Goal: Information Seeking & Learning: Learn about a topic

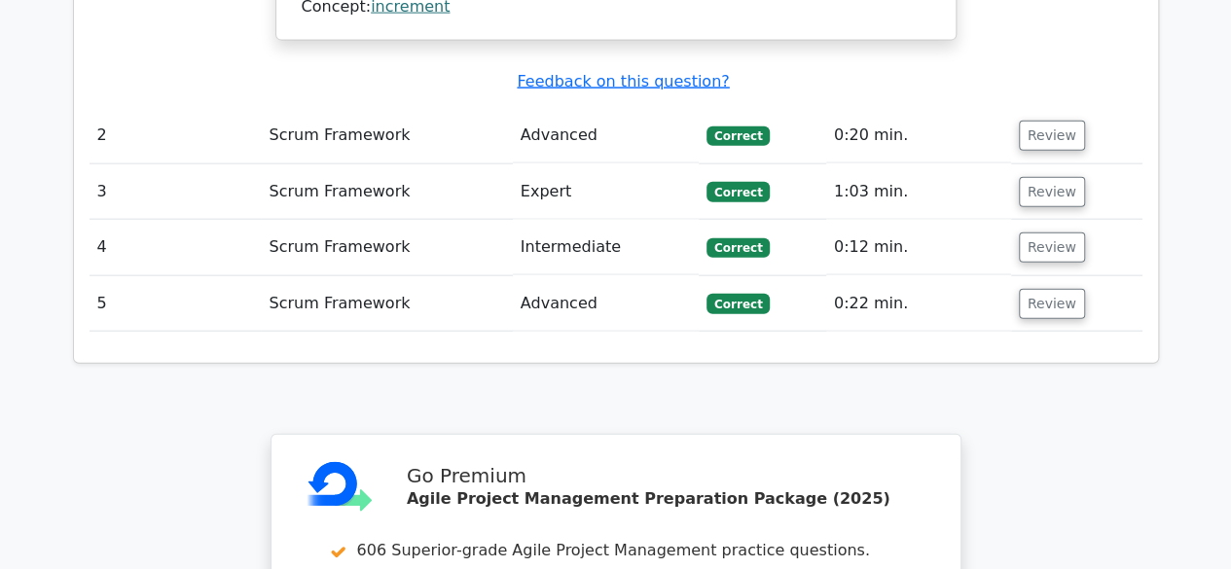
scroll to position [2688, 0]
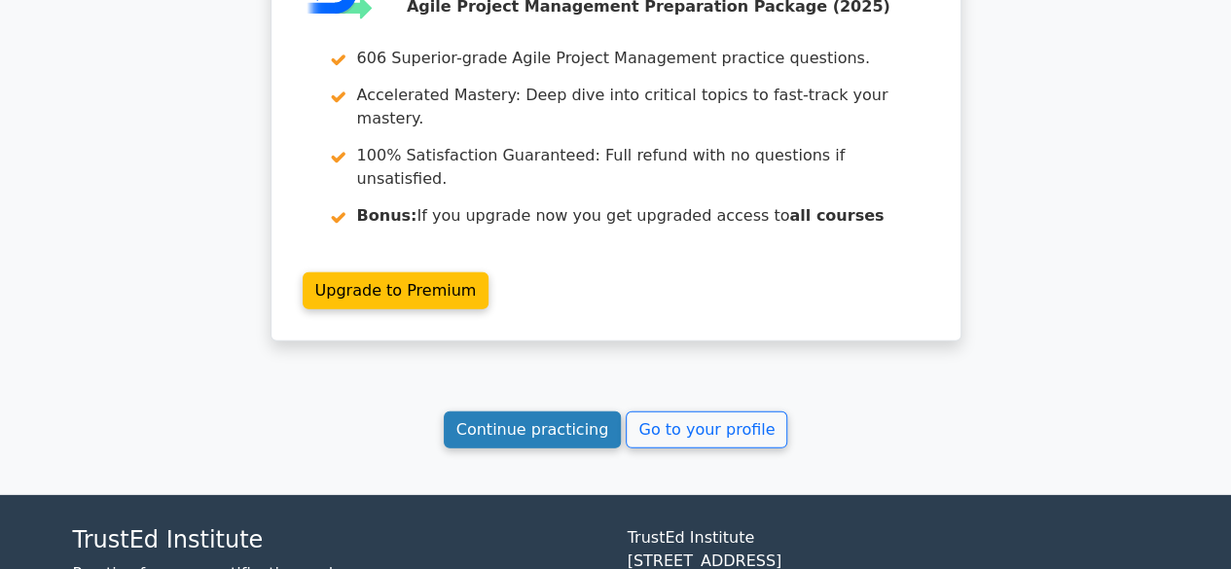
click at [515, 412] on link "Continue practicing" at bounding box center [533, 430] width 178 height 37
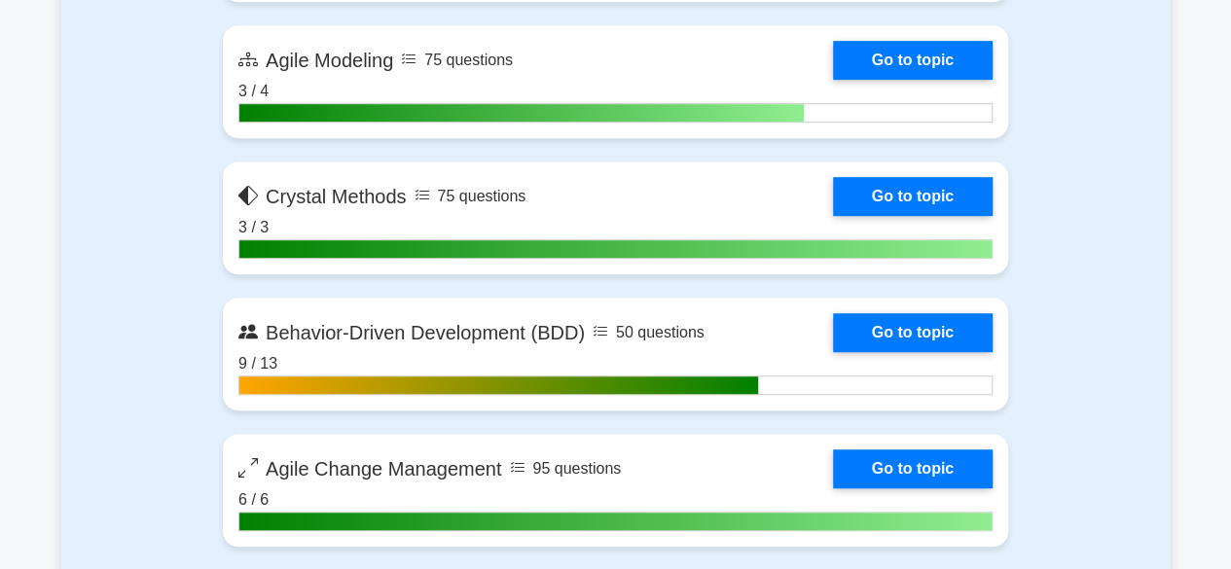
scroll to position [4127, 0]
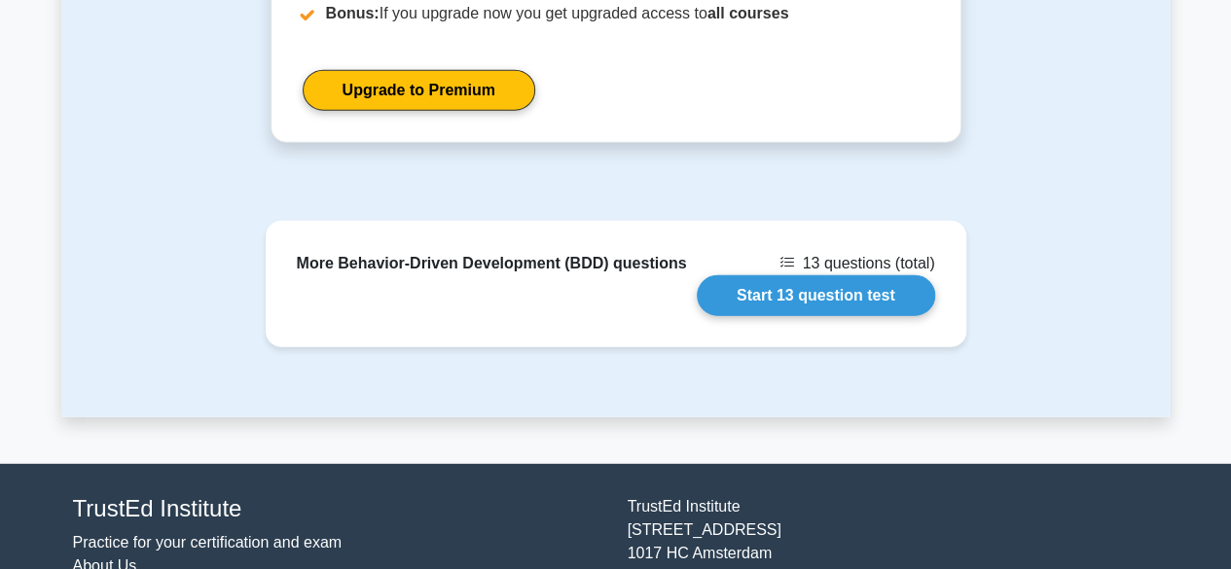
scroll to position [2562, 0]
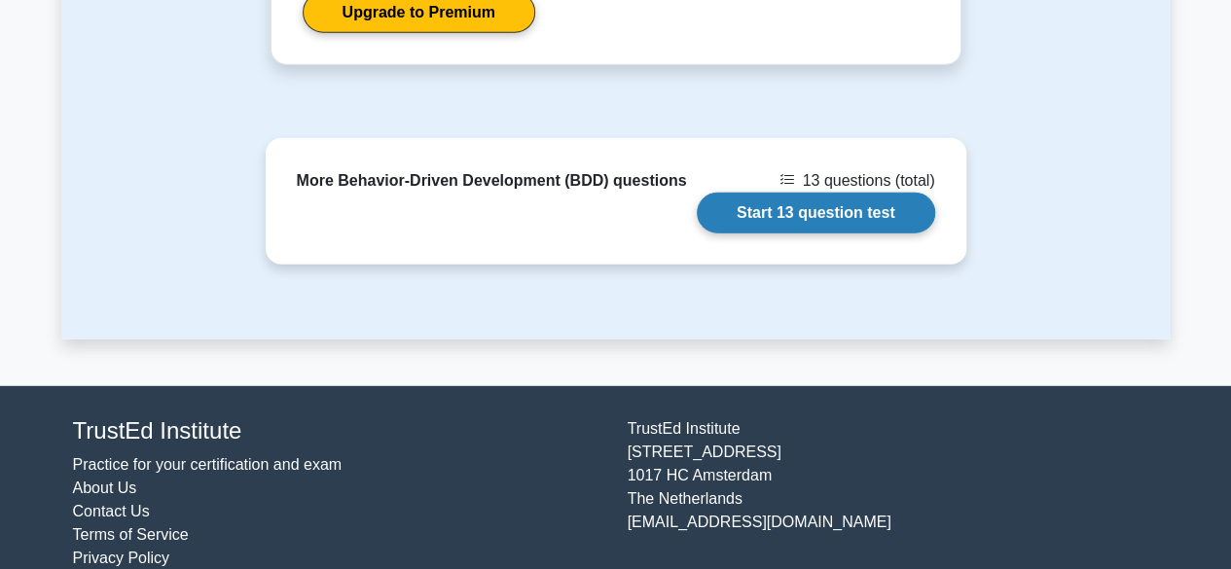
click at [862, 193] on link "Start 13 question test" at bounding box center [816, 213] width 238 height 41
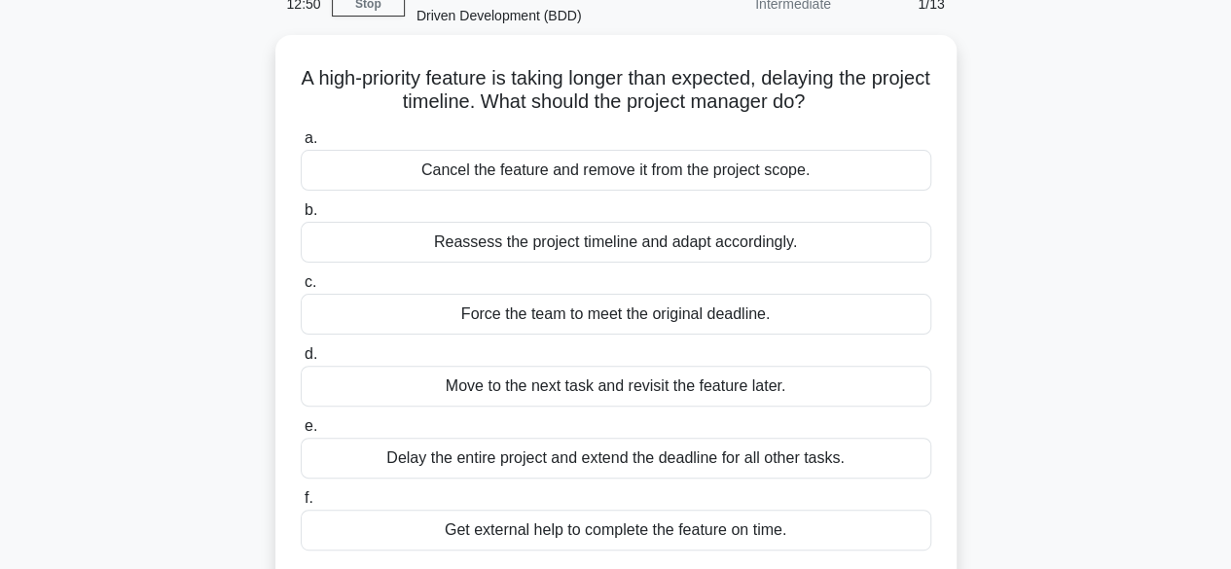
scroll to position [101, 0]
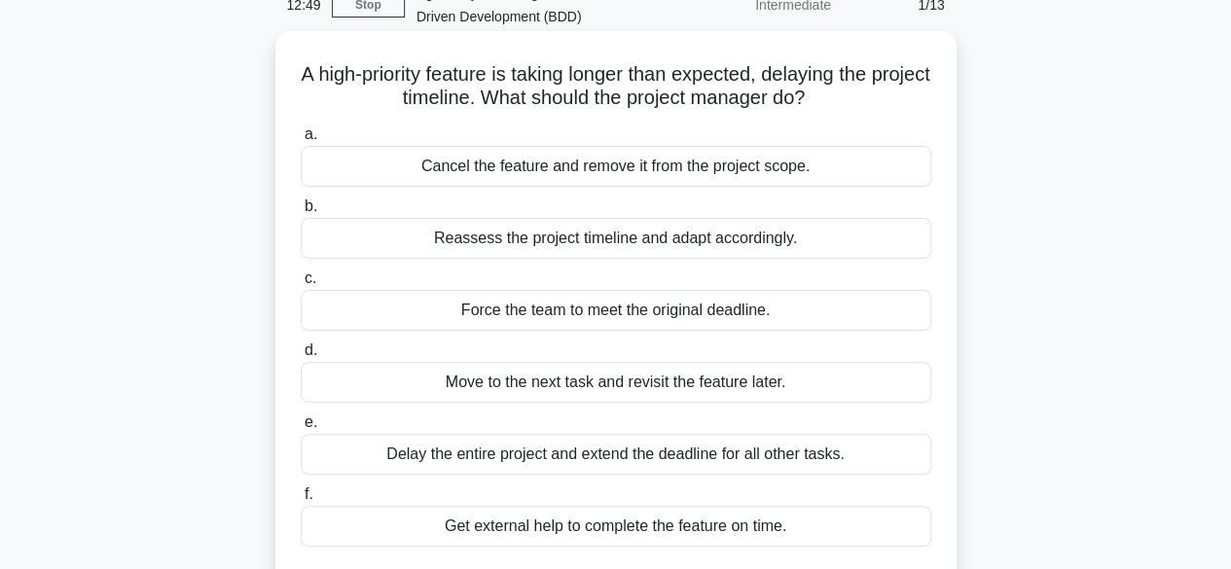
click at [715, 240] on div "Reassess the project timeline and adapt accordingly." at bounding box center [616, 238] width 631 height 41
click at [301, 213] on input "b. Reassess the project timeline and adapt accordingly." at bounding box center [301, 207] width 0 height 13
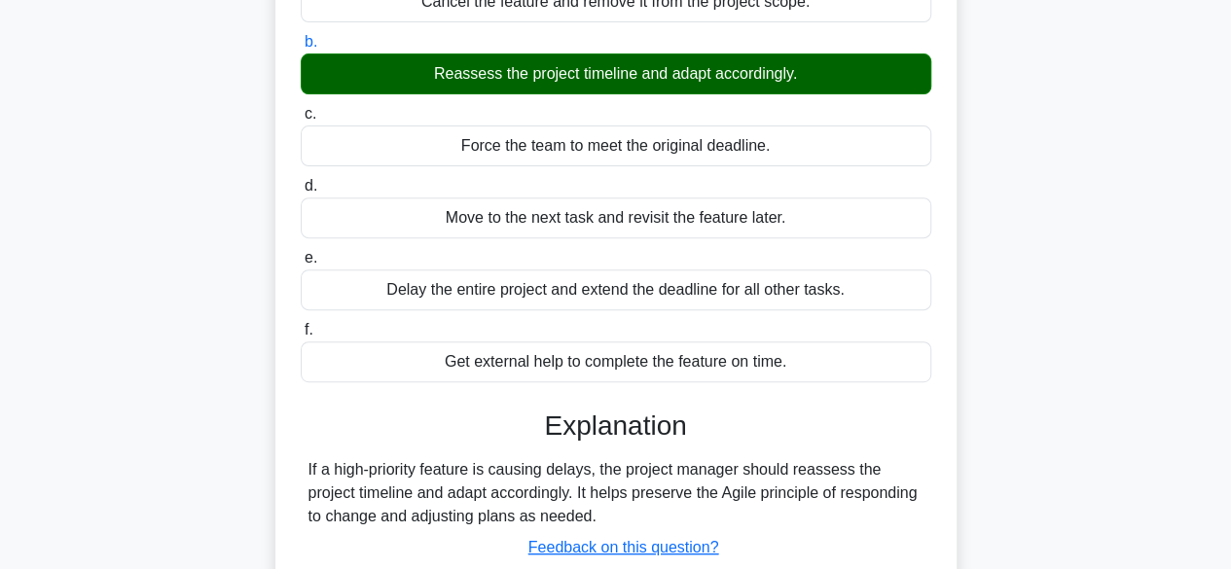
scroll to position [346, 0]
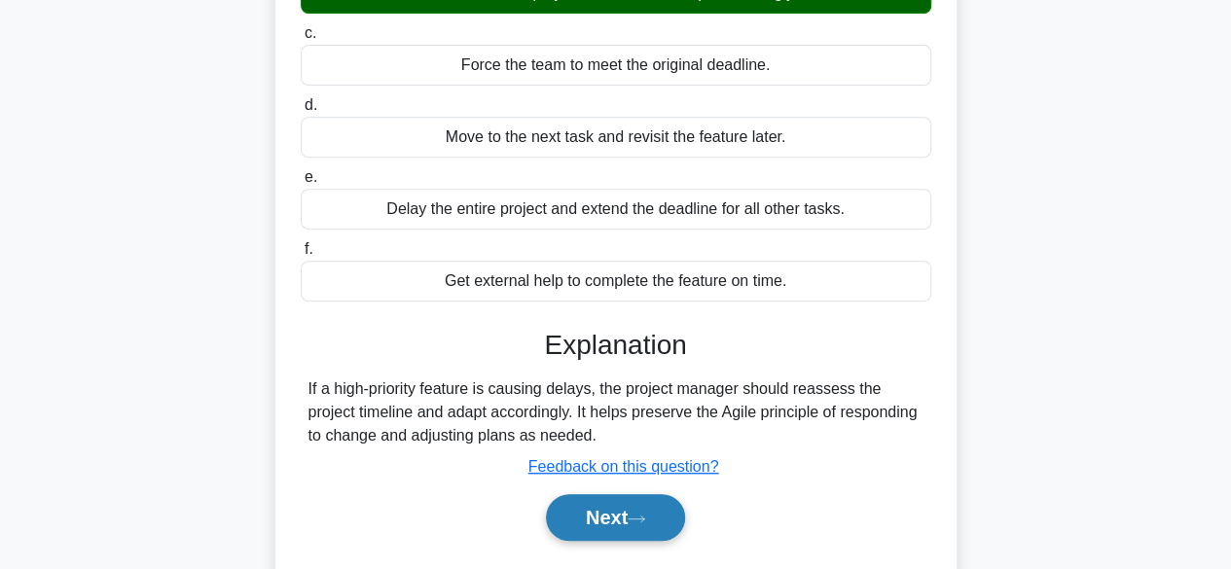
click at [588, 529] on button "Next" at bounding box center [615, 517] width 139 height 47
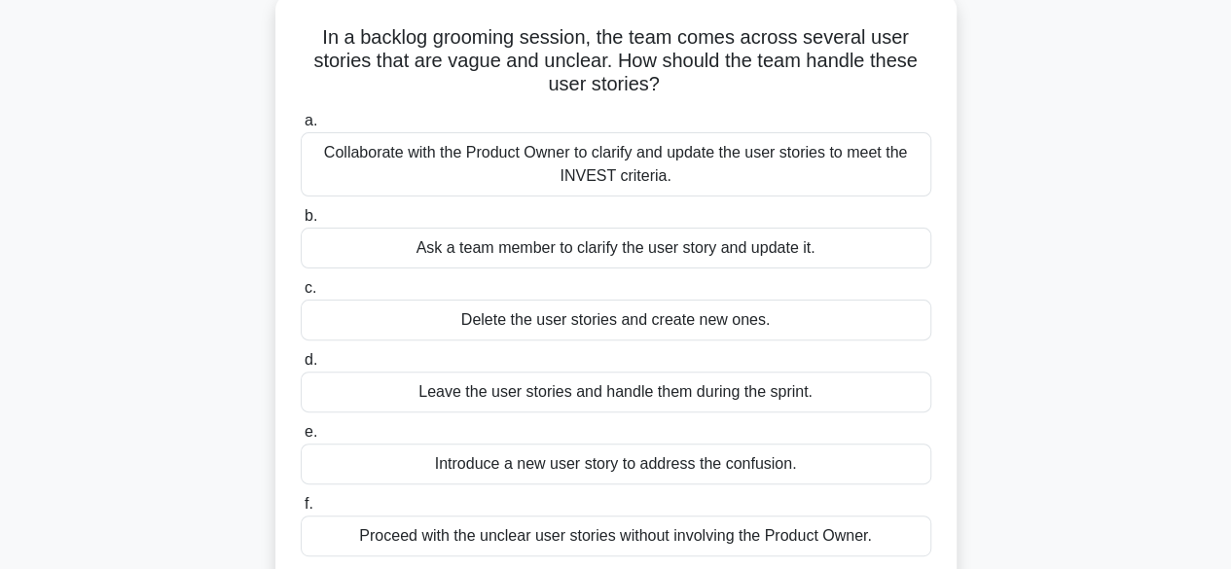
scroll to position [0, 0]
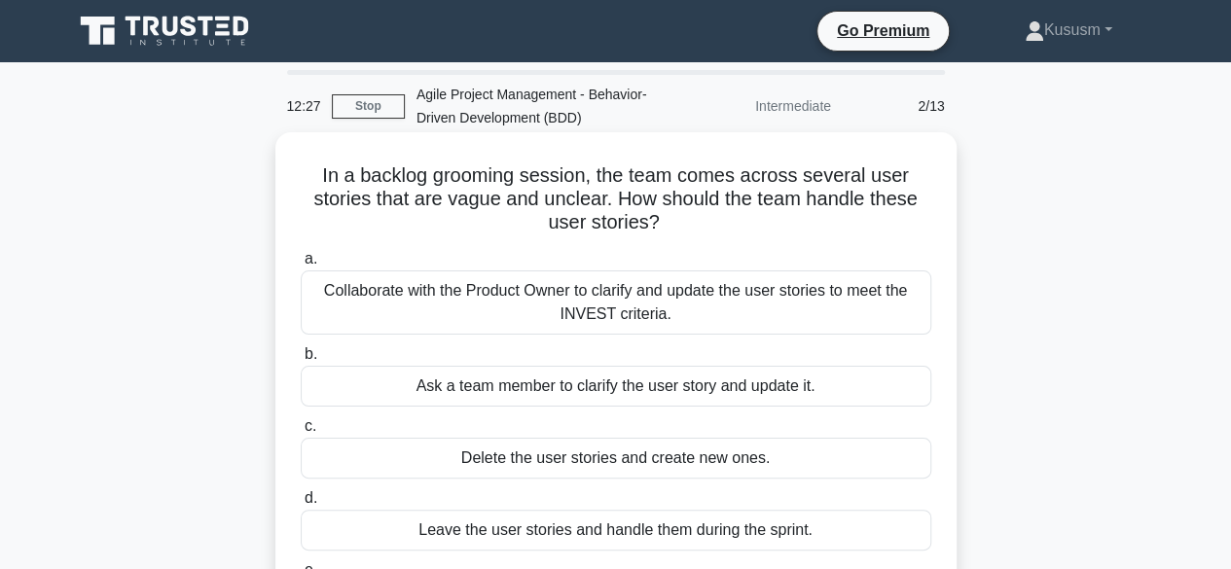
click at [642, 308] on div "Collaborate with the Product Owner to clarify and update the user stories to me…" at bounding box center [616, 303] width 631 height 64
click at [301, 266] on input "a. Collaborate with the Product Owner to clarify and update the user stories to…" at bounding box center [301, 259] width 0 height 13
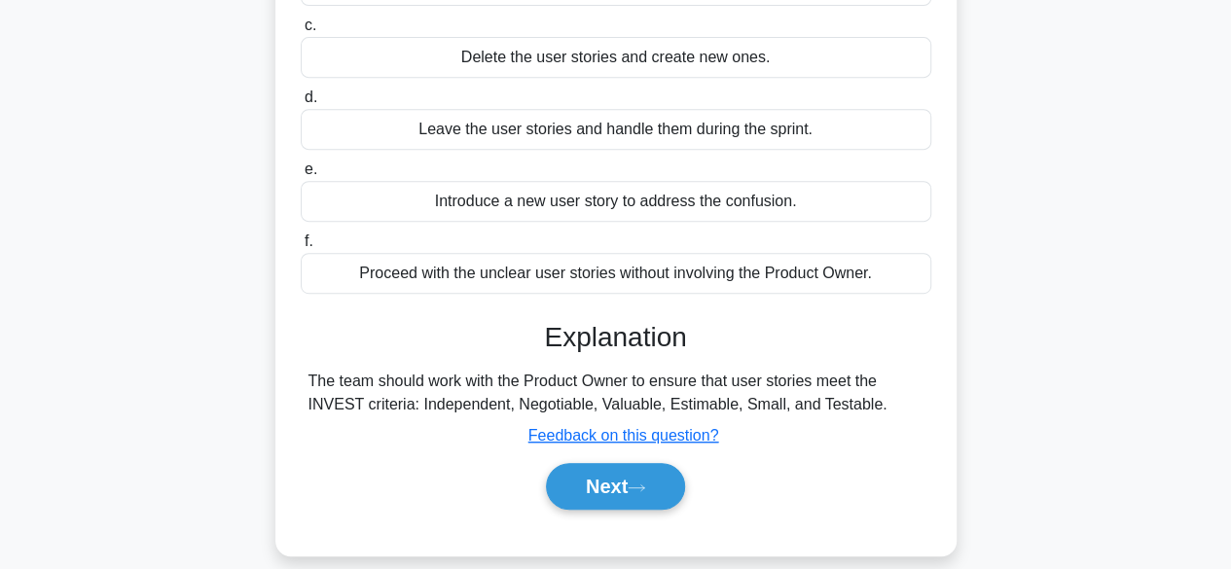
scroll to position [409, 0]
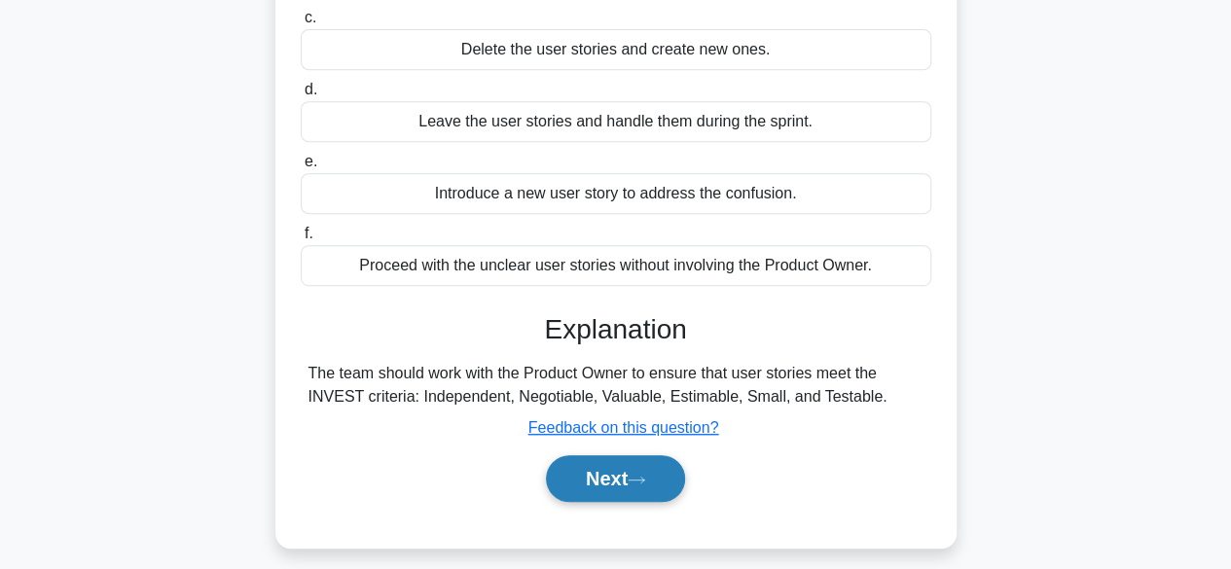
click at [566, 478] on button "Next" at bounding box center [615, 479] width 139 height 47
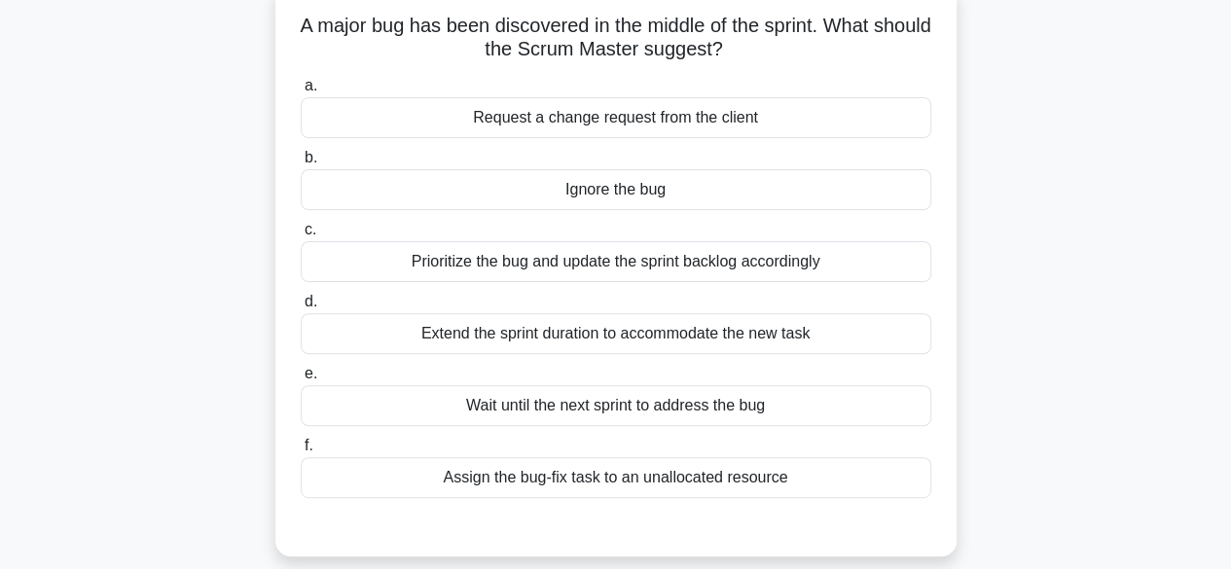
scroll to position [99, 0]
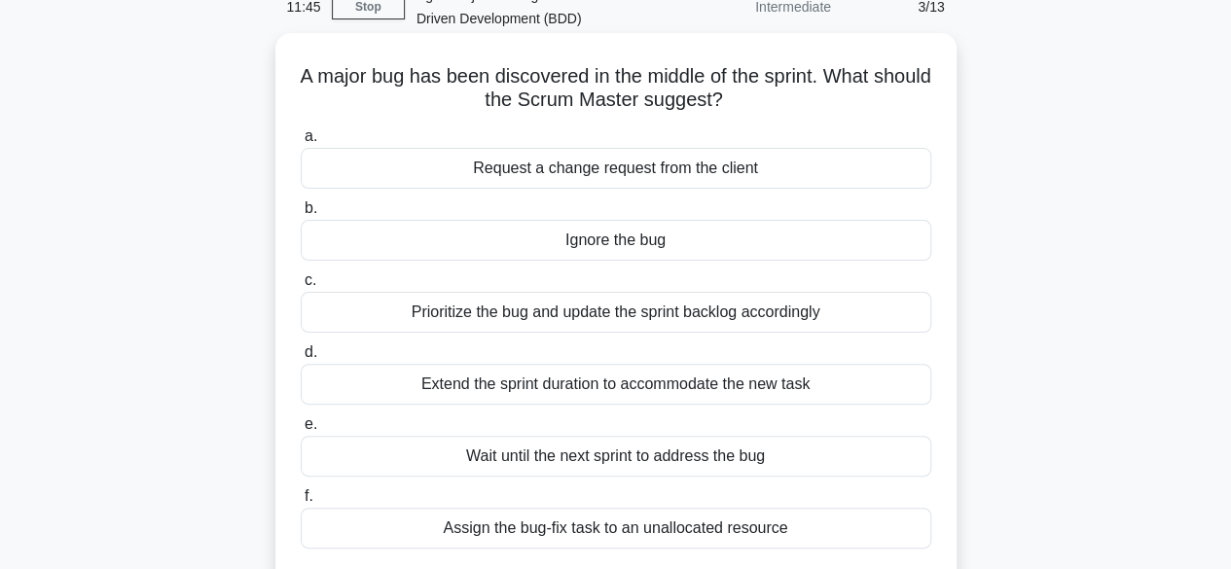
click at [697, 444] on div "Wait until the next sprint to address the bug" at bounding box center [616, 456] width 631 height 41
click at [301, 431] on input "e. Wait until the next sprint to address the bug" at bounding box center [301, 425] width 0 height 13
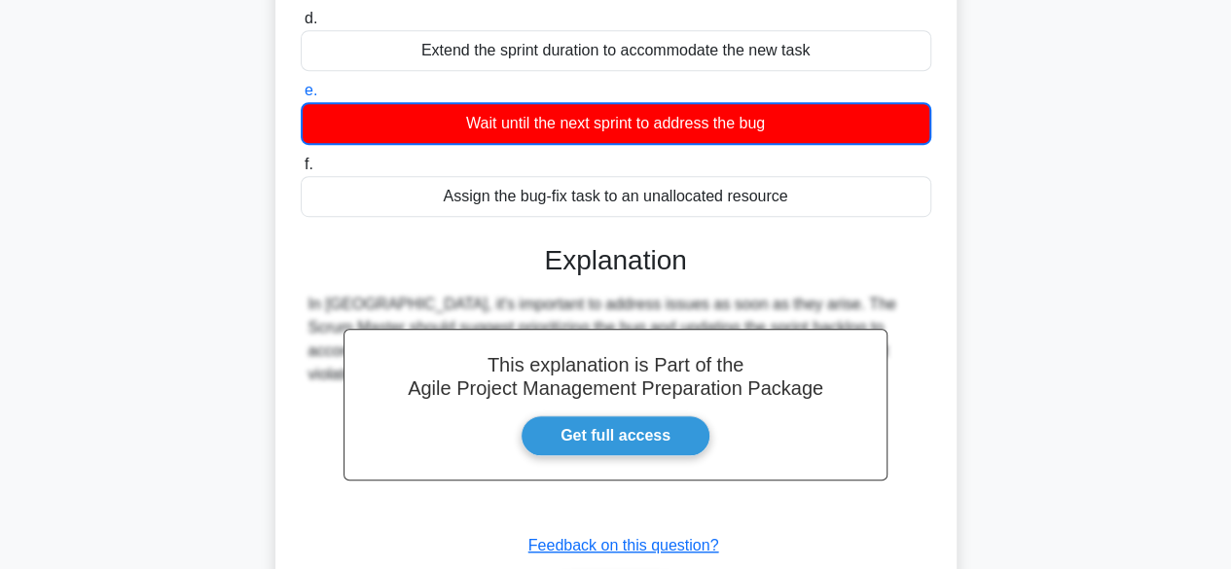
scroll to position [538, 0]
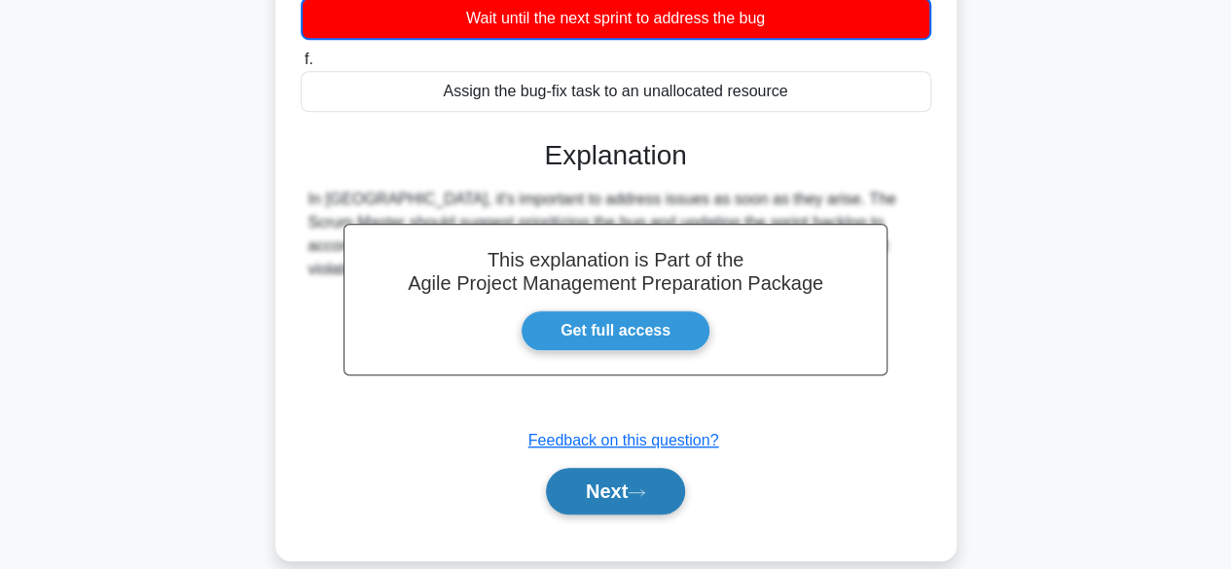
click at [561, 492] on button "Next" at bounding box center [615, 491] width 139 height 47
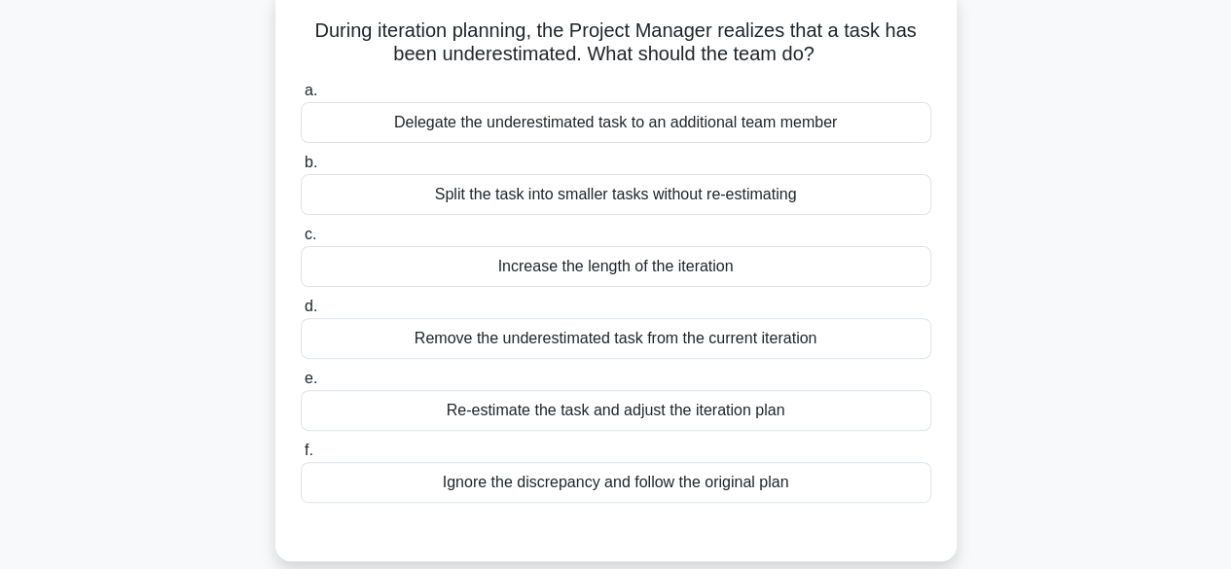
scroll to position [151, 0]
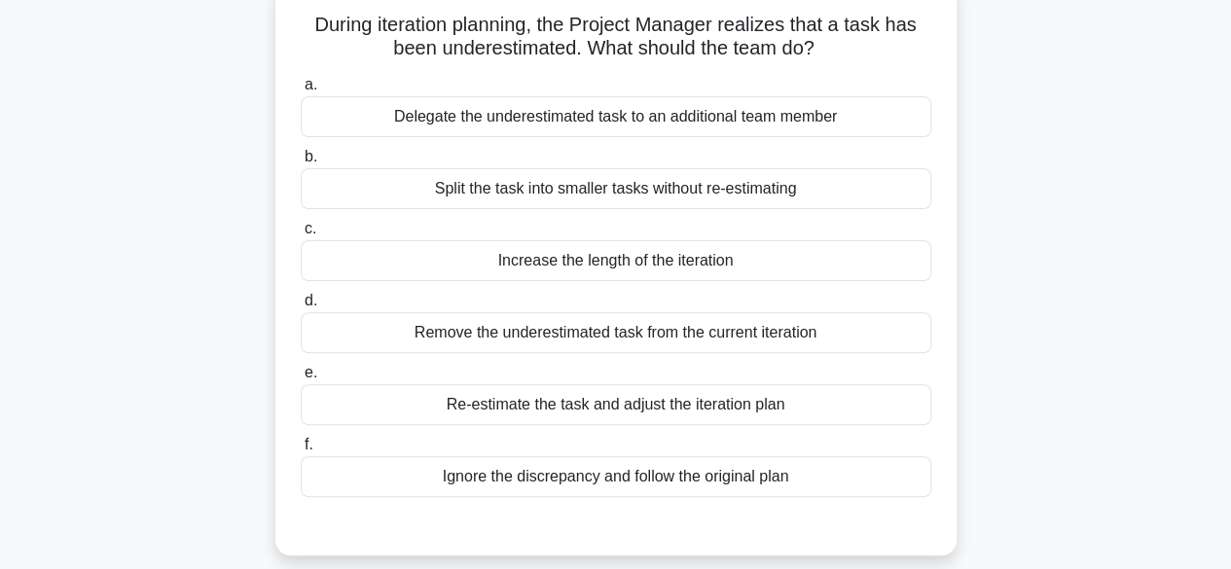
click at [681, 406] on div "Re-estimate the task and adjust the iteration plan" at bounding box center [616, 404] width 631 height 41
click at [301, 380] on input "e. Re-estimate the task and adjust the iteration plan" at bounding box center [301, 373] width 0 height 13
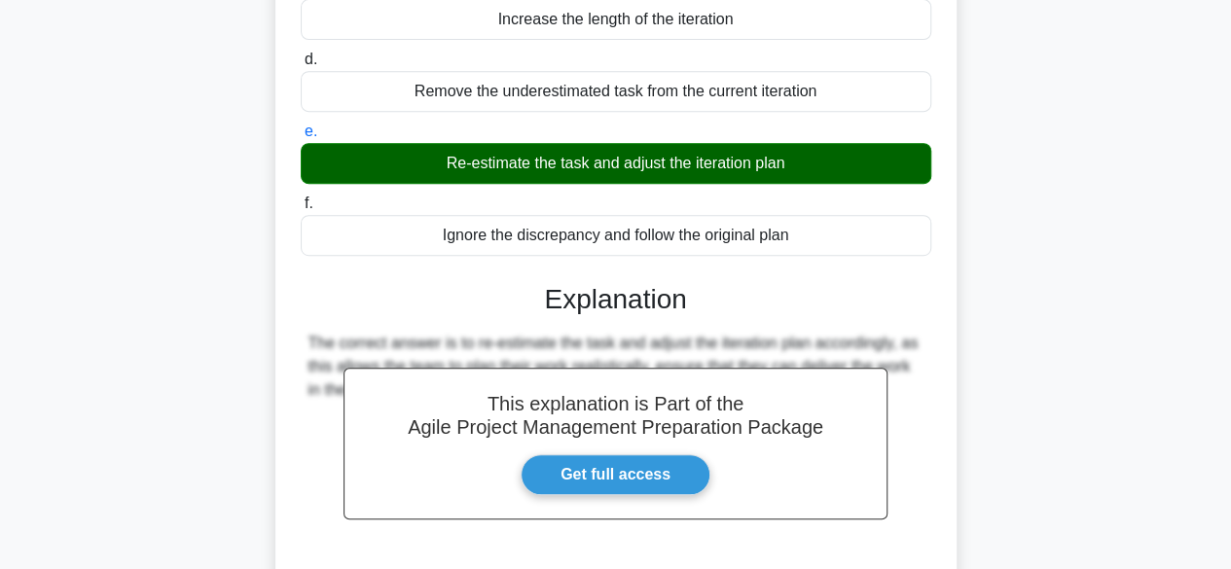
scroll to position [481, 0]
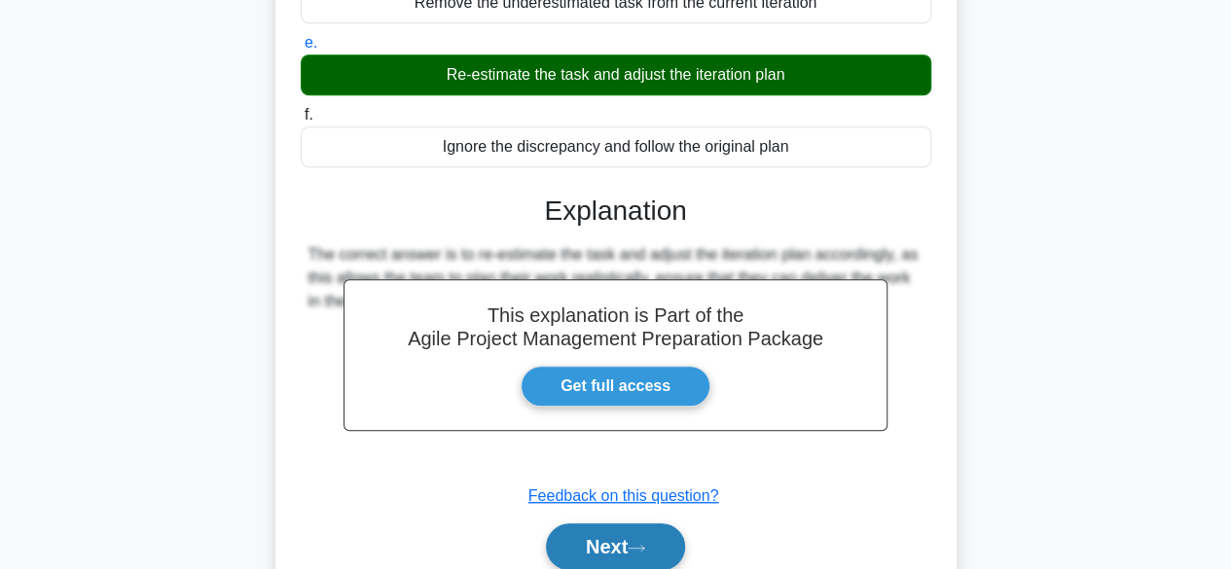
click at [603, 544] on button "Next" at bounding box center [615, 547] width 139 height 47
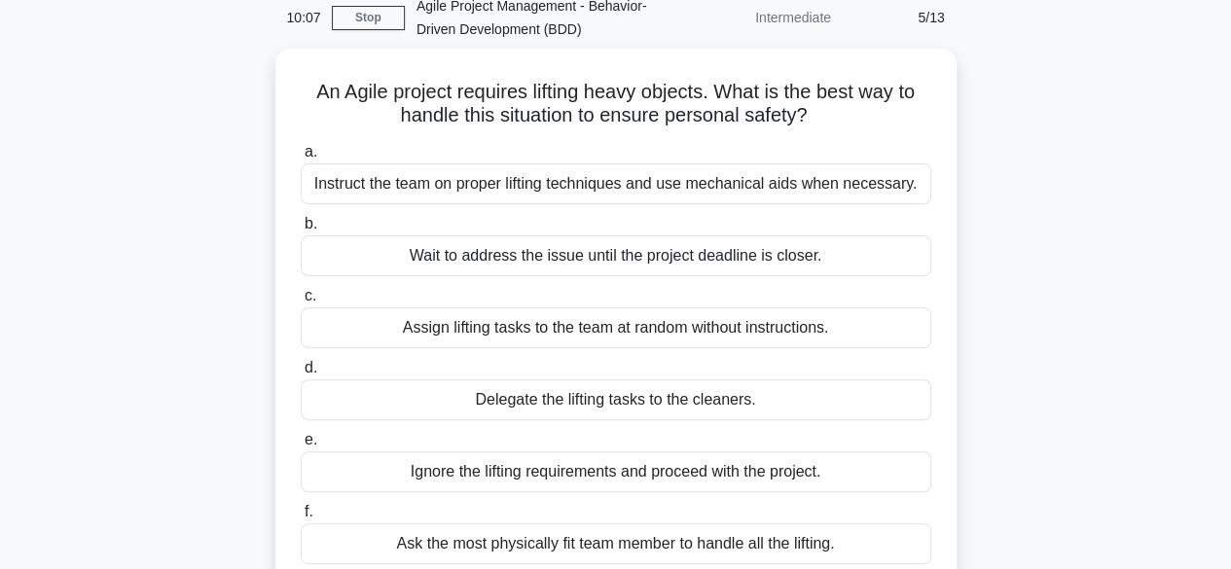
scroll to position [82, 0]
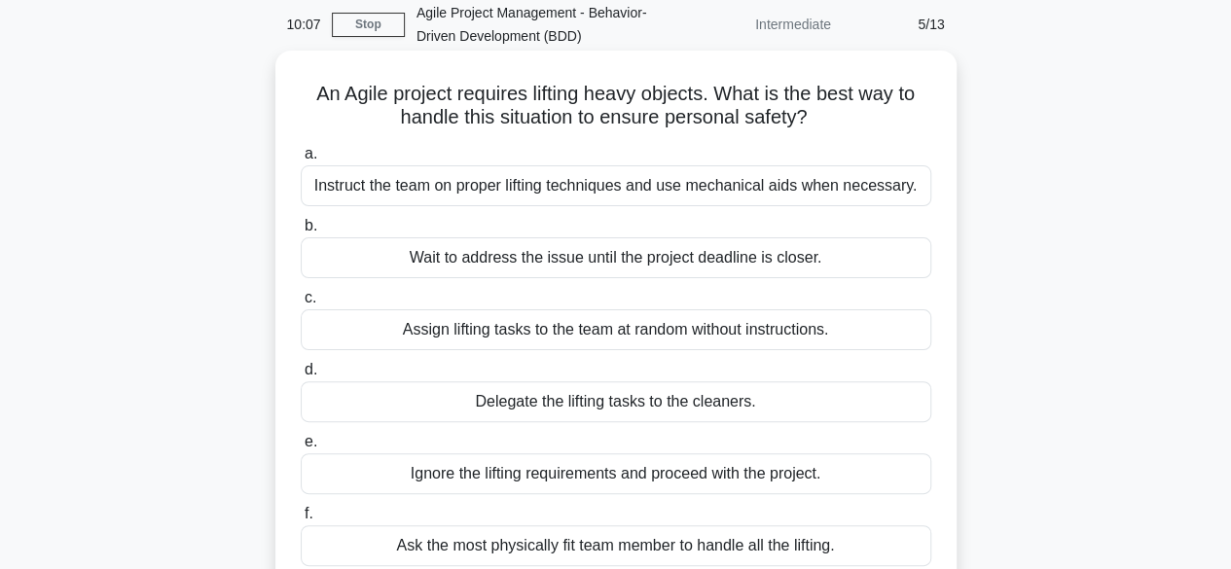
click at [759, 202] on div "Instruct the team on proper lifting techniques and use mechanical aids when nec…" at bounding box center [616, 185] width 631 height 41
click at [301, 161] on input "a. Instruct the team on proper lifting techniques and use mechanical aids when …" at bounding box center [301, 154] width 0 height 13
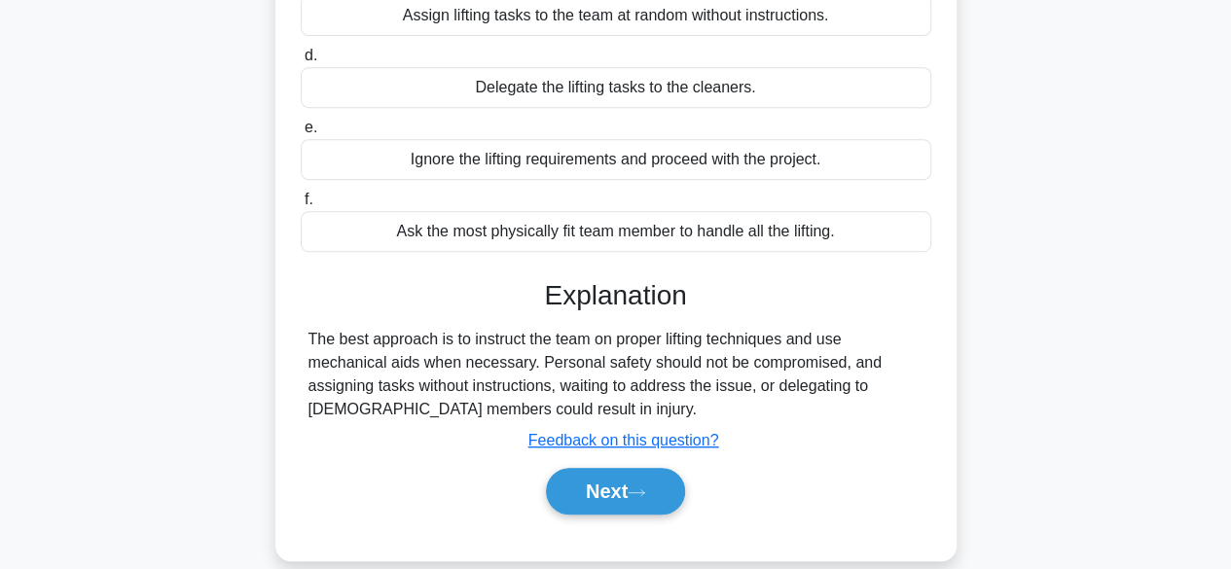
scroll to position [405, 0]
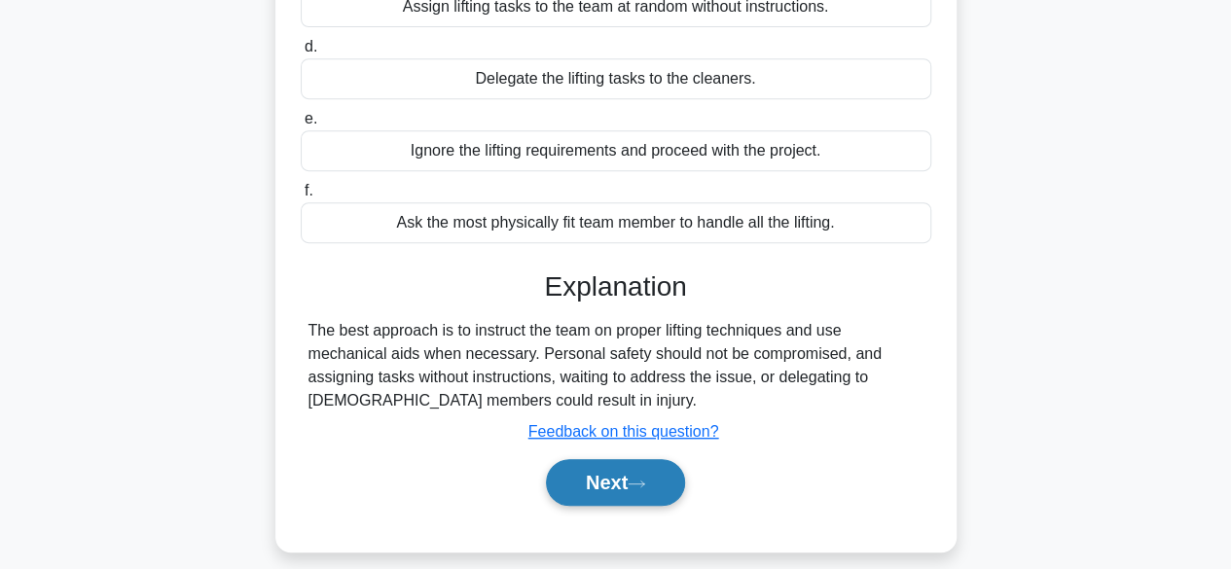
click at [610, 499] on button "Next" at bounding box center [615, 482] width 139 height 47
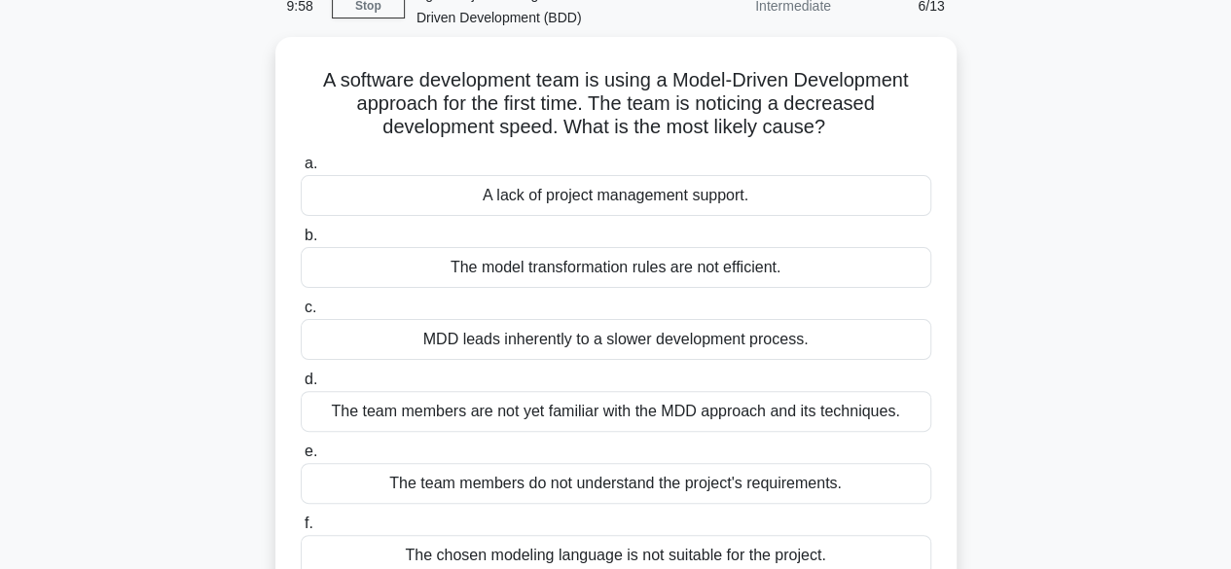
scroll to position [99, 0]
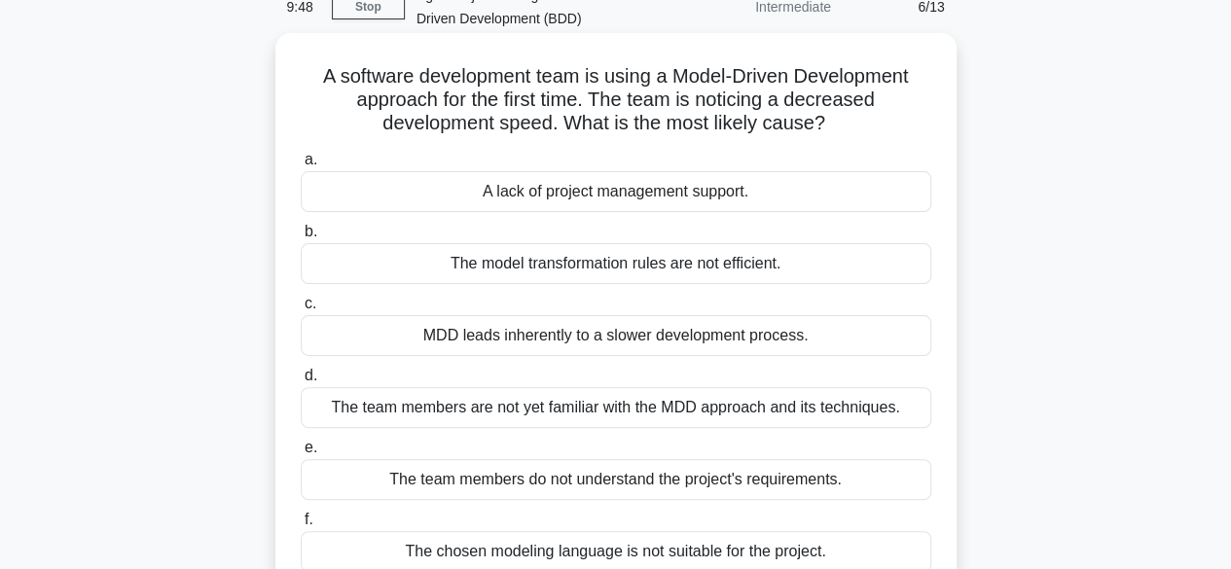
click at [794, 416] on div "The team members are not yet familiar with the MDD approach and its techniques." at bounding box center [616, 407] width 631 height 41
click at [301, 383] on input "d. The team members are not yet familiar with the MDD approach and its techniqu…" at bounding box center [301, 376] width 0 height 13
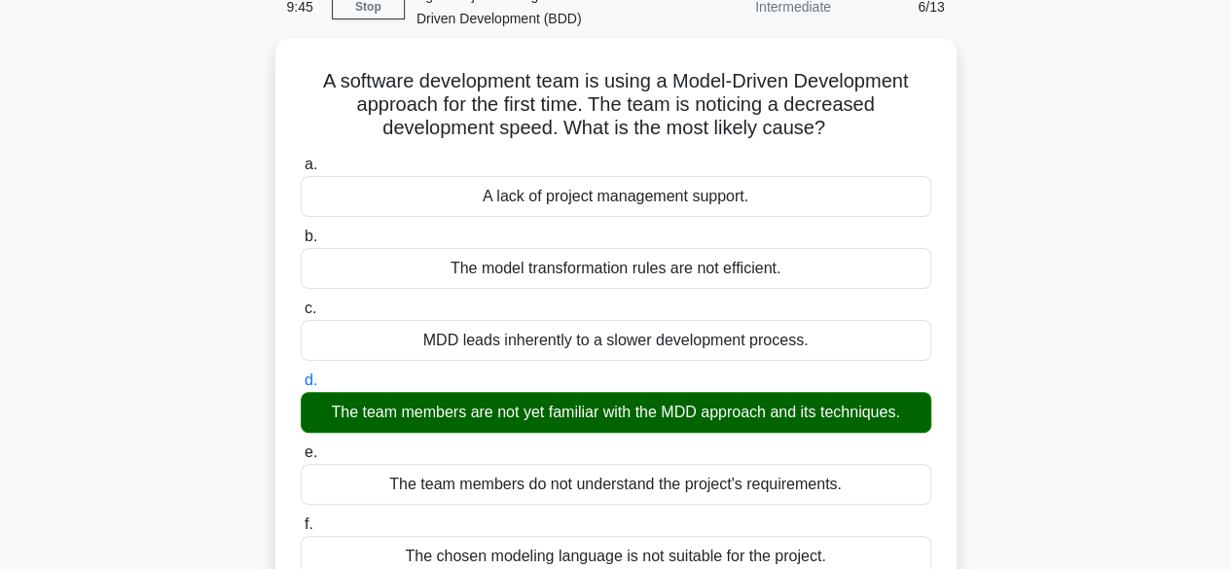
scroll to position [584, 0]
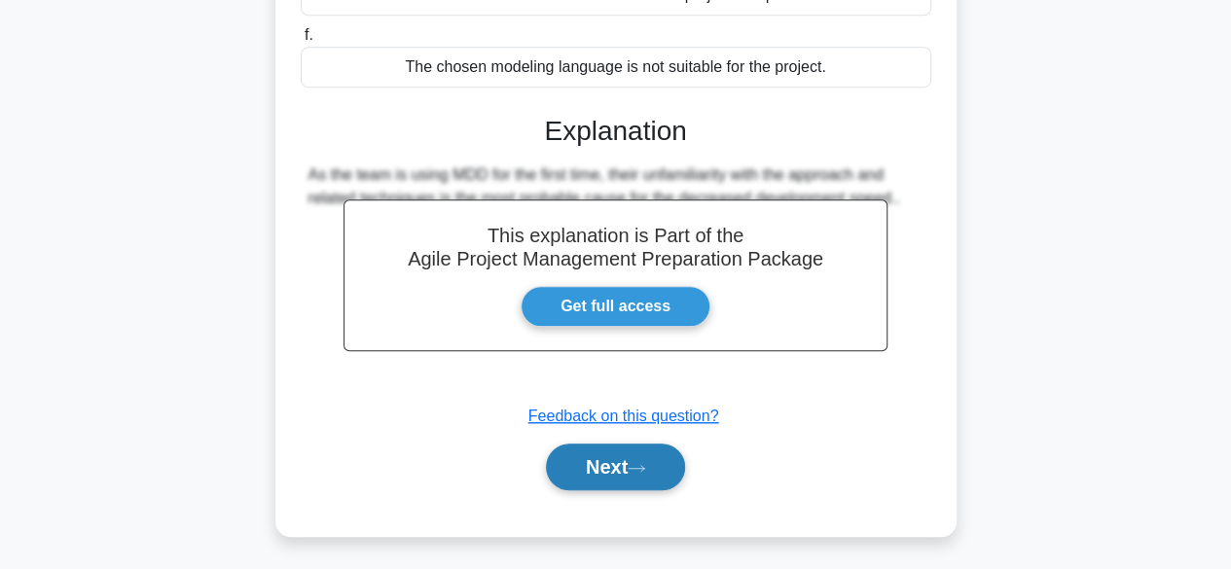
click at [601, 462] on button "Next" at bounding box center [615, 467] width 139 height 47
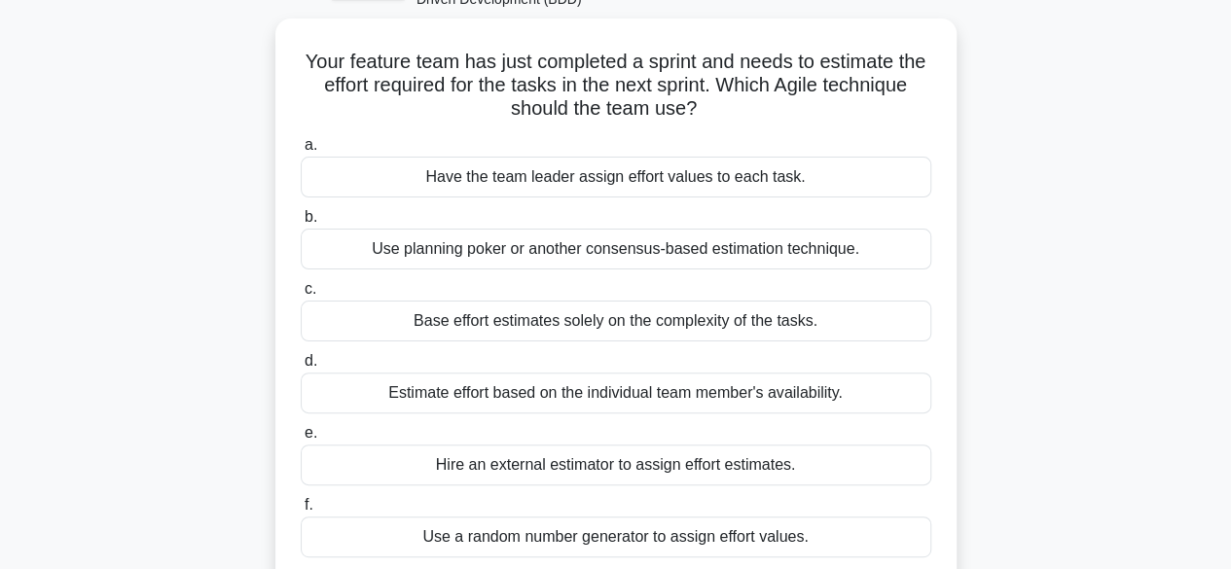
scroll to position [125, 0]
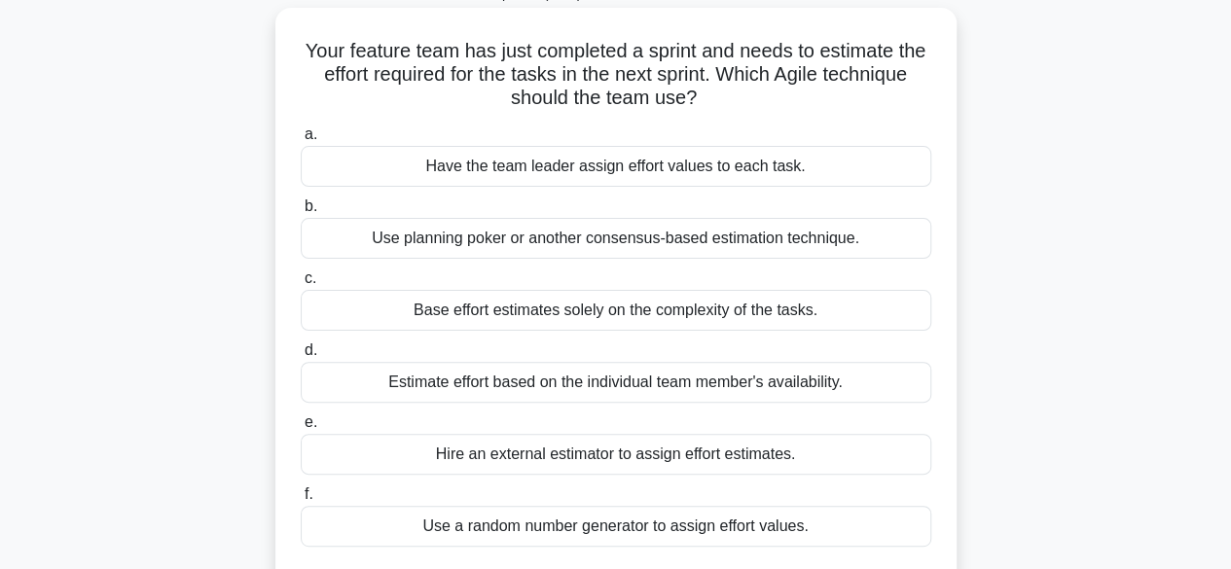
click at [535, 233] on div "Use planning poker or another consensus-based estimation technique." at bounding box center [616, 238] width 631 height 41
click at [301, 213] on input "b. Use planning poker or another consensus-based estimation technique." at bounding box center [301, 207] width 0 height 13
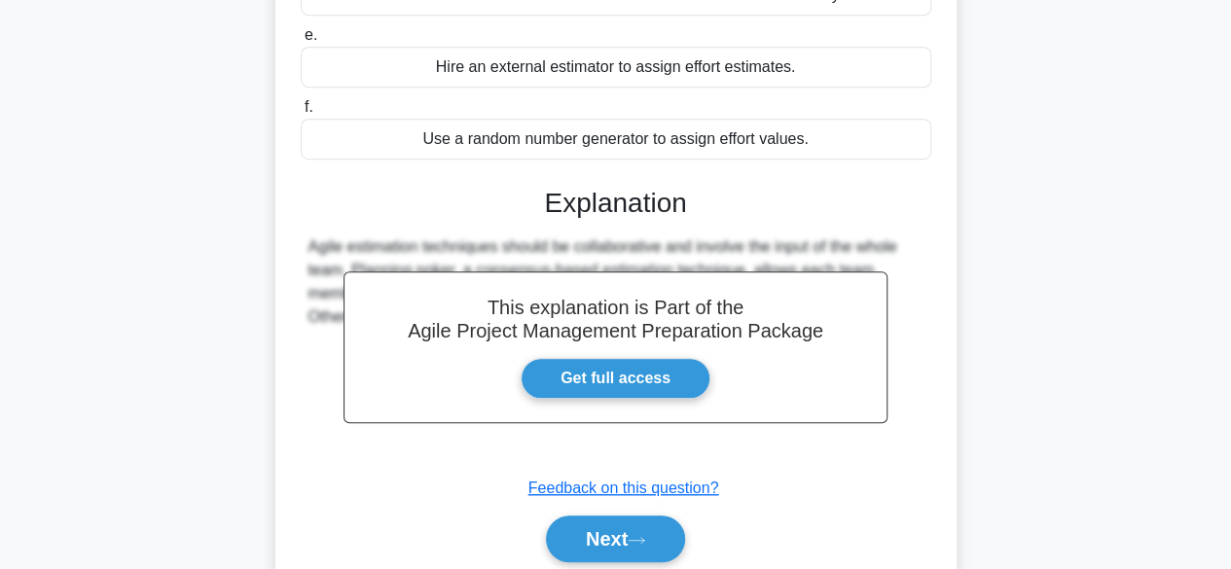
scroll to position [584, 0]
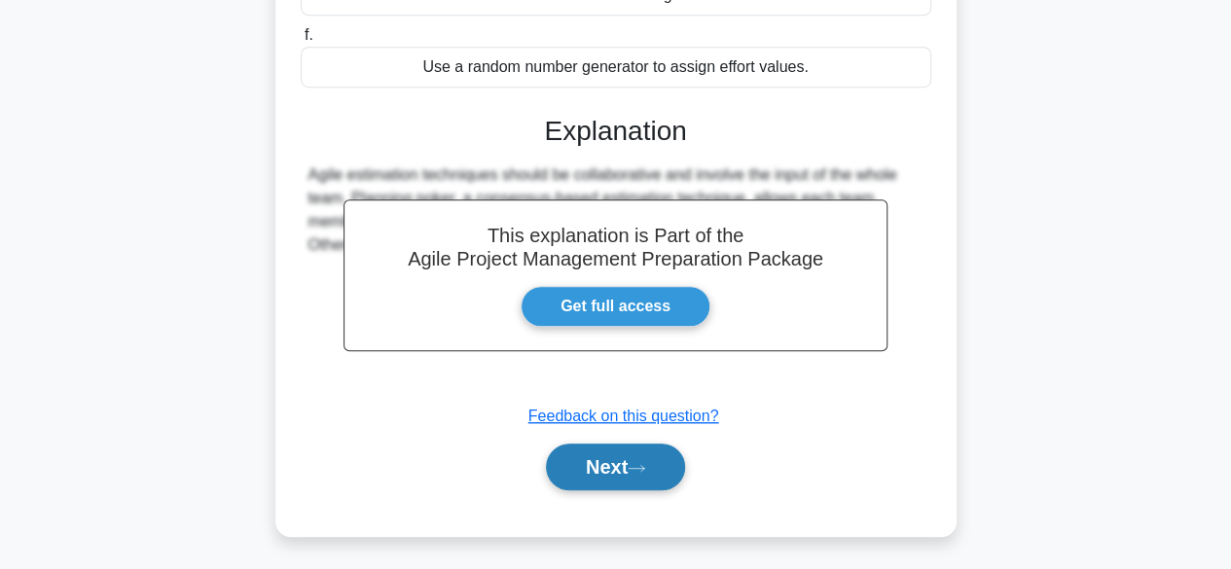
click at [579, 474] on button "Next" at bounding box center [615, 467] width 139 height 47
drag, startPoint x: 1237, startPoint y: 226, endPoint x: 666, endPoint y: 470, distance: 621.4
click at [666, 470] on button "Next" at bounding box center [615, 467] width 139 height 47
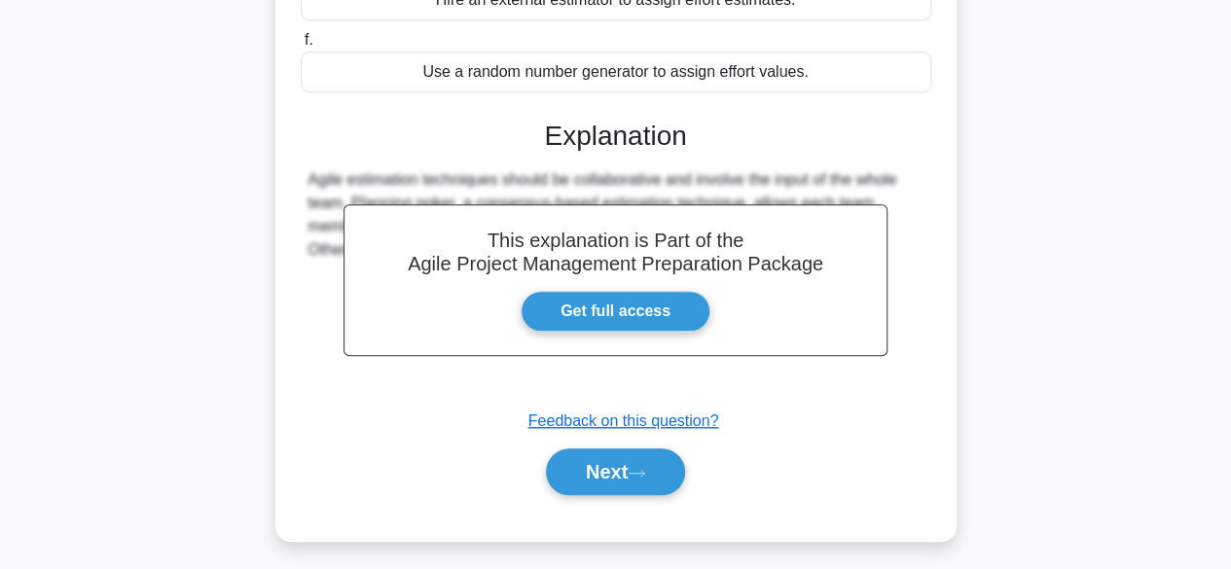
scroll to position [482, 0]
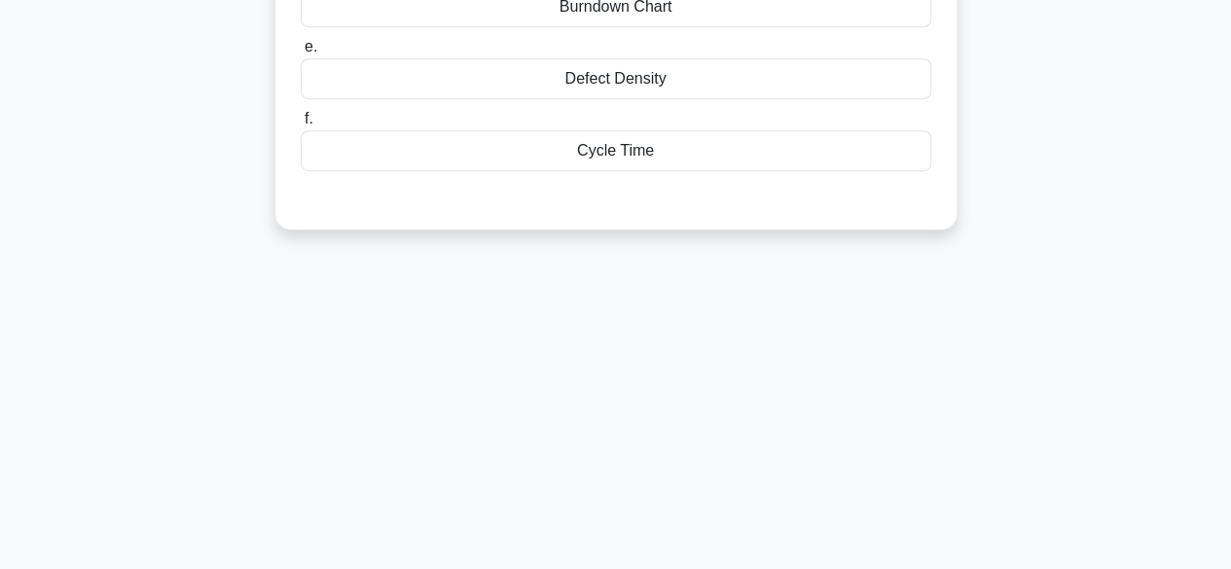
drag, startPoint x: 1245, startPoint y: 155, endPoint x: 1238, endPoint y: 308, distance: 153.0
click at [1230, 308] on html "Go Premium Kususm" at bounding box center [615, 43] width 1231 height 1051
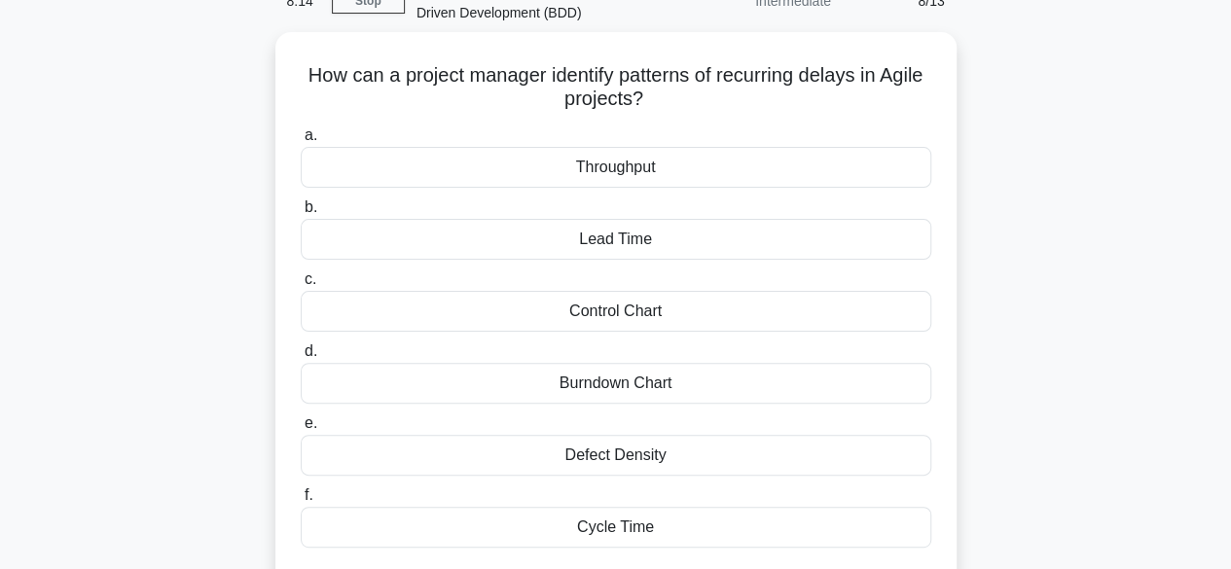
scroll to position [99, 0]
click at [586, 377] on div "Burndown Chart" at bounding box center [616, 384] width 631 height 41
click at [301, 359] on input "d. Burndown Chart" at bounding box center [301, 352] width 0 height 13
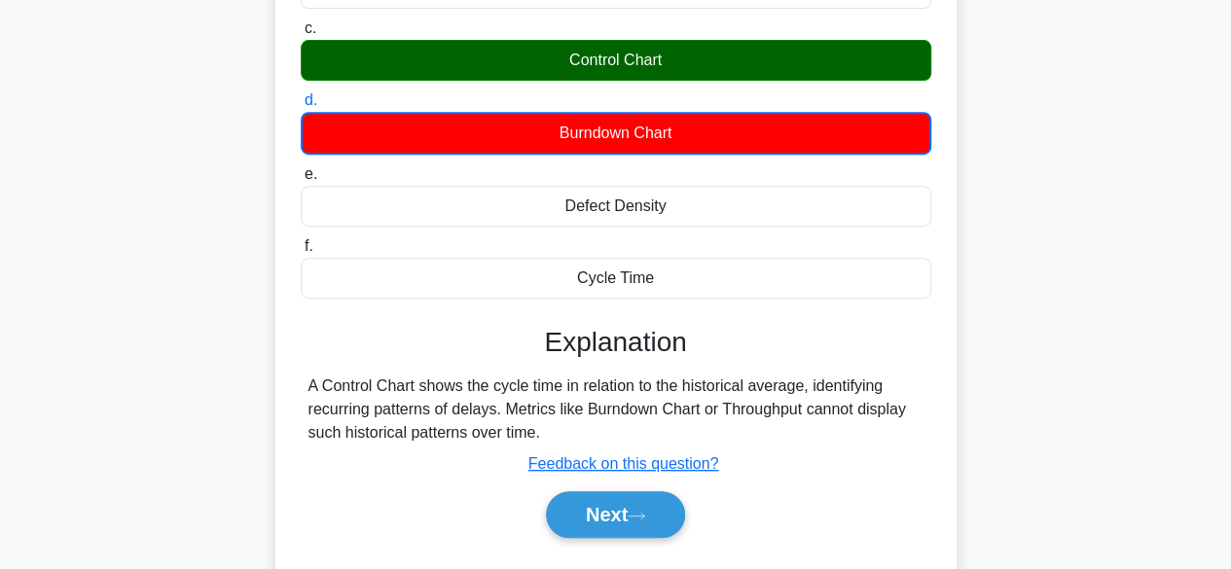
scroll to position [362, 0]
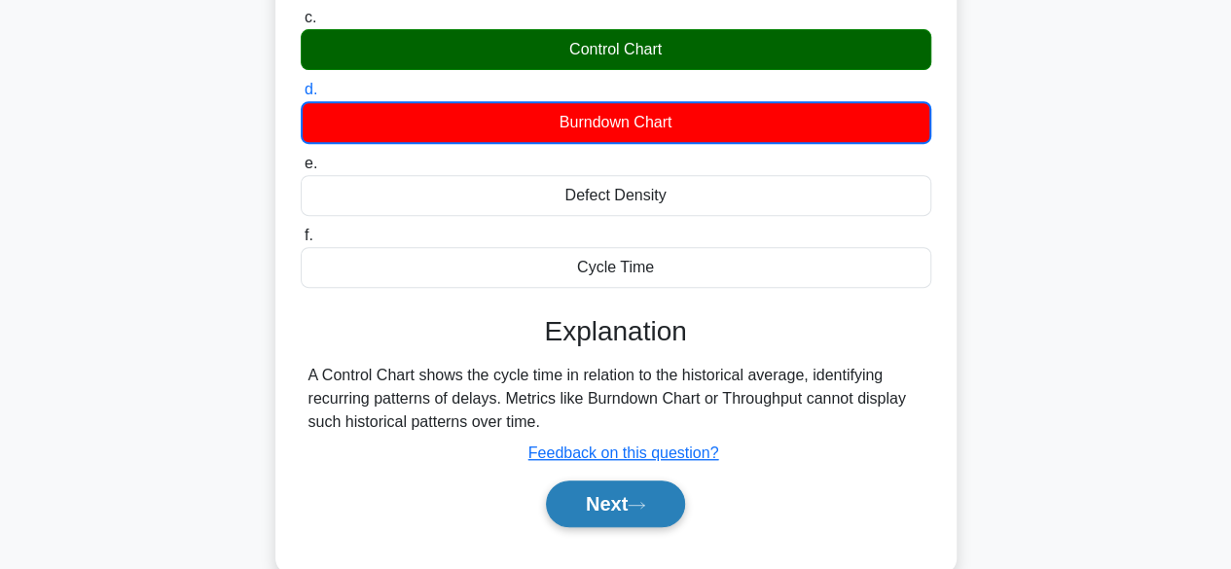
click at [610, 508] on button "Next" at bounding box center [615, 504] width 139 height 47
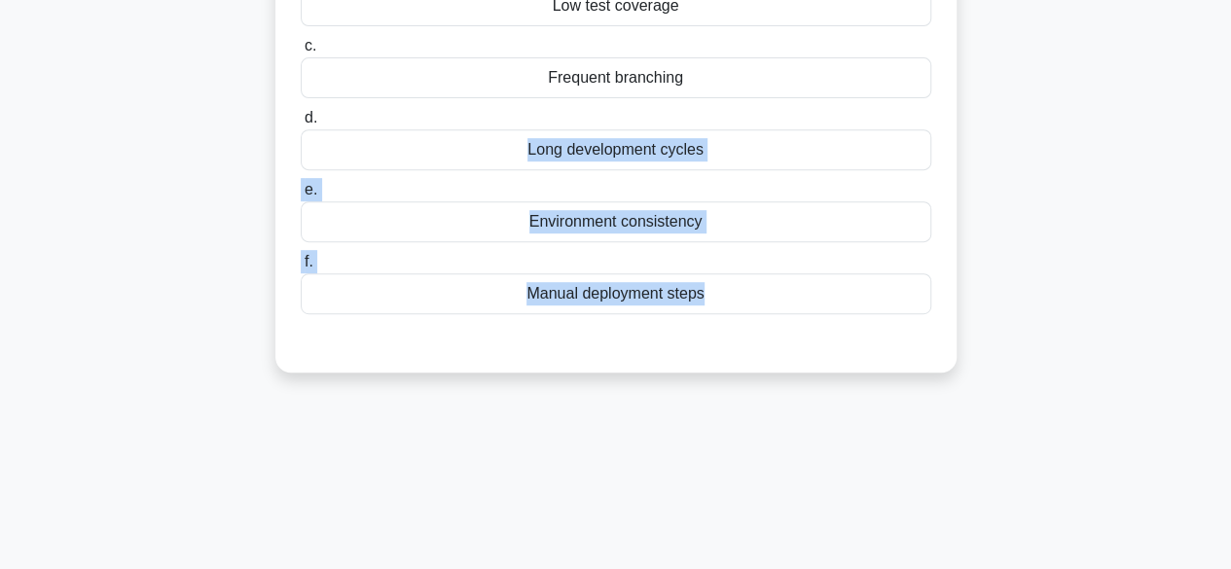
drag, startPoint x: 1230, startPoint y: 338, endPoint x: 1244, endPoint y: 125, distance: 213.6
click at [1230, 125] on html "Go Premium Kususm" at bounding box center [615, 163] width 1231 height 1051
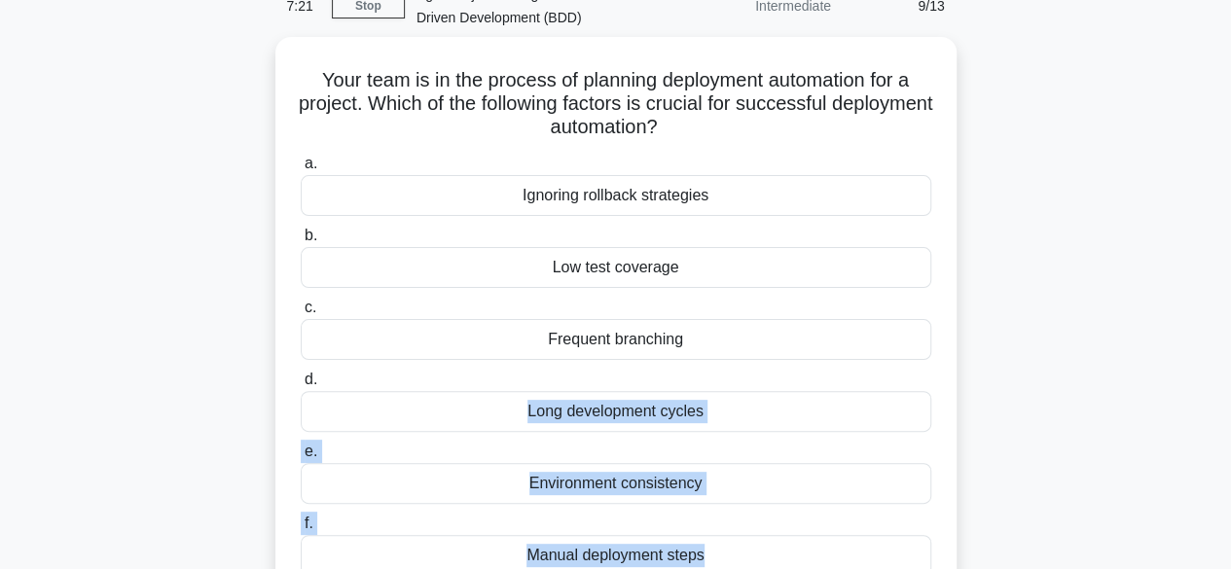
scroll to position [120, 0]
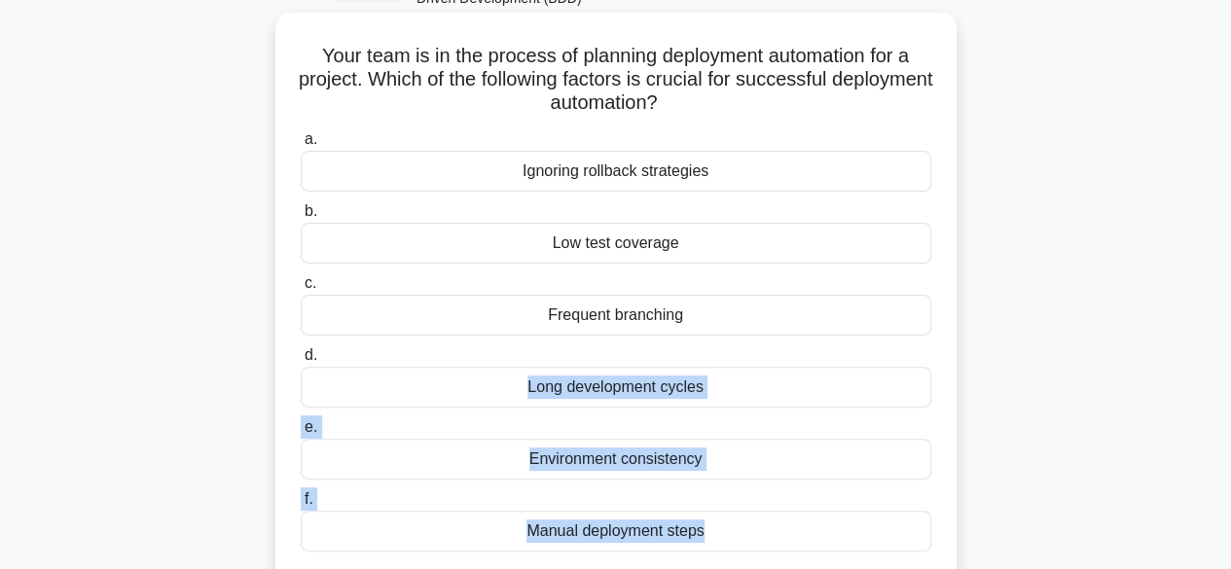
click at [743, 453] on div "Environment consistency" at bounding box center [616, 459] width 631 height 41
click at [301, 434] on input "e. Environment consistency" at bounding box center [301, 427] width 0 height 13
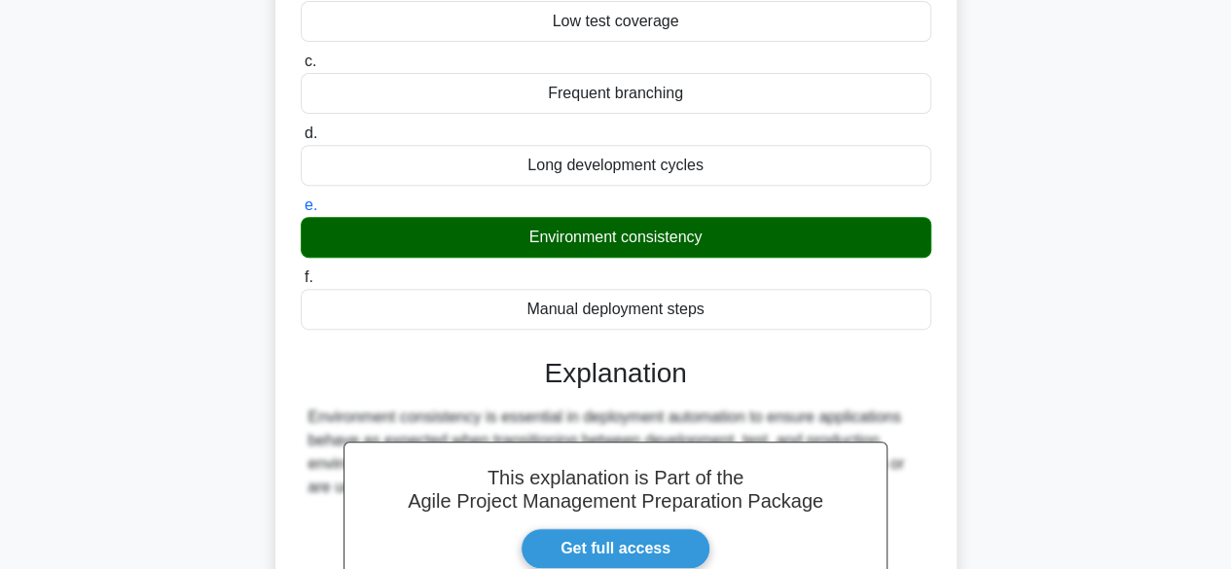
scroll to position [479, 0]
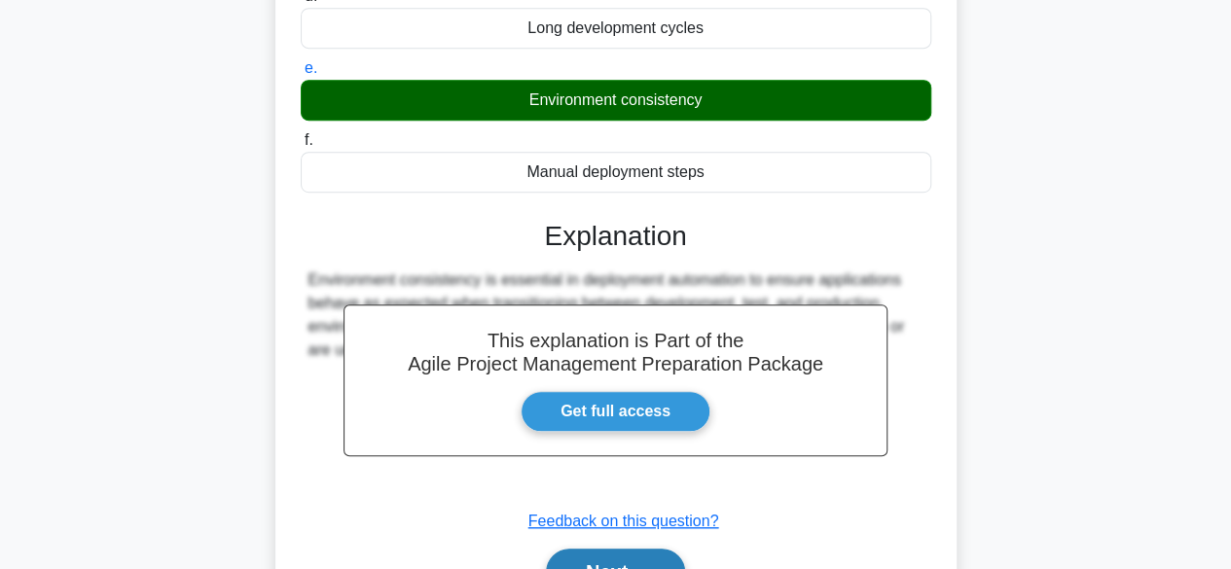
click at [605, 557] on button "Next" at bounding box center [615, 572] width 139 height 47
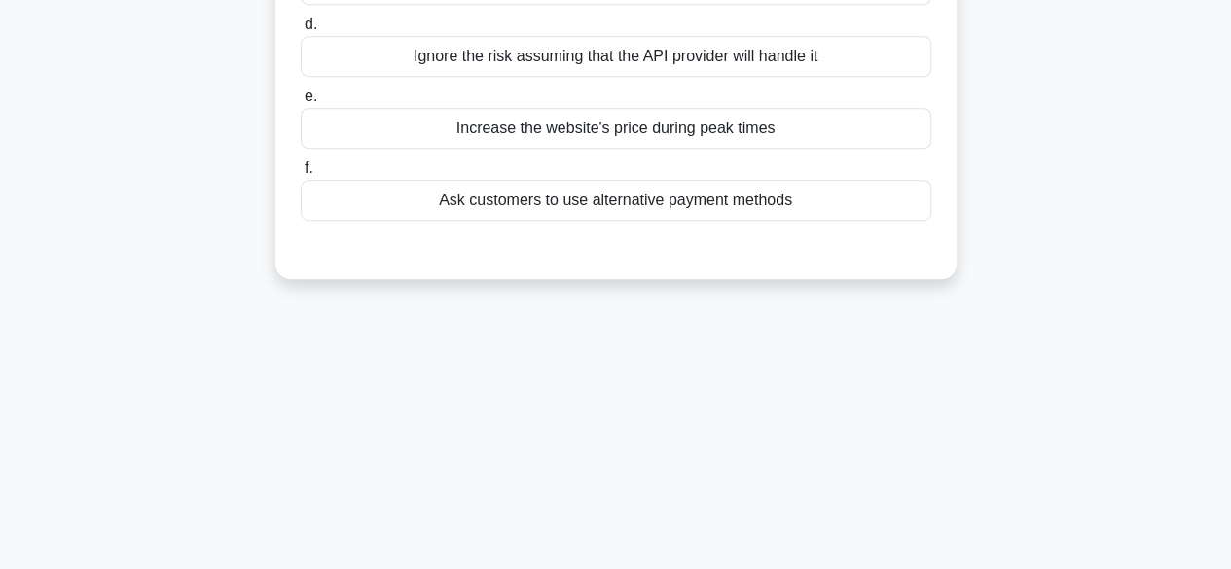
drag, startPoint x: 1245, startPoint y: 168, endPoint x: 1090, endPoint y: 83, distance: 176.9
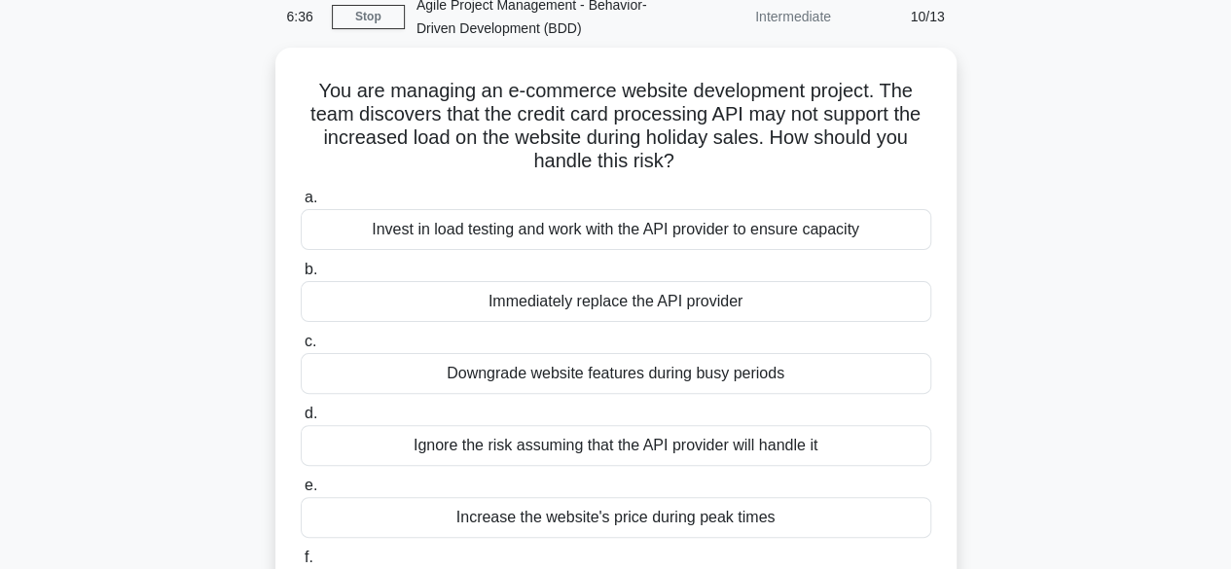
scroll to position [93, 0]
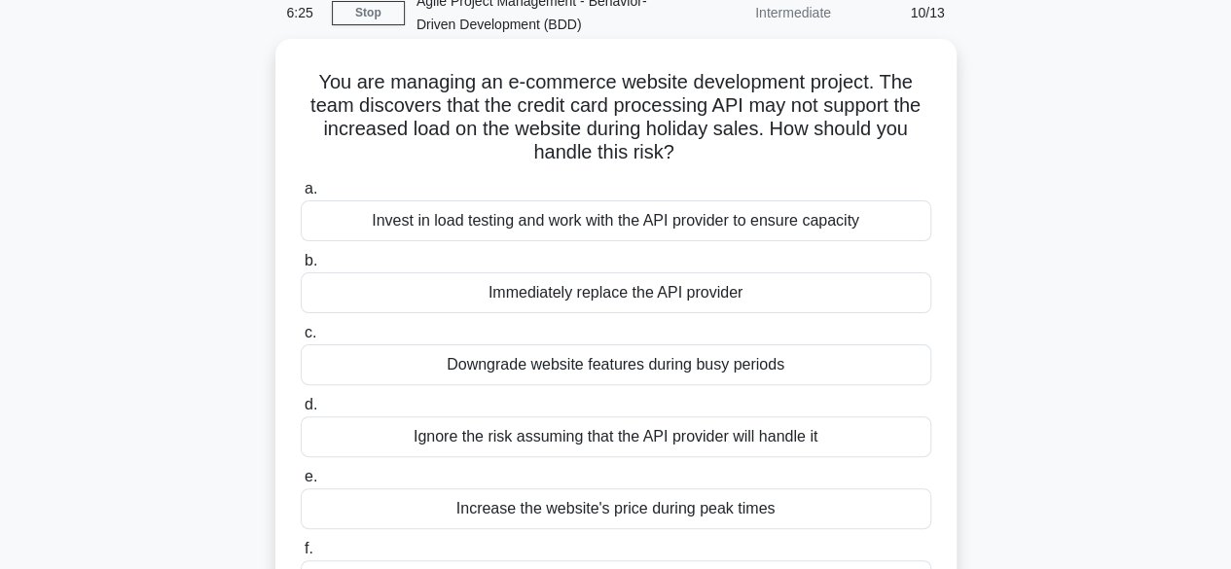
click at [723, 224] on div "Invest in load testing and work with the API provider to ensure capacity" at bounding box center [616, 221] width 631 height 41
click at [301, 196] on input "a. Invest in load testing and work with the API provider to ensure capacity" at bounding box center [301, 189] width 0 height 13
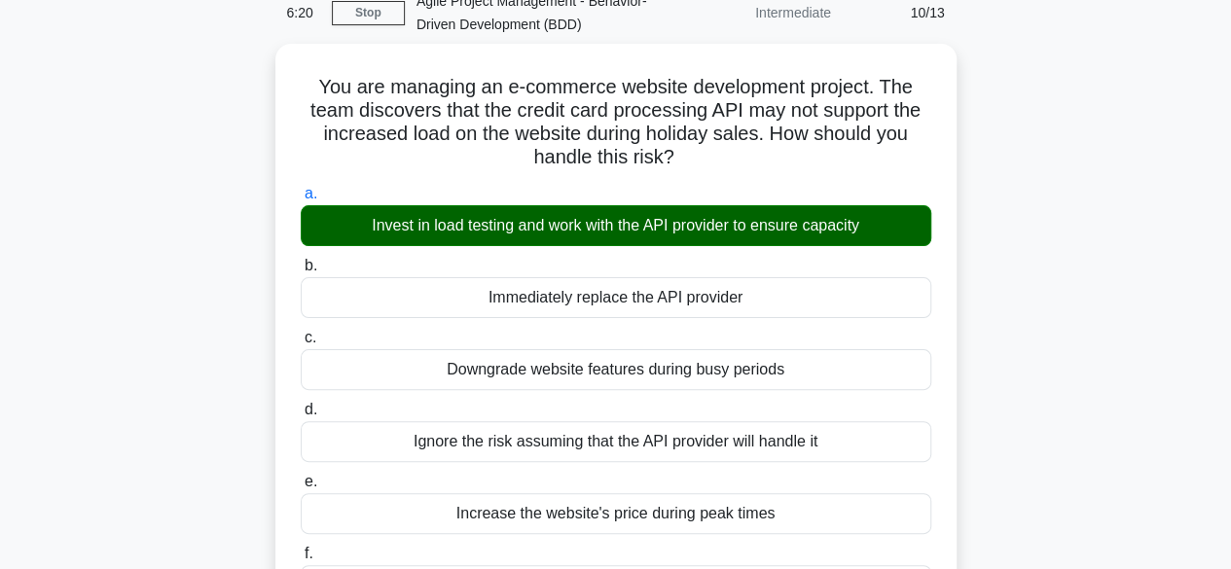
drag, startPoint x: 1239, startPoint y: 192, endPoint x: 1015, endPoint y: 456, distance: 346.7
click at [1015, 456] on div "You are managing an e-commerce website development project. The team discovers …" at bounding box center [616, 561] width 1110 height 1035
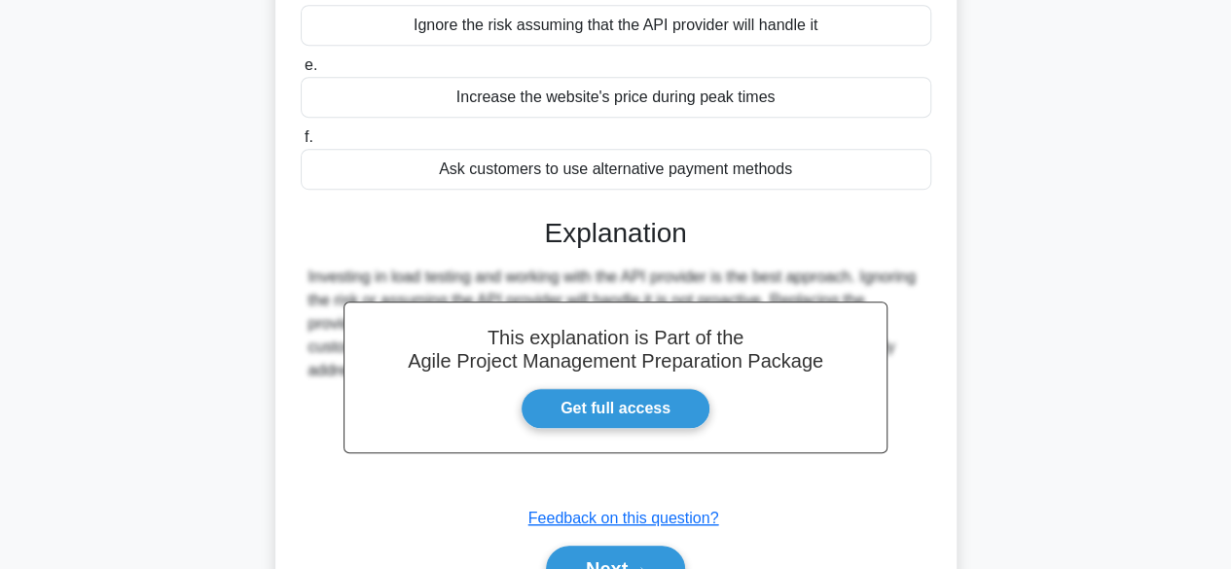
scroll to position [555, 0]
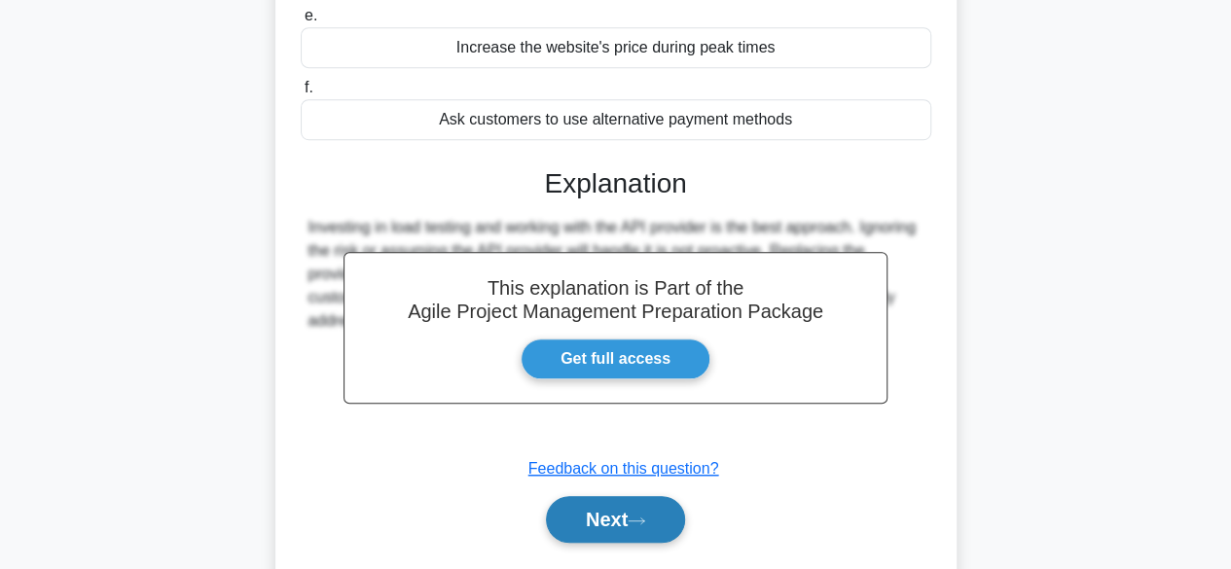
click at [594, 517] on button "Next" at bounding box center [615, 519] width 139 height 47
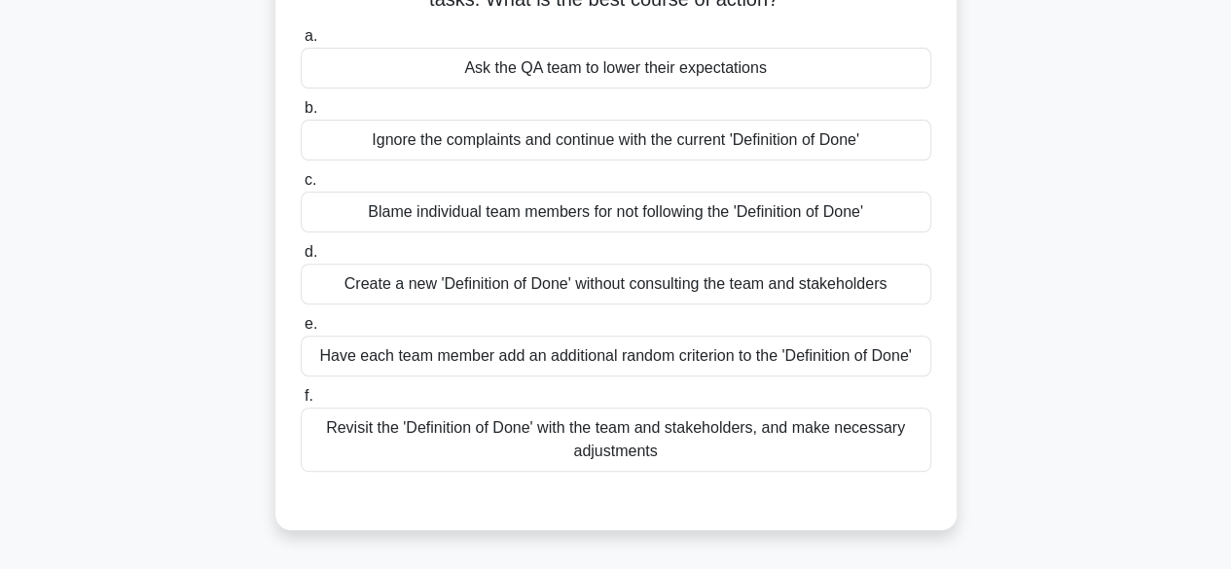
scroll to position [231, 0]
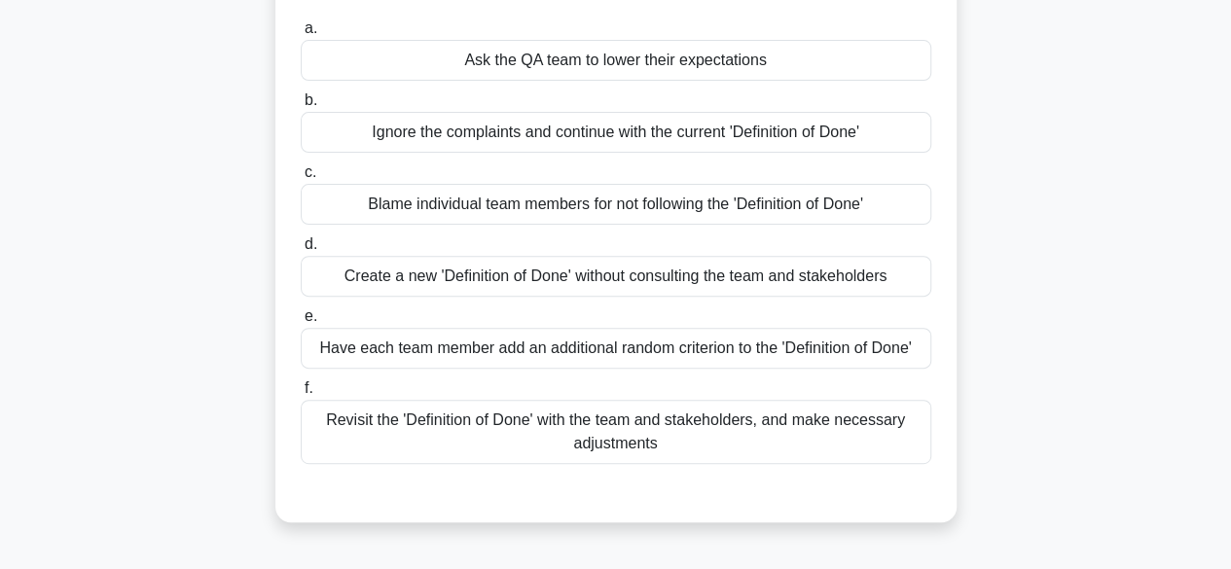
click at [687, 400] on div "Revisit the 'Definition of Done' with the team and stakeholders, and make neces…" at bounding box center [616, 432] width 631 height 64
click at [301, 395] on input "f. Revisit the 'Definition of Done' with the team and stakeholders, and make ne…" at bounding box center [301, 389] width 0 height 13
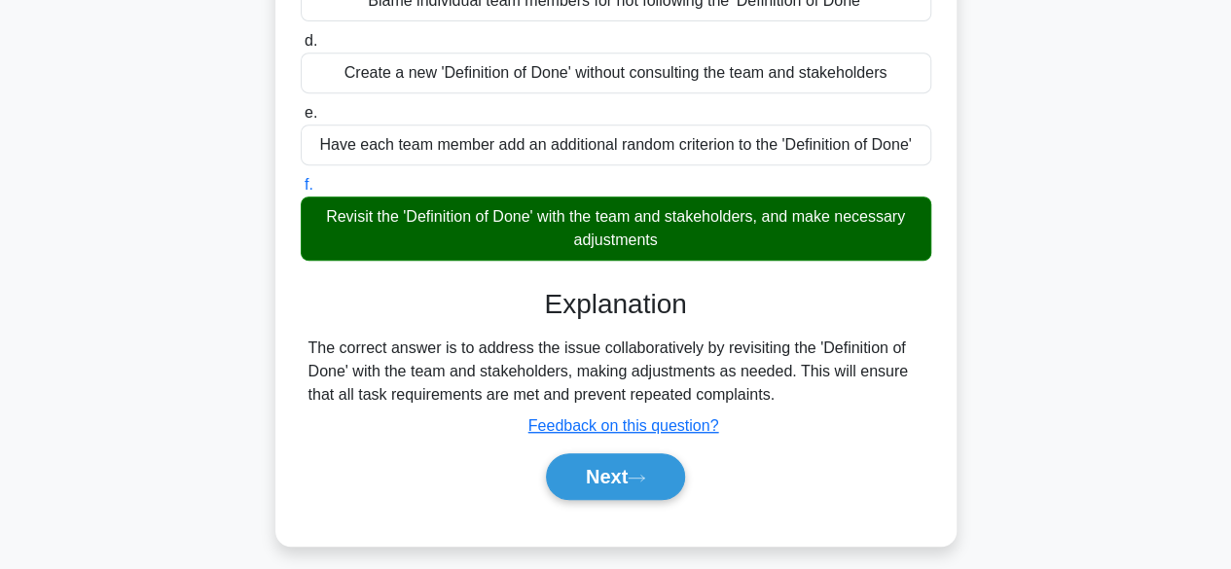
scroll to position [444, 0]
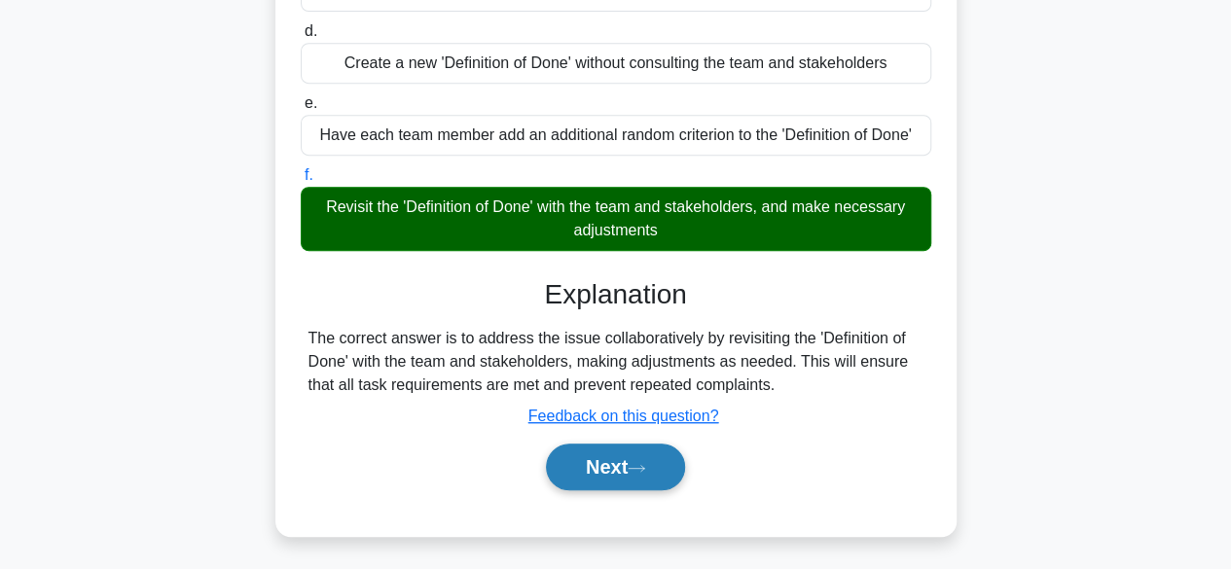
click at [604, 462] on button "Next" at bounding box center [615, 467] width 139 height 47
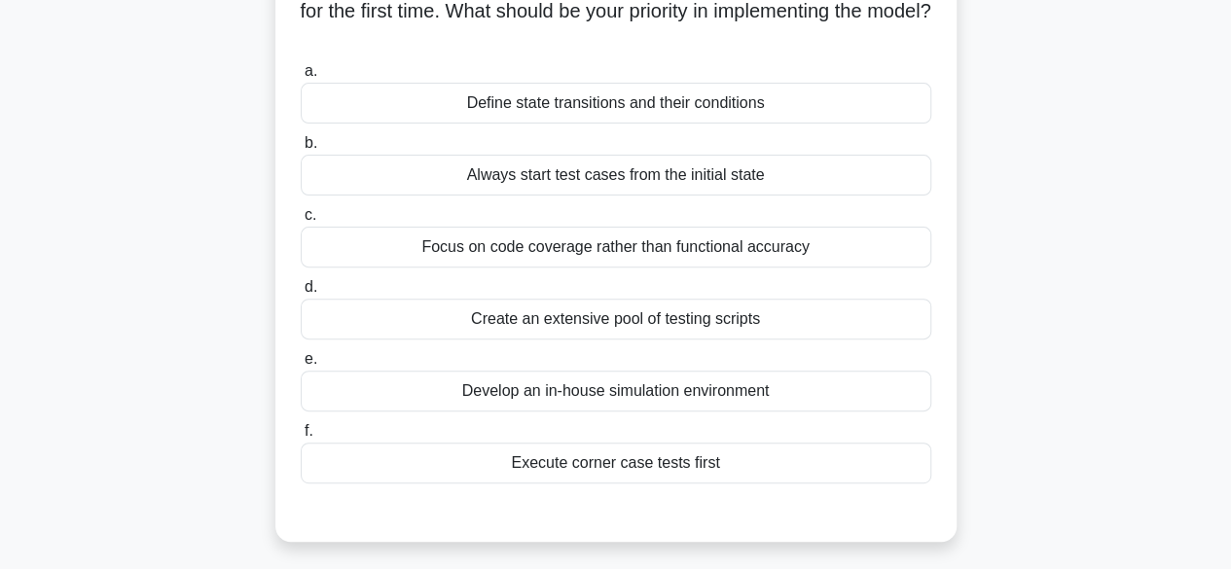
scroll to position [226, 0]
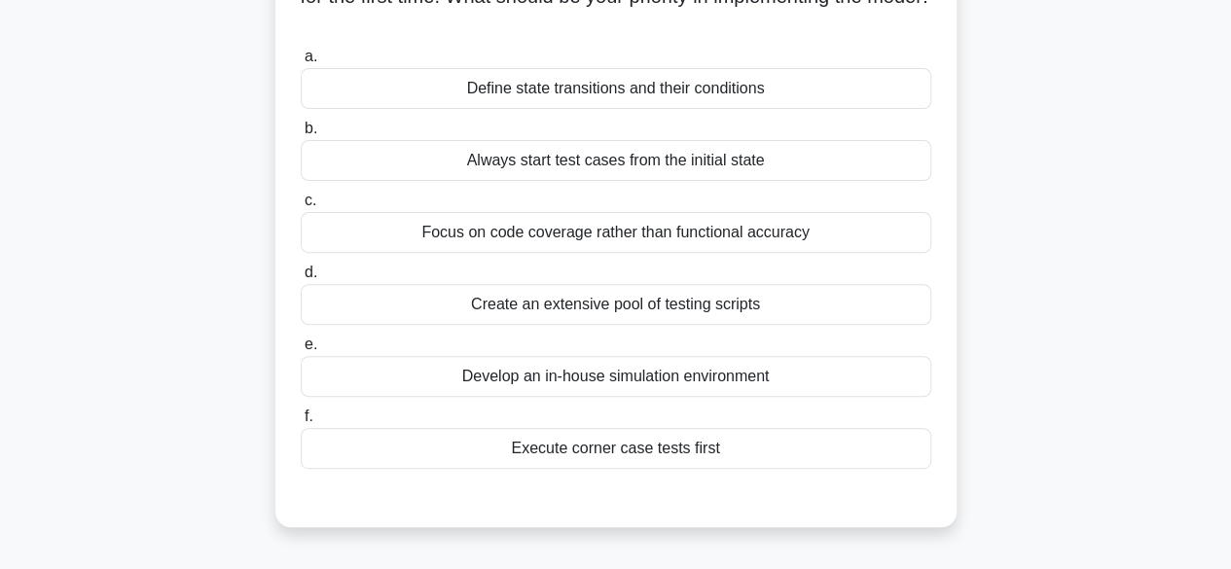
click at [552, 80] on div "Define state transitions and their conditions" at bounding box center [616, 88] width 631 height 41
click at [301, 63] on input "a. Define state transitions and their conditions" at bounding box center [301, 57] width 0 height 13
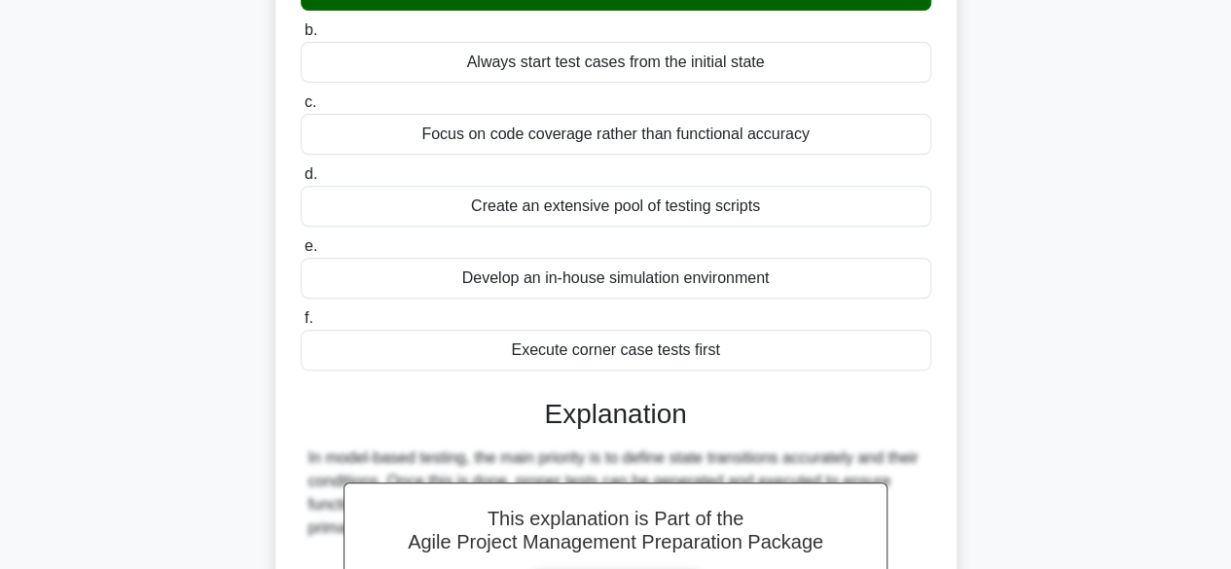
scroll to position [607, 0]
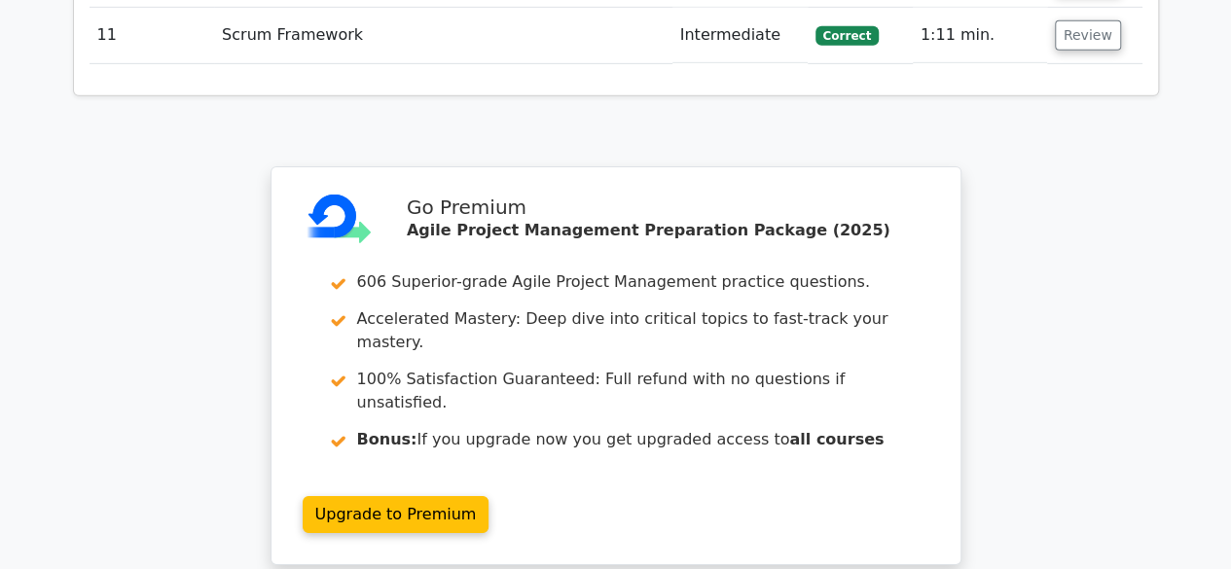
scroll to position [3381, 0]
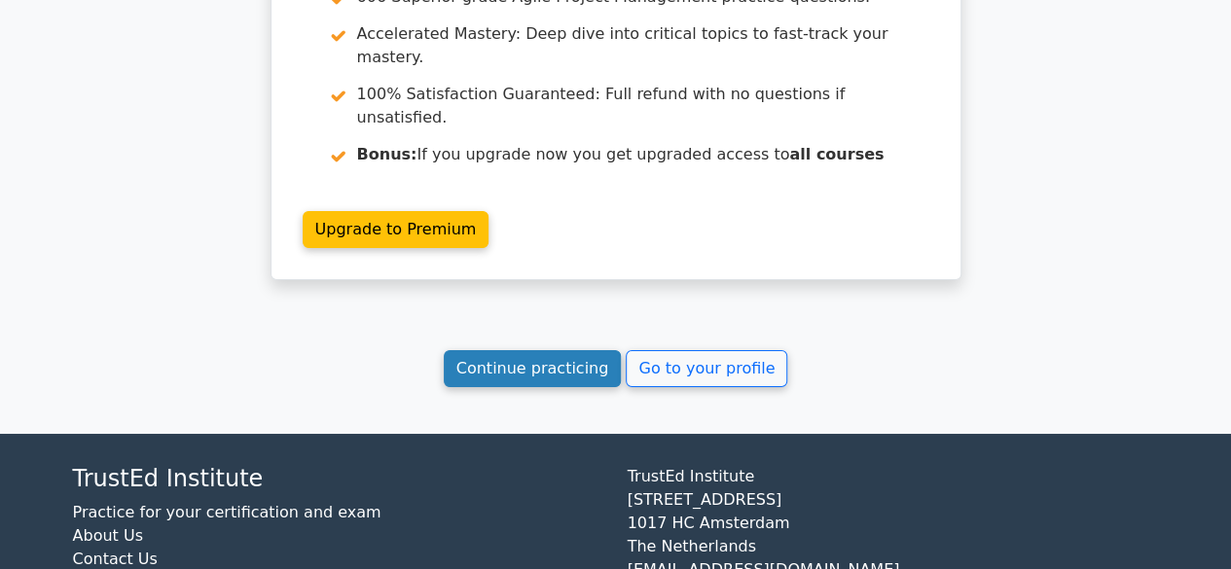
click at [536, 350] on link "Continue practicing" at bounding box center [533, 368] width 178 height 37
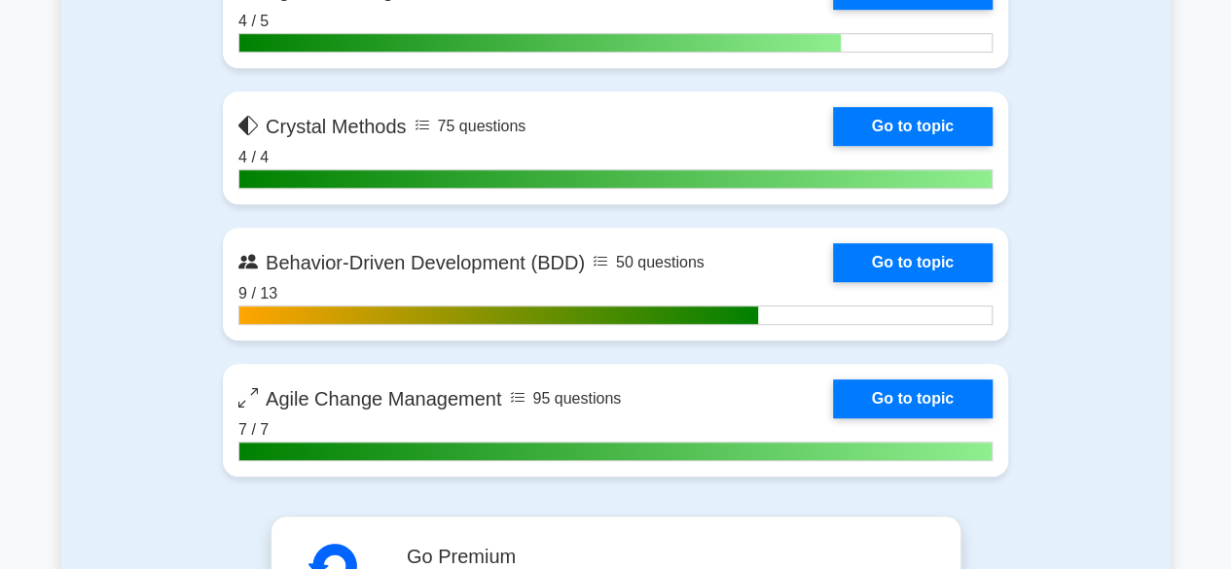
scroll to position [3883, 0]
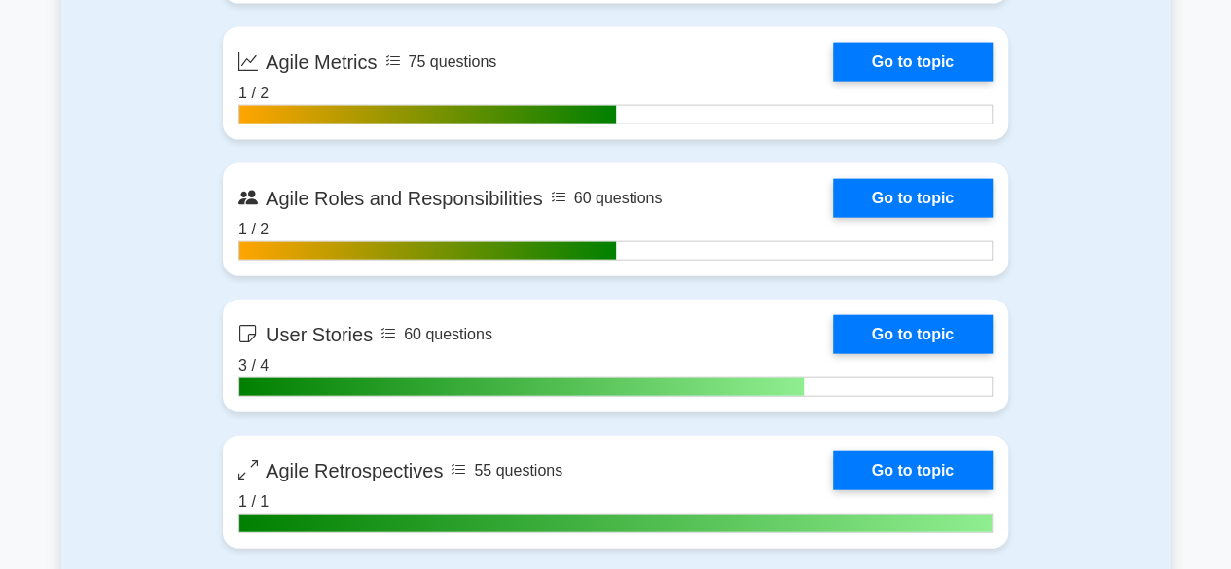
scroll to position [2112, 0]
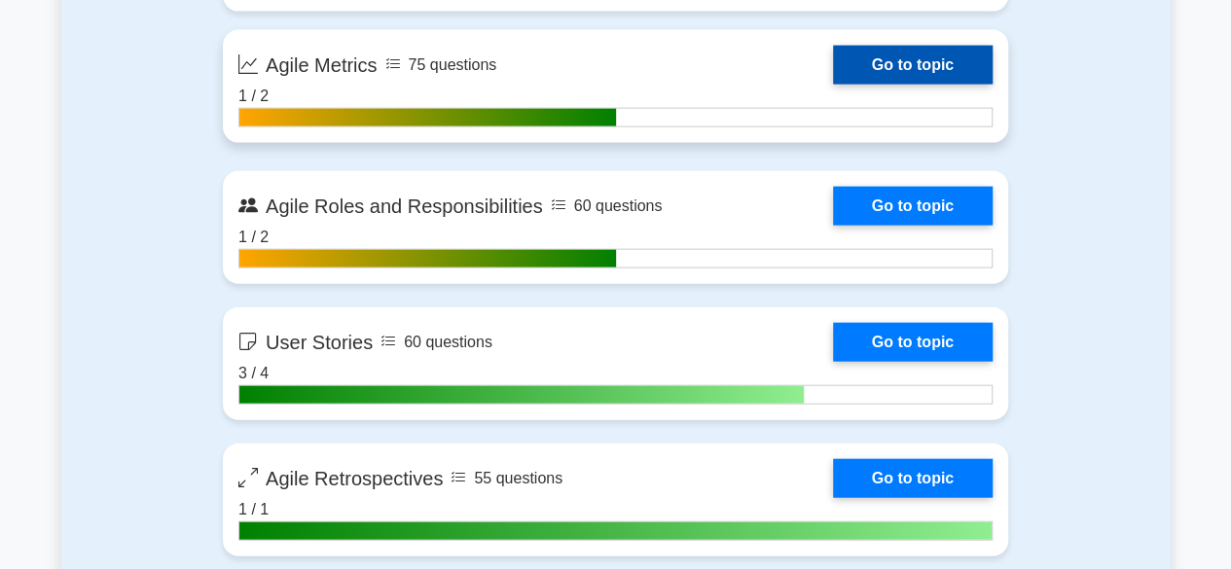
click at [833, 85] on link "Go to topic" at bounding box center [913, 65] width 160 height 39
click at [936, 63] on link "Go to topic" at bounding box center [913, 65] width 160 height 39
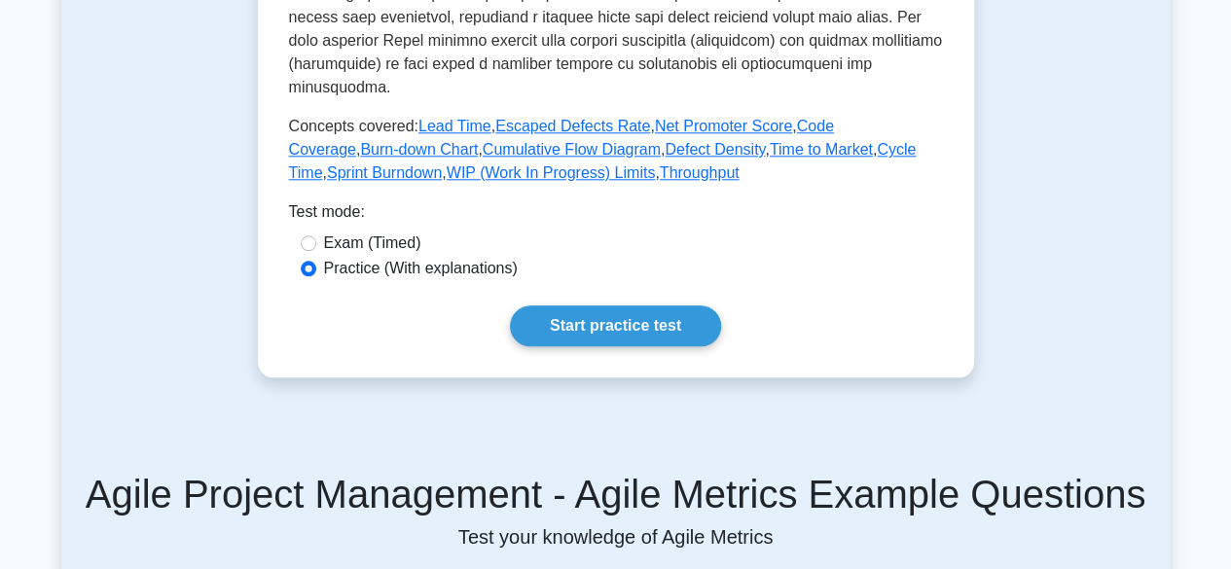
scroll to position [891, 0]
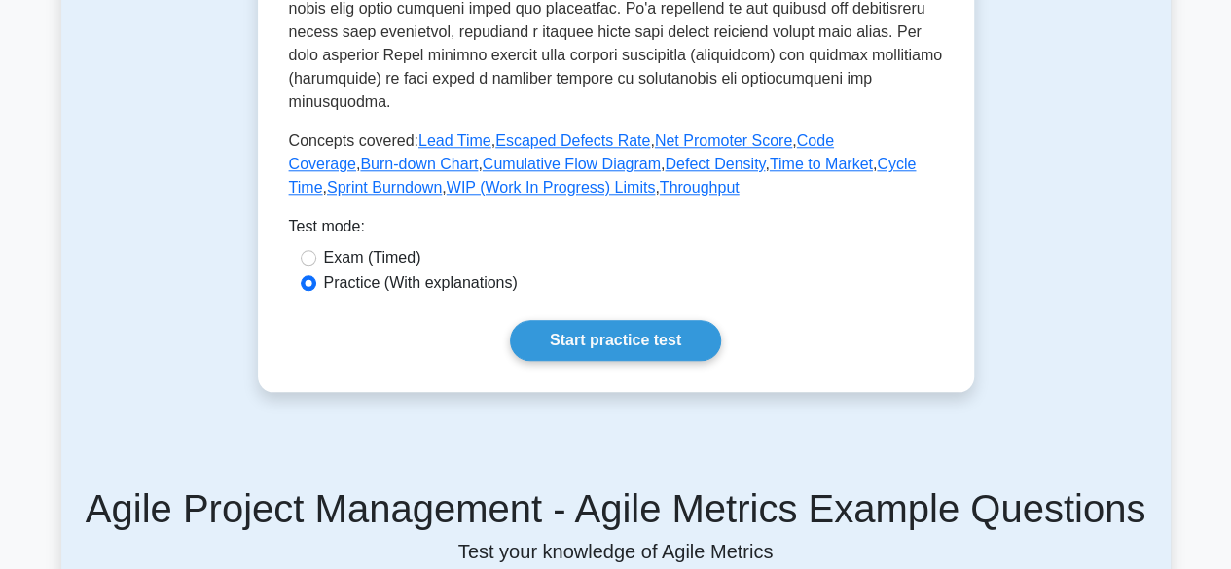
drag, startPoint x: 1238, startPoint y: 77, endPoint x: 1199, endPoint y: 229, distance: 156.7
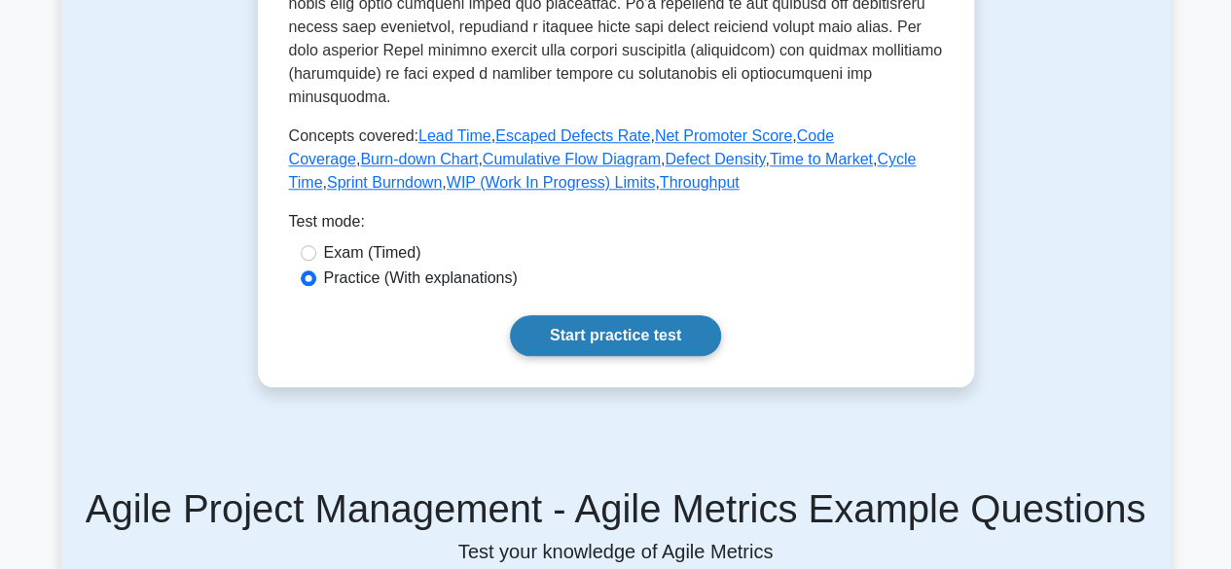
click at [595, 315] on link "Start practice test" at bounding box center [615, 335] width 211 height 41
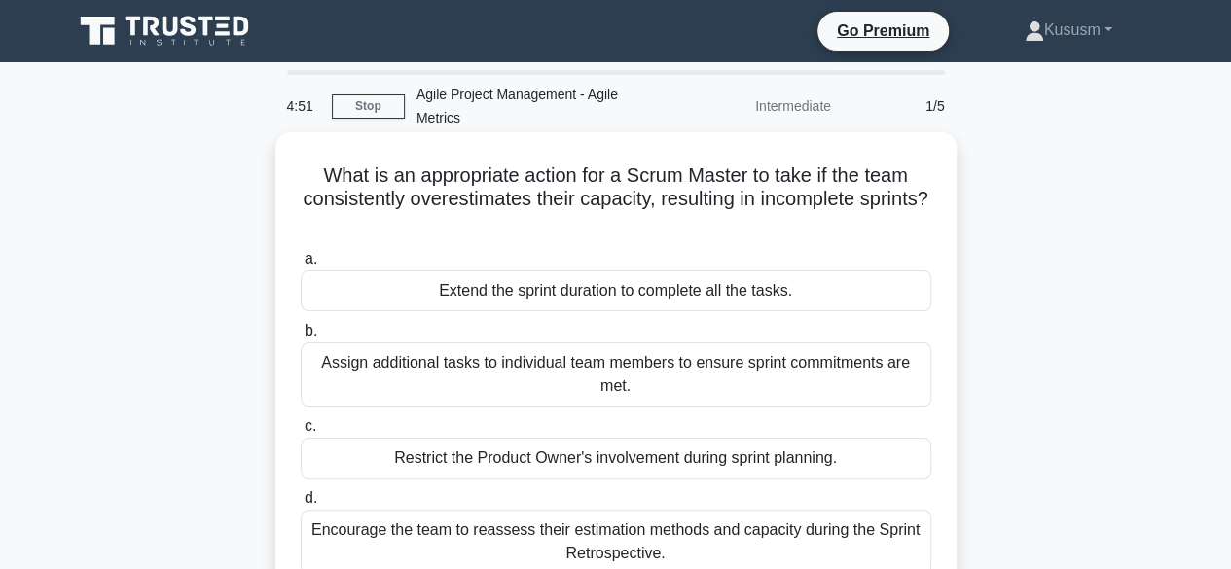
click at [685, 537] on div "Encourage the team to reassess their estimation methods and capacity during the…" at bounding box center [616, 542] width 631 height 64
click at [301, 505] on input "d. Encourage the team to reassess their estimation methods and capacity during …" at bounding box center [301, 498] width 0 height 13
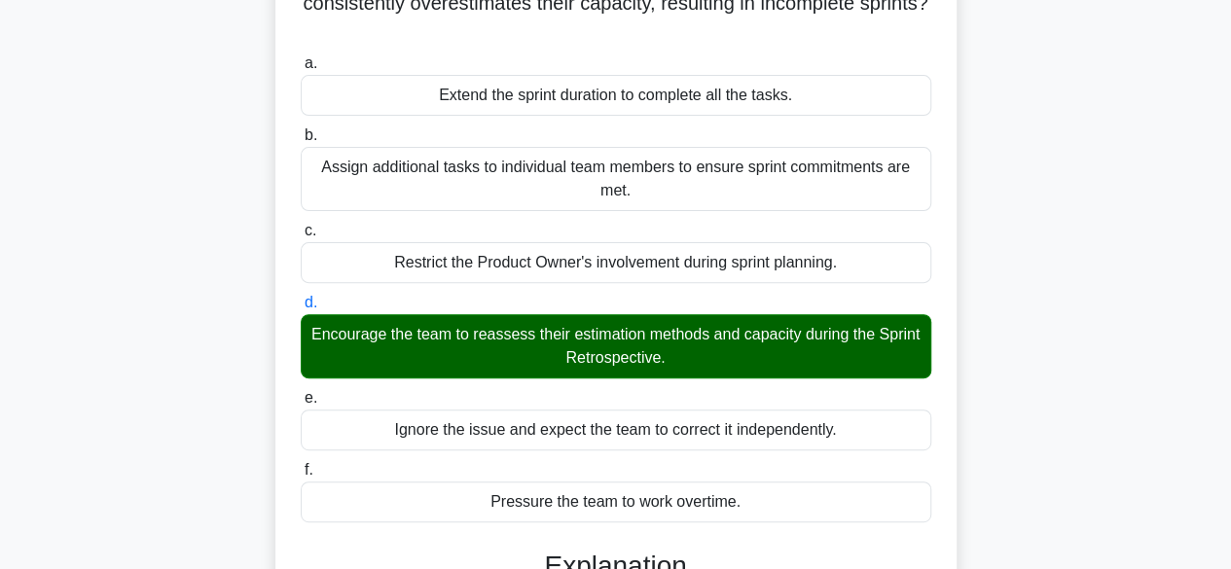
scroll to position [444, 0]
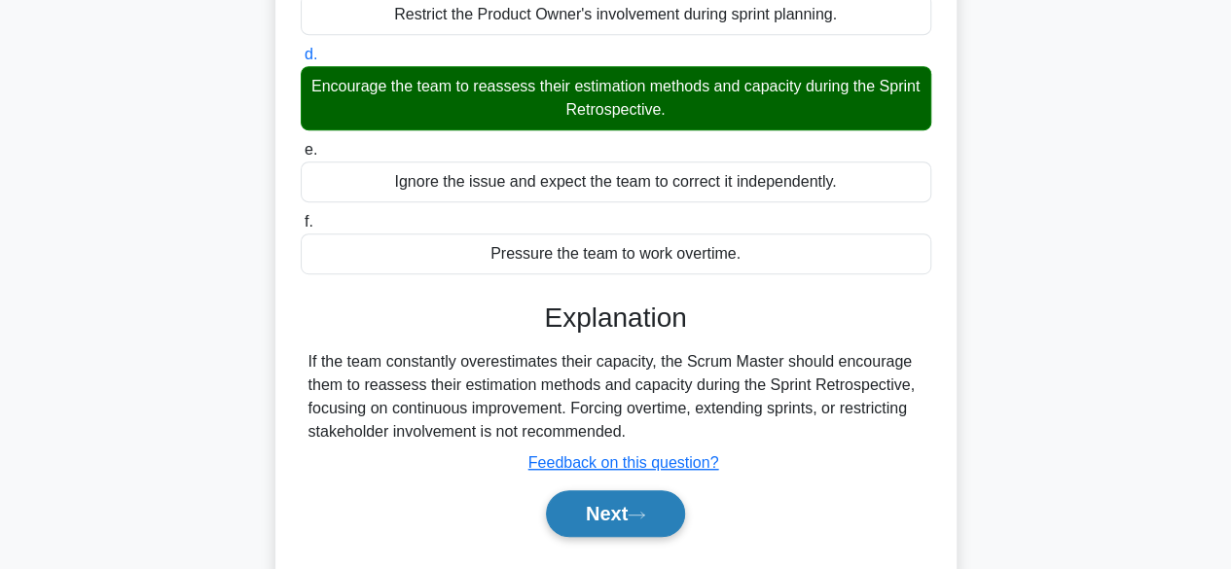
click at [618, 503] on button "Next" at bounding box center [615, 514] width 139 height 47
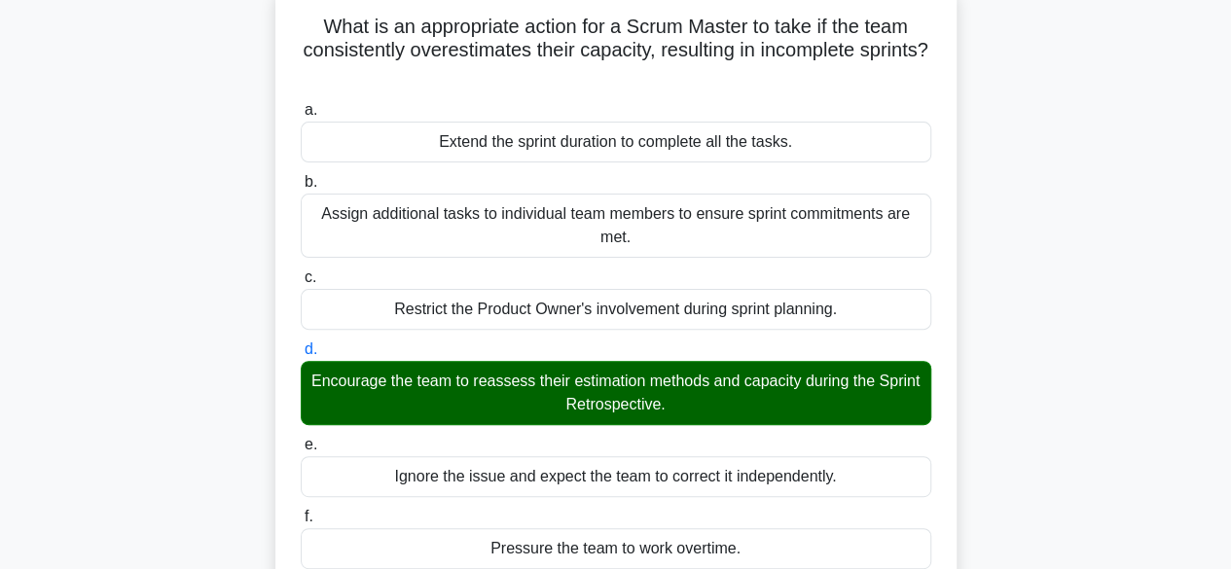
scroll to position [0, 0]
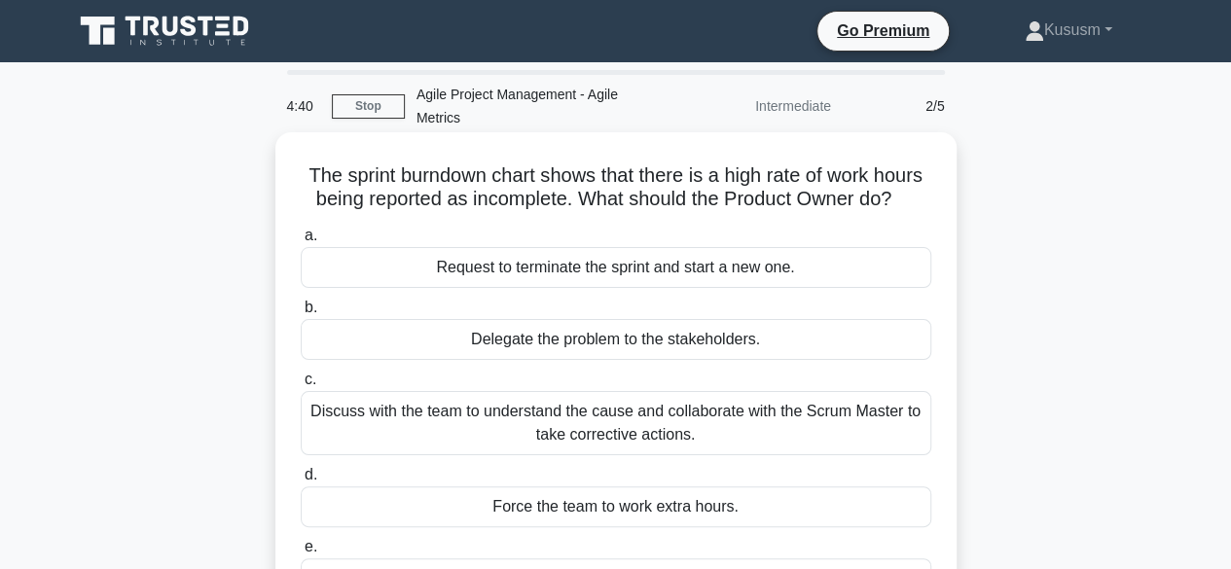
click at [634, 419] on div "Discuss with the team to understand the cause and collaborate with the Scrum Ma…" at bounding box center [616, 423] width 631 height 64
click at [301, 386] on input "c. Discuss with the team to understand the cause and collaborate with the Scrum…" at bounding box center [301, 380] width 0 height 13
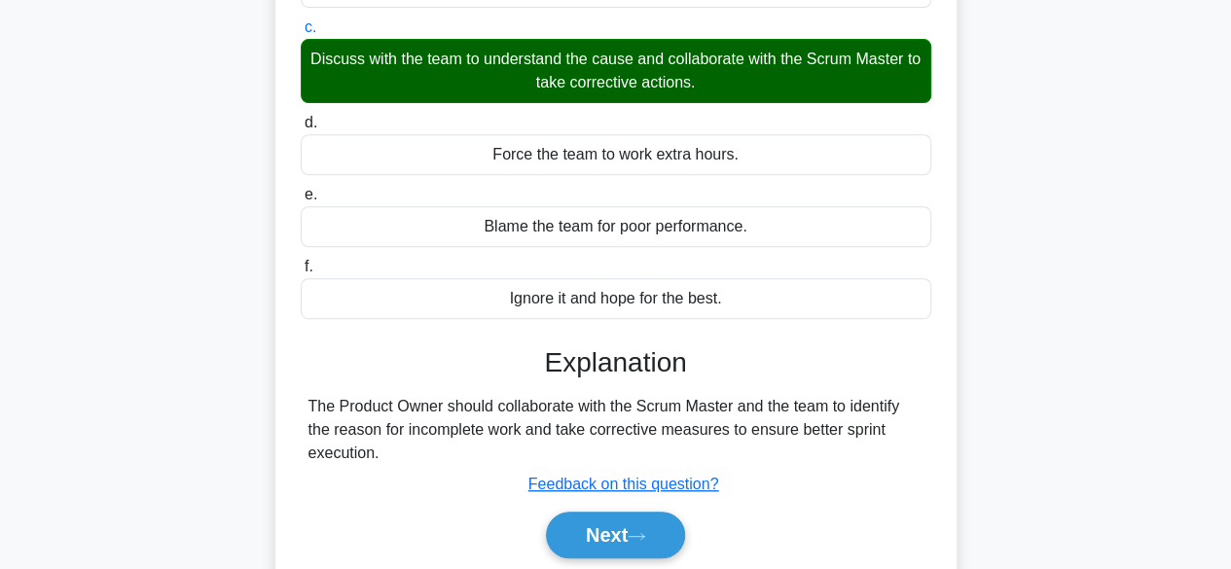
scroll to position [414, 0]
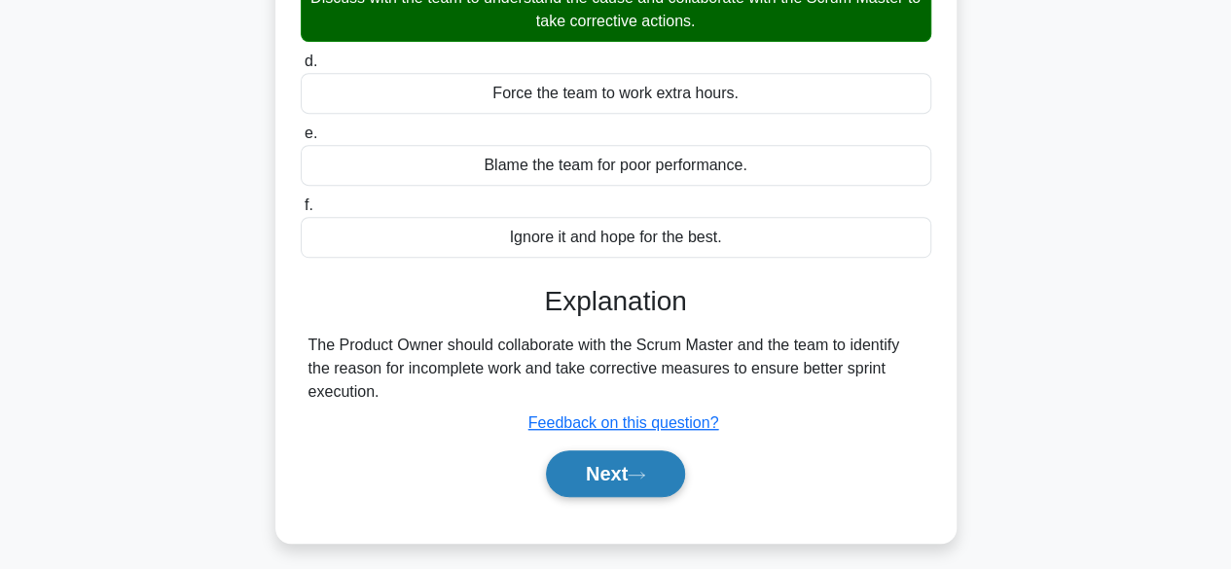
click at [625, 484] on button "Next" at bounding box center [615, 474] width 139 height 47
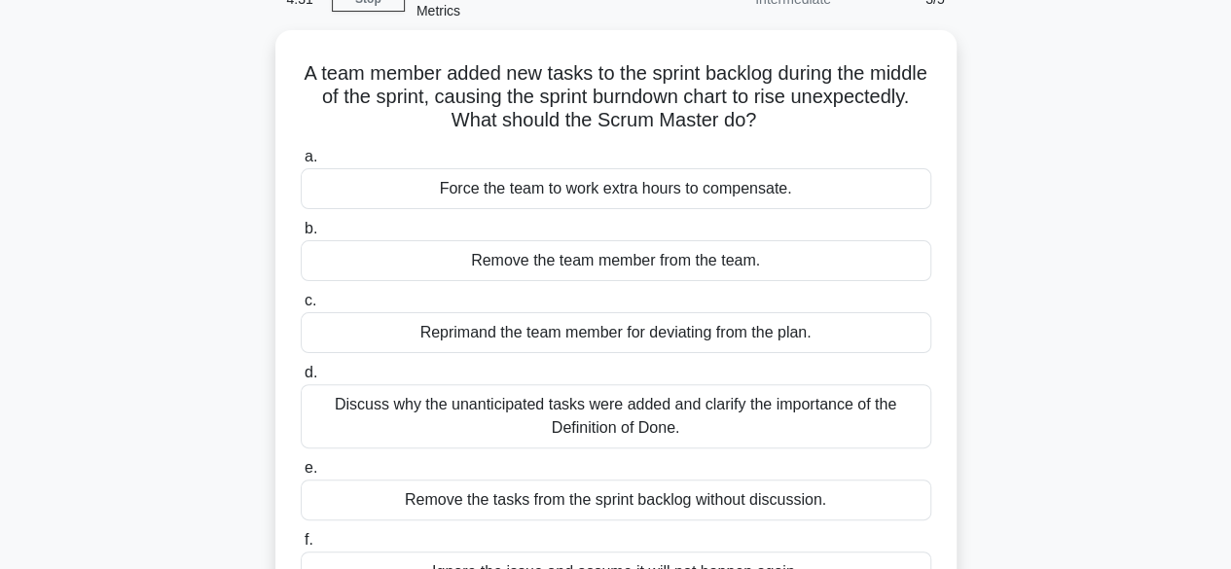
scroll to position [130, 0]
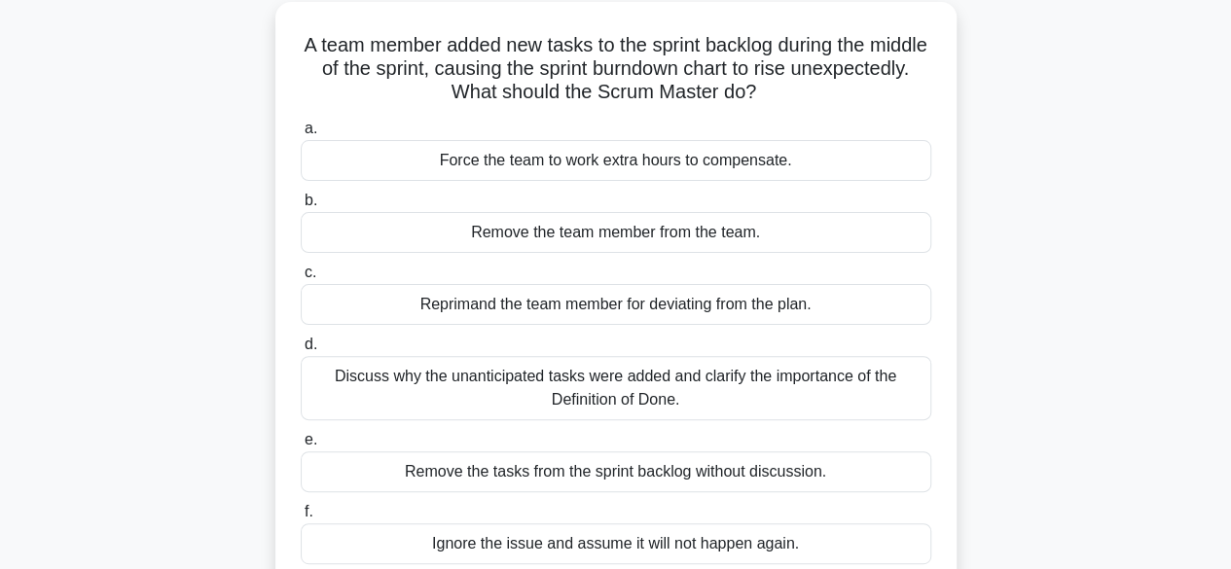
click at [603, 396] on div "Discuss why the unanticipated tasks were added and clarify the importance of th…" at bounding box center [616, 388] width 631 height 64
click at [301, 351] on input "d. Discuss why the unanticipated tasks were added and clarify the importance of…" at bounding box center [301, 345] width 0 height 13
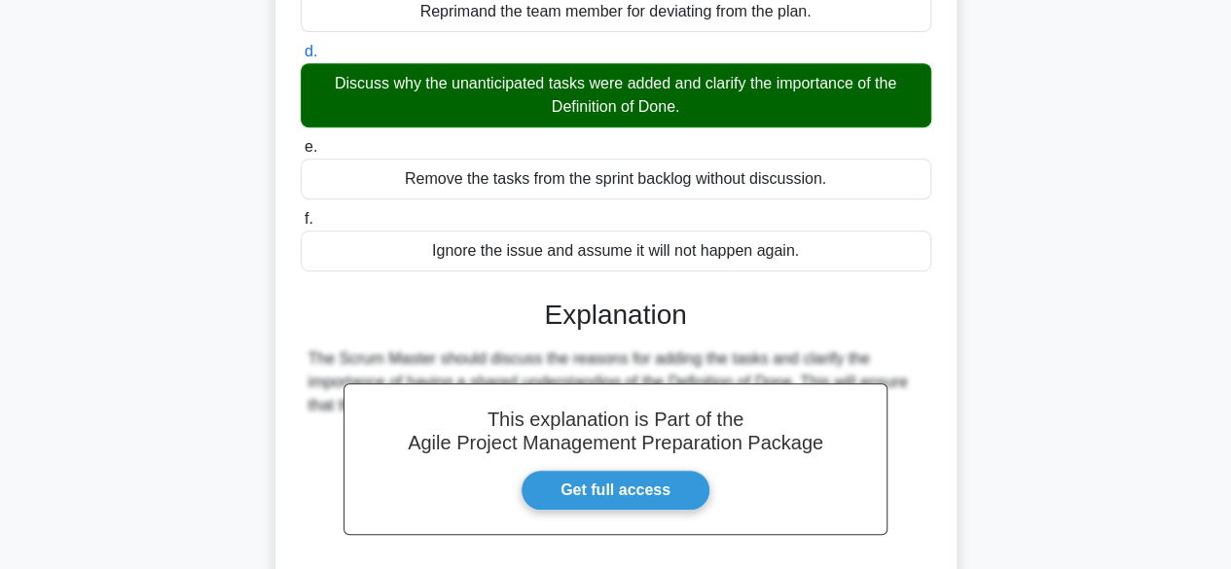
scroll to position [522, 0]
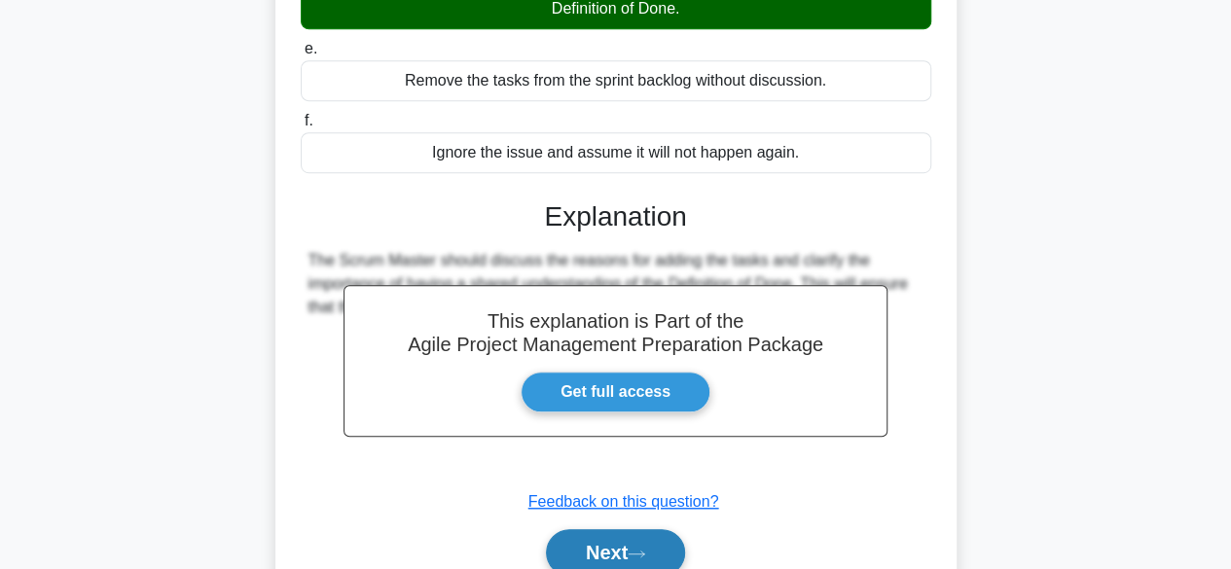
click at [607, 554] on button "Next" at bounding box center [615, 552] width 139 height 47
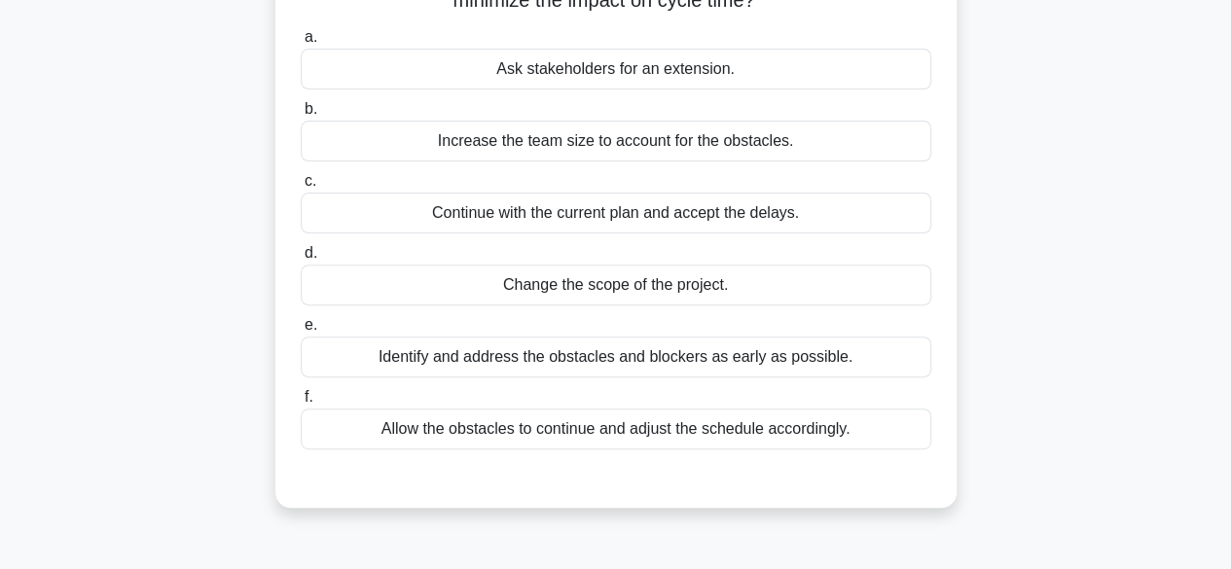
scroll to position [228, 0]
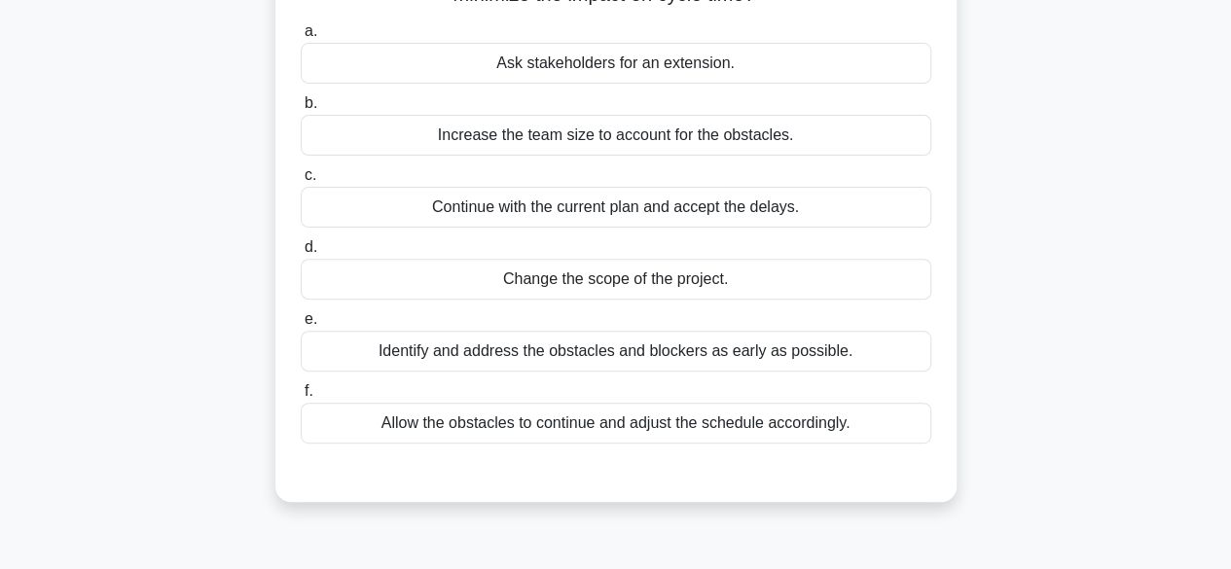
click at [716, 340] on div "Identify and address the obstacles and blockers as early as possible." at bounding box center [616, 351] width 631 height 41
click at [301, 326] on input "e. Identify and address the obstacles and blockers as early as possible." at bounding box center [301, 319] width 0 height 13
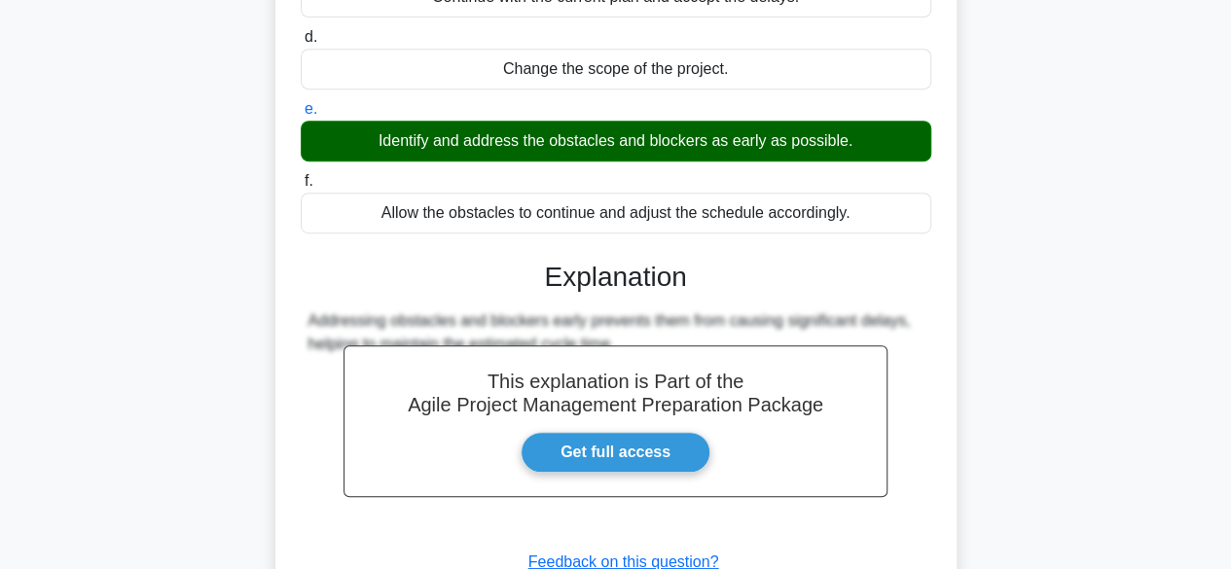
scroll to position [584, 0]
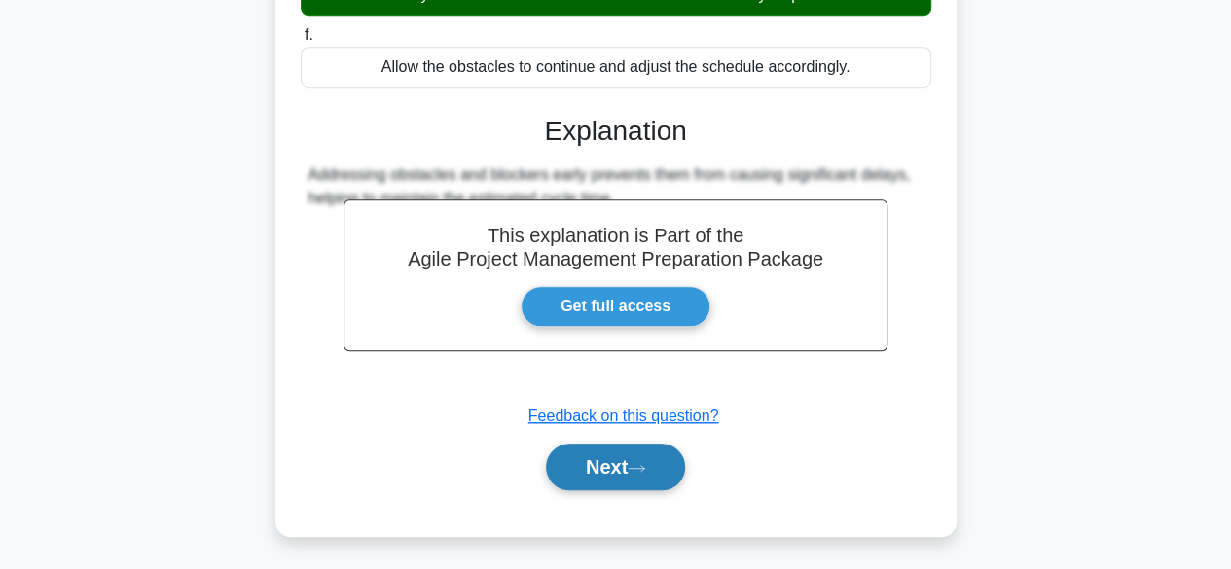
click at [662, 481] on button "Next" at bounding box center [615, 467] width 139 height 47
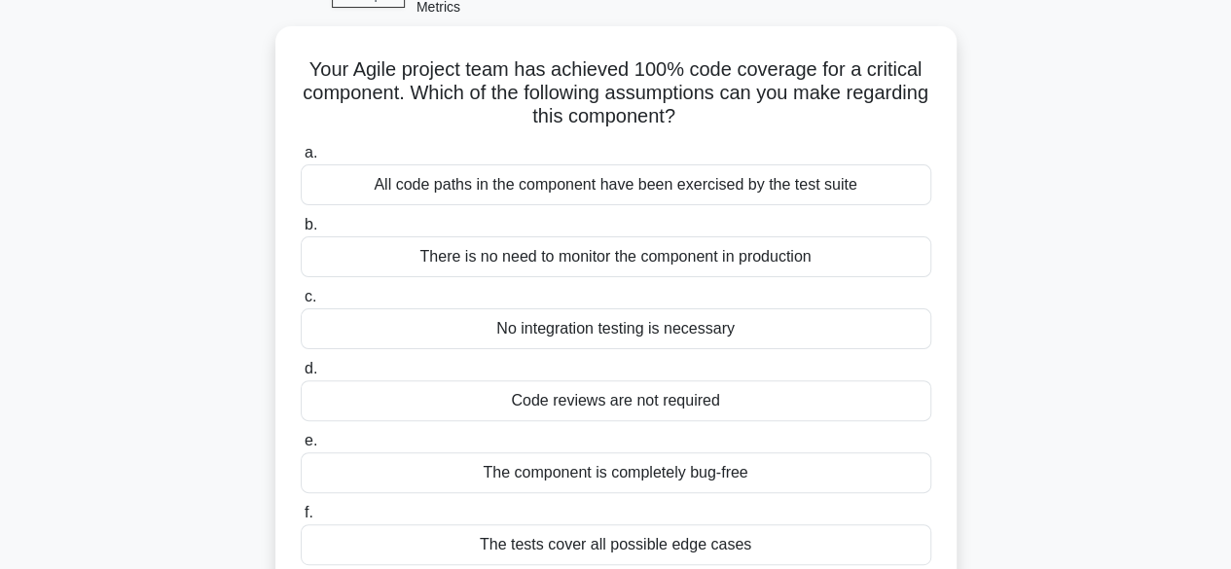
scroll to position [102, 0]
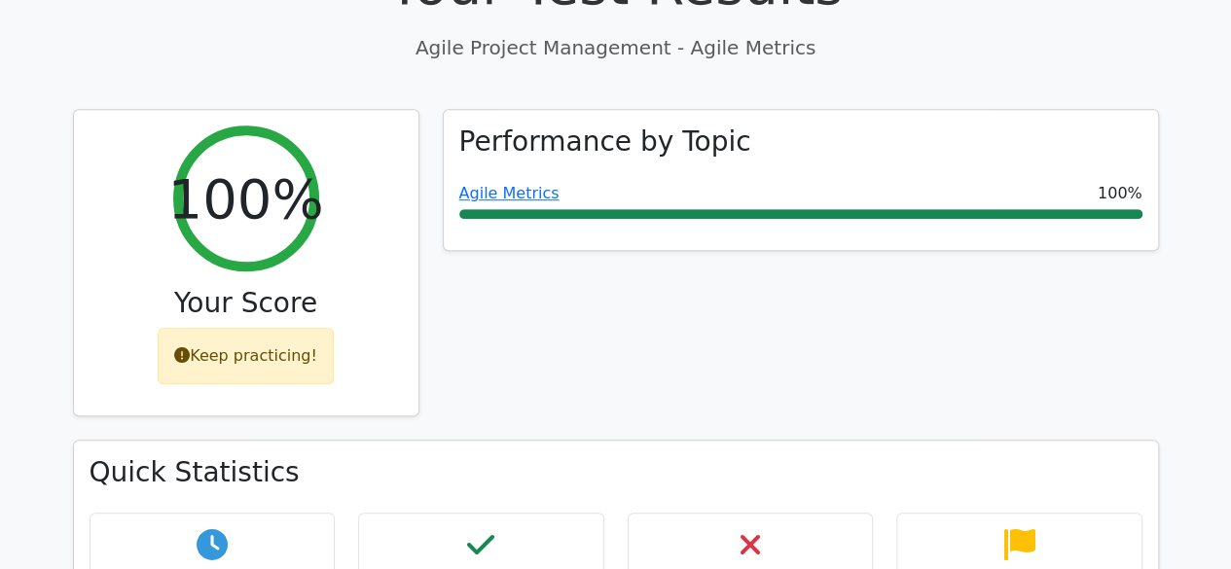
scroll to position [576, 0]
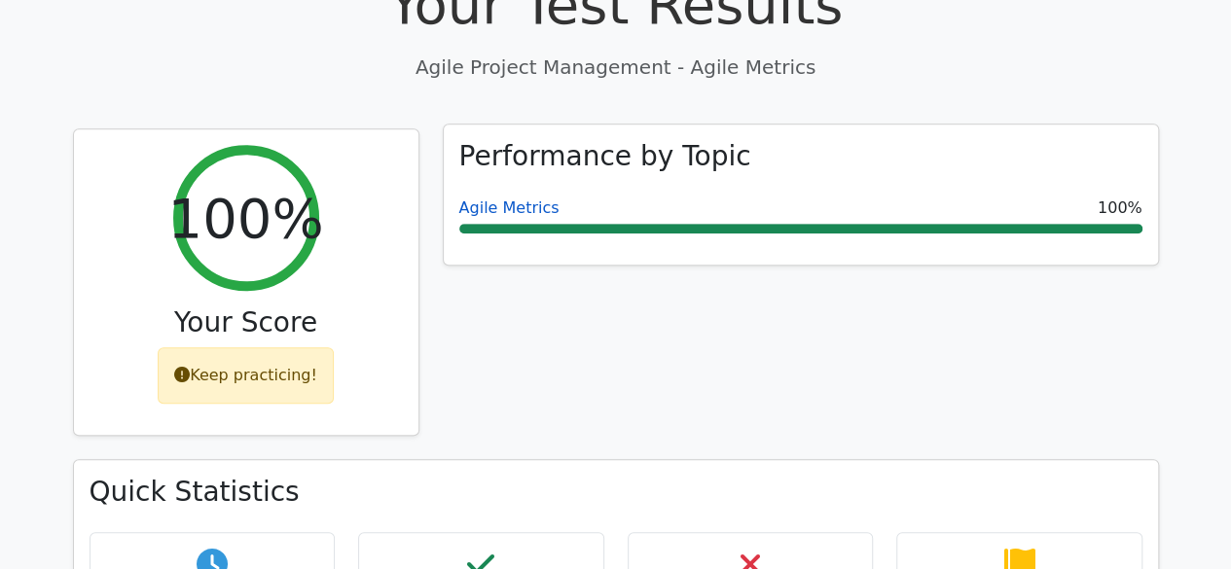
click at [499, 199] on link "Agile Metrics" at bounding box center [509, 208] width 100 height 18
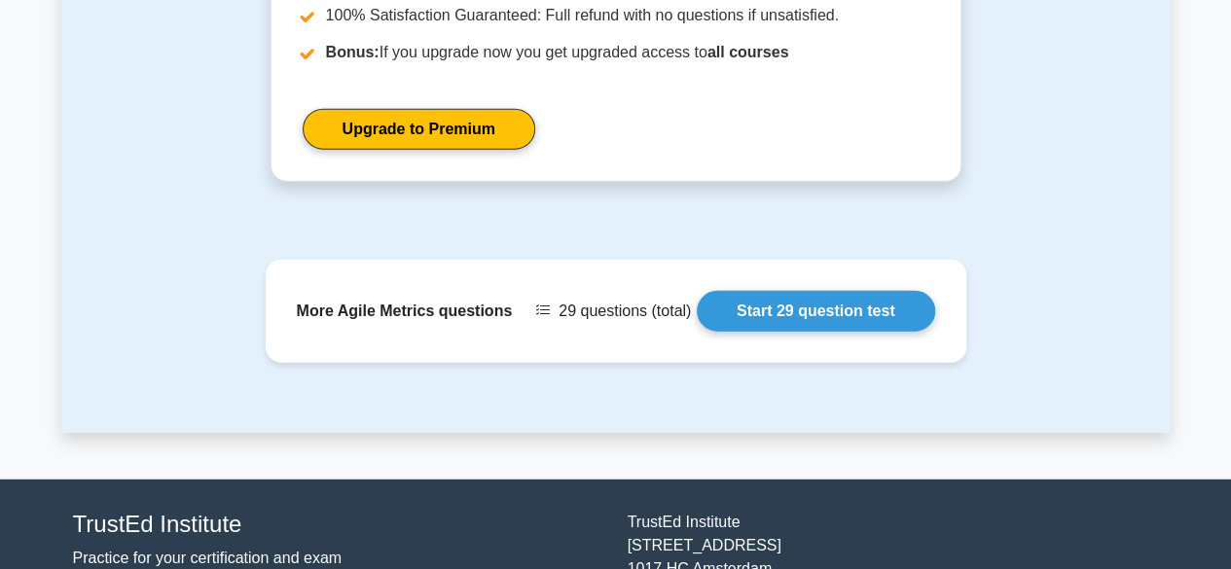
scroll to position [2585, 0]
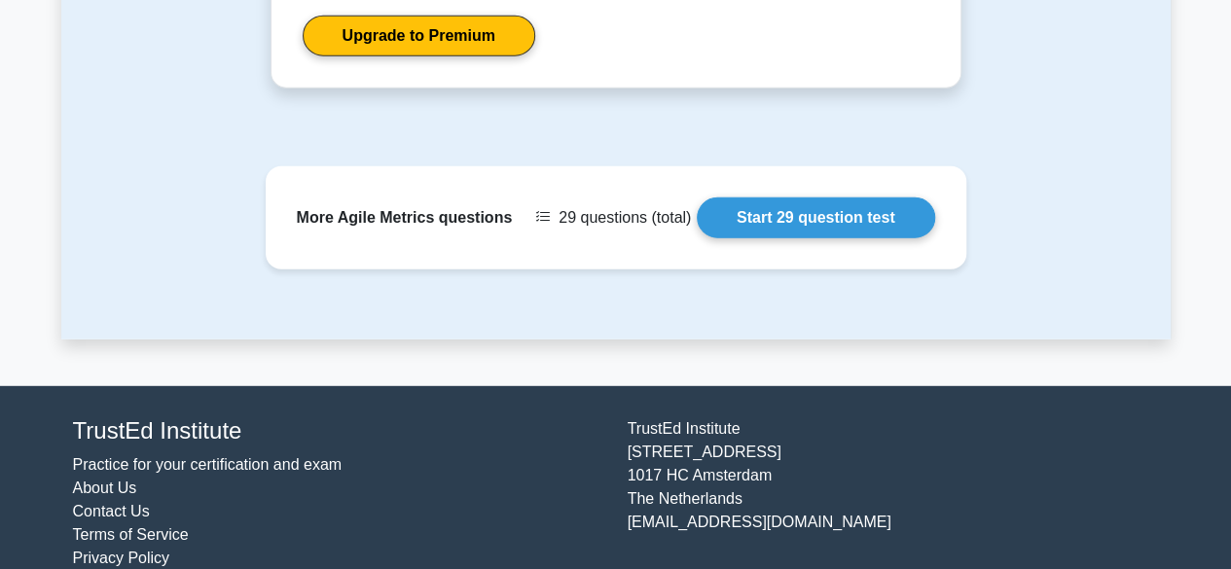
drag, startPoint x: 1245, startPoint y: 123, endPoint x: 1233, endPoint y: 559, distance: 436.2
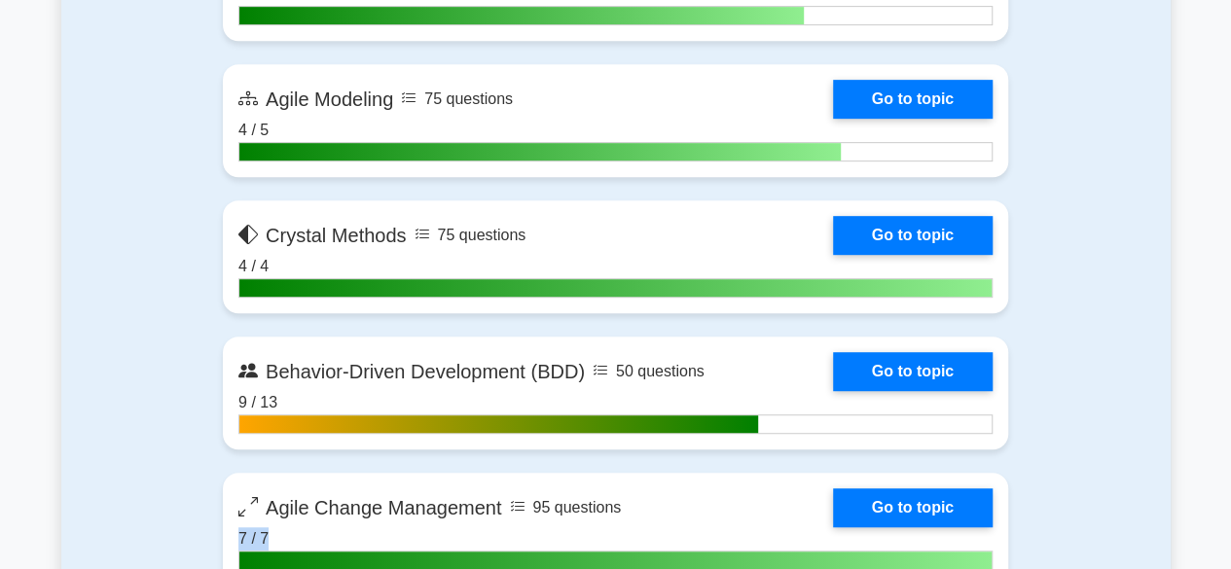
drag, startPoint x: 1224, startPoint y: 470, endPoint x: 1217, endPoint y: 529, distance: 59.9
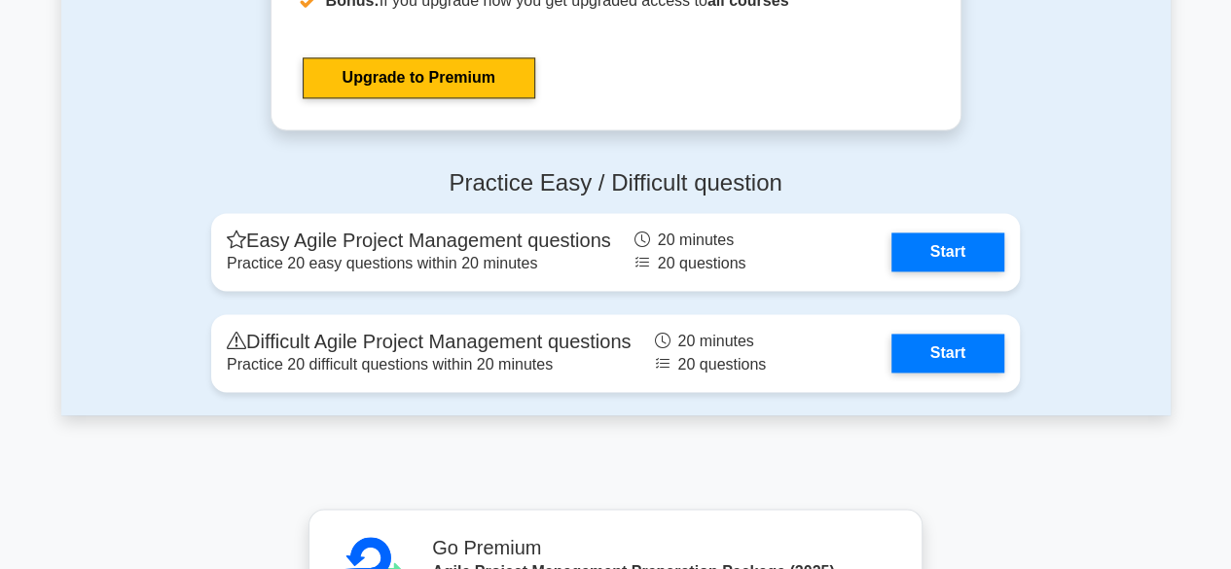
scroll to position [4986, 0]
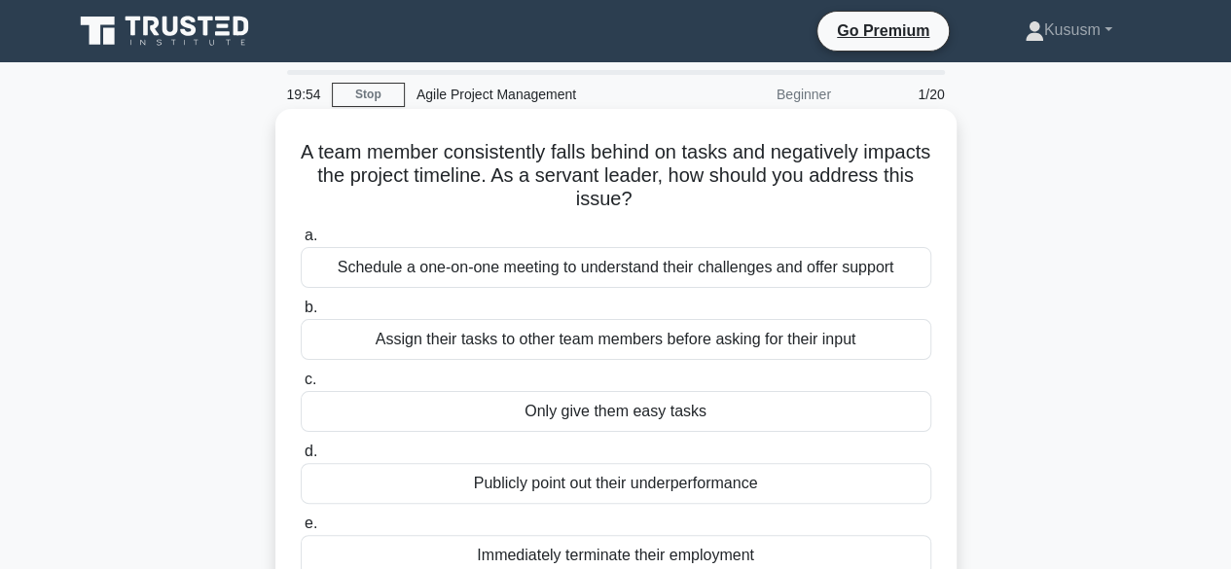
click at [568, 277] on div "Schedule a one-on-one meeting to understand their challenges and offer support" at bounding box center [616, 267] width 631 height 41
click at [301, 242] on input "a. Schedule a one-on-one meeting to understand their challenges and offer suppo…" at bounding box center [301, 236] width 0 height 13
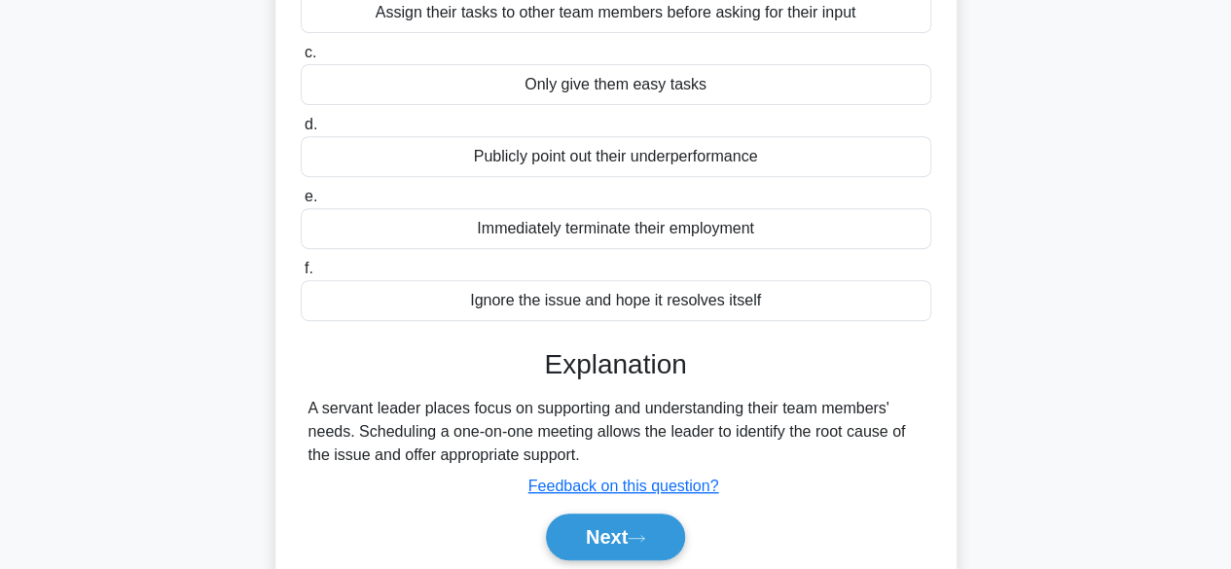
click at [1211, 418] on main "19:52 Stop Agile Project Management Beginner 1/20 A team member consistently fa…" at bounding box center [615, 224] width 1231 height 989
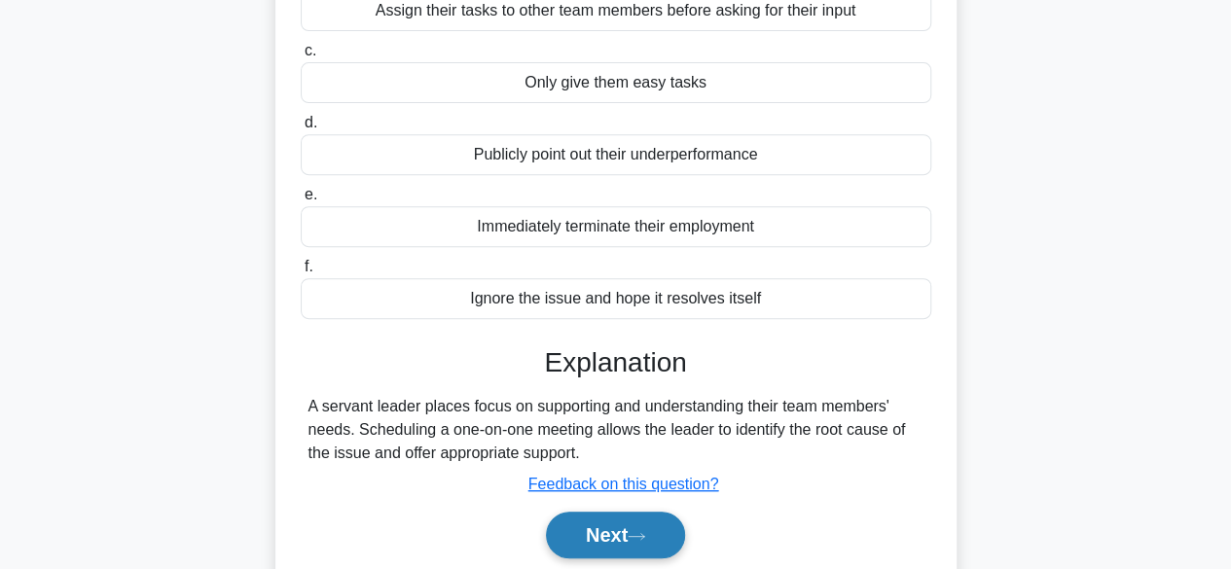
click at [574, 523] on button "Next" at bounding box center [615, 535] width 139 height 47
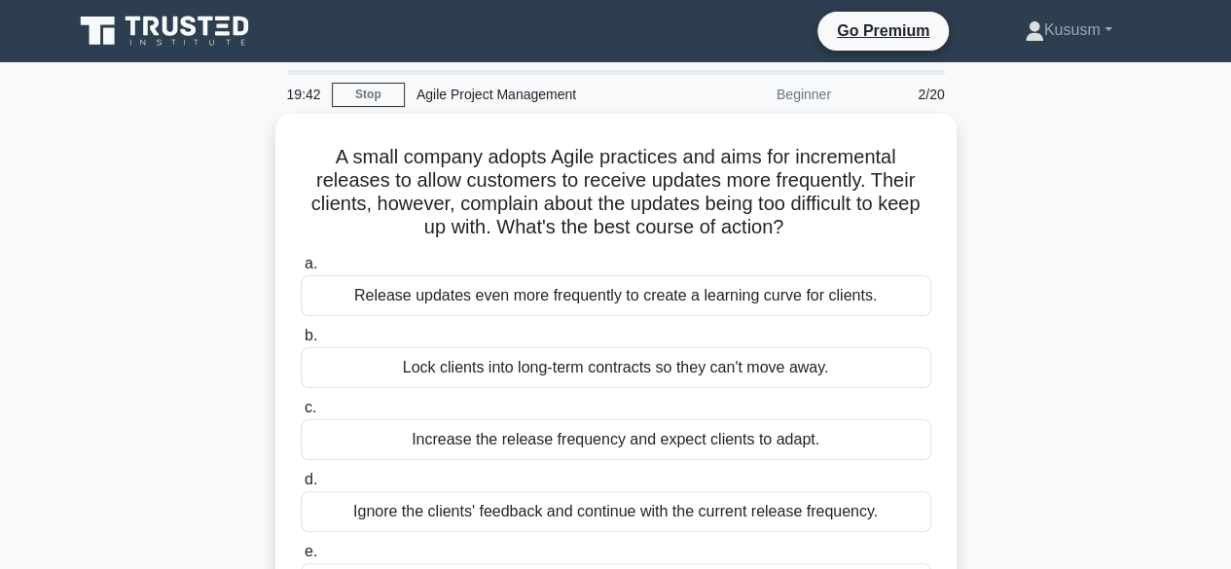
scroll to position [482, 0]
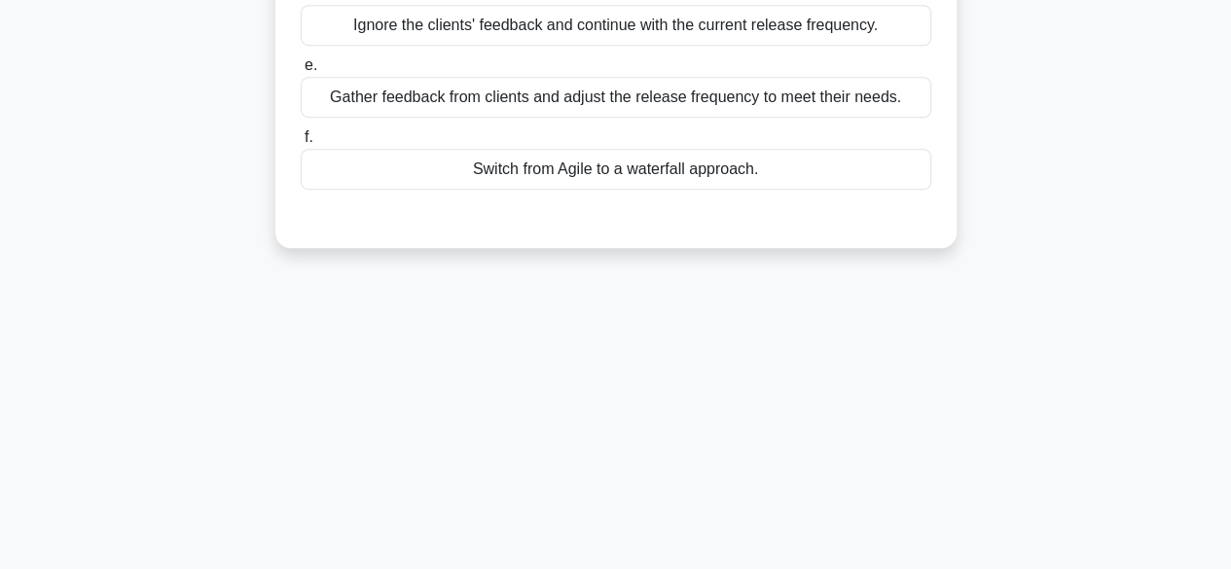
click at [637, 87] on div "Gather feedback from clients and adjust the release frequency to meet their nee…" at bounding box center [616, 97] width 631 height 41
click at [301, 72] on input "e. Gather feedback from clients and adjust the release frequency to meet their …" at bounding box center [301, 65] width 0 height 13
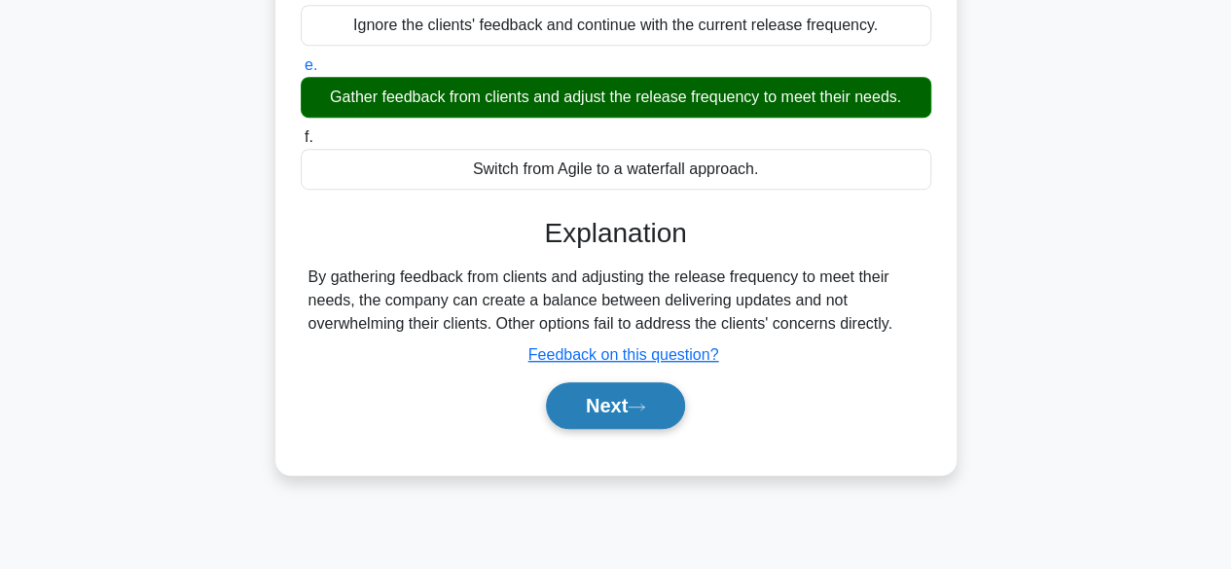
click at [635, 392] on button "Next" at bounding box center [615, 406] width 139 height 47
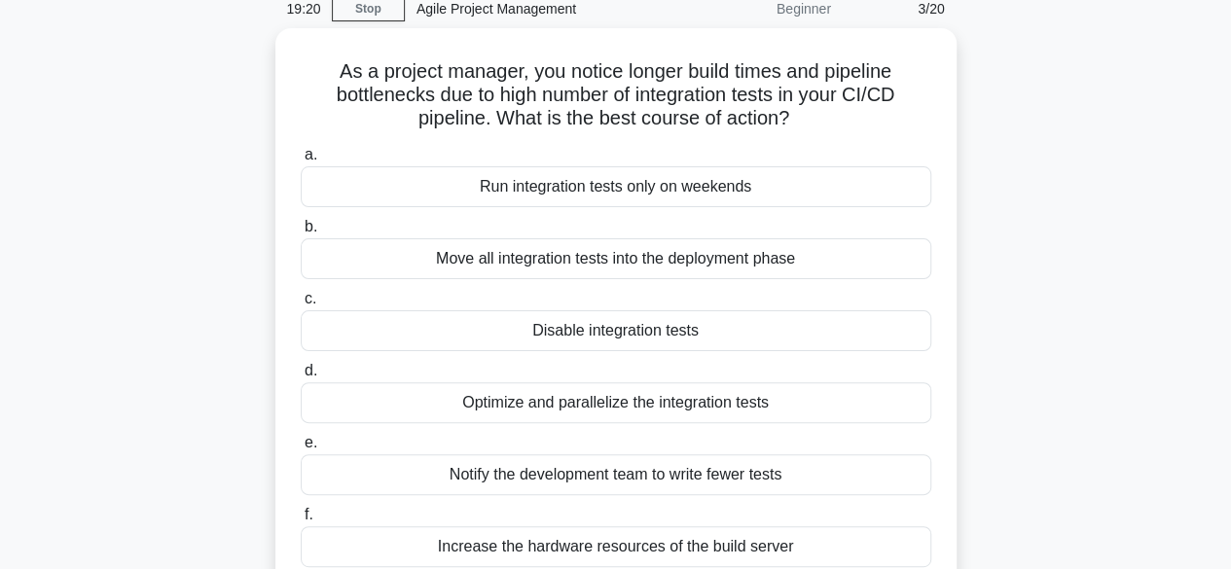
scroll to position [85, 0]
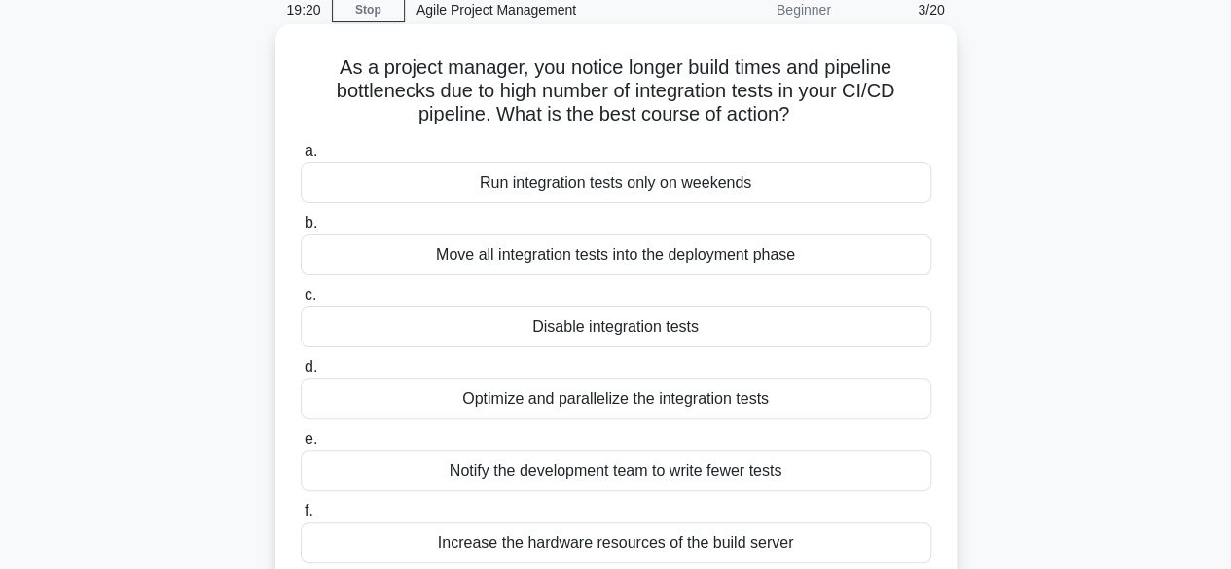
click at [492, 394] on div "Optimize and parallelize the integration tests" at bounding box center [616, 399] width 631 height 41
click at [301, 374] on input "d. Optimize and parallelize the integration tests" at bounding box center [301, 367] width 0 height 13
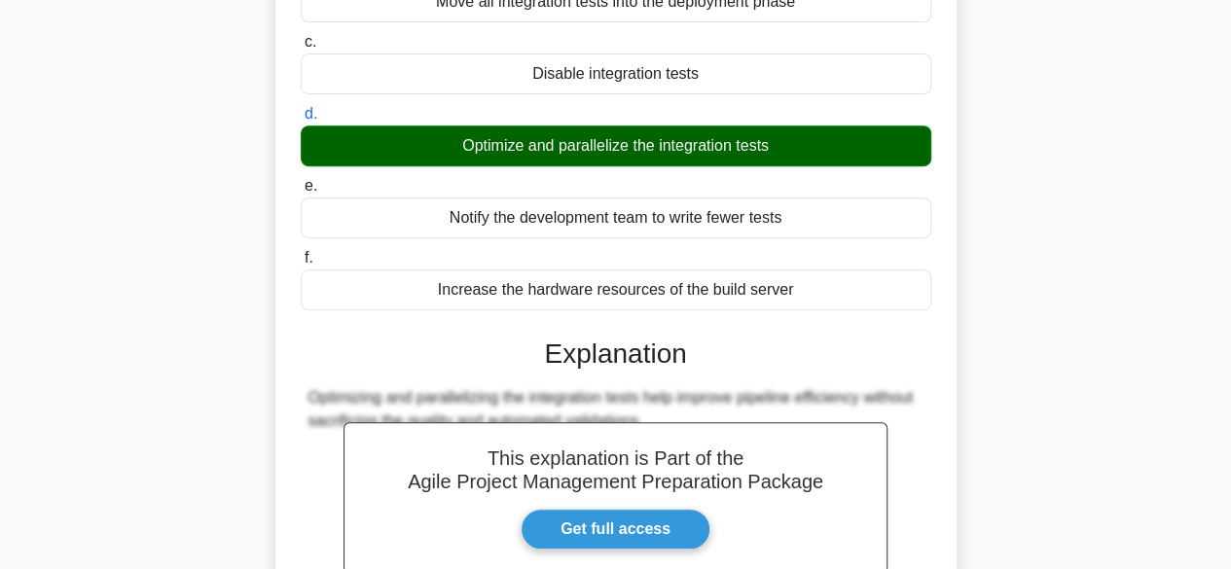
scroll to position [561, 0]
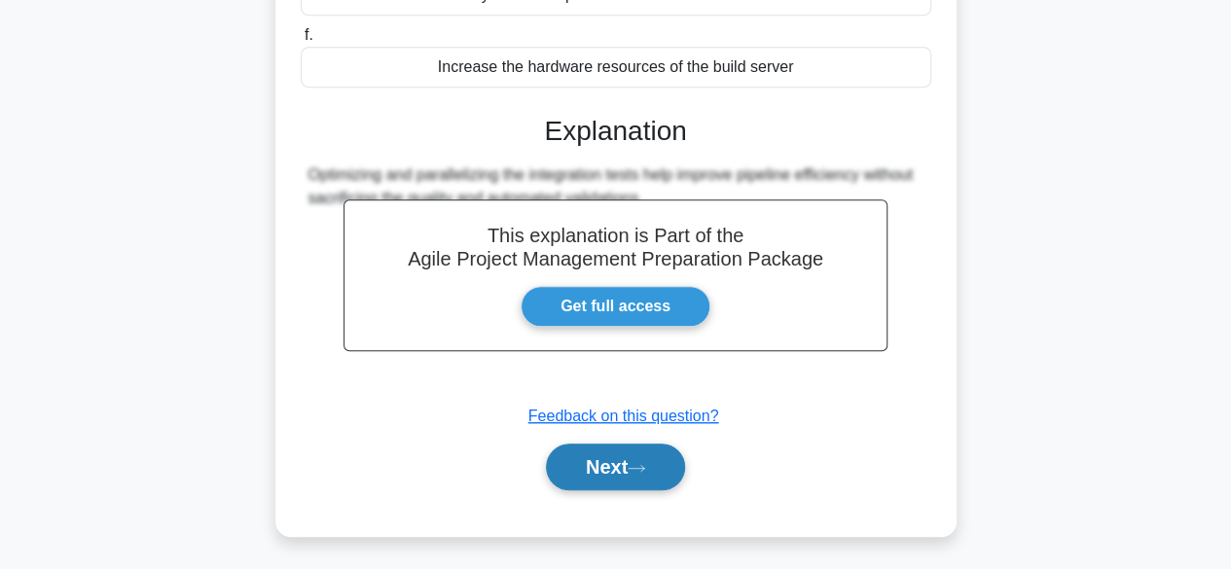
click at [603, 464] on button "Next" at bounding box center [615, 467] width 139 height 47
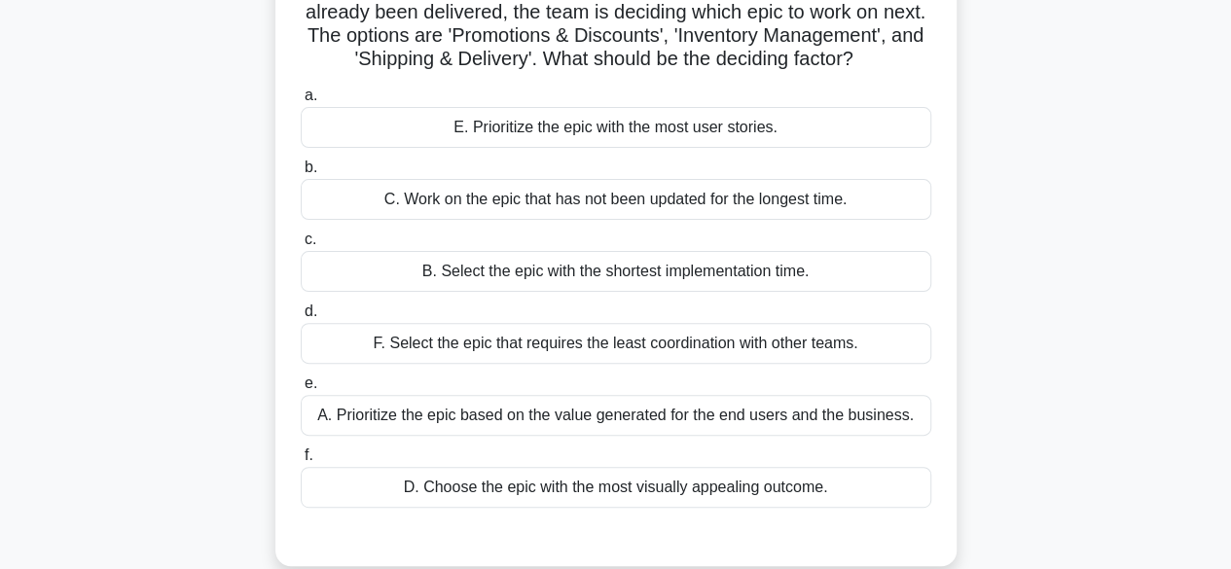
scroll to position [163, 0]
click at [681, 437] on div "A. Prioritize the epic based on the value generated for the end users and the b…" at bounding box center [616, 416] width 631 height 41
click at [301, 391] on input "e. A. Prioritize the epic based on the value generated for the end users and th…" at bounding box center [301, 385] width 0 height 13
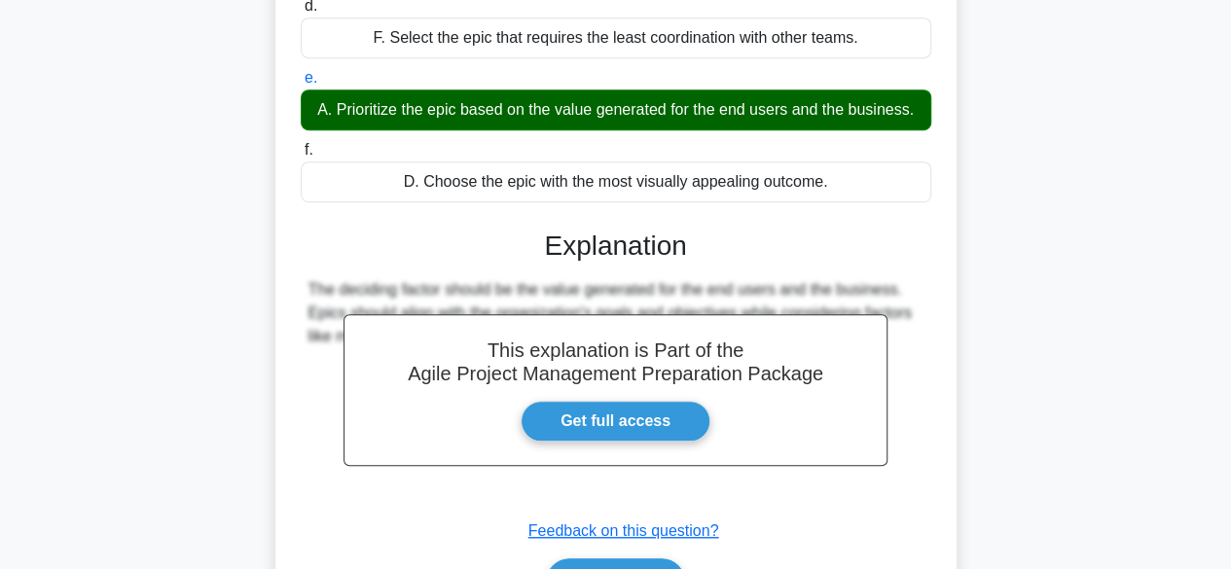
scroll to position [607, 0]
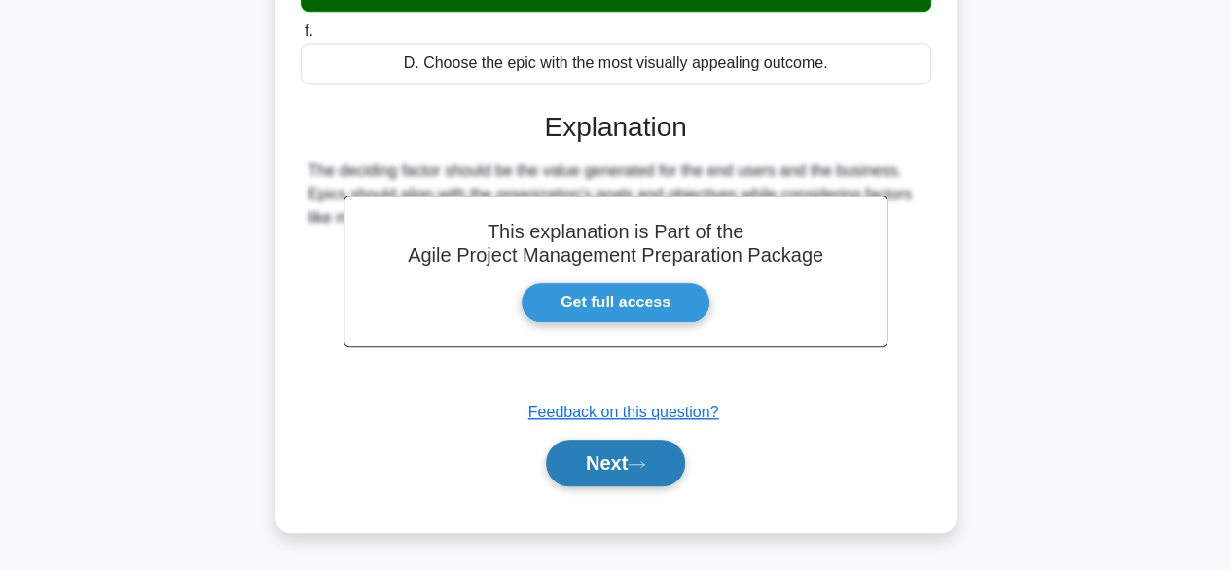
click at [632, 463] on button "Next" at bounding box center [615, 463] width 139 height 47
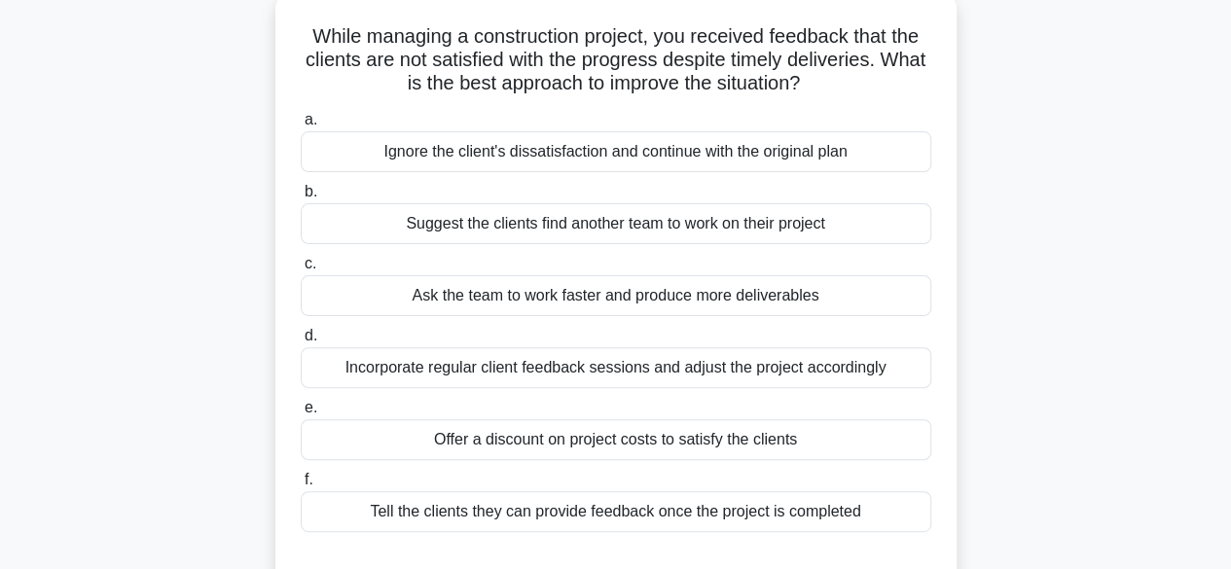
scroll to position [118, 0]
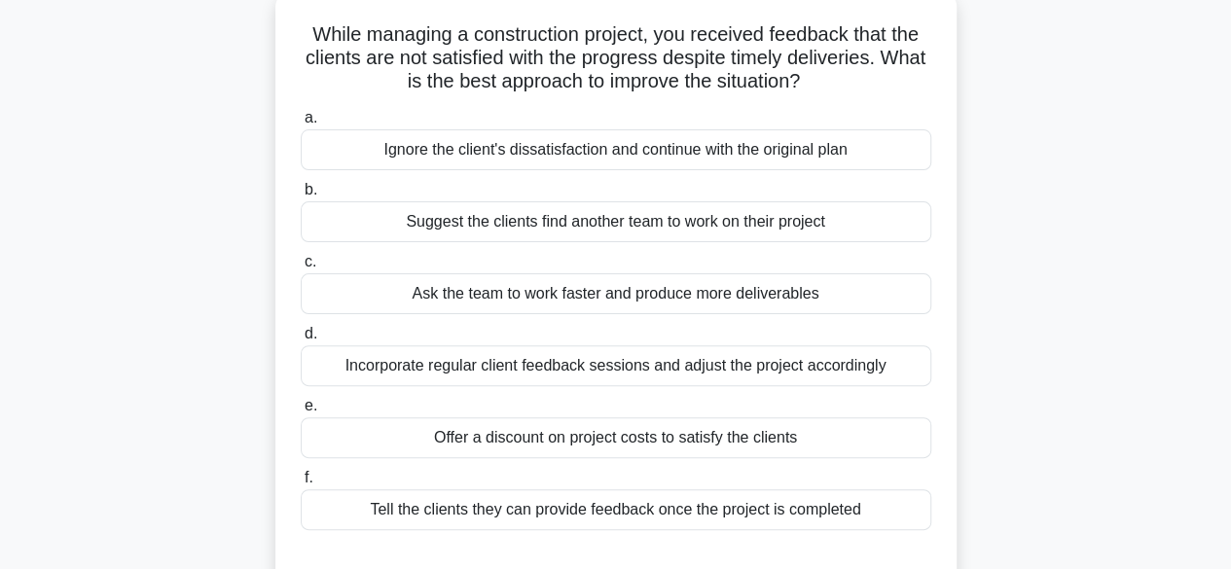
click at [758, 165] on div "Ignore the client's dissatisfaction and continue with the original plan" at bounding box center [616, 149] width 631 height 41
click at [301, 125] on input "a. Ignore the client's dissatisfaction and continue with the original plan" at bounding box center [301, 118] width 0 height 13
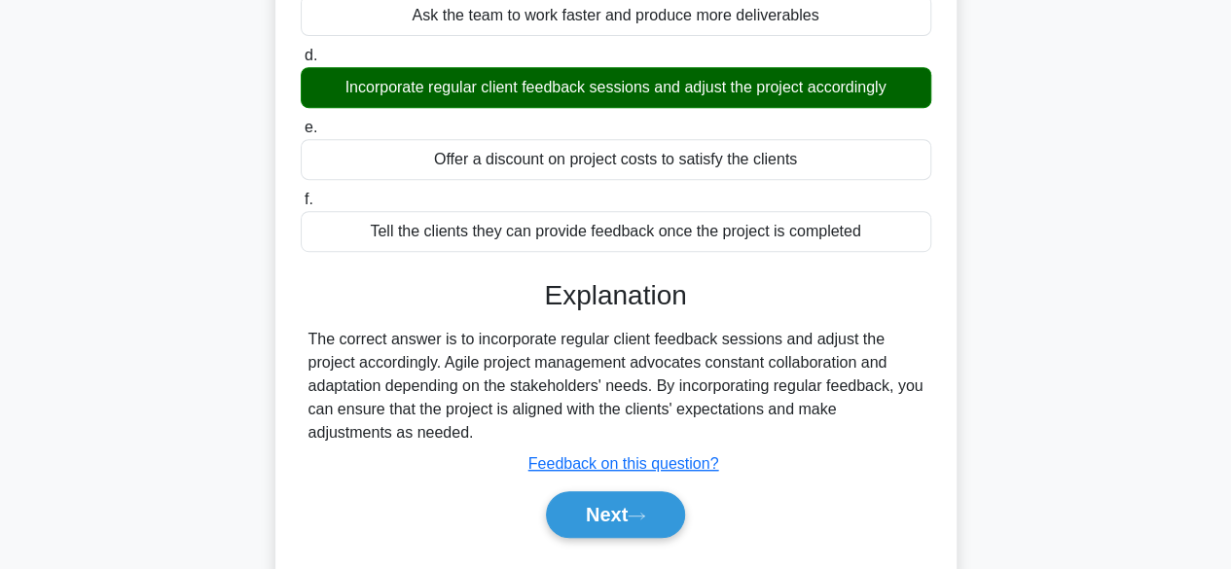
scroll to position [426, 0]
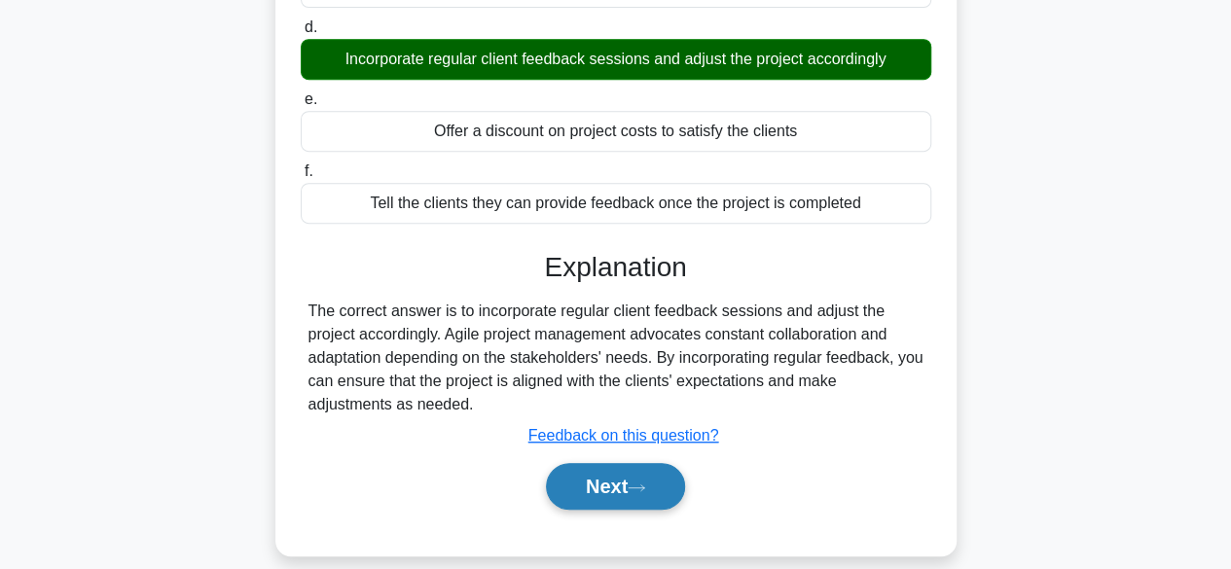
click at [602, 466] on button "Next" at bounding box center [615, 486] width 139 height 47
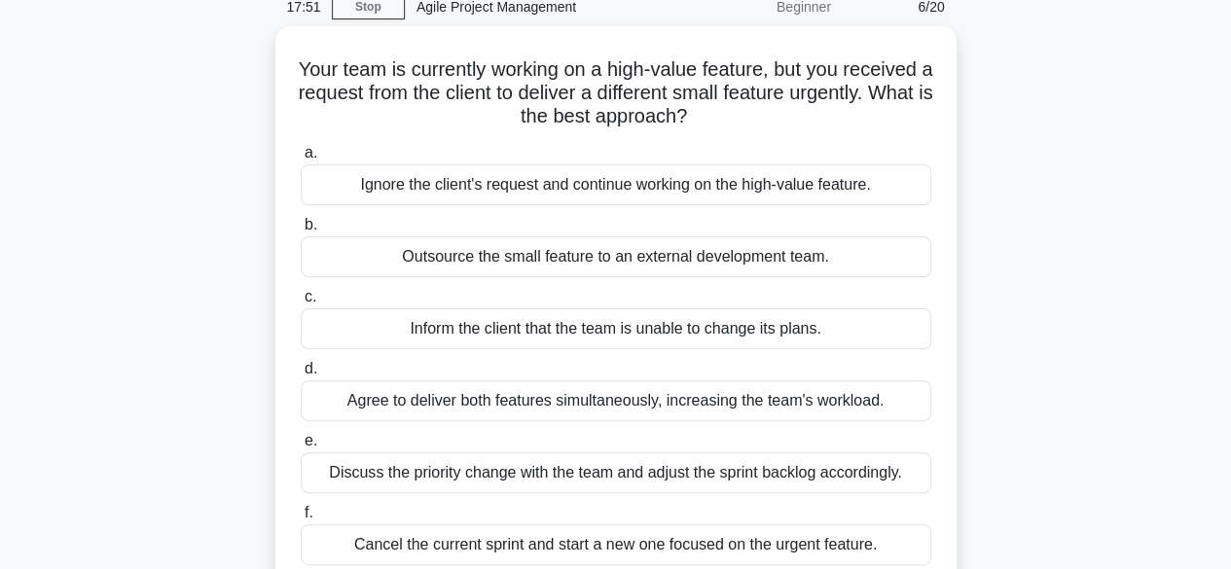
scroll to position [81, 0]
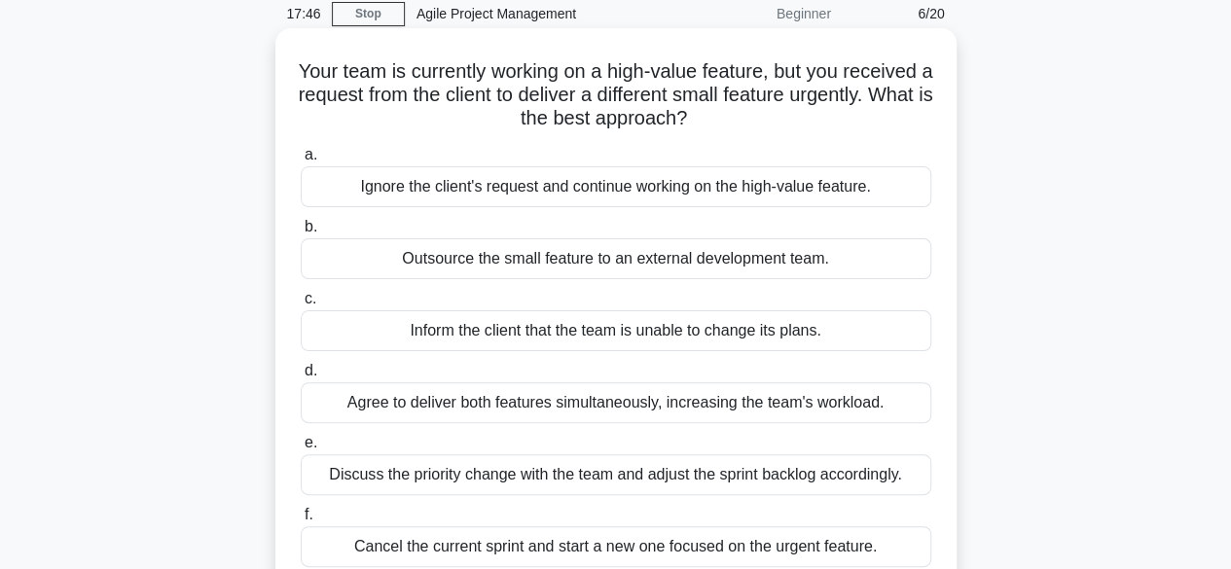
click at [587, 466] on div "Discuss the priority change with the team and adjust the sprint backlog accordi…" at bounding box center [616, 475] width 631 height 41
click at [301, 450] on input "e. Discuss the priority change with the team and adjust the sprint backlog acco…" at bounding box center [301, 443] width 0 height 13
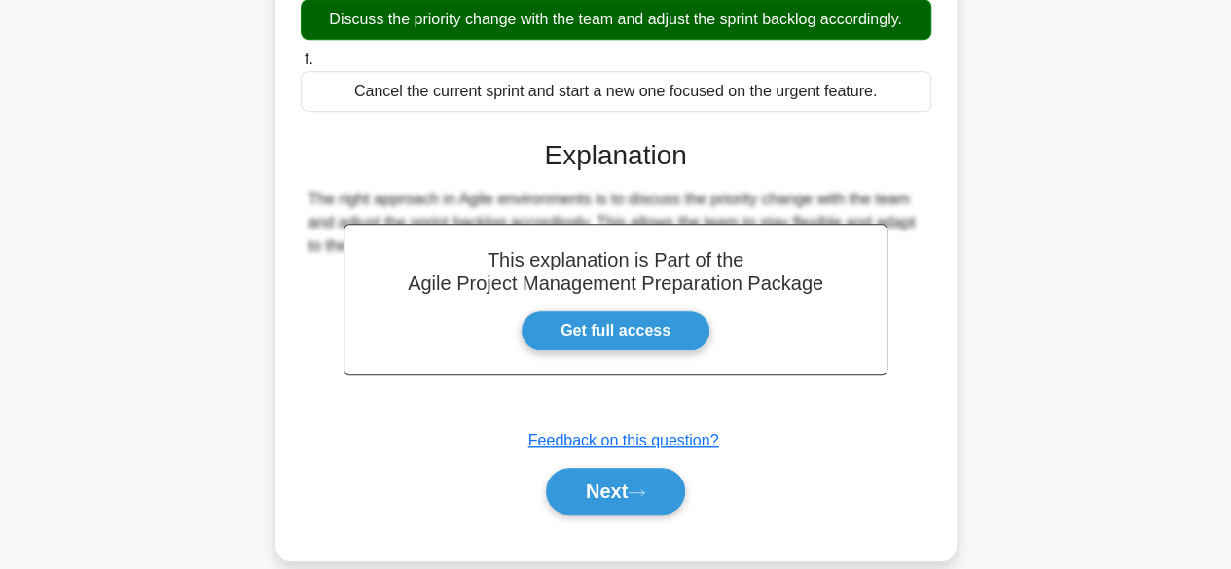
scroll to position [554, 0]
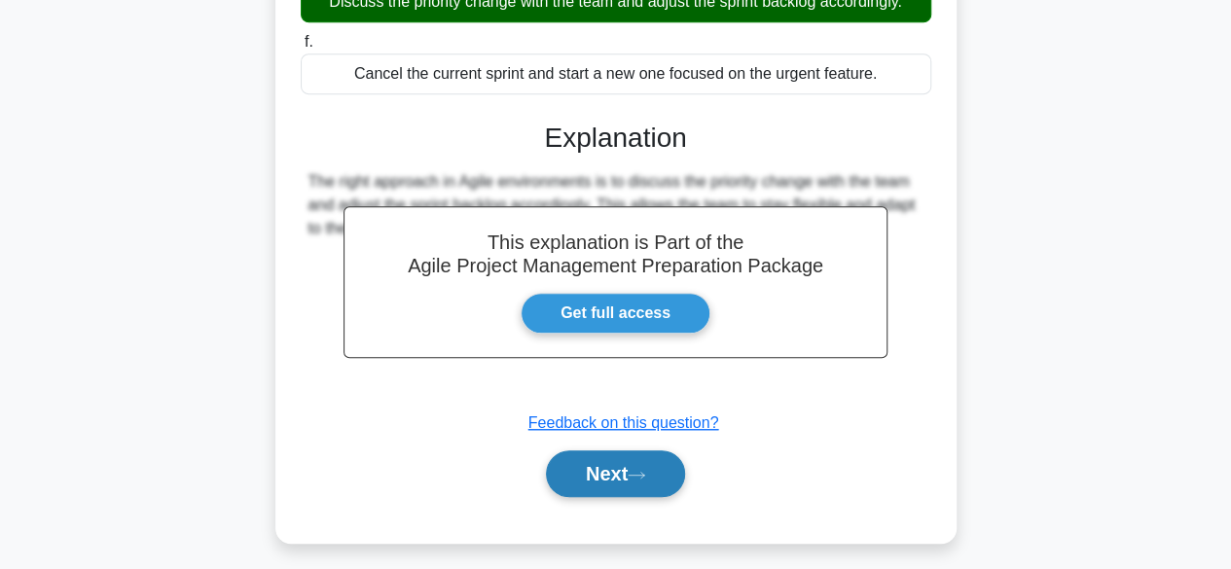
click at [589, 482] on button "Next" at bounding box center [615, 474] width 139 height 47
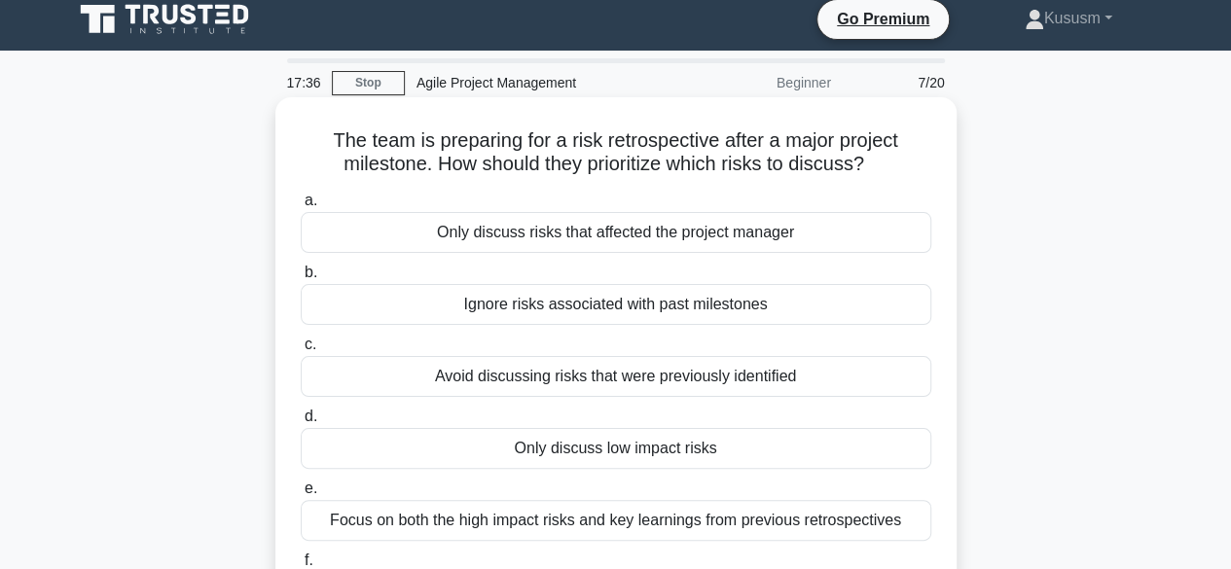
scroll to position [16, 0]
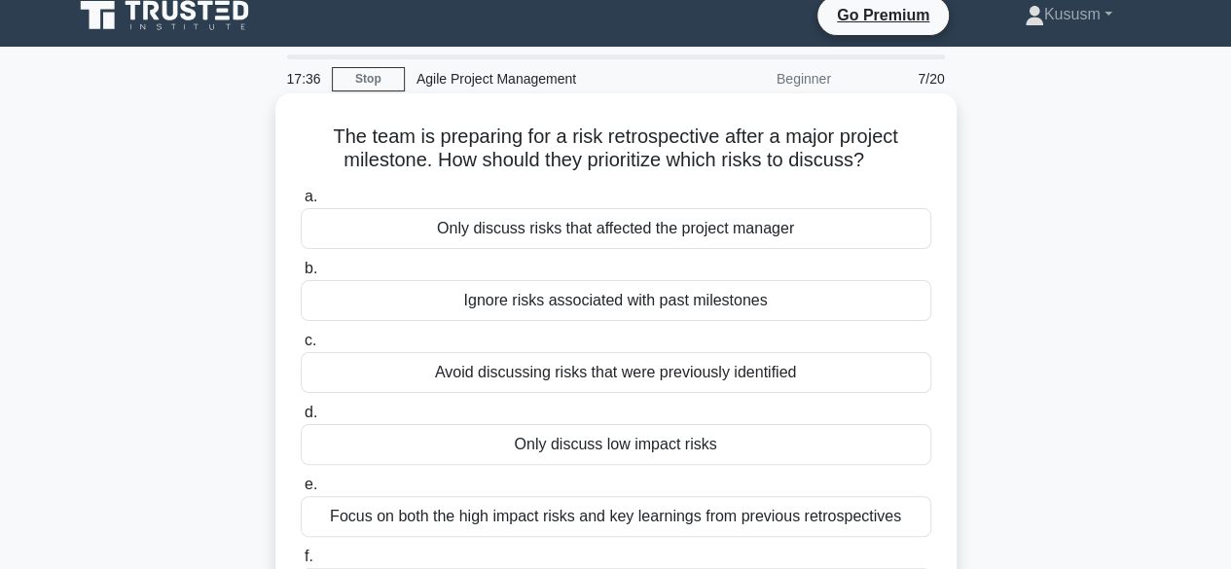
click at [658, 499] on div "Focus on both the high impact risks and key learnings from previous retrospecti…" at bounding box center [616, 516] width 631 height 41
click at [301, 492] on input "e. Focus on both the high impact risks and key learnings from previous retrospe…" at bounding box center [301, 485] width 0 height 13
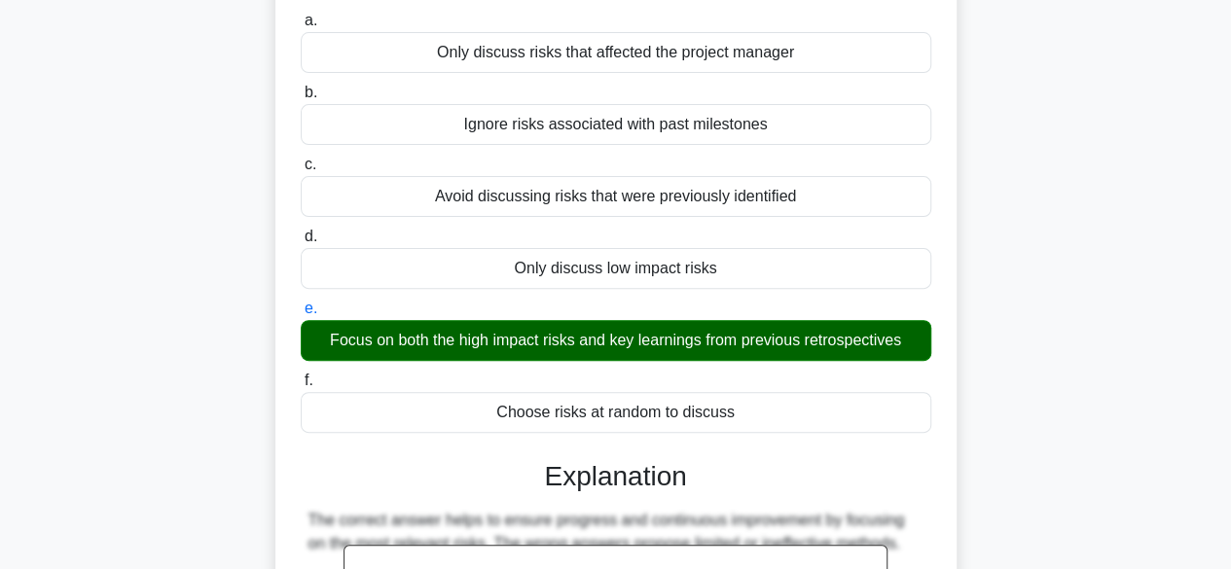
scroll to position [452, 0]
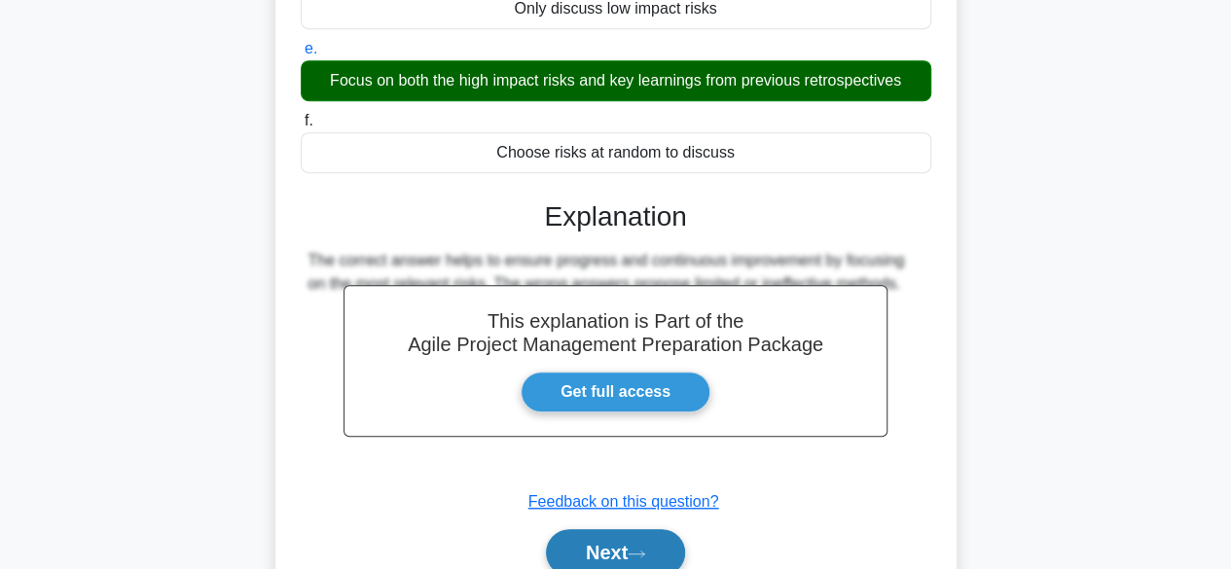
click at [608, 529] on button "Next" at bounding box center [615, 552] width 139 height 47
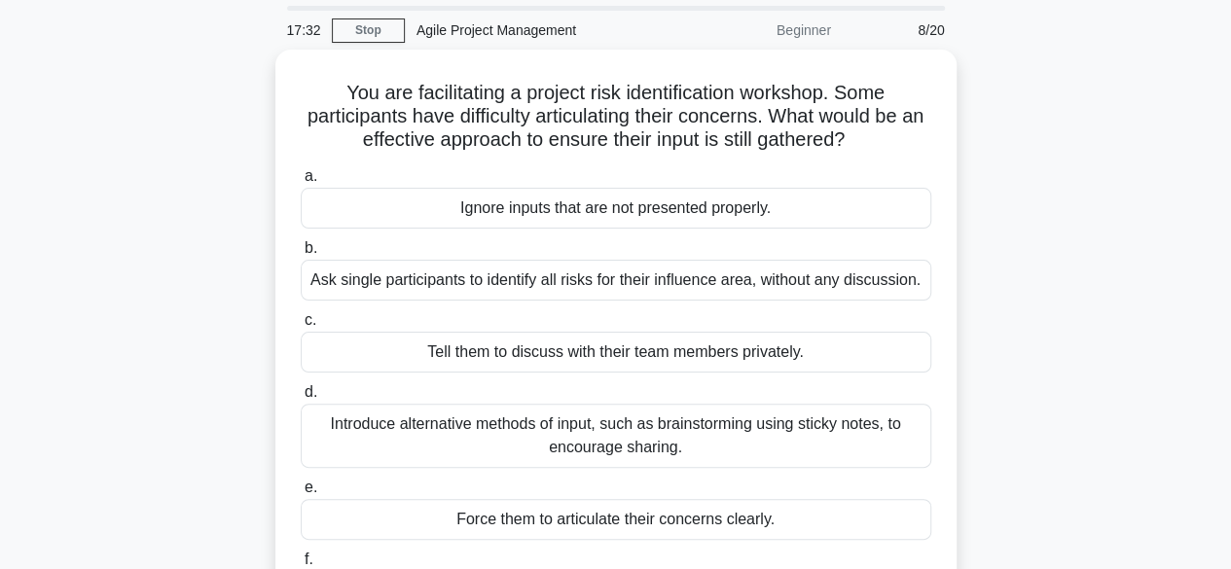
scroll to position [62, 0]
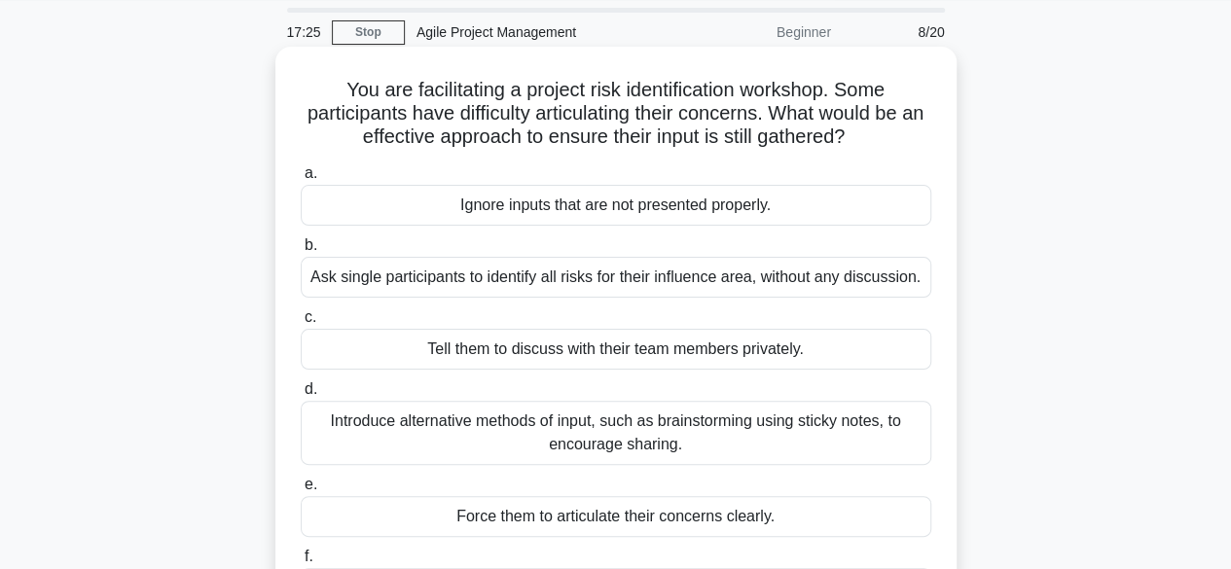
click at [537, 447] on div "Introduce alternative methods of input, such as brainstorming using sticky note…" at bounding box center [616, 433] width 631 height 64
click at [301, 396] on input "d. Introduce alternative methods of input, such as brainstorming using sticky n…" at bounding box center [301, 389] width 0 height 13
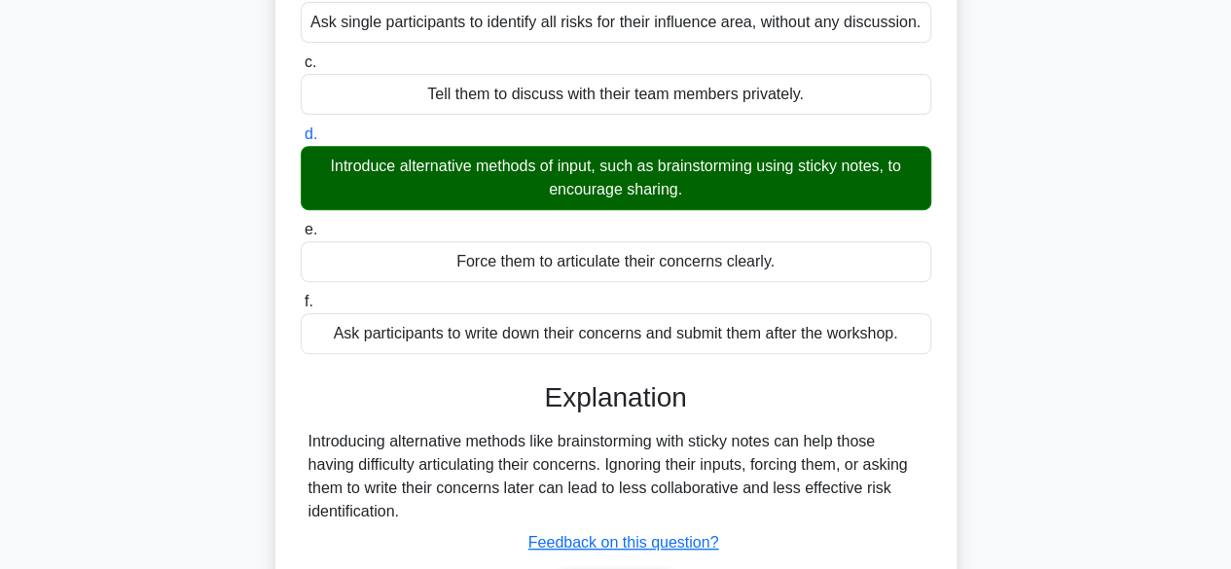
scroll to position [482, 0]
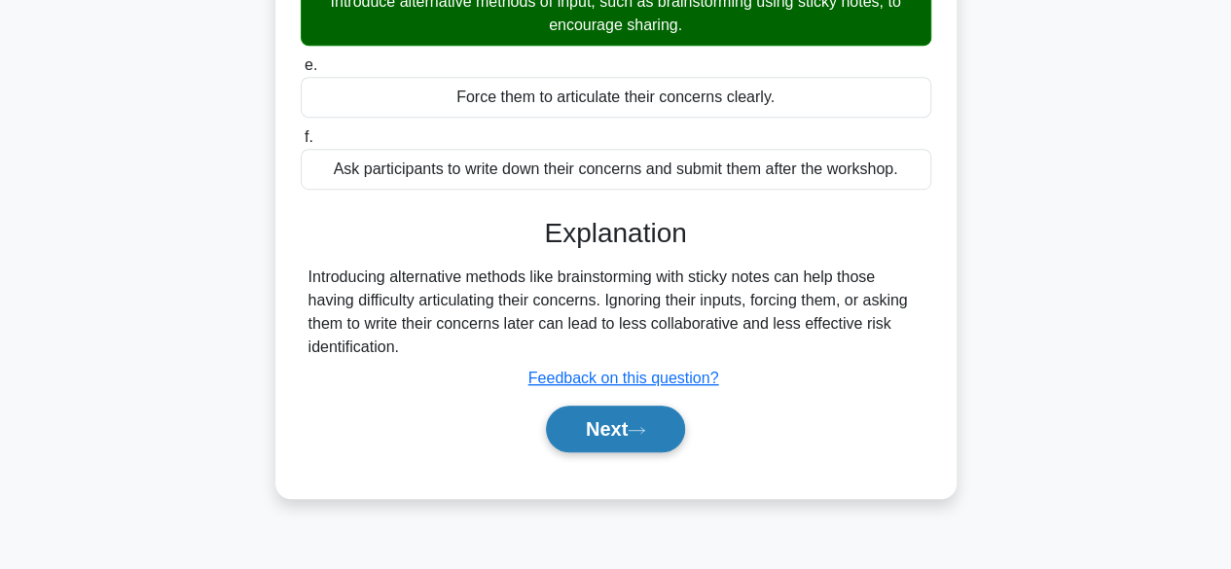
click at [603, 430] on button "Next" at bounding box center [615, 429] width 139 height 47
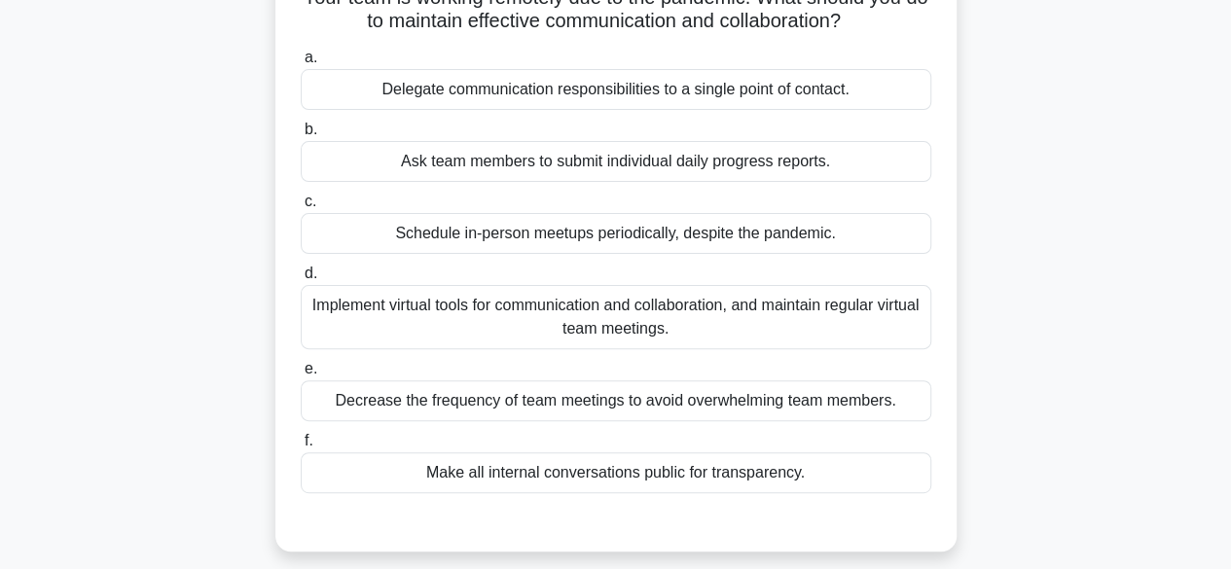
scroll to position [0, 0]
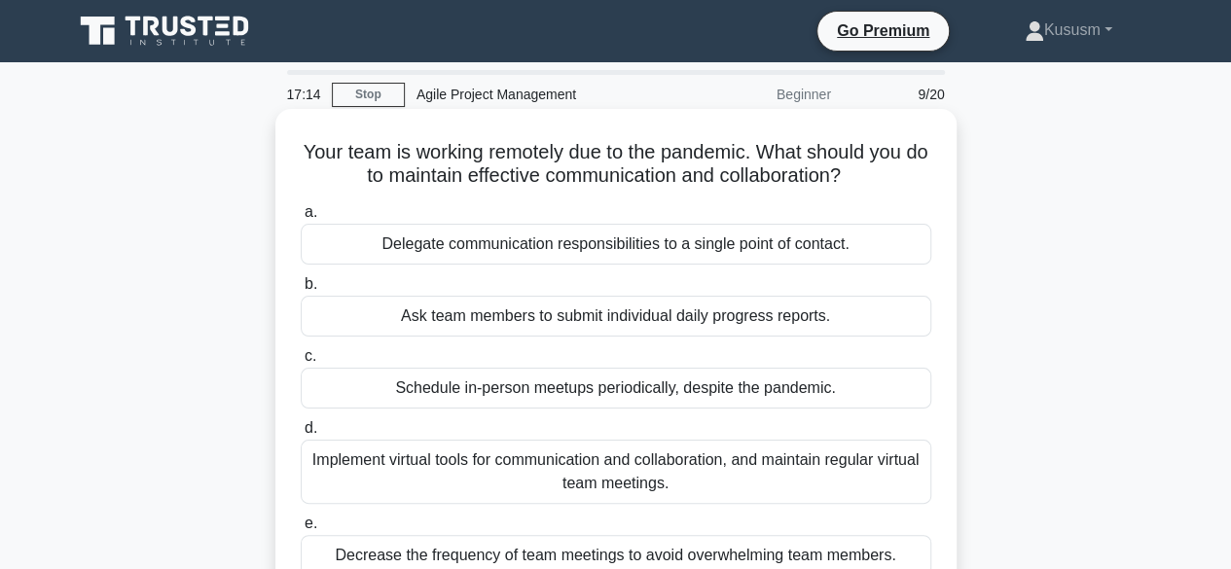
click at [578, 481] on div "Implement virtual tools for communication and collaboration, and maintain regul…" at bounding box center [616, 472] width 631 height 64
click at [301, 435] on input "d. Implement virtual tools for communication and collaboration, and maintain re…" at bounding box center [301, 428] width 0 height 13
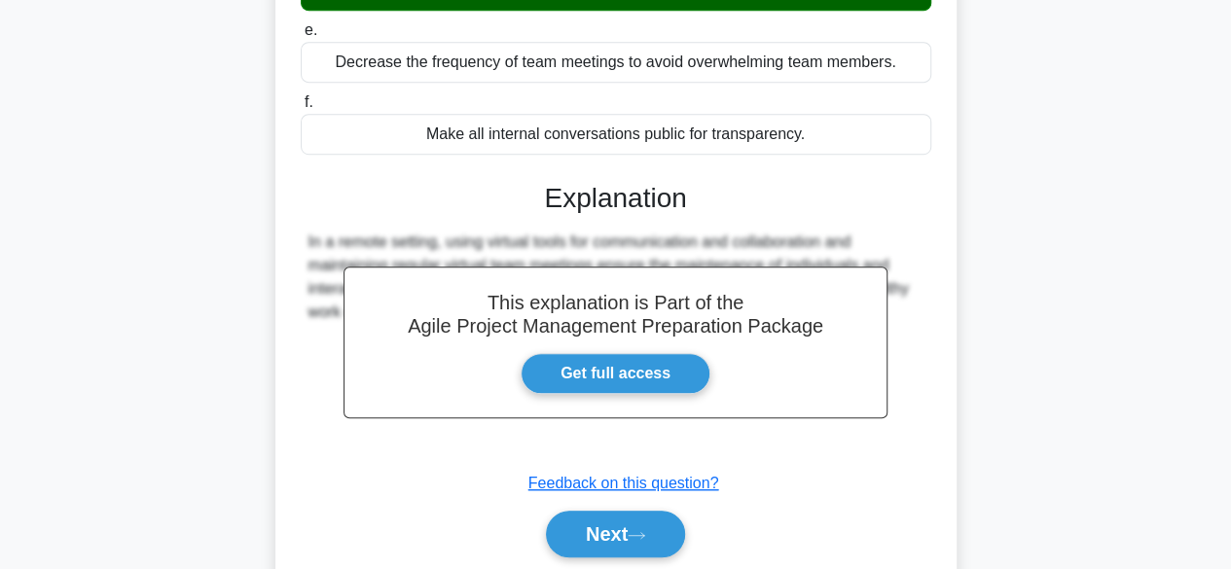
scroll to position [561, 0]
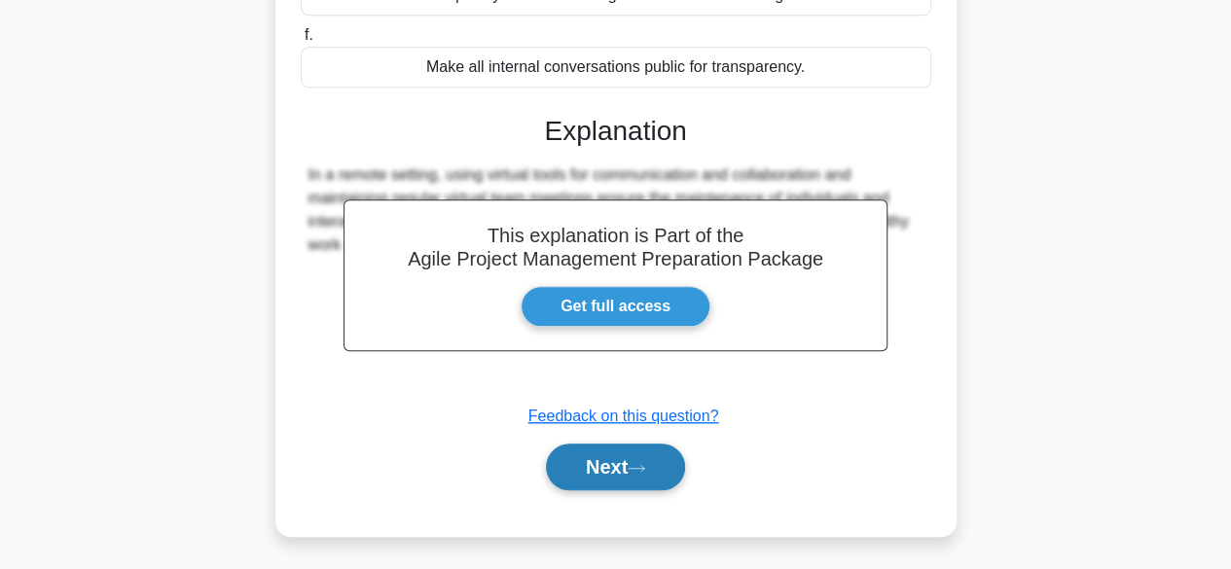
click at [637, 466] on icon at bounding box center [637, 468] width 18 height 11
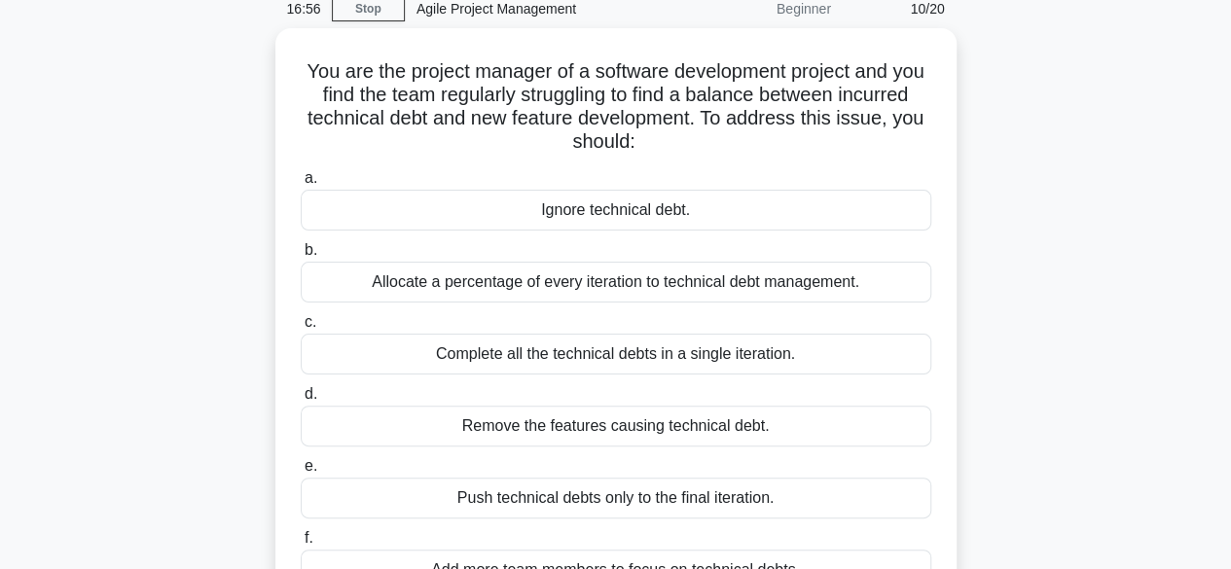
scroll to position [82, 0]
click at [549, 294] on div "Allocate a percentage of every iteration to technical debt management." at bounding box center [616, 281] width 631 height 41
click at [301, 256] on input "b. Allocate a percentage of every iteration to technical debt management." at bounding box center [301, 249] width 0 height 13
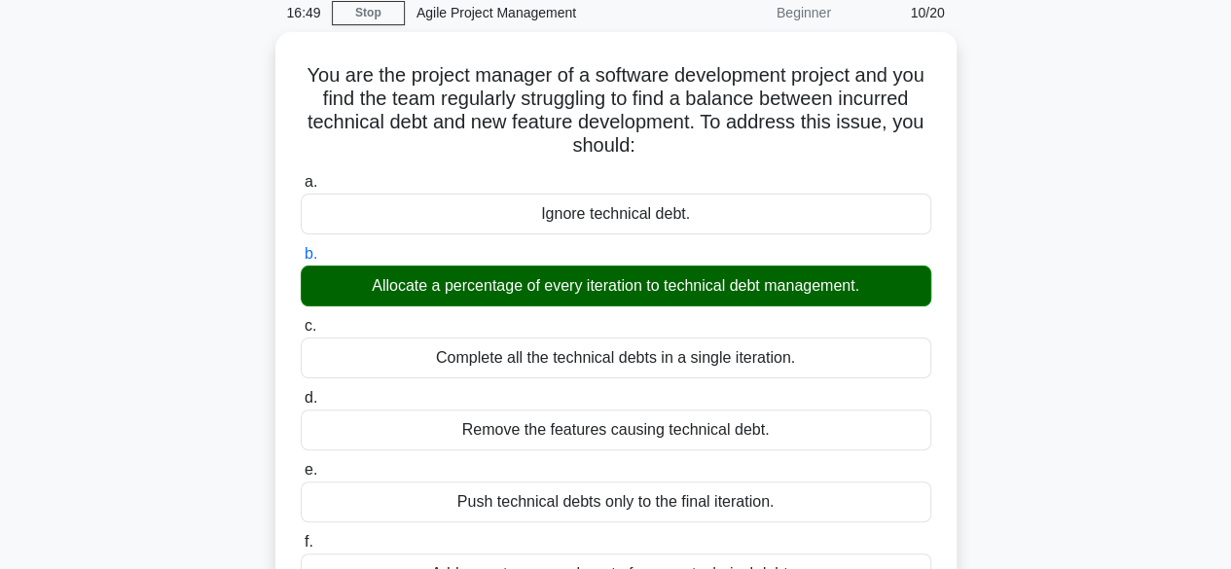
drag, startPoint x: 1230, startPoint y: 203, endPoint x: 1237, endPoint y: 439, distance: 235.6
click at [1230, 439] on html "Go Premium Kususm" at bounding box center [615, 496] width 1231 height 1157
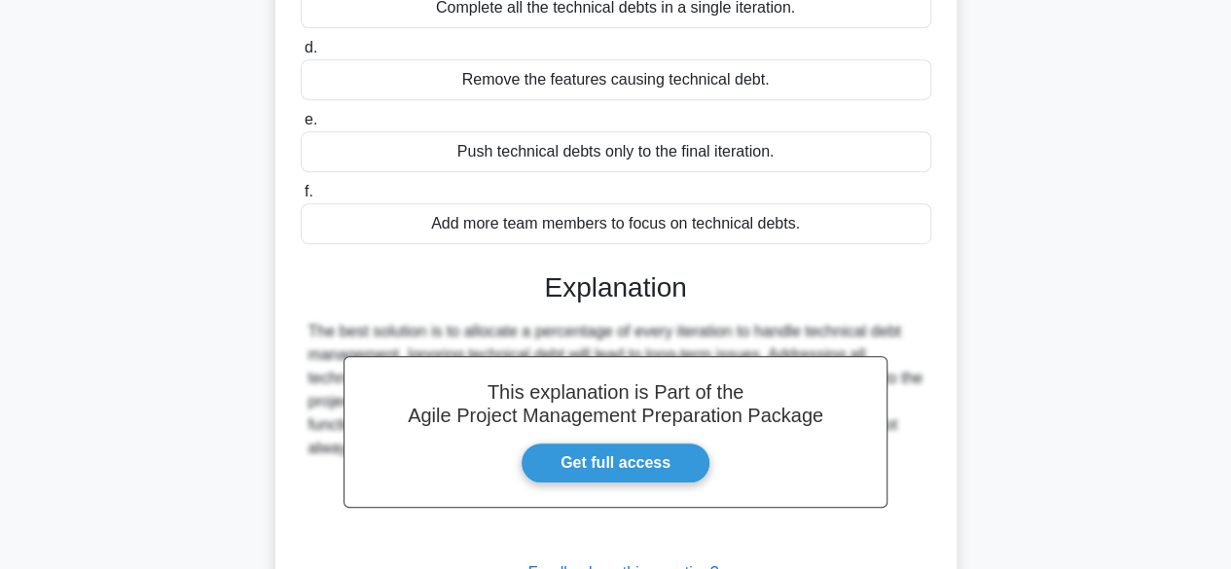
scroll to position [584, 0]
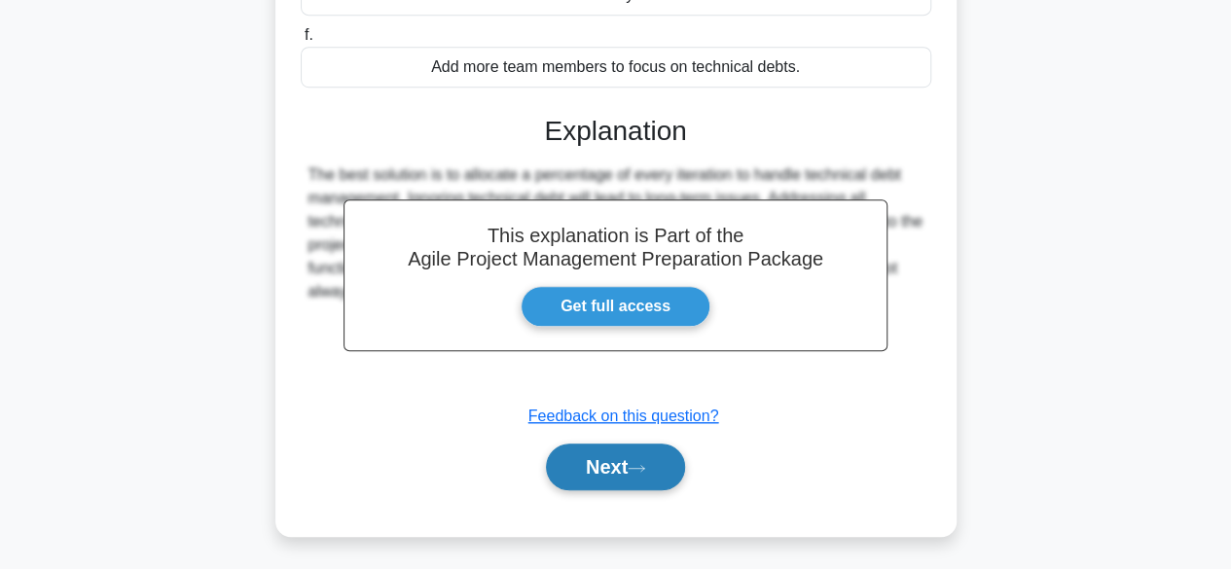
click at [603, 463] on button "Next" at bounding box center [615, 467] width 139 height 47
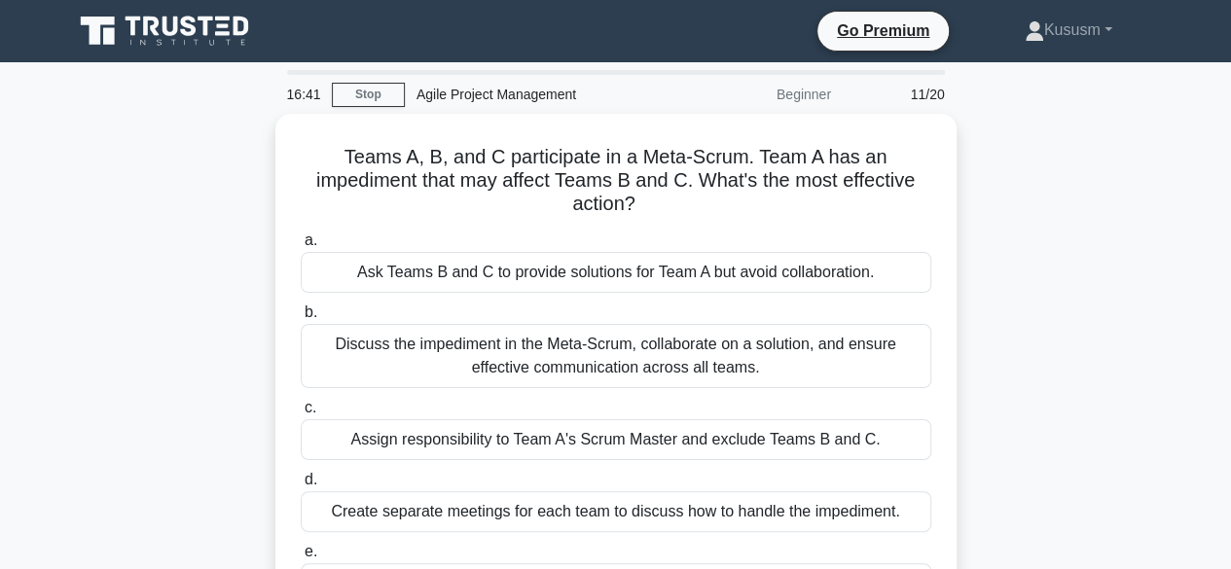
scroll to position [0, 0]
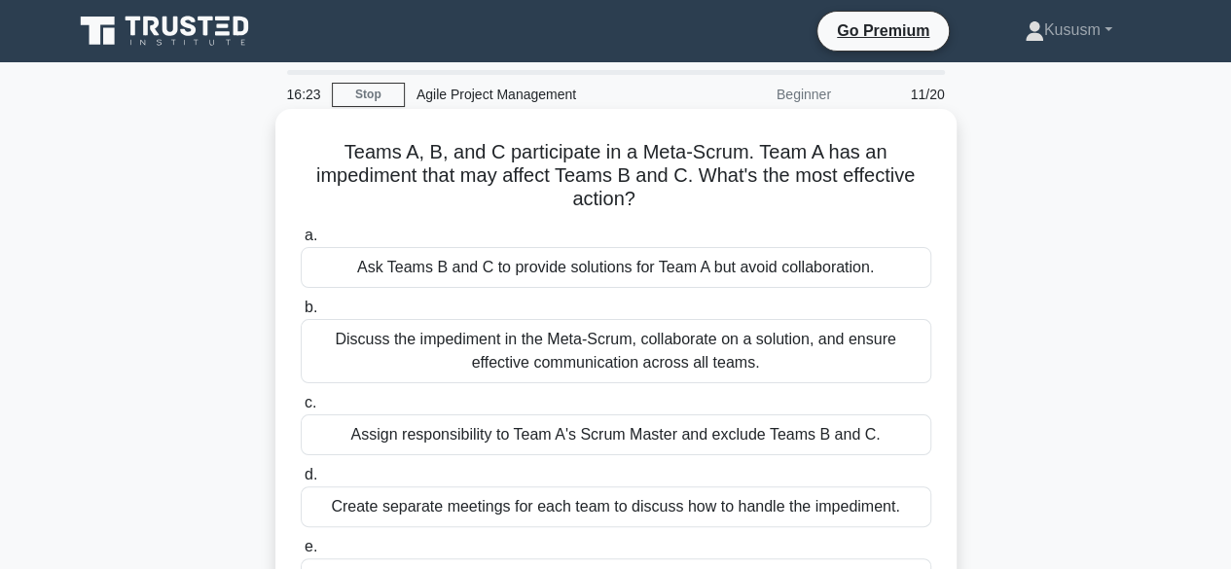
click at [648, 330] on div "Discuss the impediment in the Meta-Scrum, collaborate on a solution, and ensure…" at bounding box center [616, 351] width 631 height 64
click at [301, 314] on input "b. Discuss the impediment in the Meta-Scrum, collaborate on a solution, and ens…" at bounding box center [301, 308] width 0 height 13
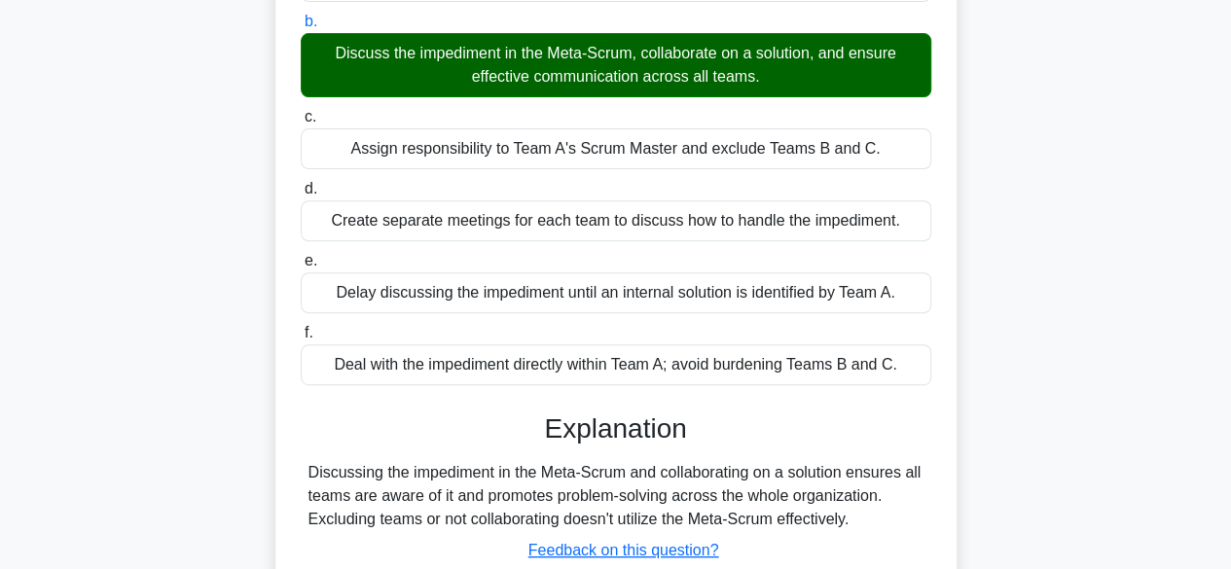
scroll to position [336, 0]
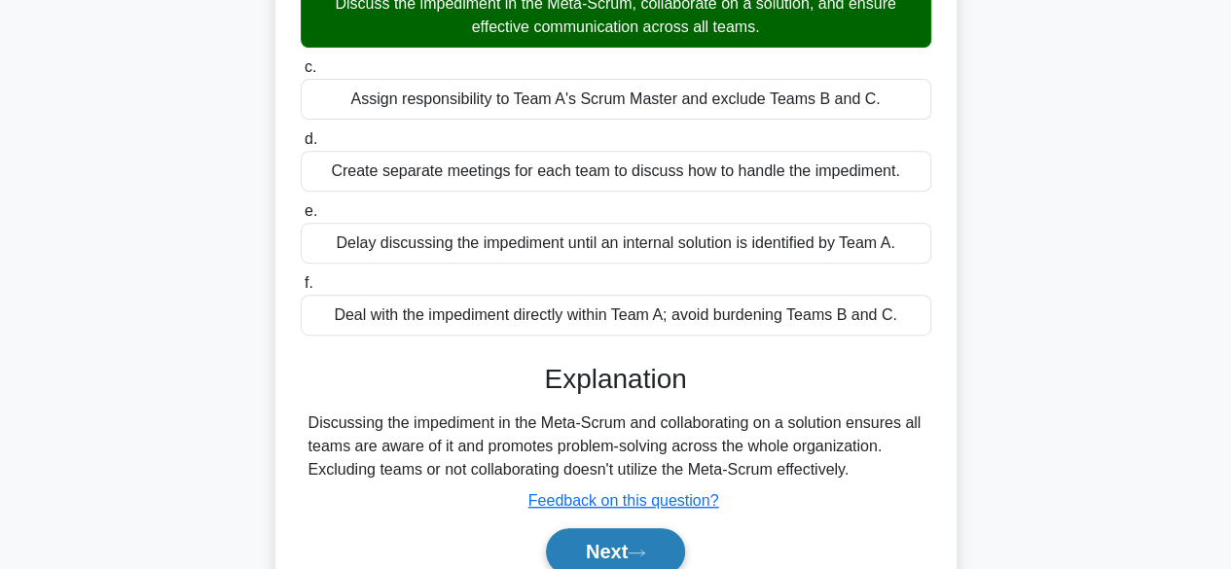
click at [576, 547] on button "Next" at bounding box center [615, 552] width 139 height 47
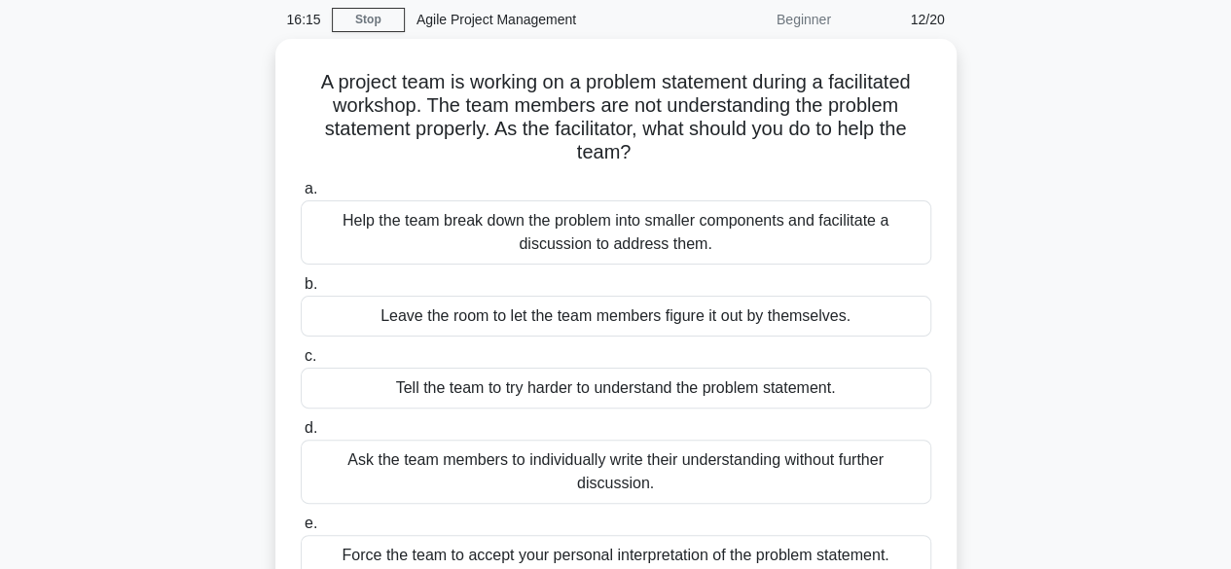
scroll to position [68, 0]
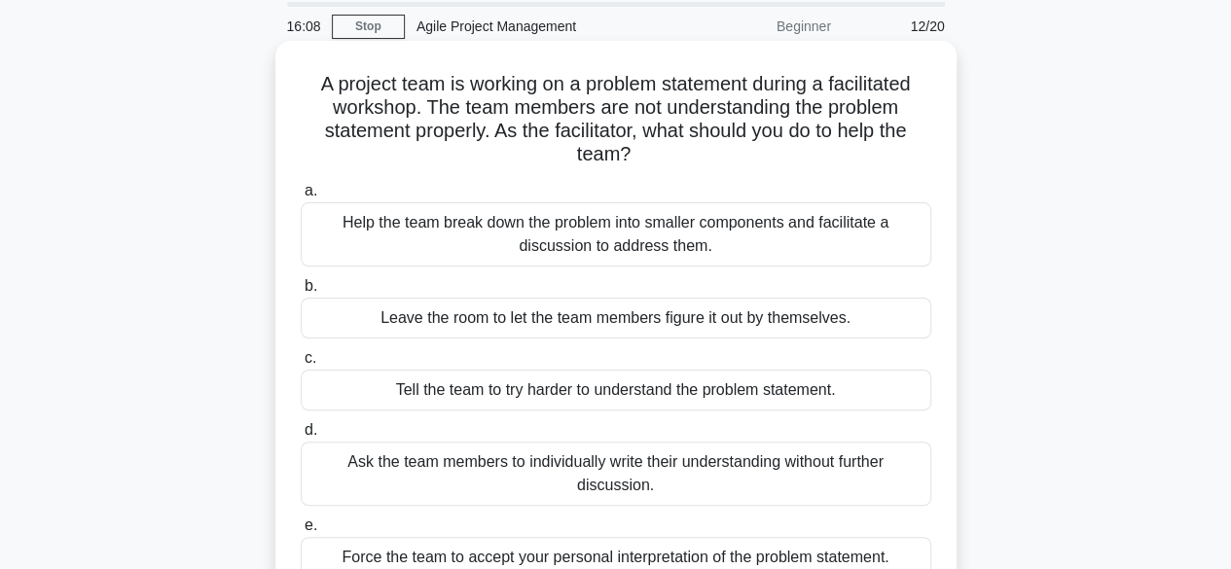
click at [597, 242] on div "Help the team break down the problem into smaller components and facilitate a d…" at bounding box center [616, 234] width 631 height 64
click at [301, 198] on input "a. Help the team break down the problem into smaller components and facilitate …" at bounding box center [301, 191] width 0 height 13
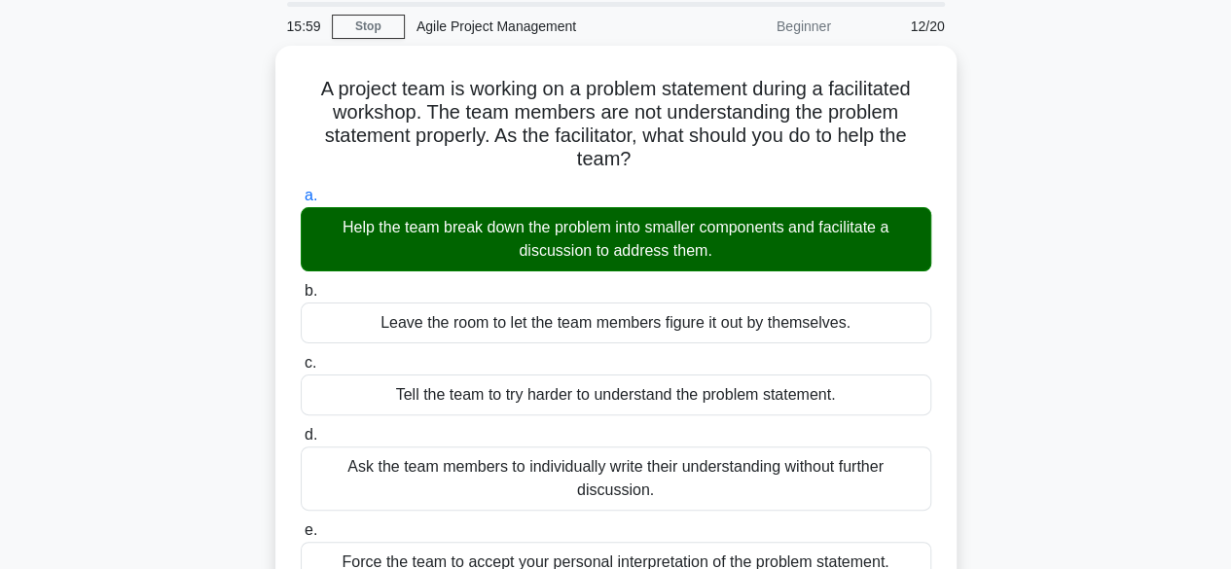
drag, startPoint x: 1238, startPoint y: 419, endPoint x: 1237, endPoint y: 235, distance: 184.9
click at [1230, 235] on html "Go Premium Kususm" at bounding box center [615, 534] width 1231 height 1204
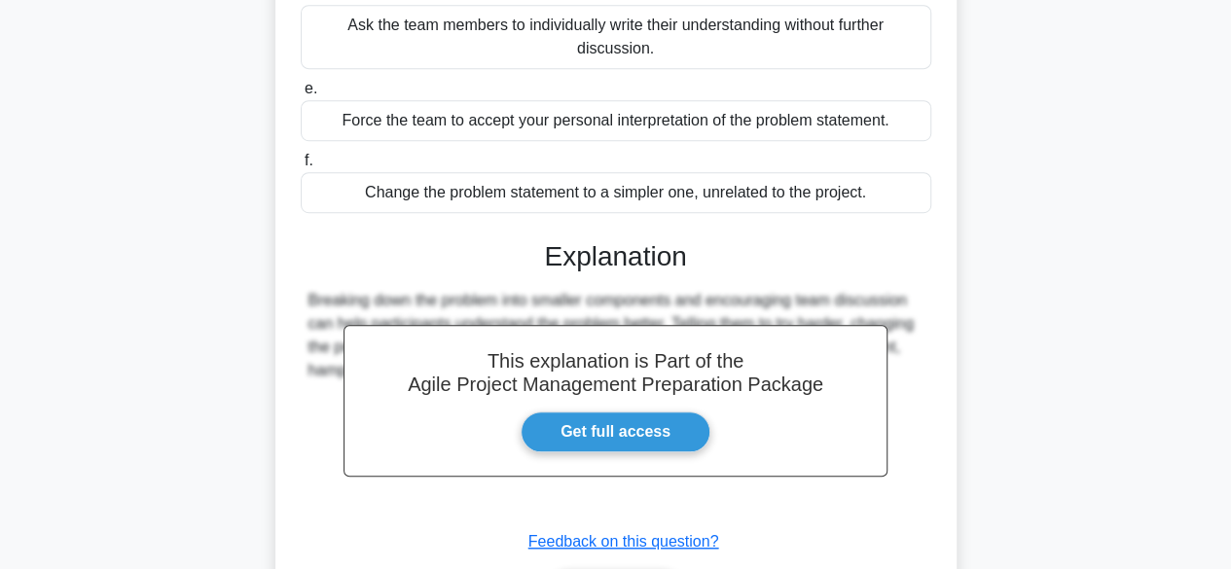
scroll to position [631, 0]
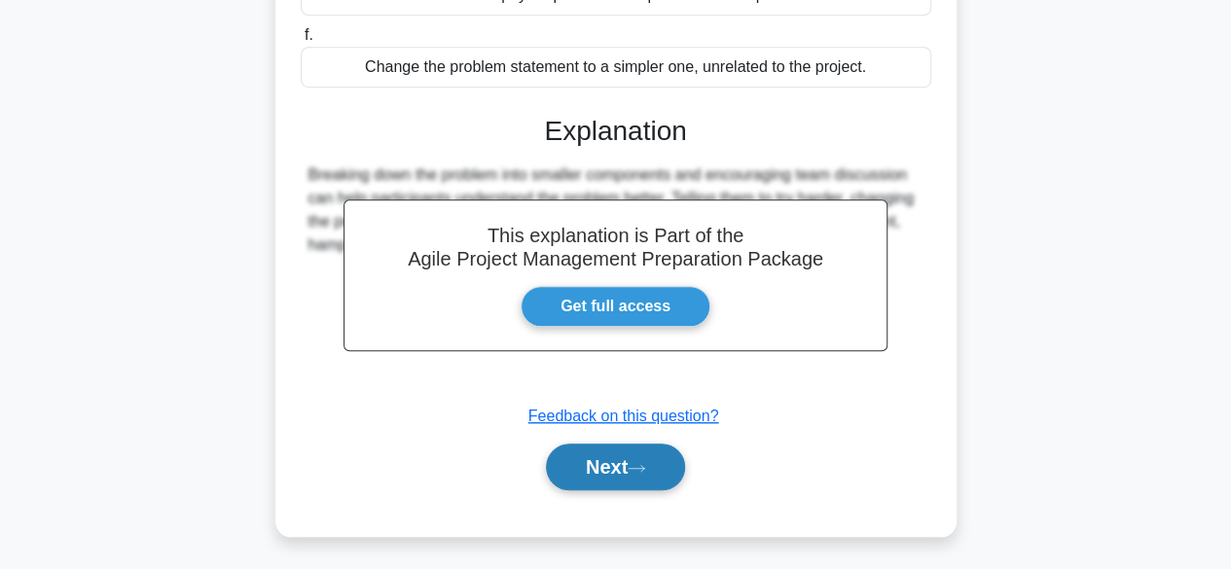
click at [621, 466] on button "Next" at bounding box center [615, 467] width 139 height 47
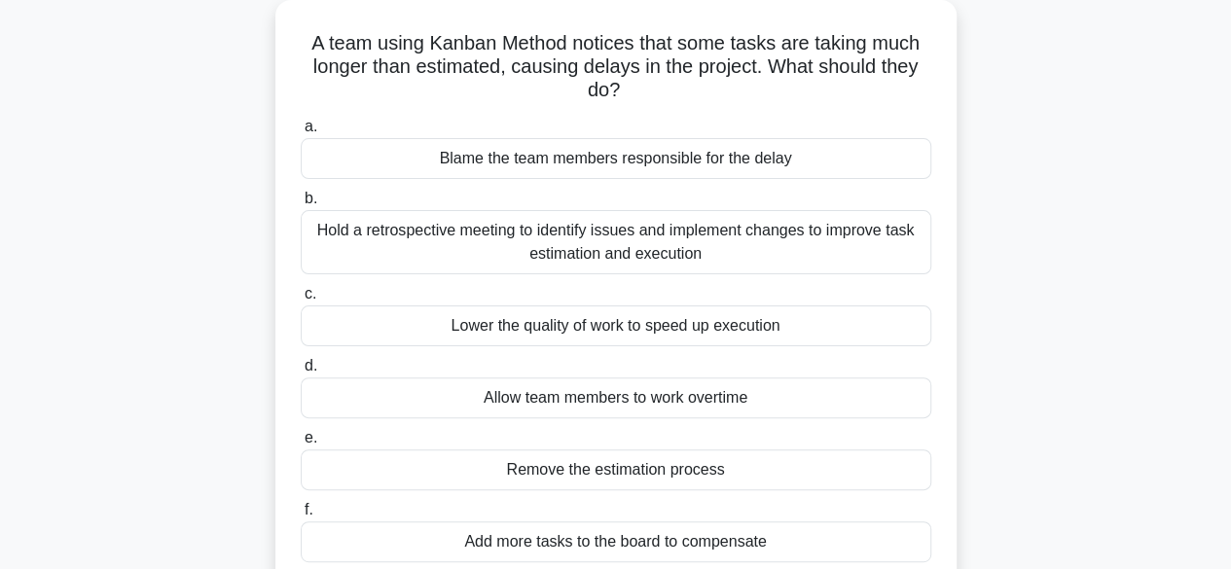
scroll to position [0, 0]
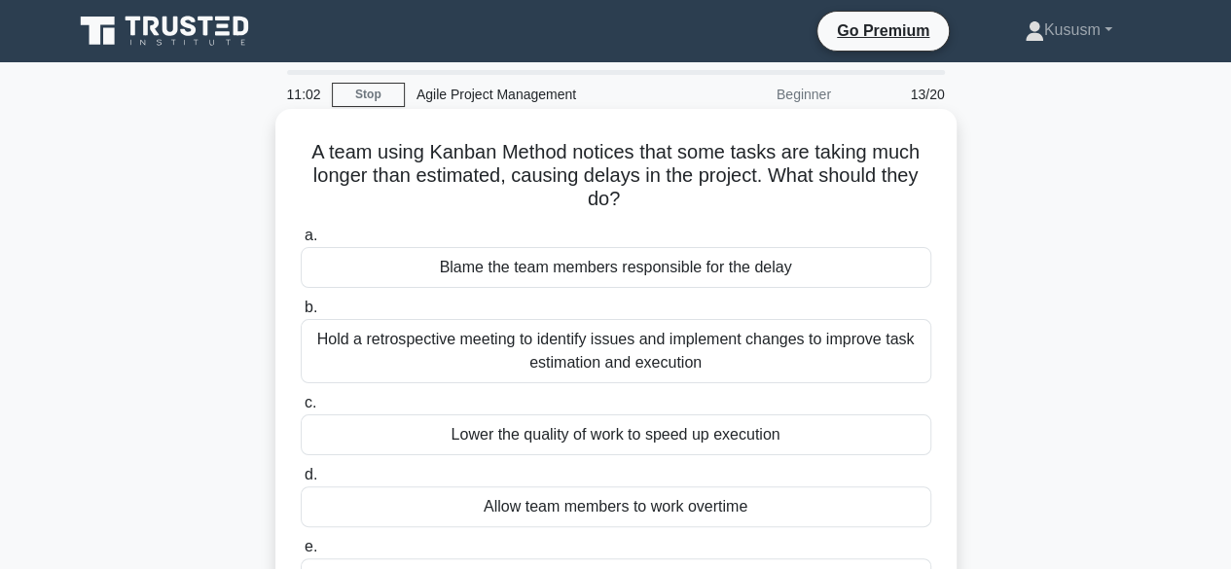
click at [559, 288] on div "Blame the team members responsible for the delay" at bounding box center [616, 267] width 631 height 41
click at [301, 242] on input "a. Blame the team members responsible for the delay" at bounding box center [301, 236] width 0 height 13
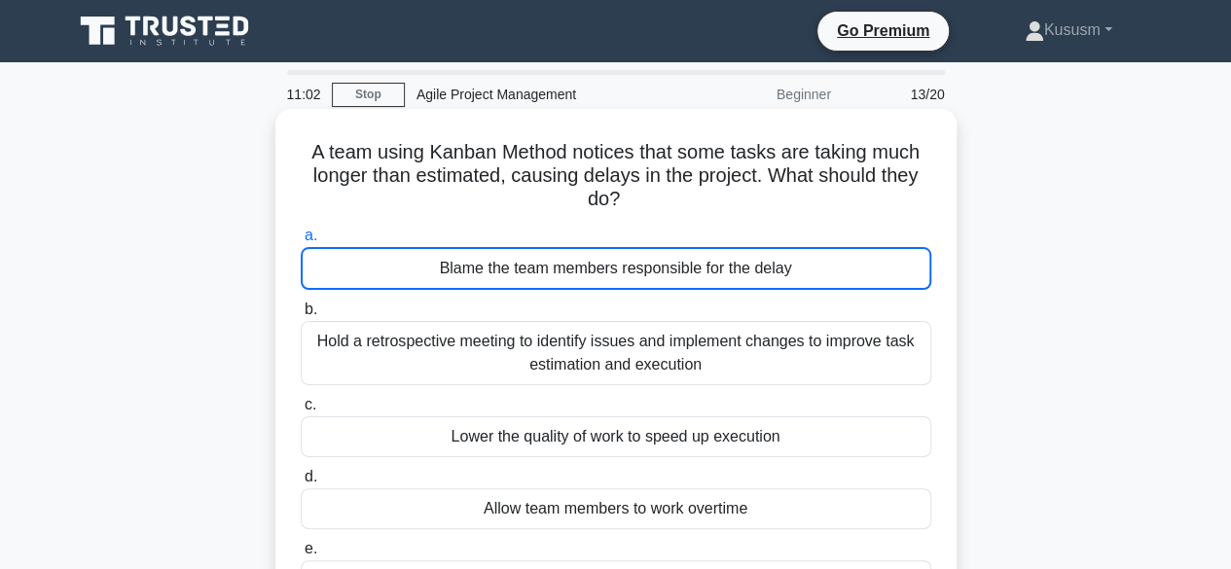
click at [547, 307] on label "b. Hold a retrospective meeting to identify issues and implement changes to imp…" at bounding box center [616, 342] width 631 height 88
click at [301, 307] on input "b. Hold a retrospective meeting to identify issues and implement changes to imp…" at bounding box center [301, 310] width 0 height 13
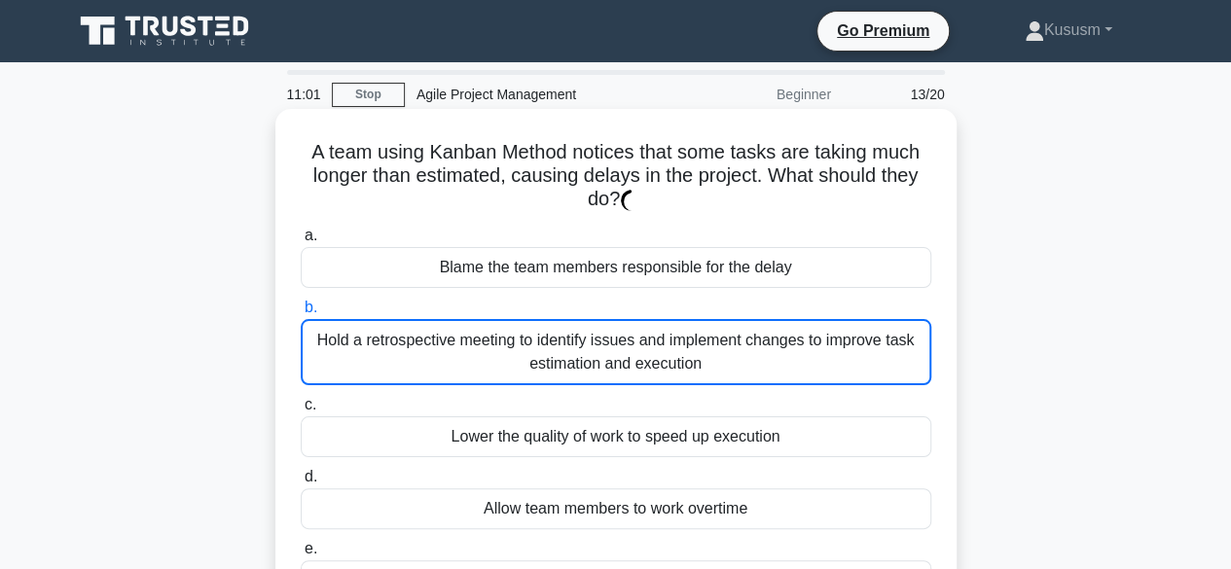
click at [541, 327] on div "Hold a retrospective meeting to identify issues and implement changes to improv…" at bounding box center [616, 352] width 631 height 66
click at [301, 314] on input "b. Hold a retrospective meeting to identify issues and implement changes to imp…" at bounding box center [301, 308] width 0 height 13
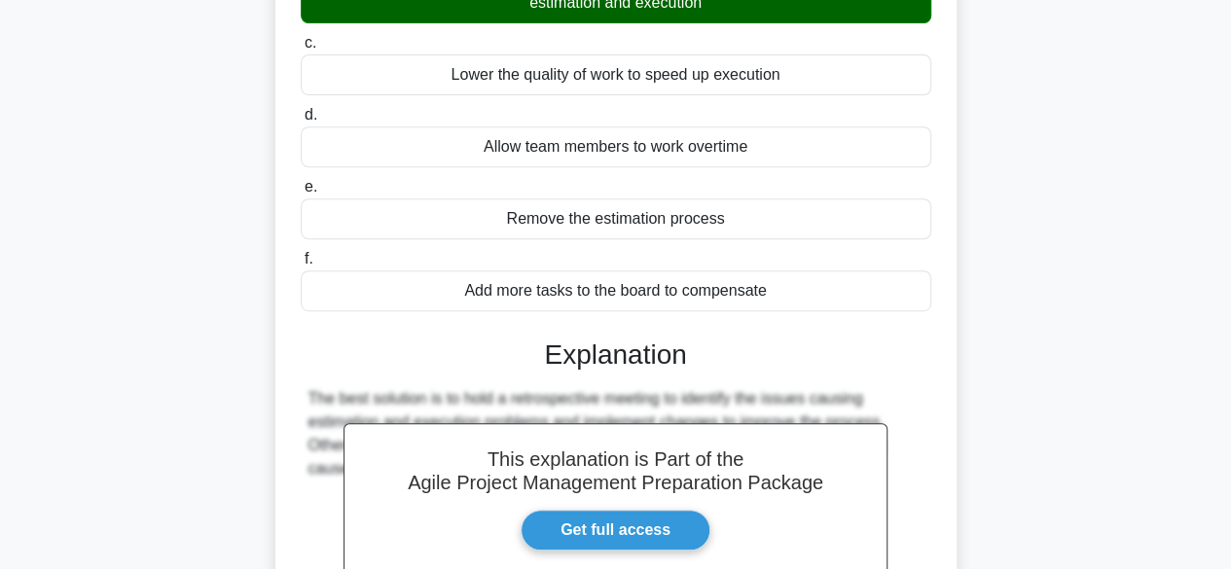
scroll to position [584, 0]
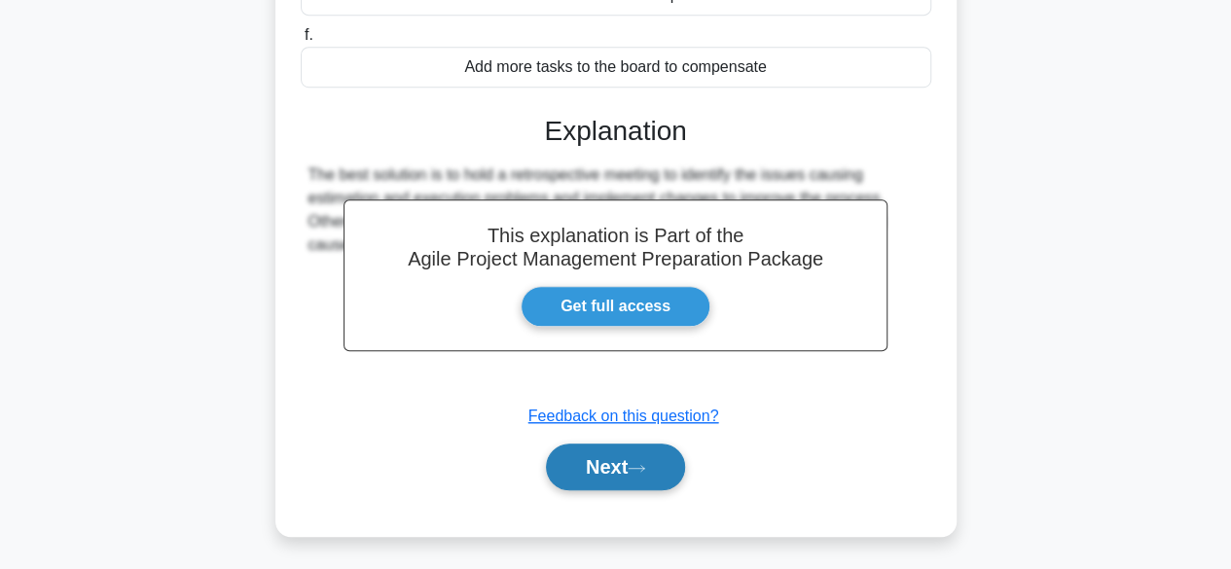
click at [613, 463] on button "Next" at bounding box center [615, 467] width 139 height 47
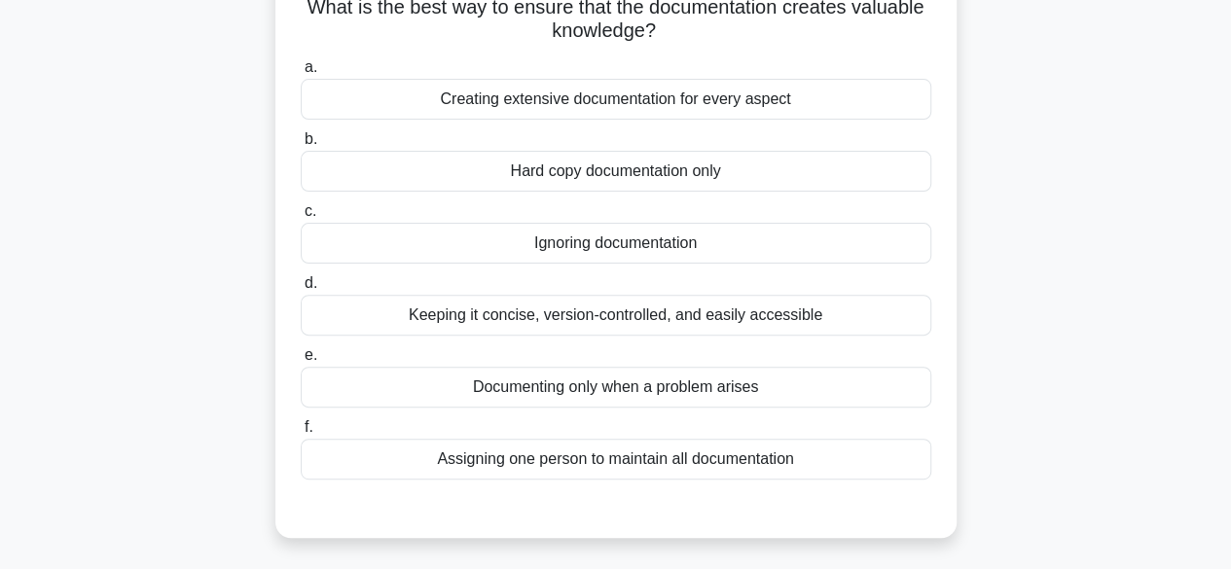
scroll to position [176, 0]
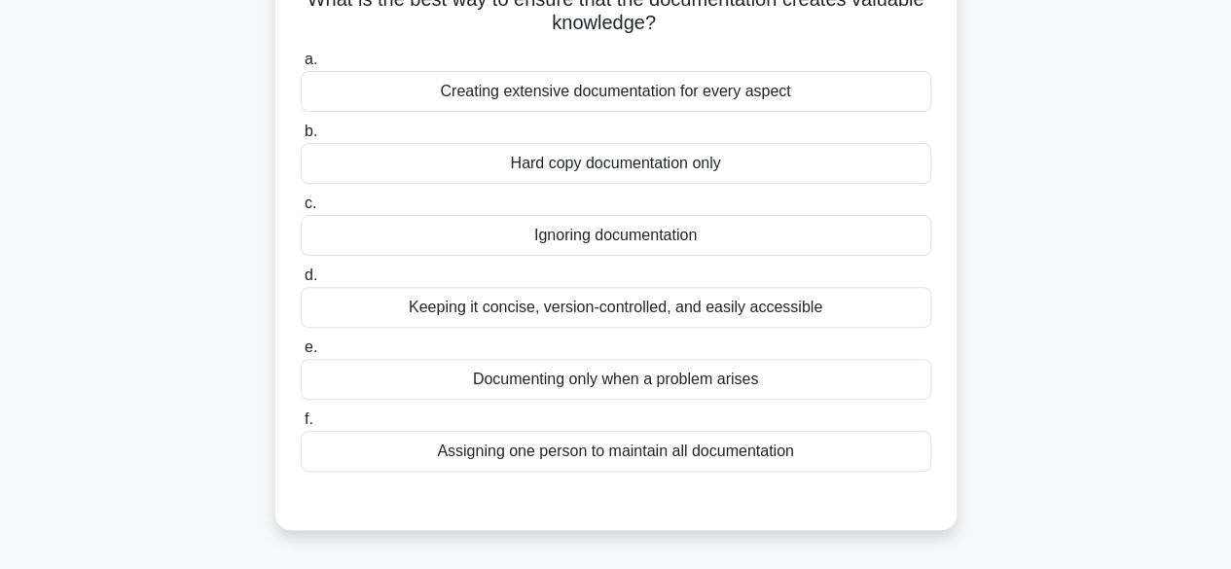
click at [699, 307] on div "Keeping it concise, version-controlled, and easily accessible" at bounding box center [616, 307] width 631 height 41
click at [301, 282] on input "d. Keeping it concise, version-controlled, and easily accessible" at bounding box center [301, 276] width 0 height 13
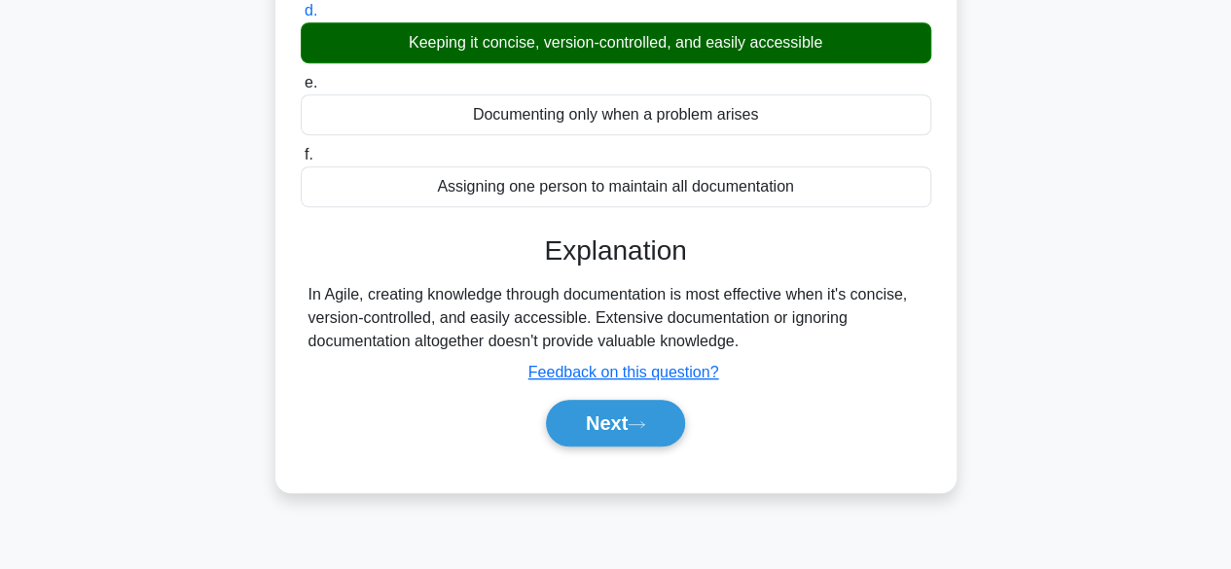
scroll to position [482, 0]
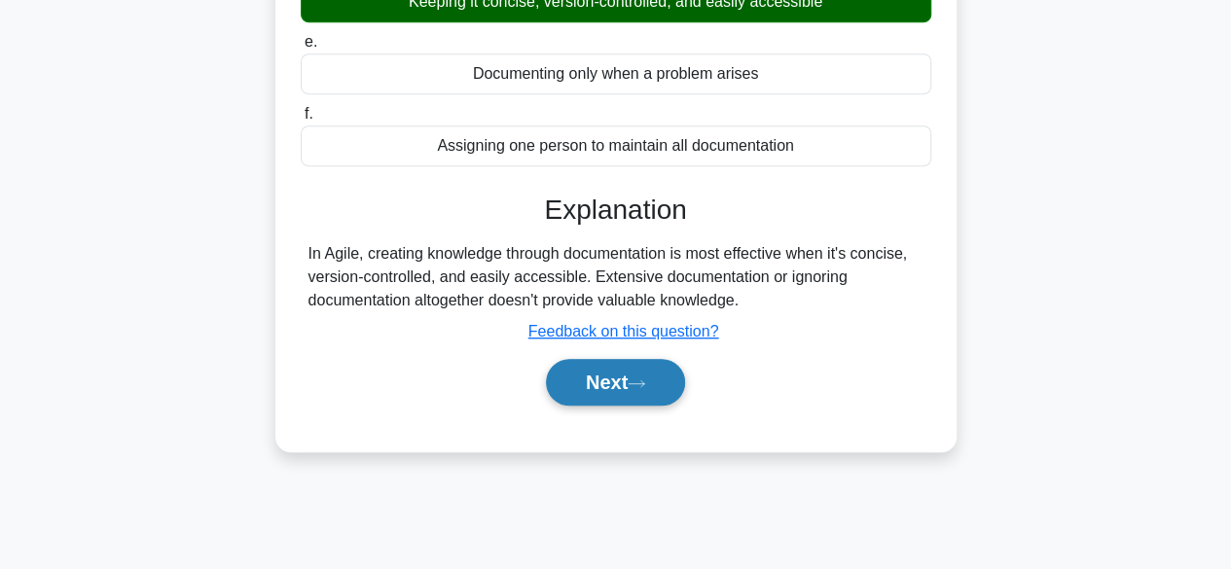
click at [620, 395] on button "Next" at bounding box center [615, 382] width 139 height 47
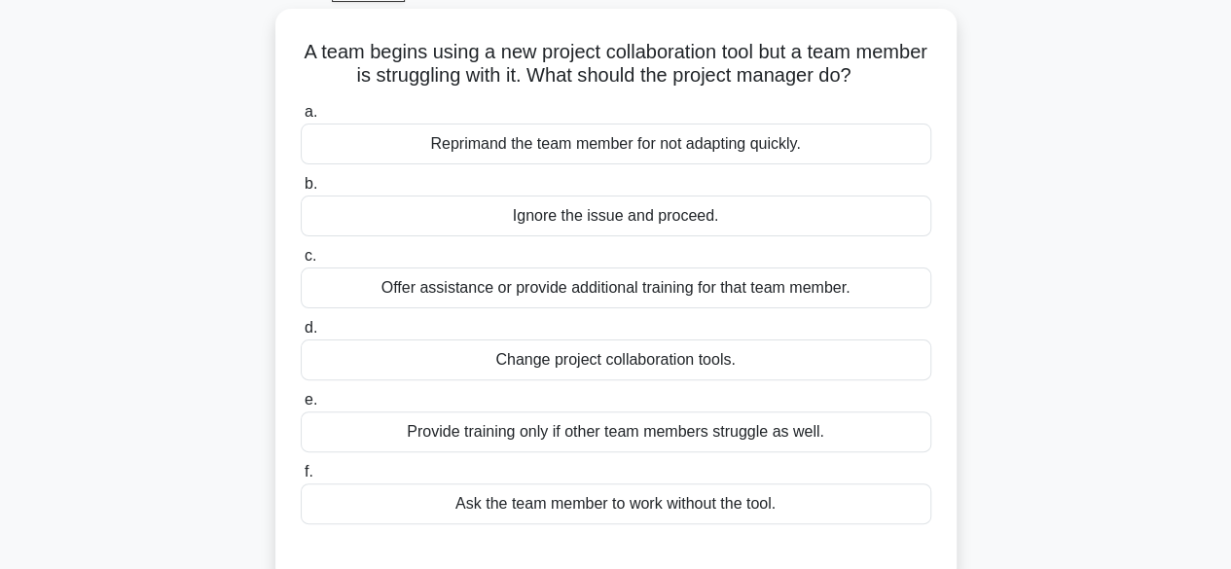
scroll to position [102, 0]
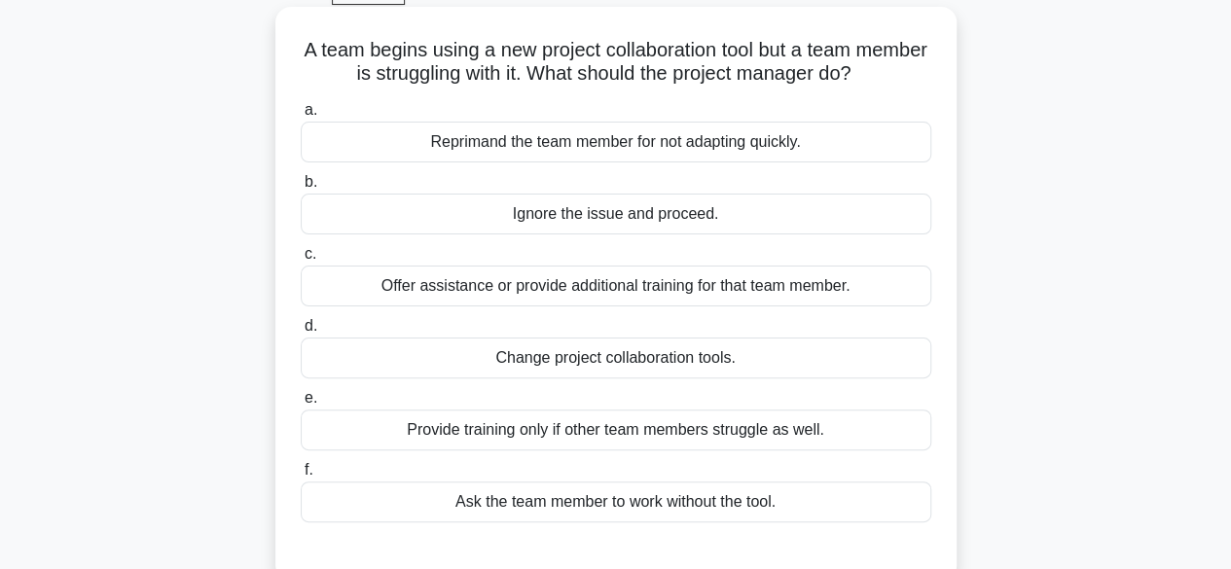
click at [575, 283] on div "Offer assistance or provide additional training for that team member." at bounding box center [616, 286] width 631 height 41
click at [301, 261] on input "c. Offer assistance or provide additional training for that team member." at bounding box center [301, 254] width 0 height 13
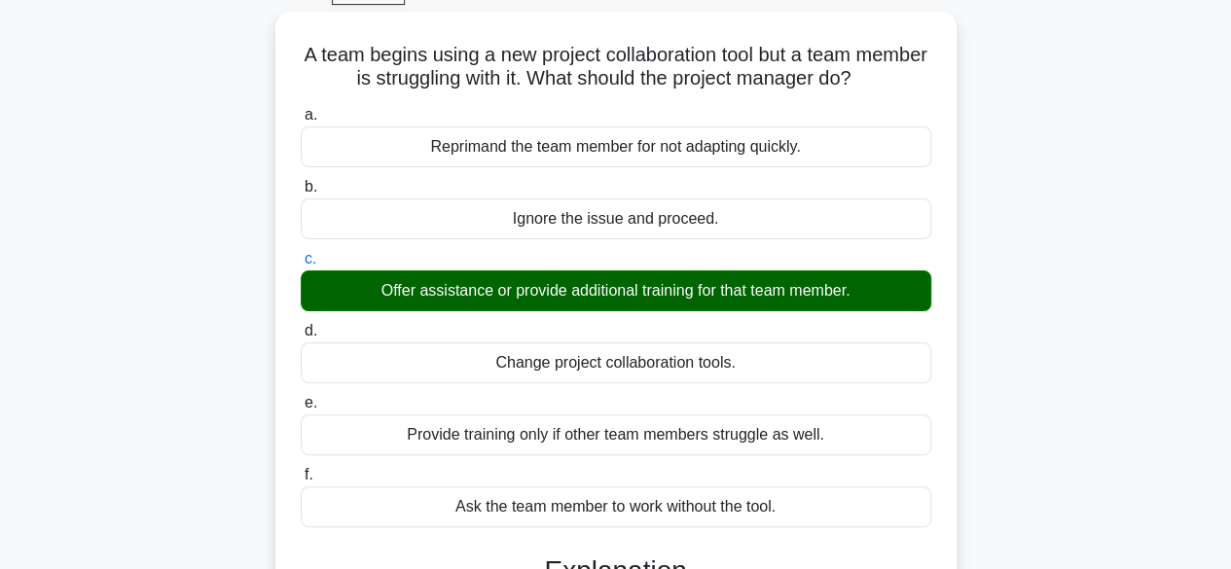
drag, startPoint x: 1234, startPoint y: 469, endPoint x: 987, endPoint y: 17, distance: 515.7
click at [987, 17] on div "A team begins using a new project collaboration tool but a team member is strug…" at bounding box center [616, 506] width 1110 height 988
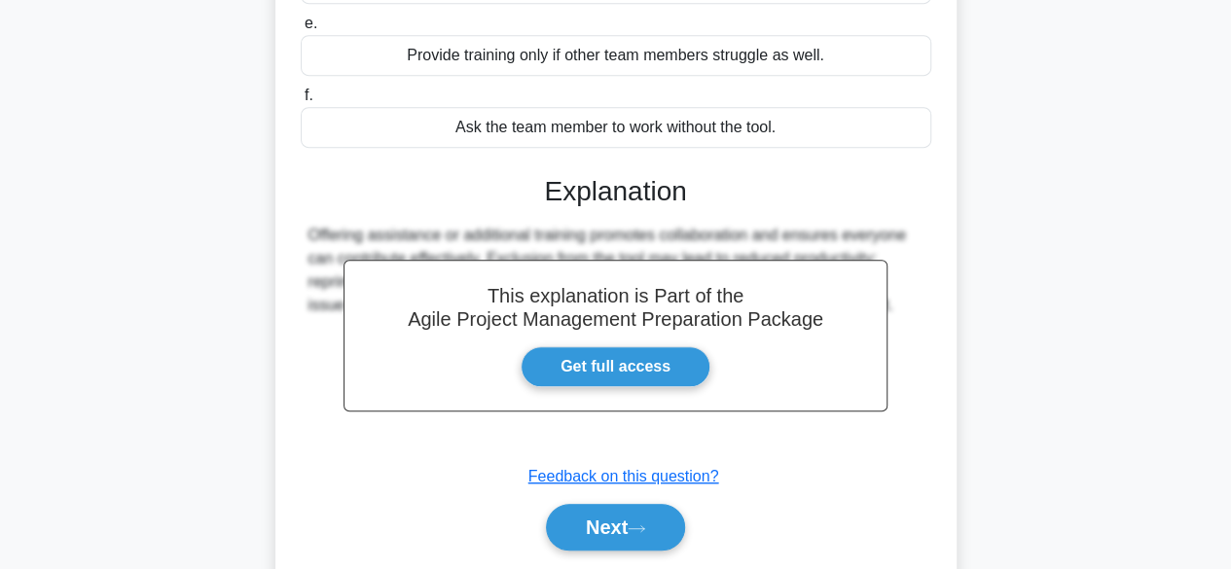
scroll to position [537, 0]
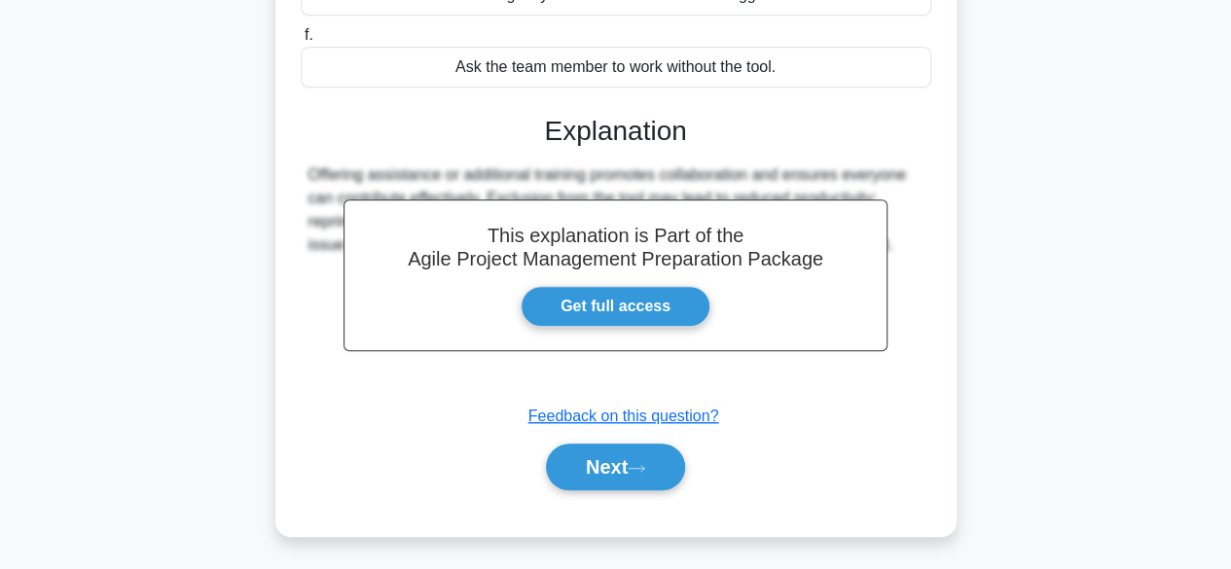
click at [594, 439] on div "Next" at bounding box center [616, 467] width 631 height 62
click at [611, 439] on div "Next" at bounding box center [616, 467] width 631 height 62
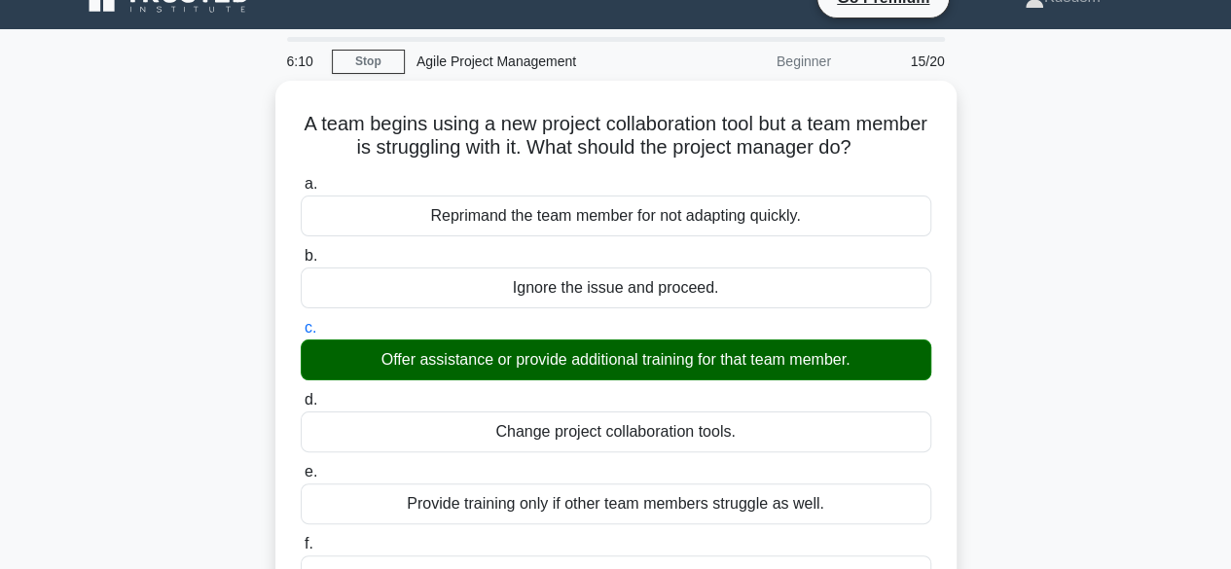
scroll to position [49, 0]
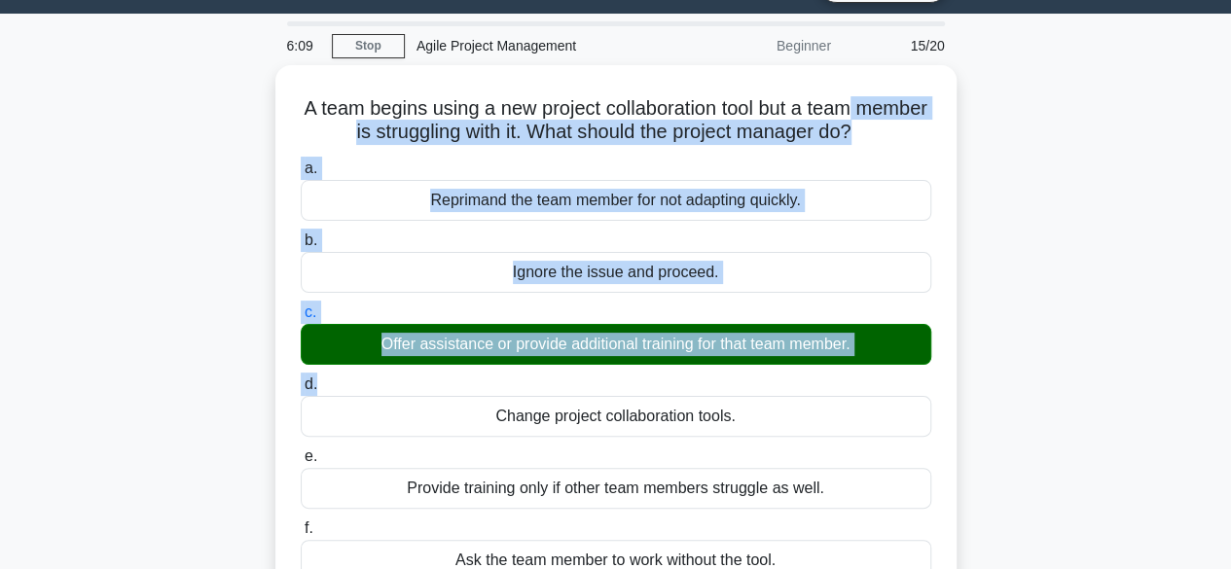
drag, startPoint x: 1213, startPoint y: 79, endPoint x: 1245, endPoint y: 418, distance: 340.2
click at [1230, 418] on html "Go Premium Kususm" at bounding box center [615, 506] width 1231 height 1111
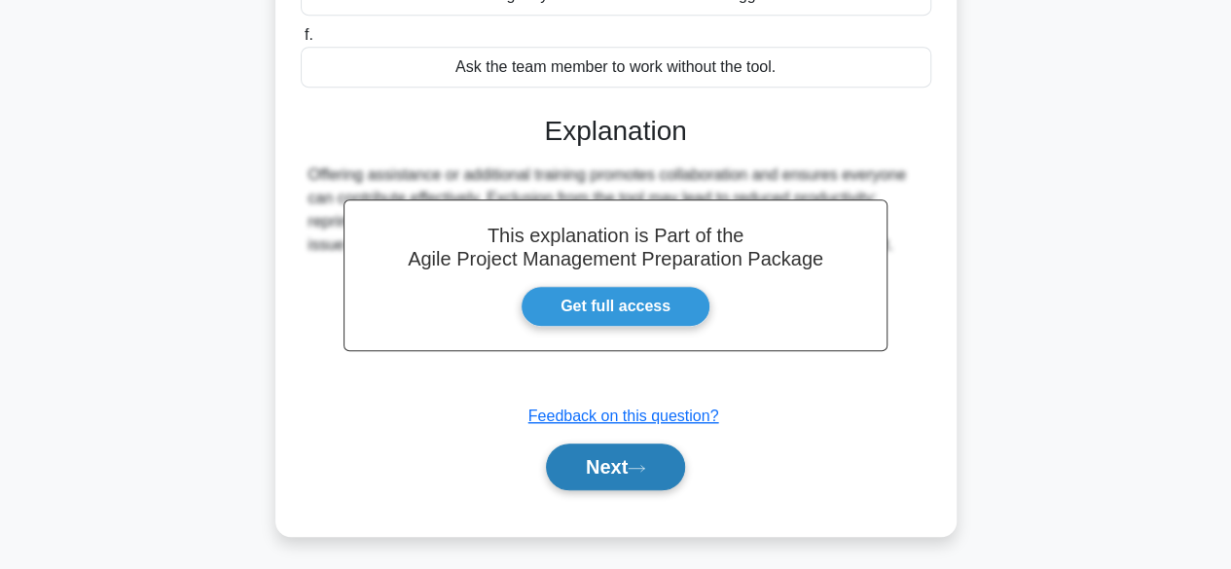
click at [646, 451] on button "Next" at bounding box center [615, 467] width 139 height 47
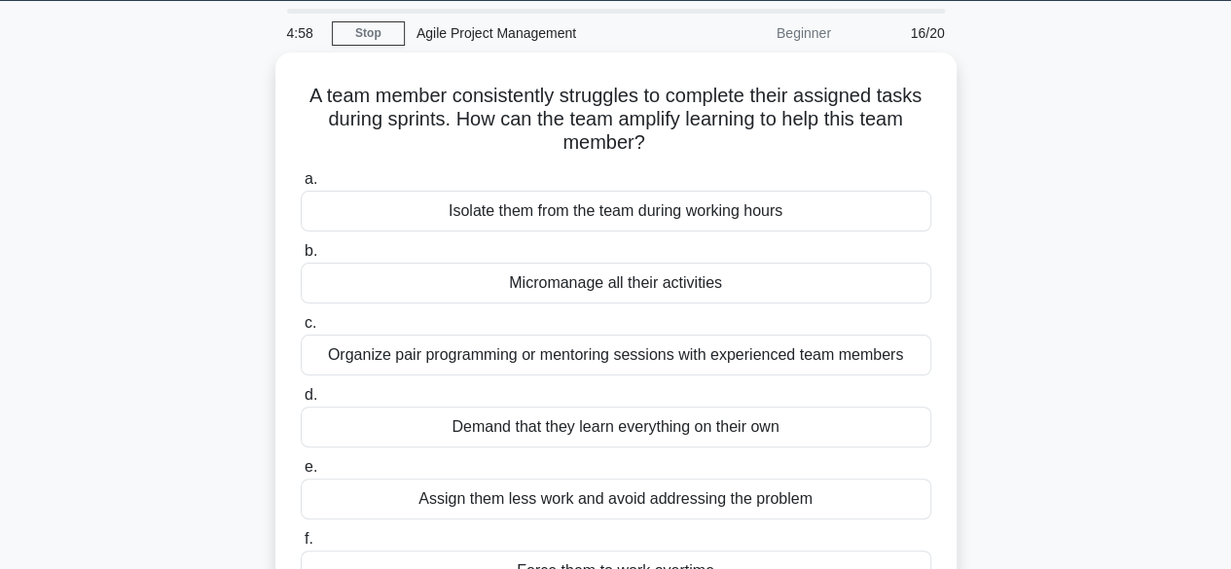
scroll to position [68, 0]
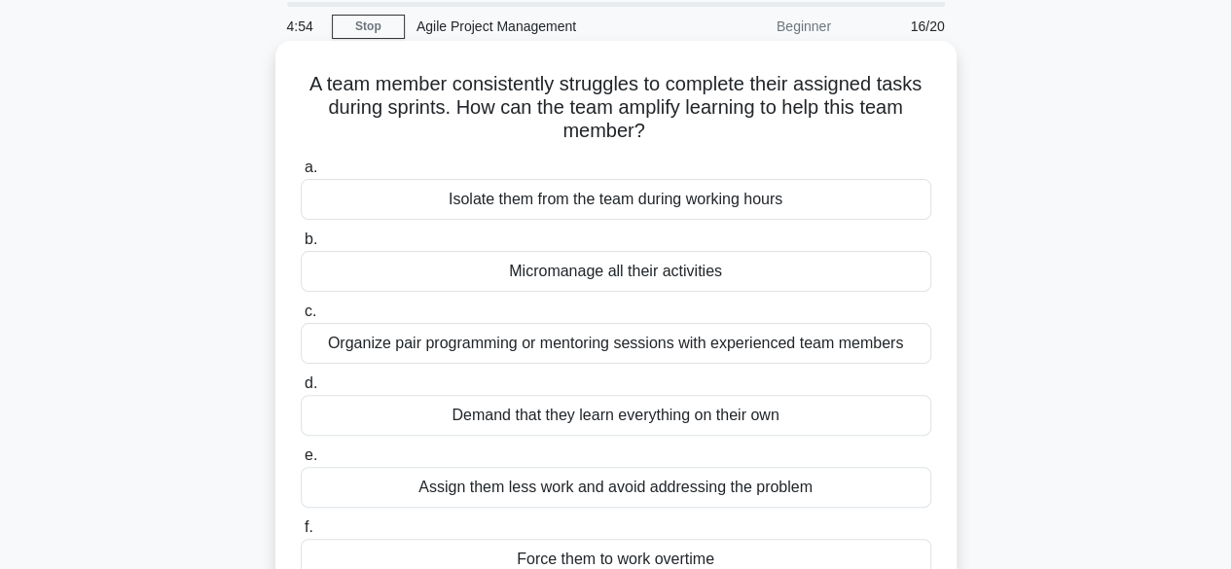
click at [501, 349] on div "Organize pair programming or mentoring sessions with experienced team members" at bounding box center [616, 343] width 631 height 41
click at [301, 318] on input "c. Organize pair programming or mentoring sessions with experienced team members" at bounding box center [301, 312] width 0 height 13
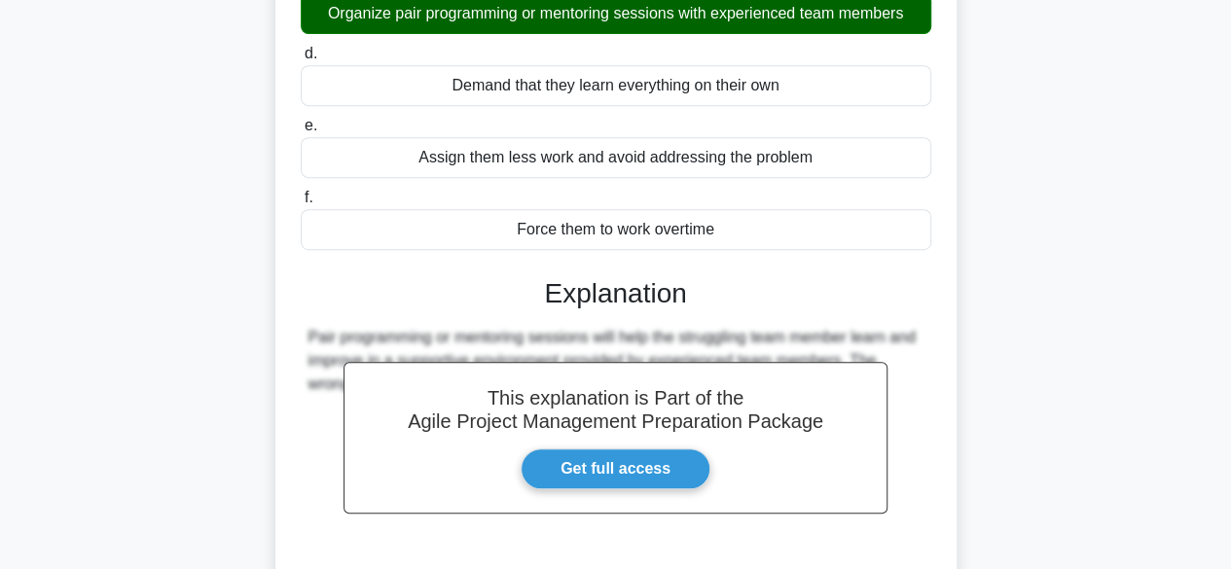
scroll to position [561, 0]
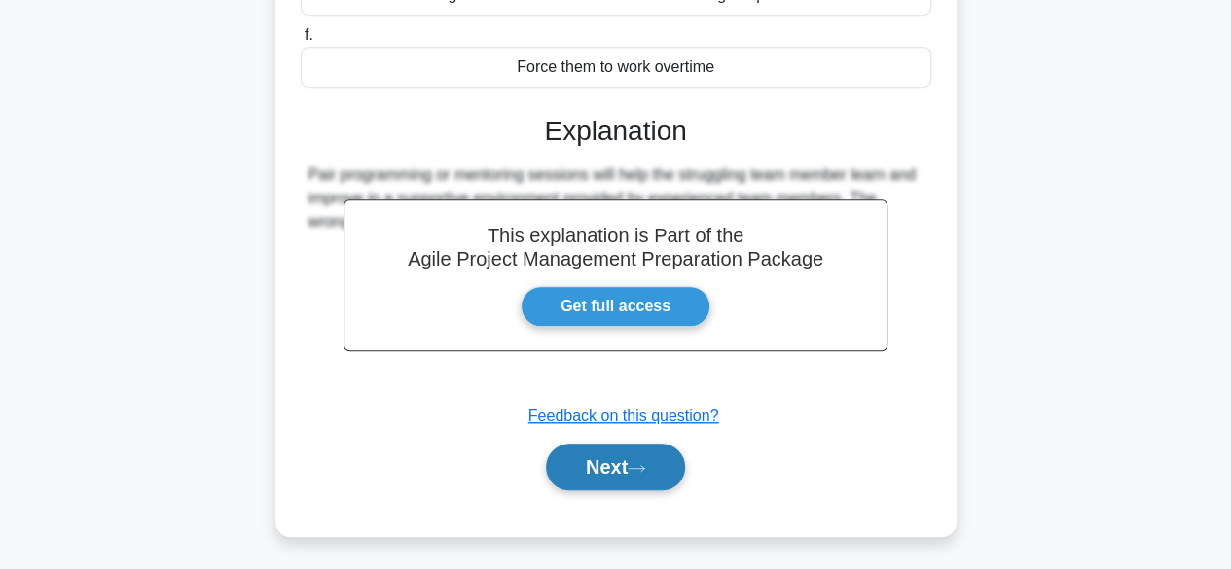
click at [606, 468] on button "Next" at bounding box center [615, 467] width 139 height 47
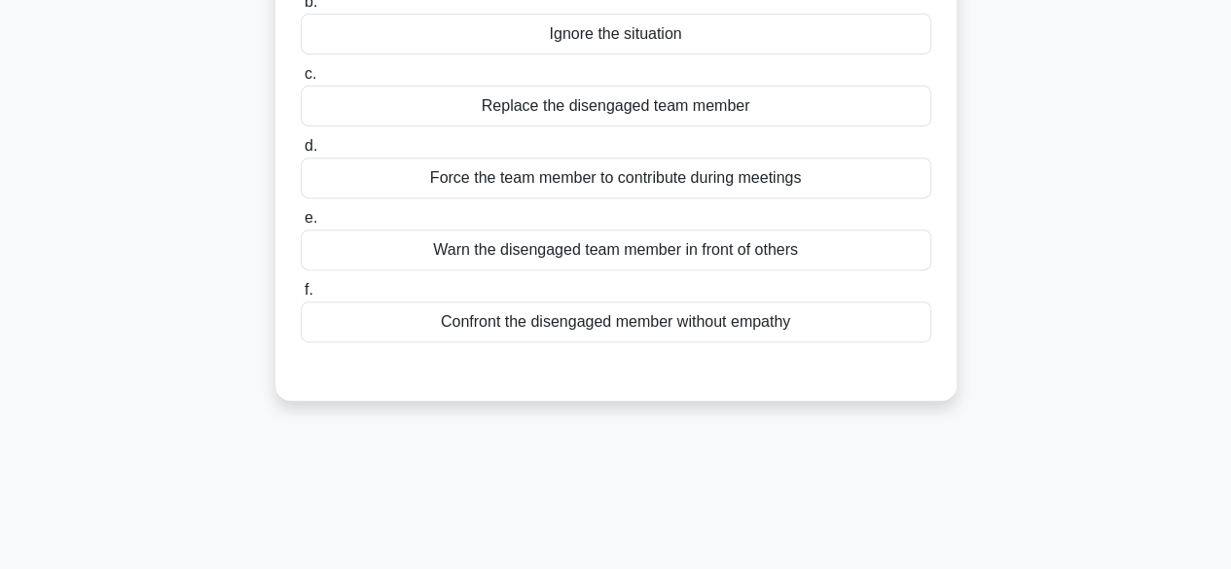
scroll to position [0, 0]
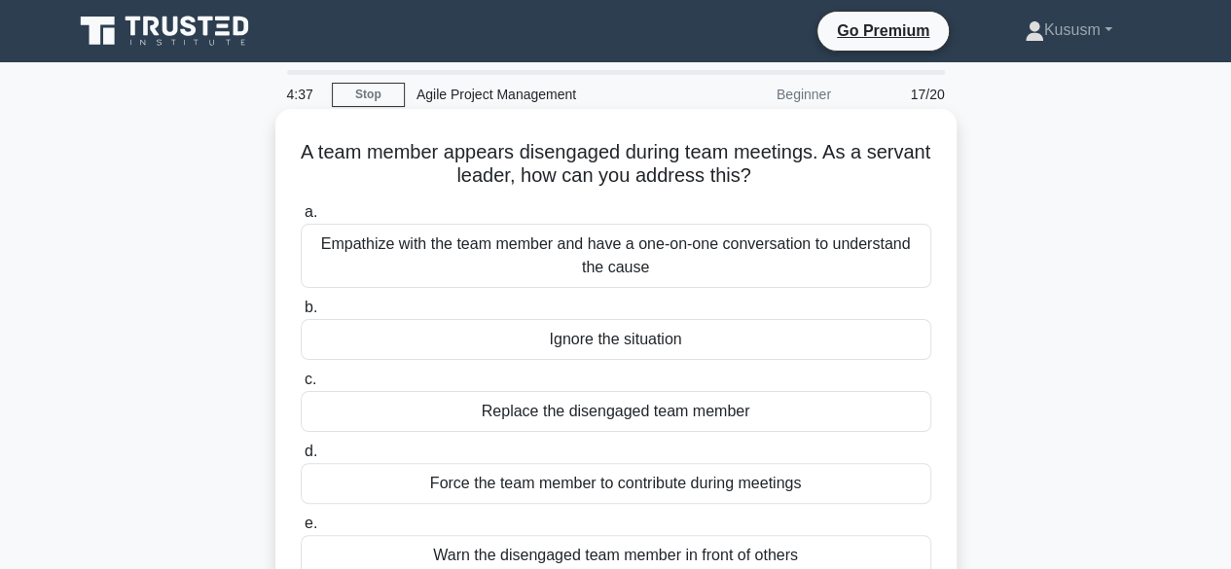
click at [738, 243] on div "Empathize with the team member and have a one-on-one conversation to understand…" at bounding box center [616, 256] width 631 height 64
click at [301, 219] on input "a. Empathize with the team member and have a one-on-one conversation to underst…" at bounding box center [301, 212] width 0 height 13
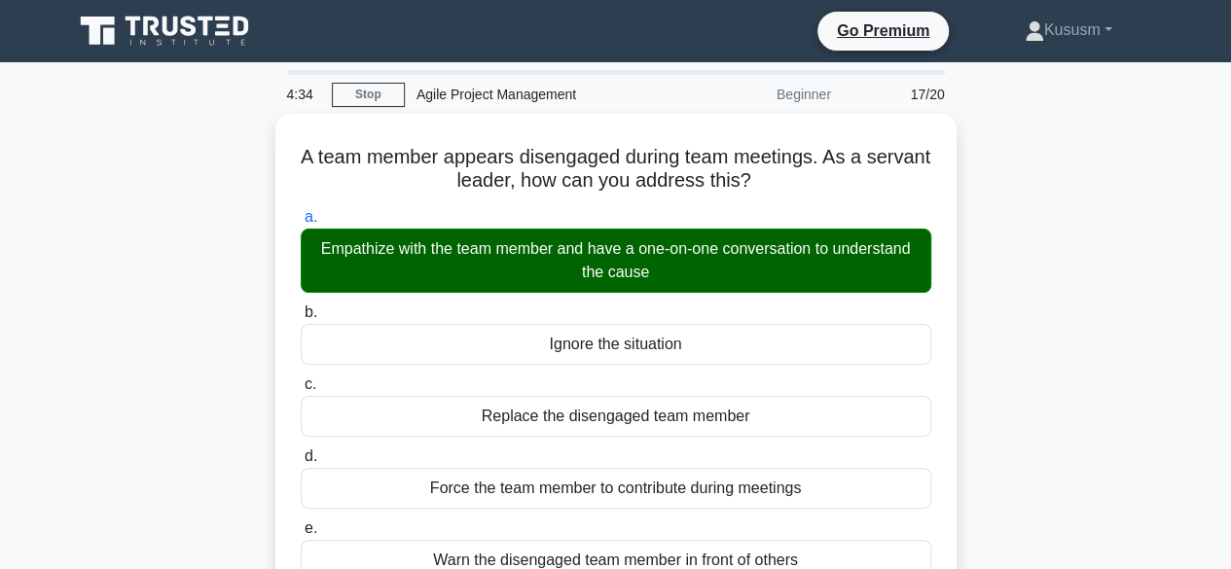
scroll to position [463, 0]
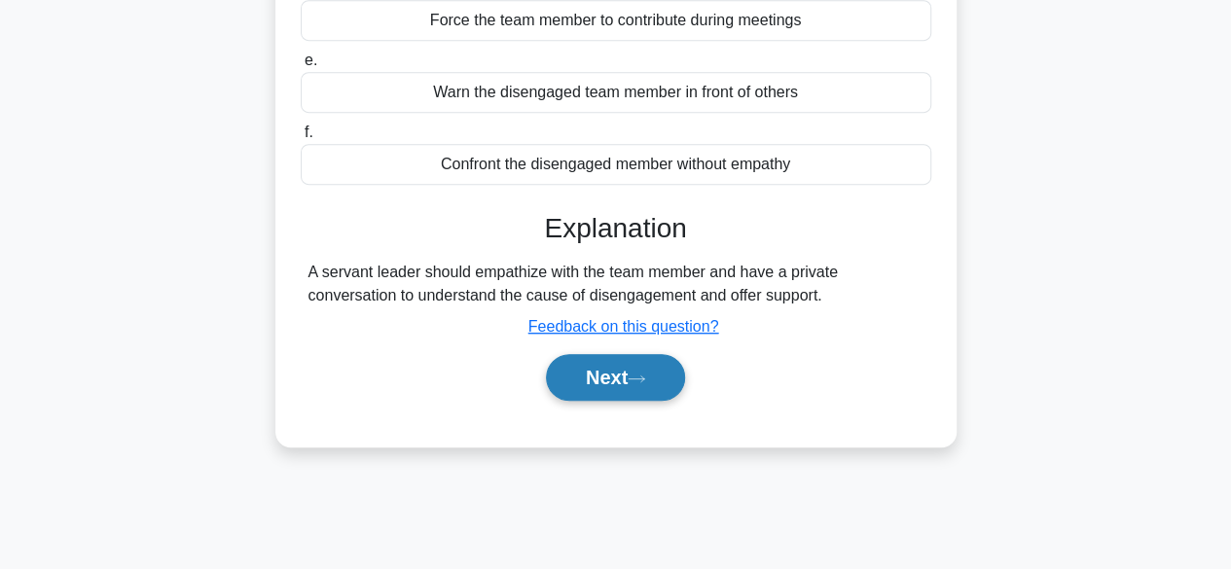
click at [619, 379] on button "Next" at bounding box center [615, 377] width 139 height 47
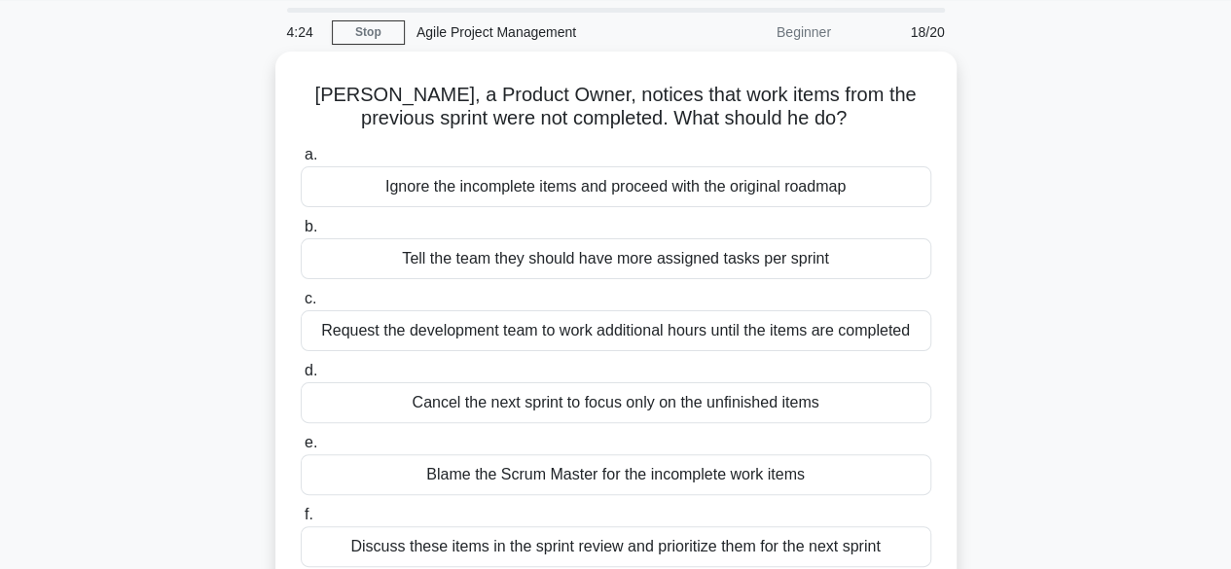
scroll to position [0, 0]
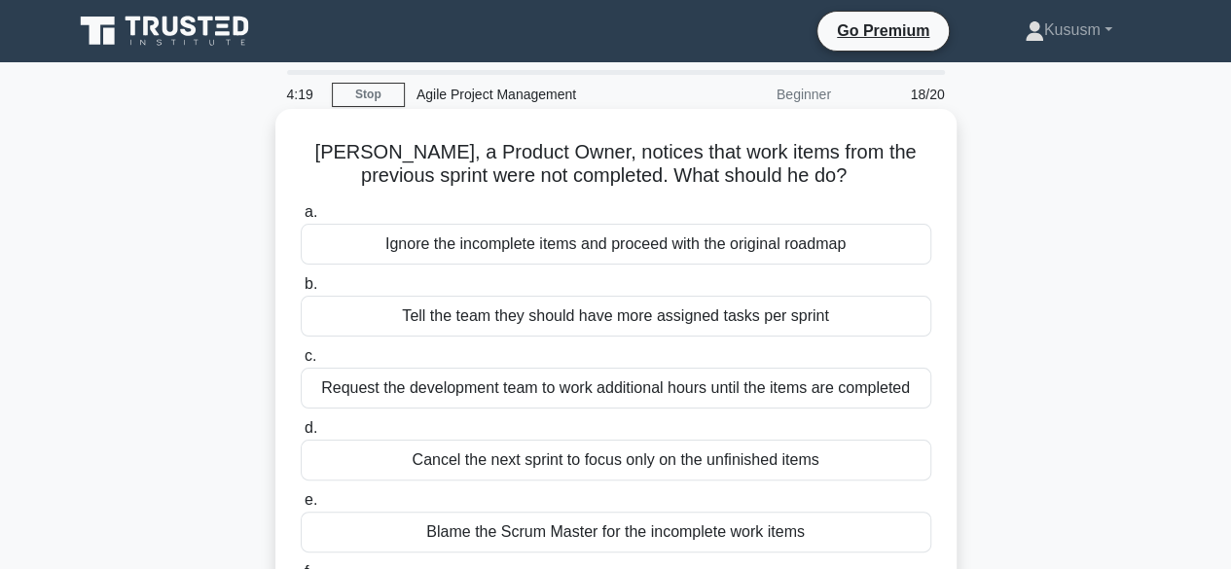
click at [675, 386] on div "Request the development team to work additional hours until the items are compl…" at bounding box center [616, 388] width 631 height 41
click at [301, 363] on input "c. Request the development team to work additional hours until the items are co…" at bounding box center [301, 356] width 0 height 13
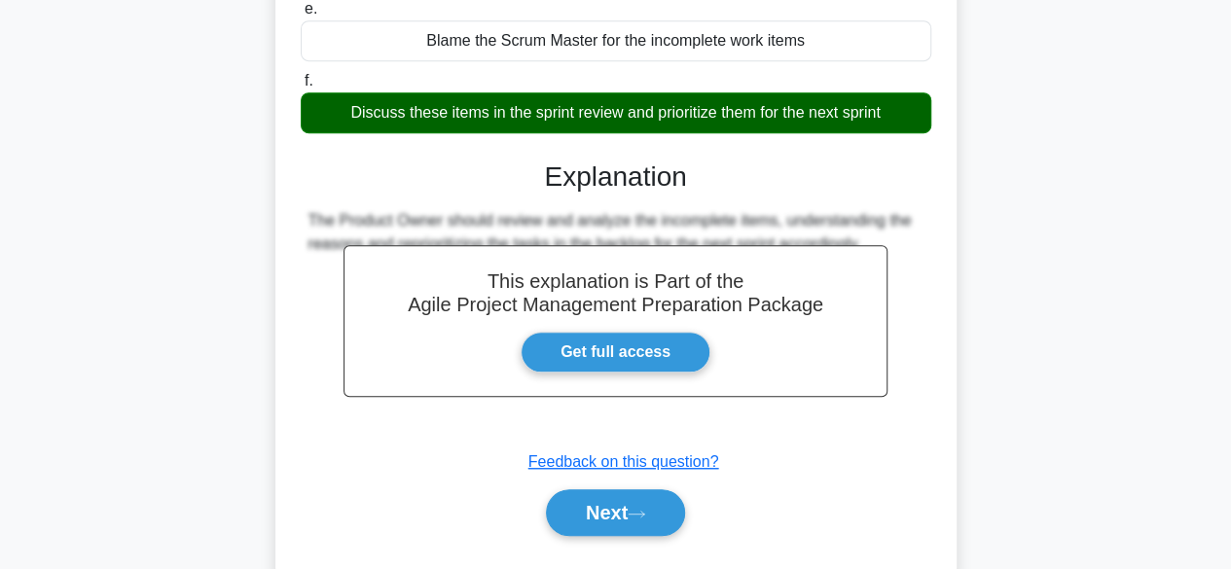
scroll to position [514, 0]
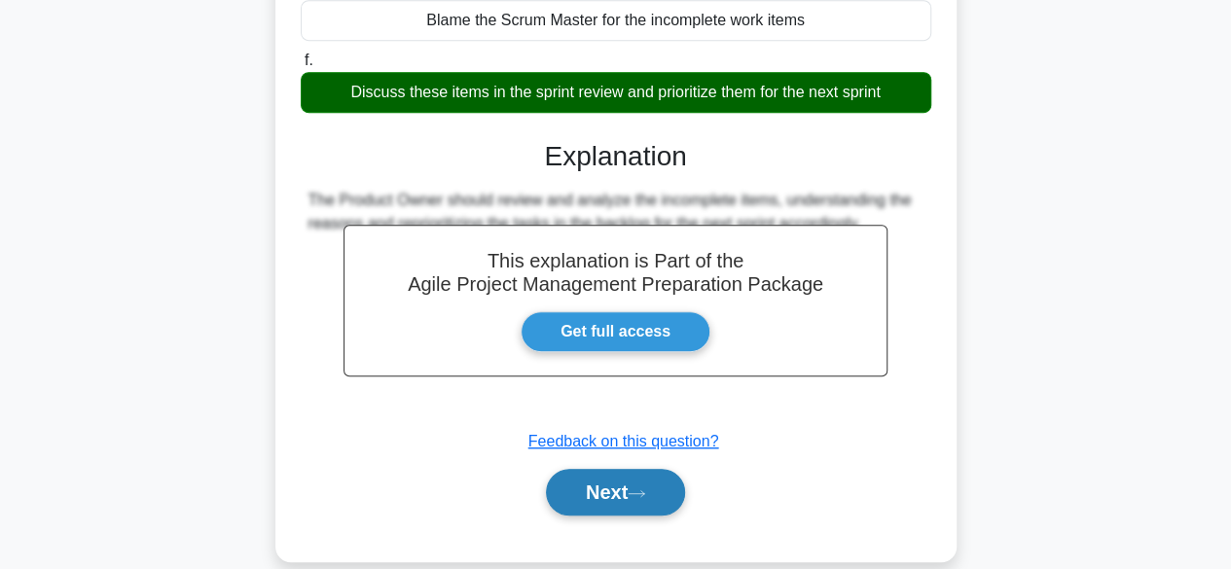
click at [568, 515] on button "Next" at bounding box center [615, 492] width 139 height 47
click at [599, 516] on button "Next" at bounding box center [615, 492] width 139 height 47
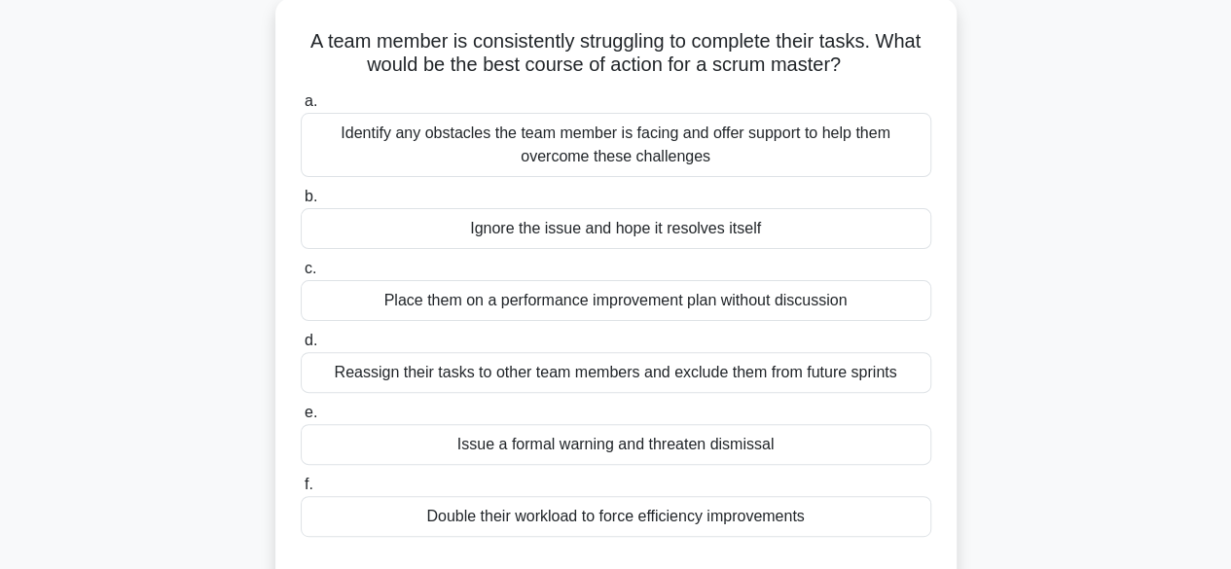
scroll to position [0, 0]
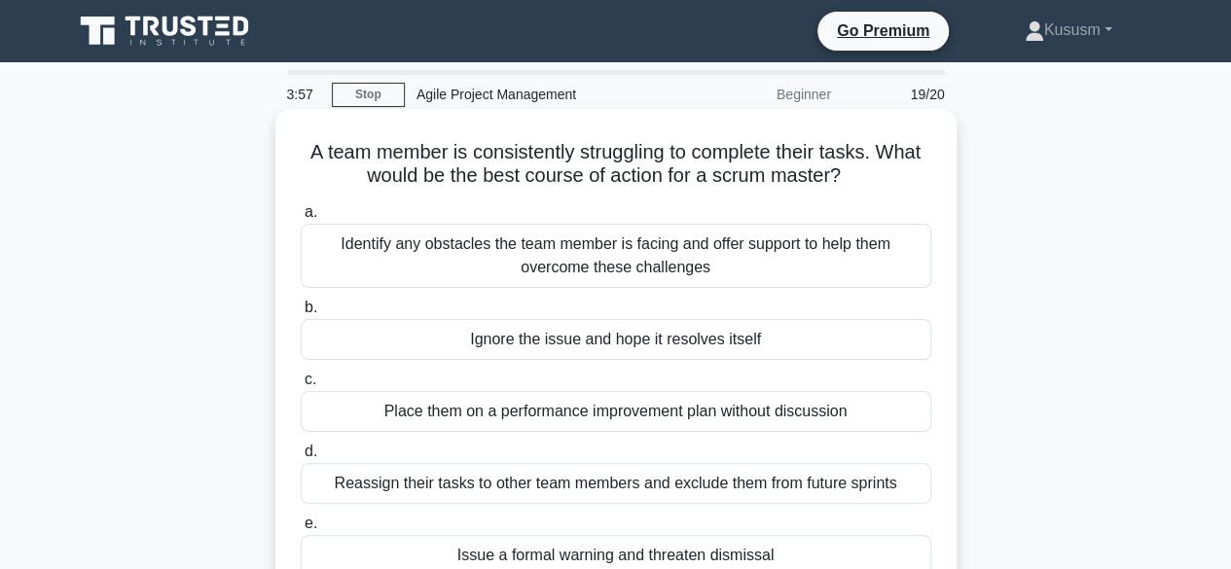
click at [535, 244] on div "Identify any obstacles the team member is facing and offer support to help them…" at bounding box center [616, 256] width 631 height 64
click at [301, 219] on input "a. Identify any obstacles the team member is facing and offer support to help t…" at bounding box center [301, 212] width 0 height 13
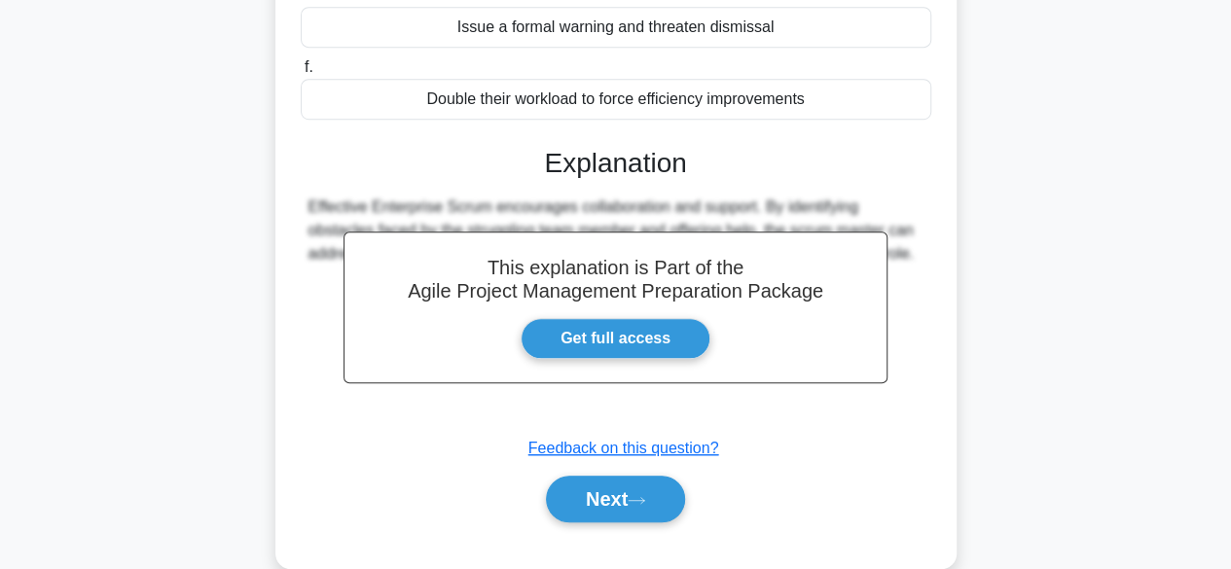
scroll to position [535, 0]
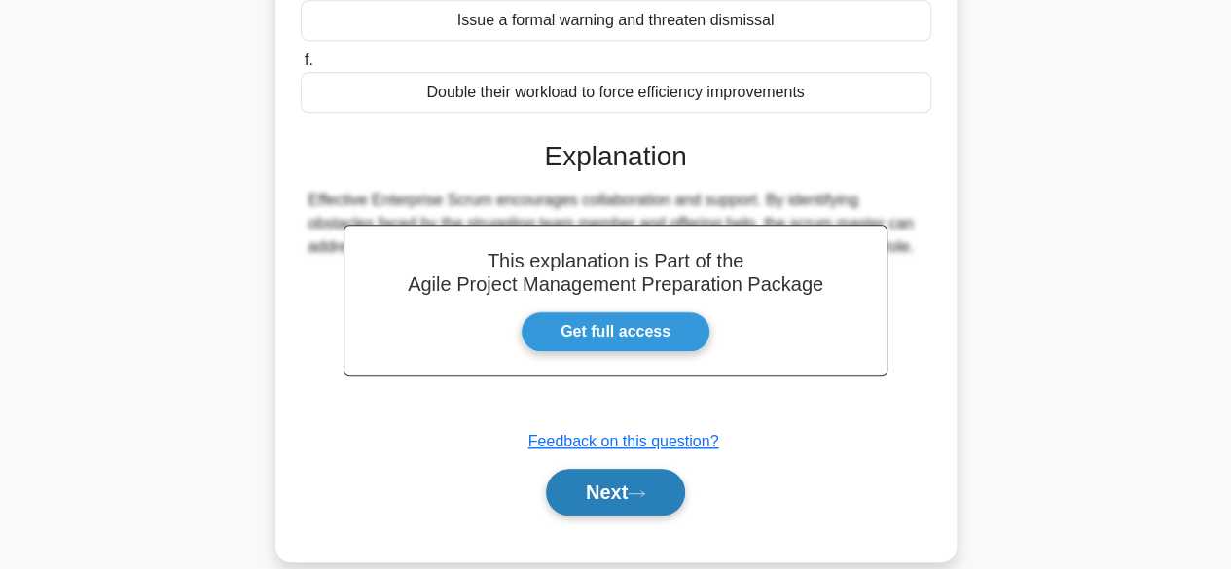
click at [568, 486] on button "Next" at bounding box center [615, 492] width 139 height 47
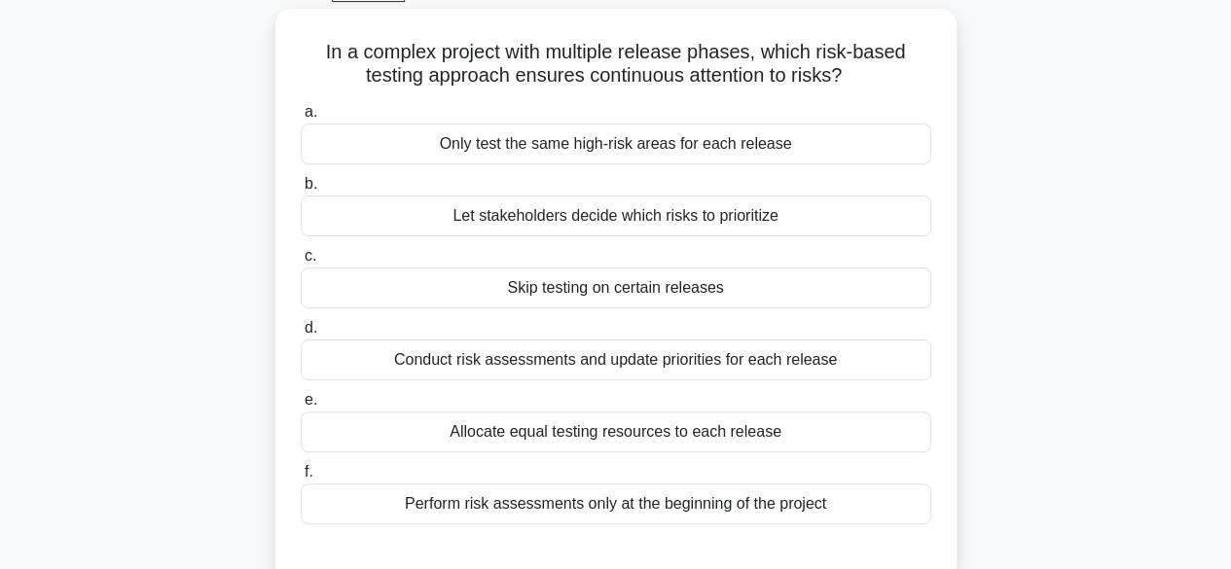
scroll to position [41, 0]
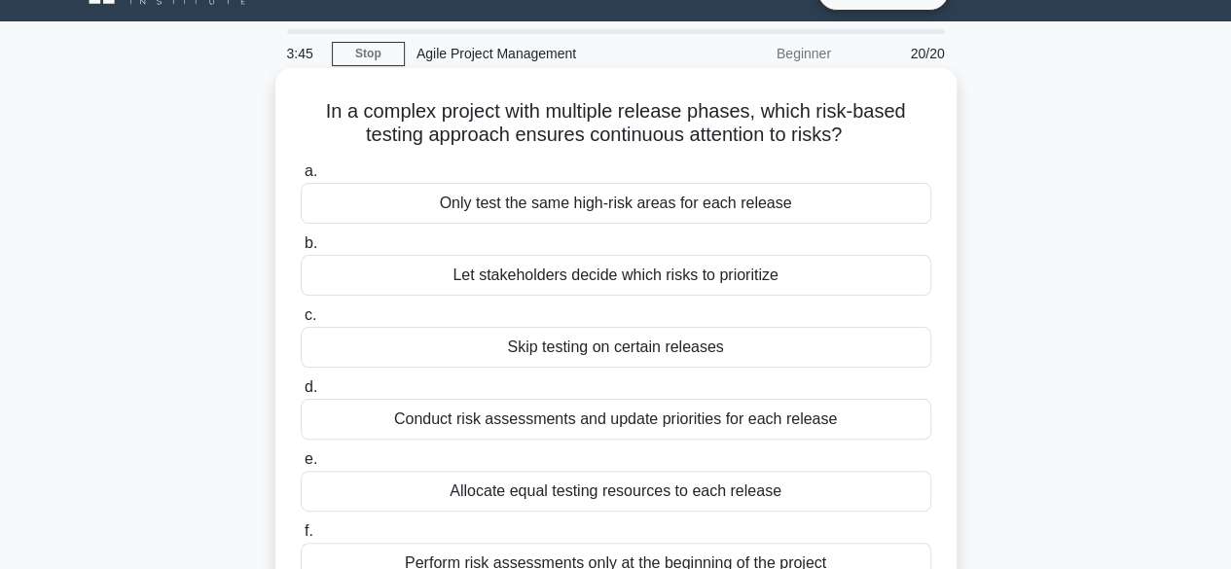
click at [585, 441] on div "a. Only test the same high-risk areas for each release b. Let stakeholders deci…" at bounding box center [616, 372] width 654 height 432
click at [599, 424] on div "Conduct risk assessments and update priorities for each release" at bounding box center [616, 419] width 631 height 41
click at [301, 394] on input "d. Conduct risk assessments and update priorities for each release" at bounding box center [301, 388] width 0 height 13
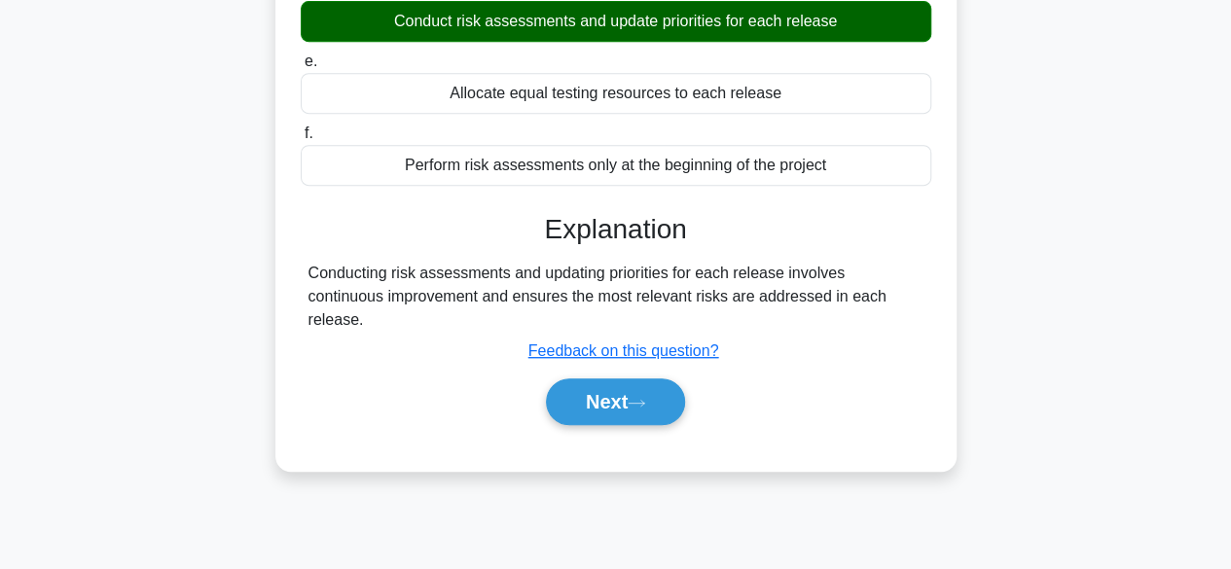
scroll to position [482, 0]
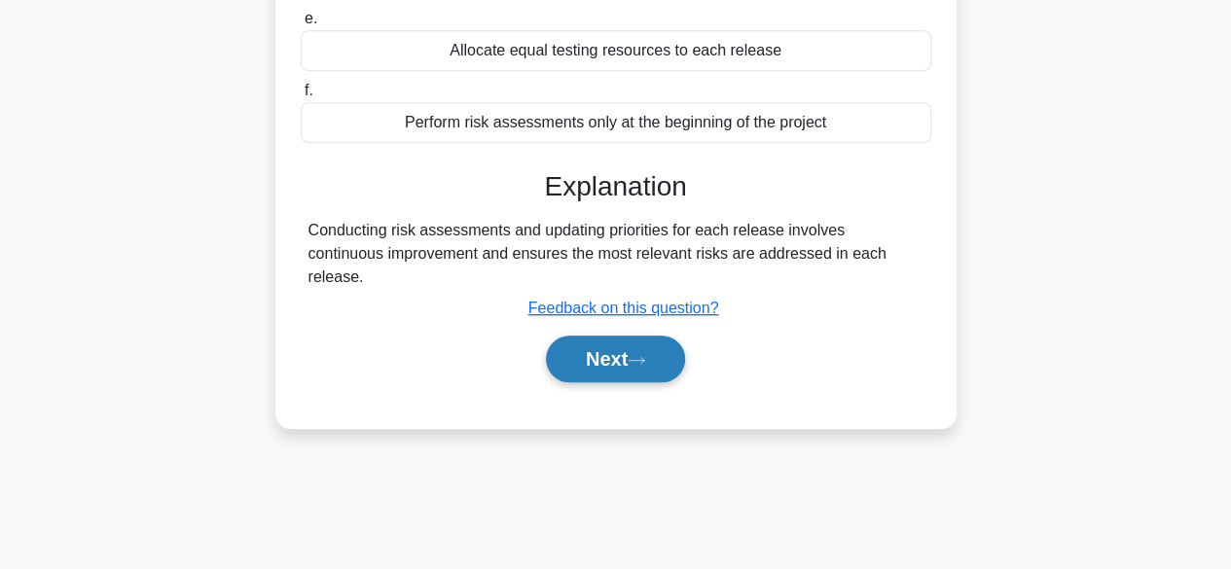
click at [598, 339] on button "Next" at bounding box center [615, 359] width 139 height 47
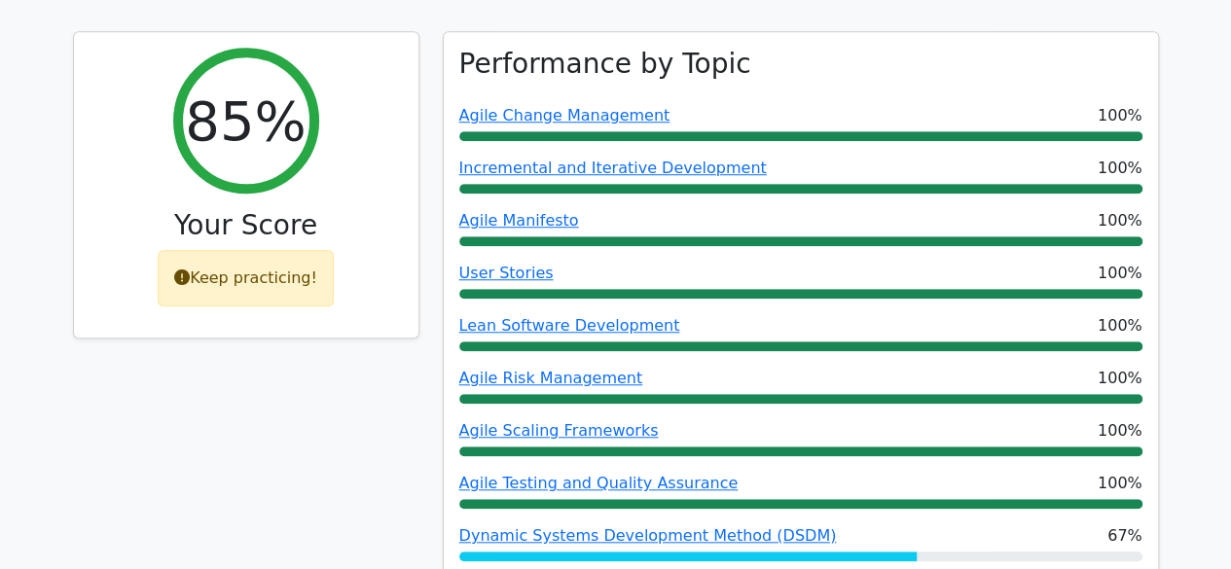
scroll to position [662, 0]
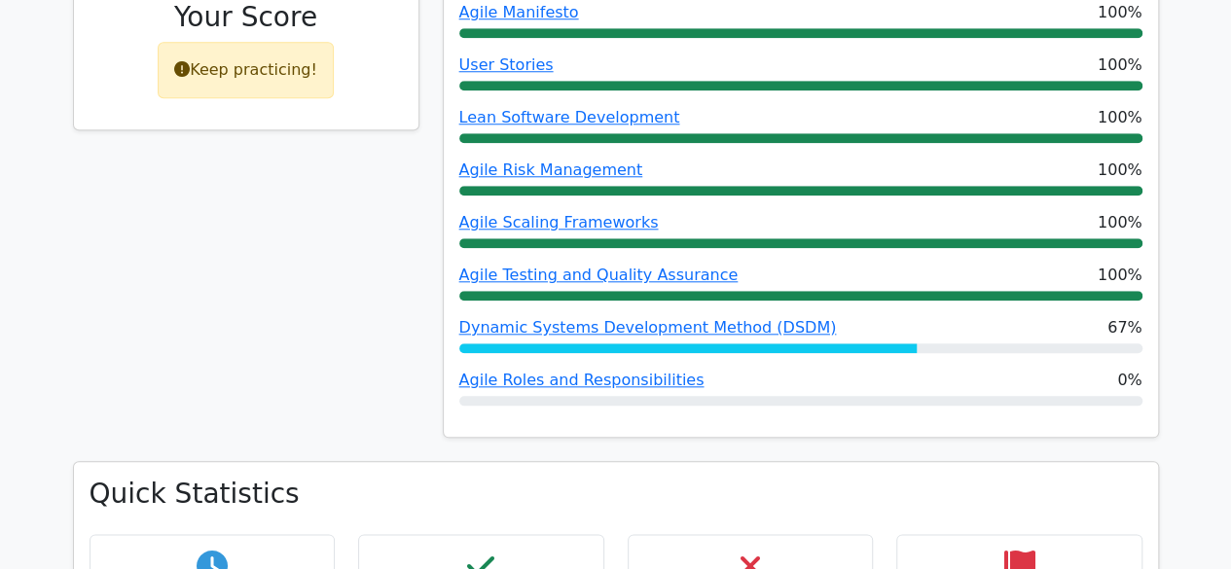
drag, startPoint x: 1238, startPoint y: 59, endPoint x: 1245, endPoint y: 165, distance: 106.3
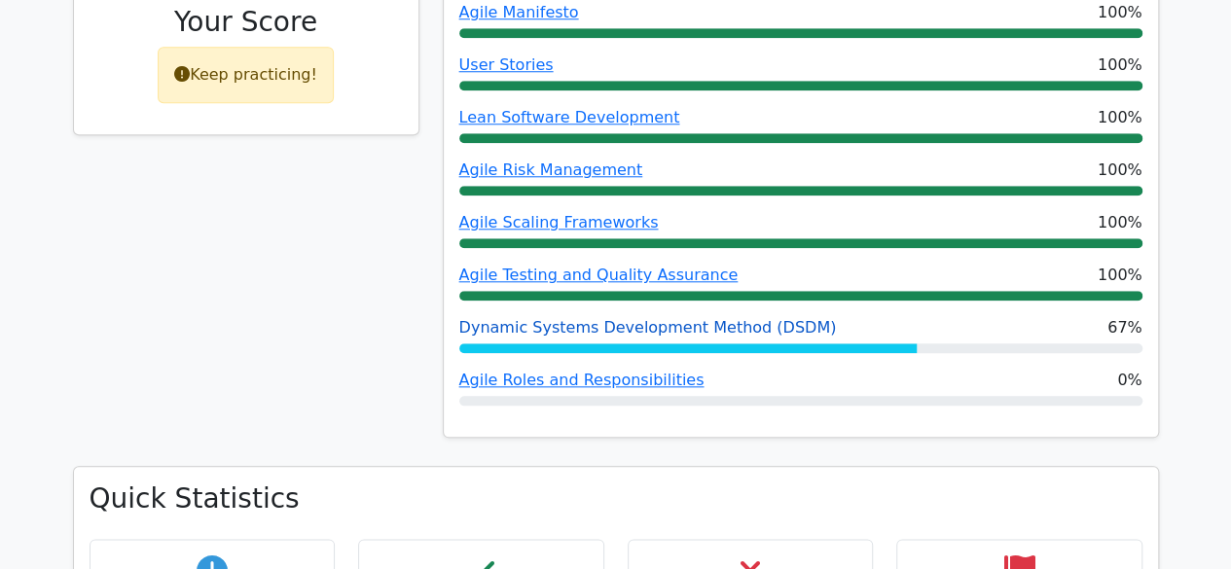
click at [697, 318] on link "Dynamic Systems Development Method (DSDM)" at bounding box center [648, 327] width 378 height 18
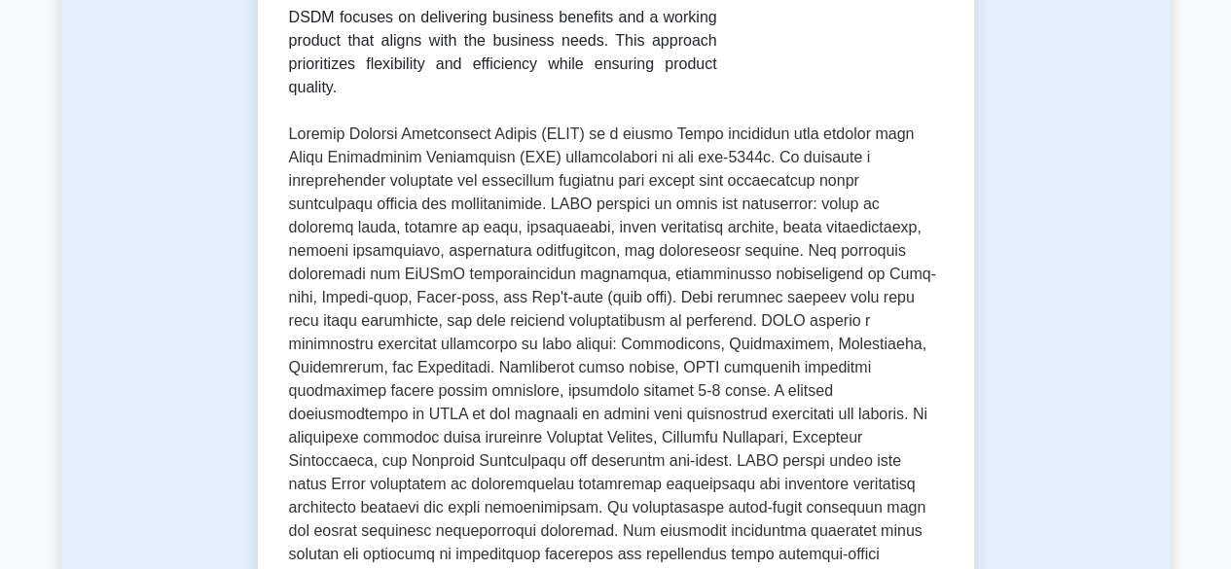
scroll to position [375, 0]
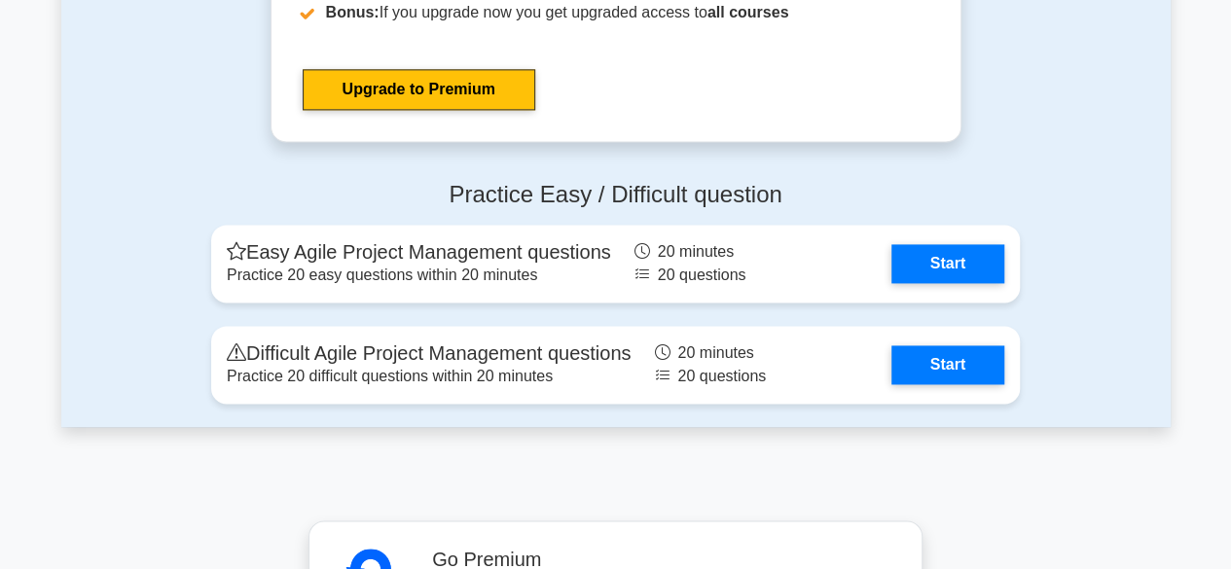
scroll to position [4990, 0]
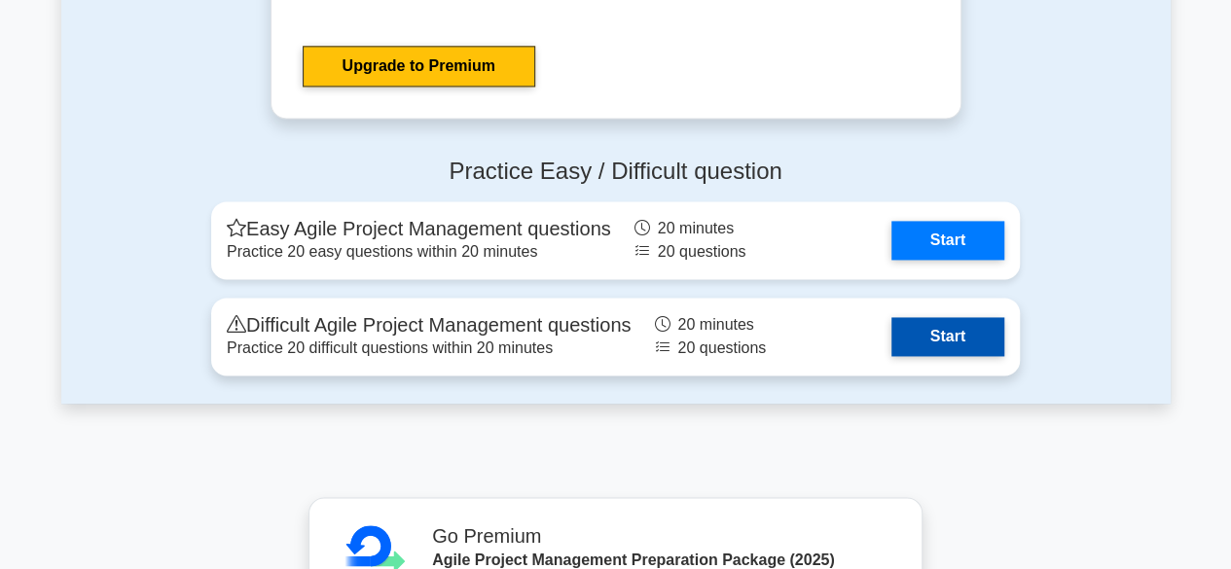
click at [957, 331] on link "Start" at bounding box center [948, 336] width 113 height 39
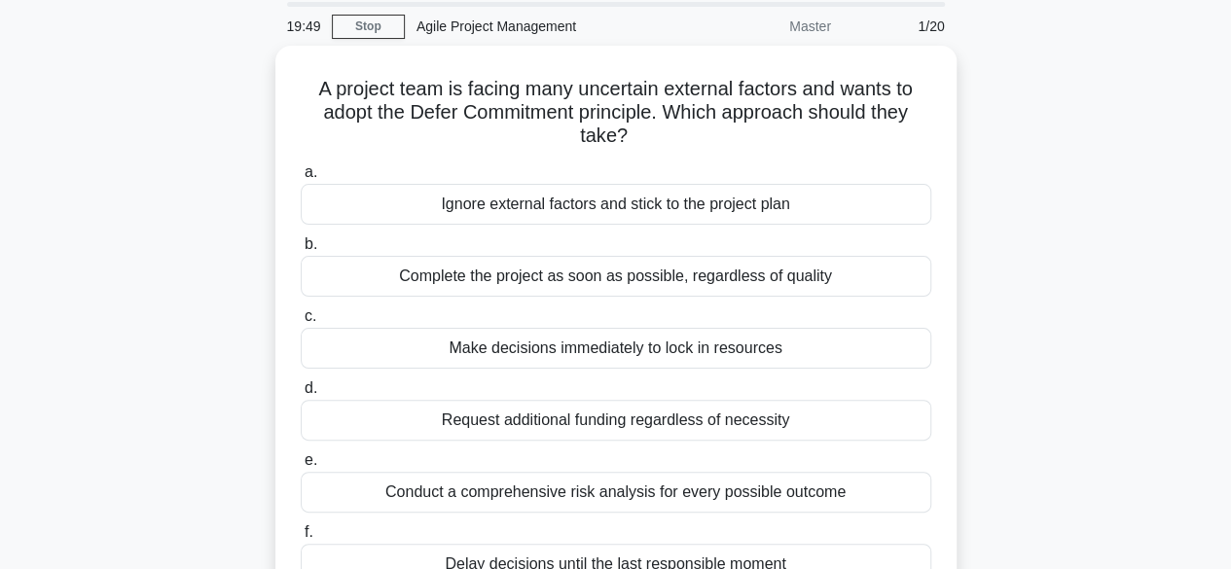
scroll to position [66, 0]
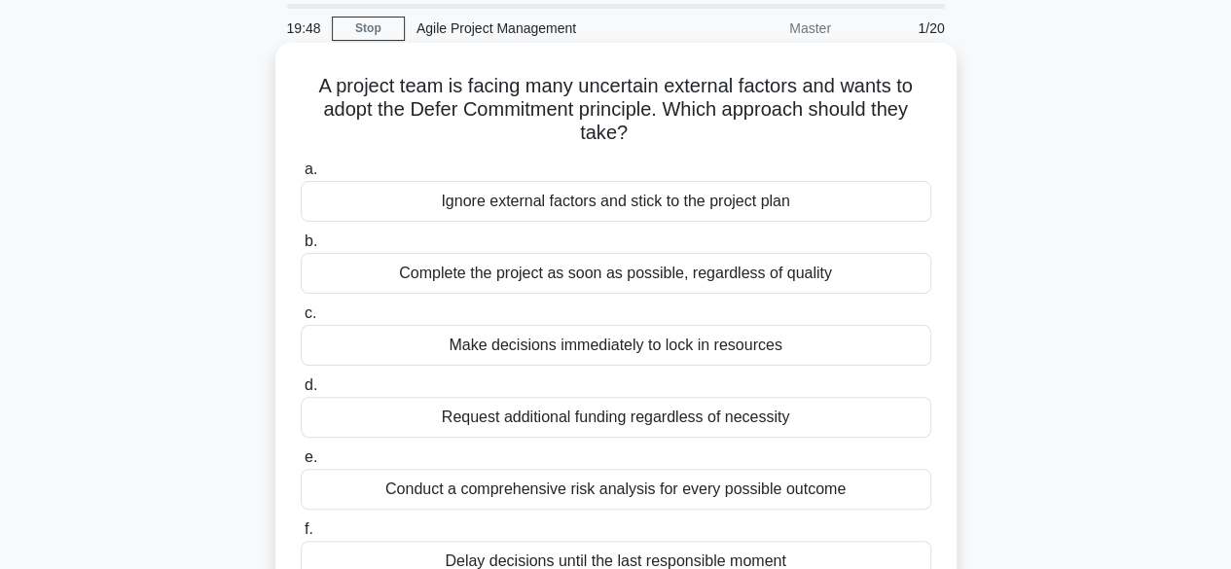
click at [709, 487] on div "Conduct a comprehensive risk analysis for every possible outcome" at bounding box center [616, 489] width 631 height 41
click at [301, 464] on input "e. Conduct a comprehensive risk analysis for every possible outcome" at bounding box center [301, 458] width 0 height 13
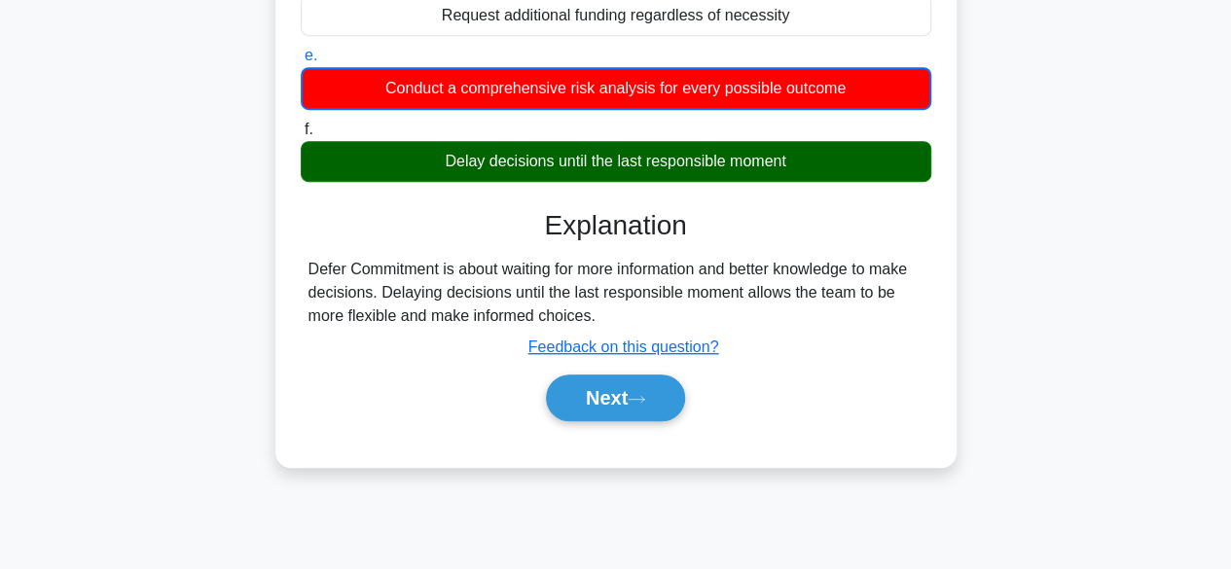
scroll to position [482, 0]
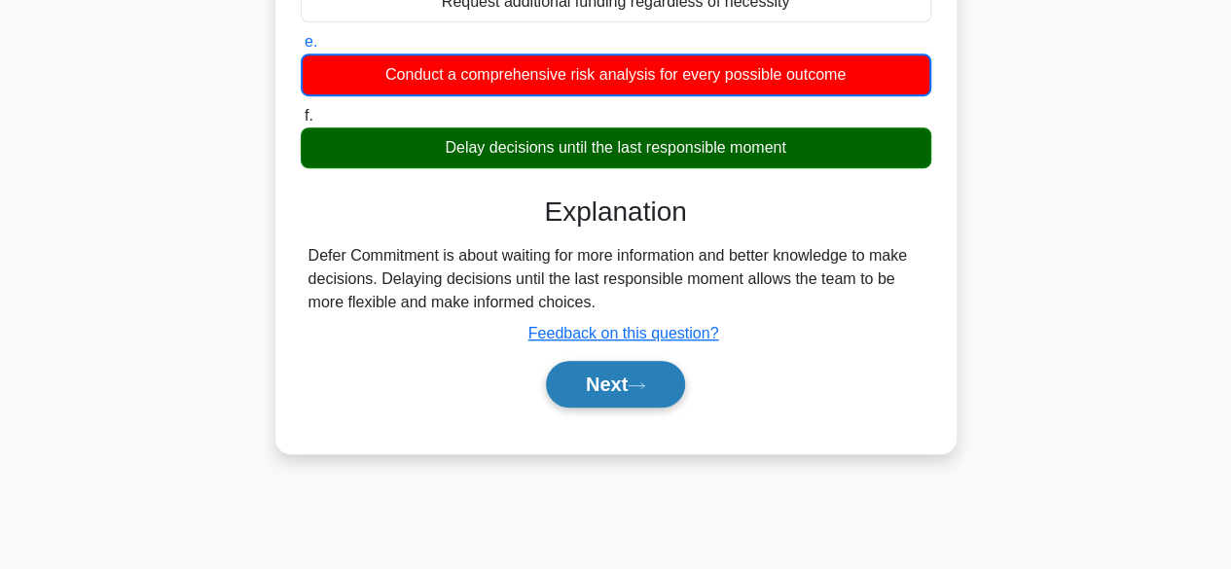
click at [638, 376] on button "Next" at bounding box center [615, 384] width 139 height 47
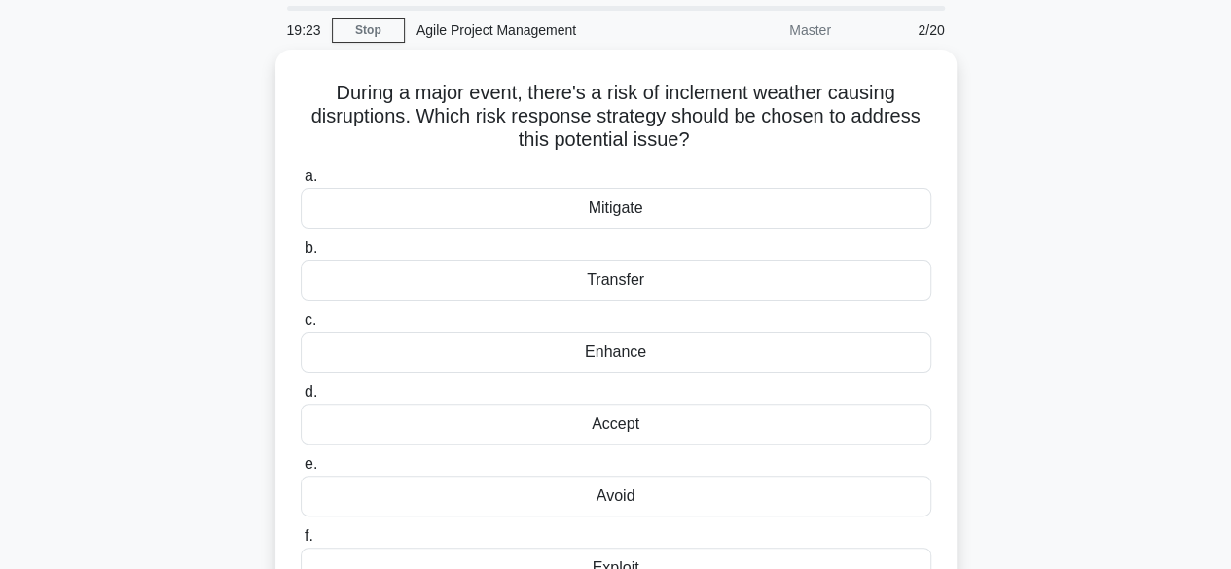
scroll to position [56, 0]
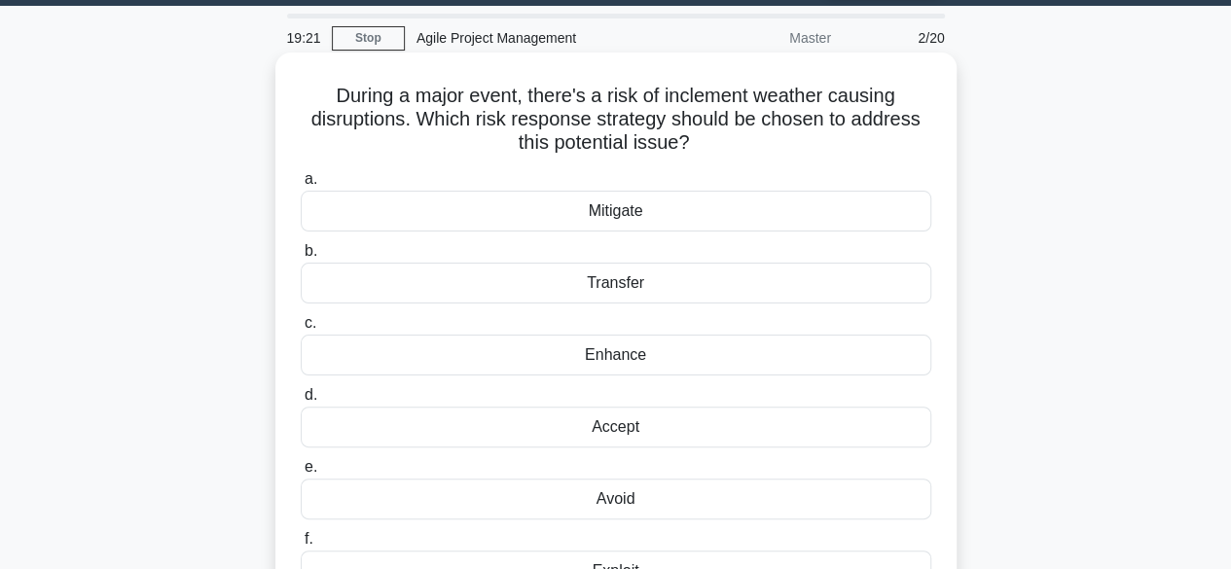
click at [618, 352] on div "Enhance" at bounding box center [616, 355] width 631 height 41
click at [301, 330] on input "c. Enhance" at bounding box center [301, 323] width 0 height 13
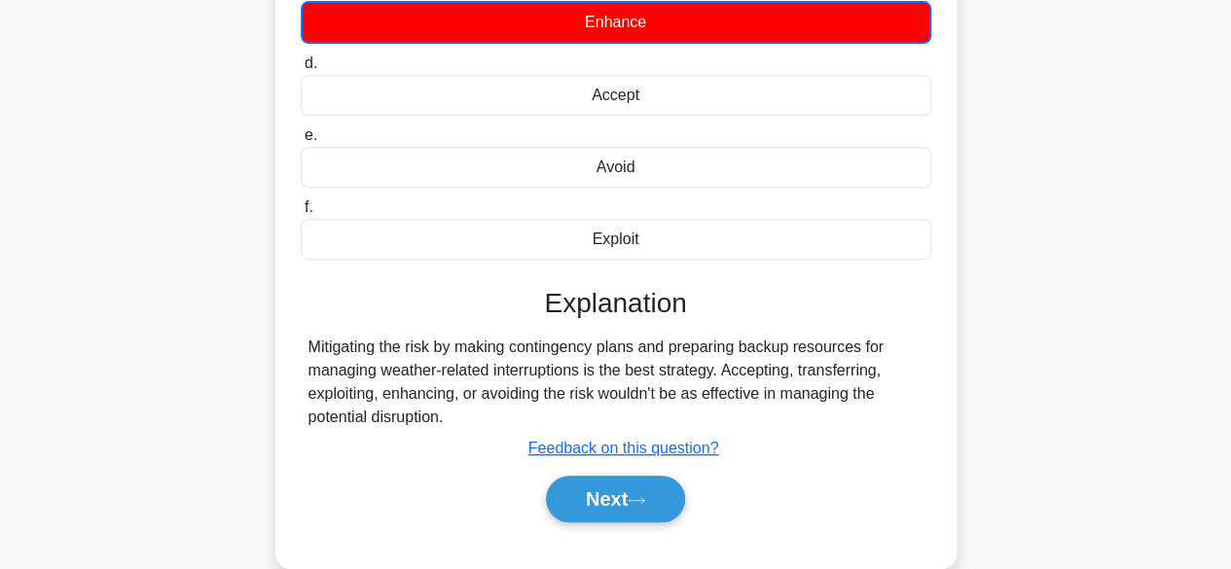
scroll to position [402, 0]
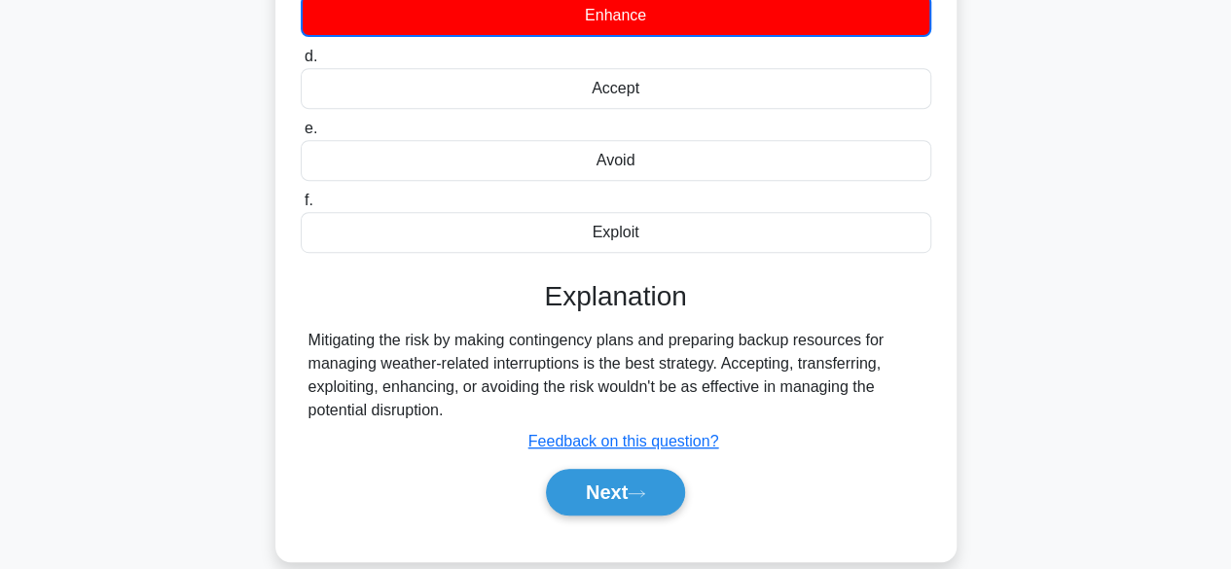
click at [1225, 363] on main "19:17 Stop Agile Project Management Master 2/20 During a major event, there's a…" at bounding box center [615, 154] width 1231 height 989
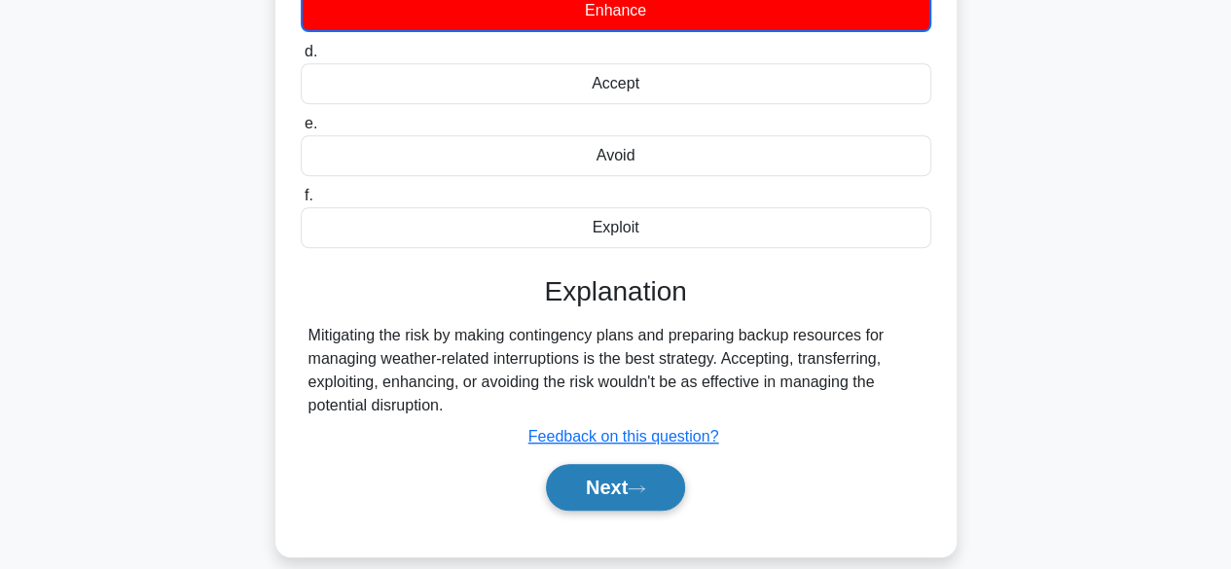
click at [602, 498] on button "Next" at bounding box center [615, 487] width 139 height 47
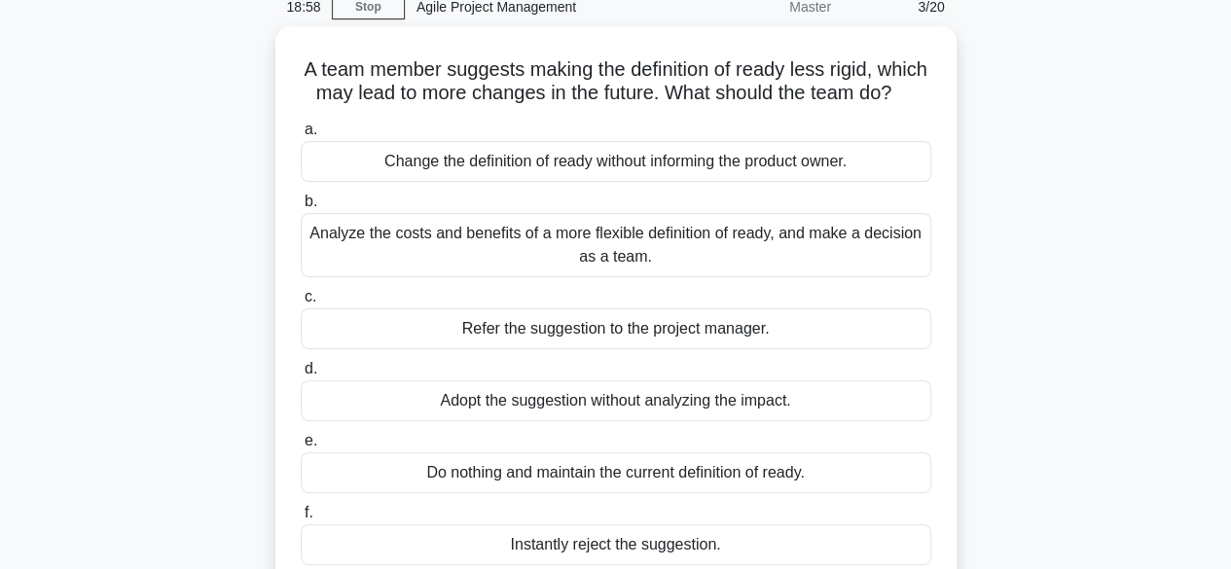
scroll to position [84, 0]
click at [820, 276] on div "Analyze the costs and benefits of a more flexible definition of ready, and make…" at bounding box center [616, 244] width 631 height 64
click at [301, 207] on input "b. Analyze the costs and benefits of a more flexible definition of ready, and m…" at bounding box center [301, 201] width 0 height 13
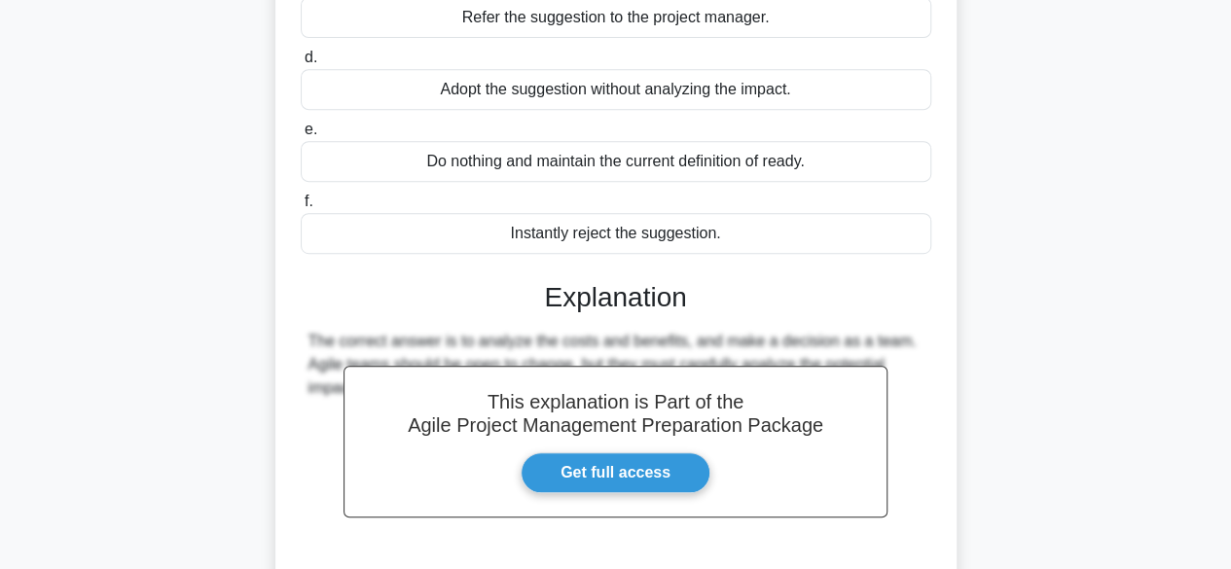
scroll to position [547, 0]
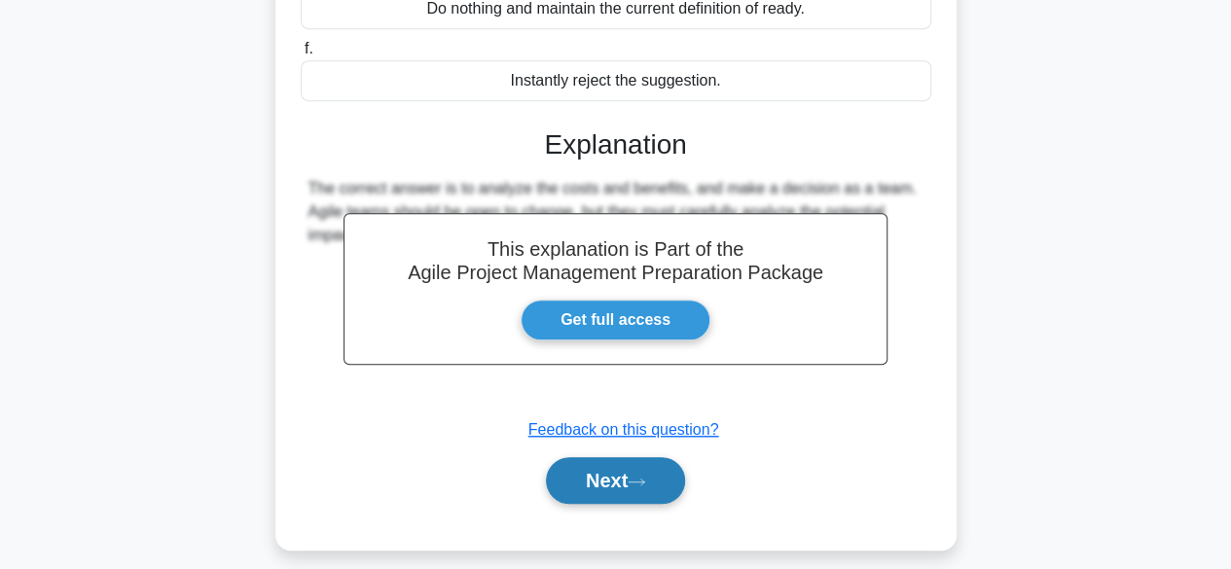
click at [593, 484] on button "Next" at bounding box center [615, 480] width 139 height 47
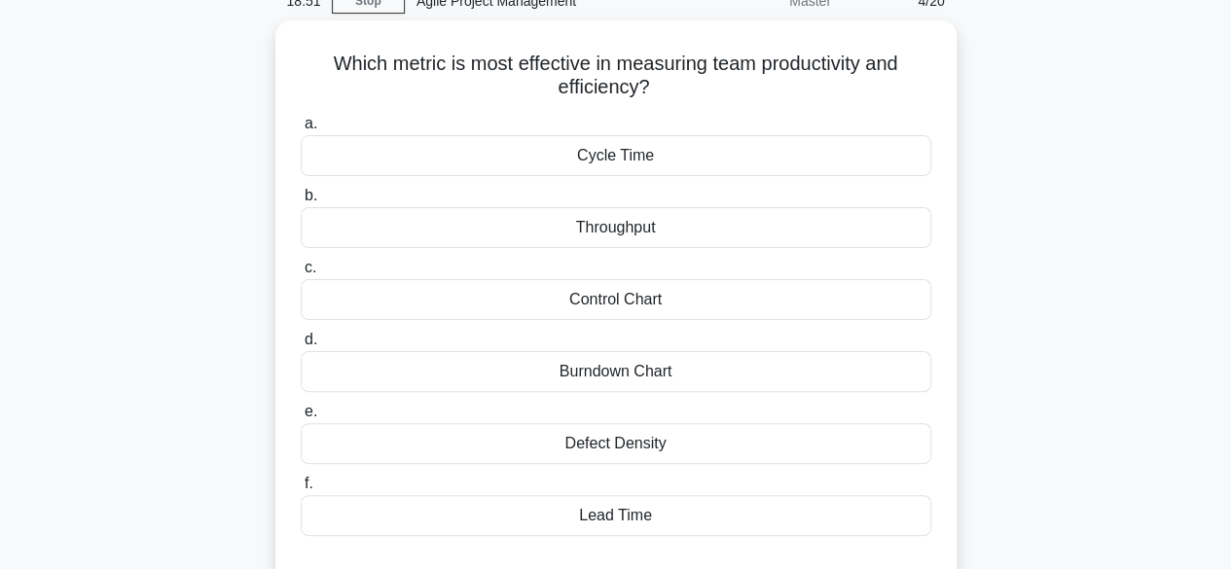
scroll to position [105, 0]
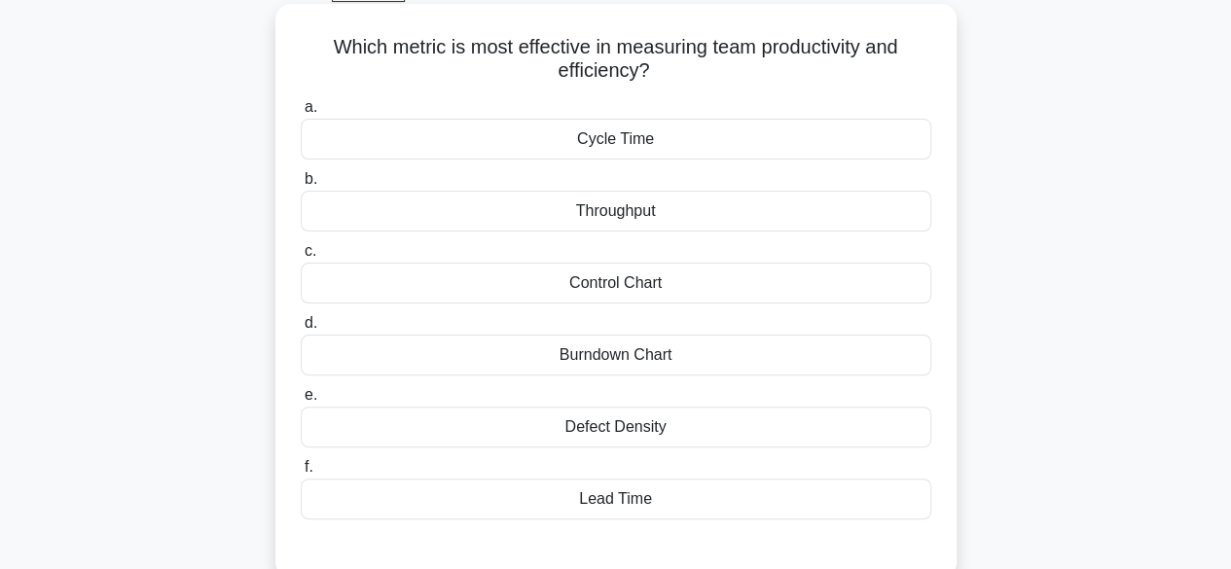
click at [621, 353] on div "Burndown Chart" at bounding box center [616, 355] width 631 height 41
click at [301, 330] on input "d. Burndown Chart" at bounding box center [301, 323] width 0 height 13
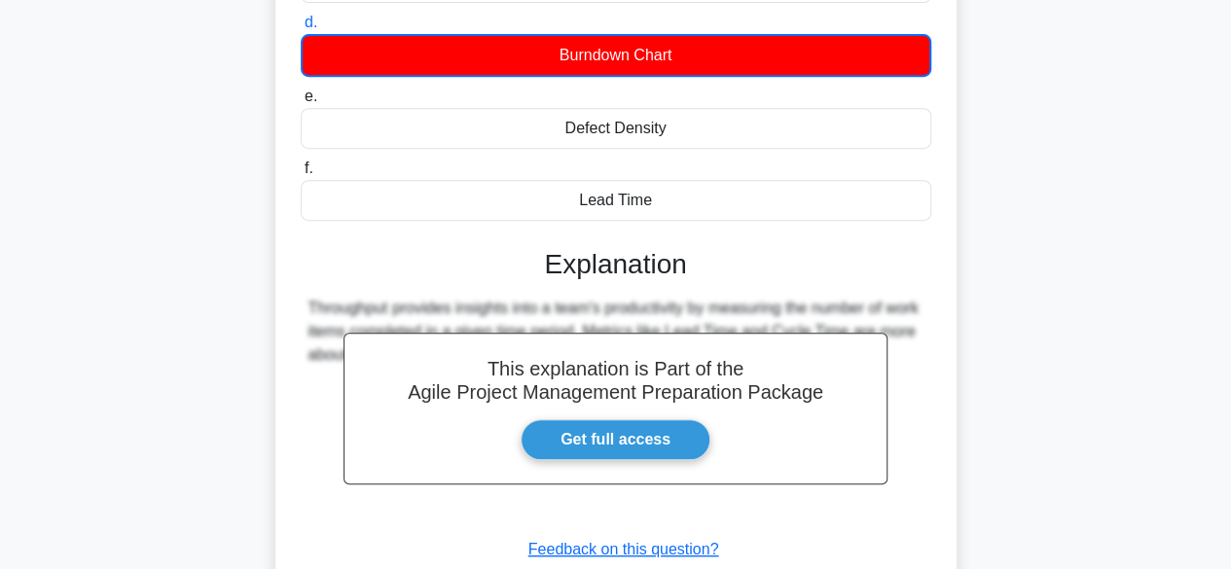
scroll to position [429, 0]
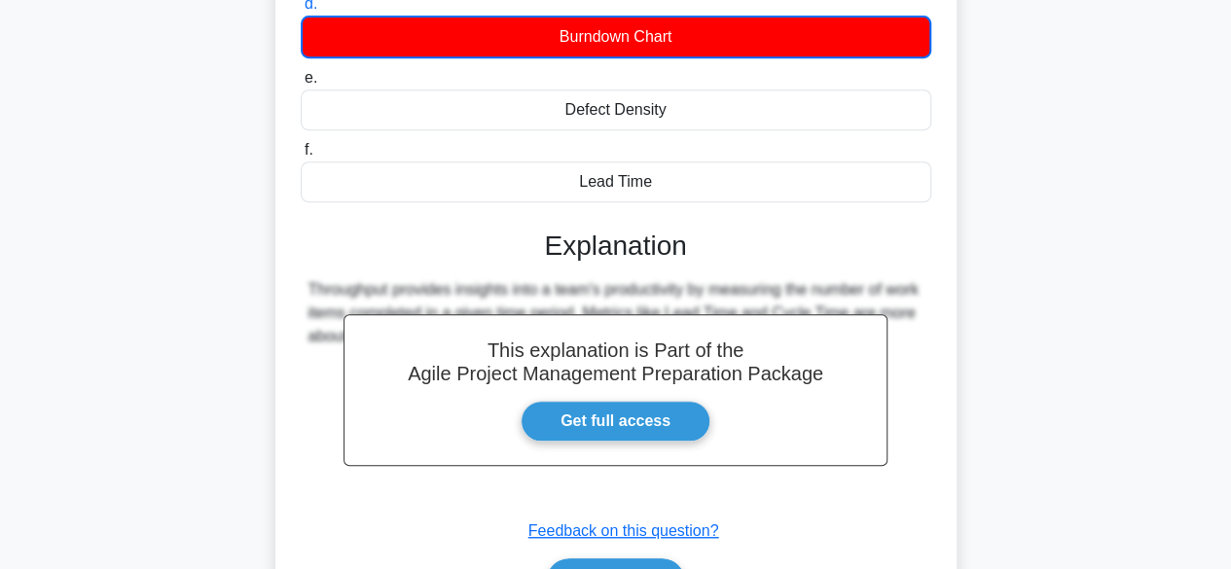
drag, startPoint x: 1221, startPoint y: 287, endPoint x: 1233, endPoint y: 376, distance: 89.5
click at [1230, 376] on html "Go Premium Kususm" at bounding box center [615, 127] width 1231 height 1112
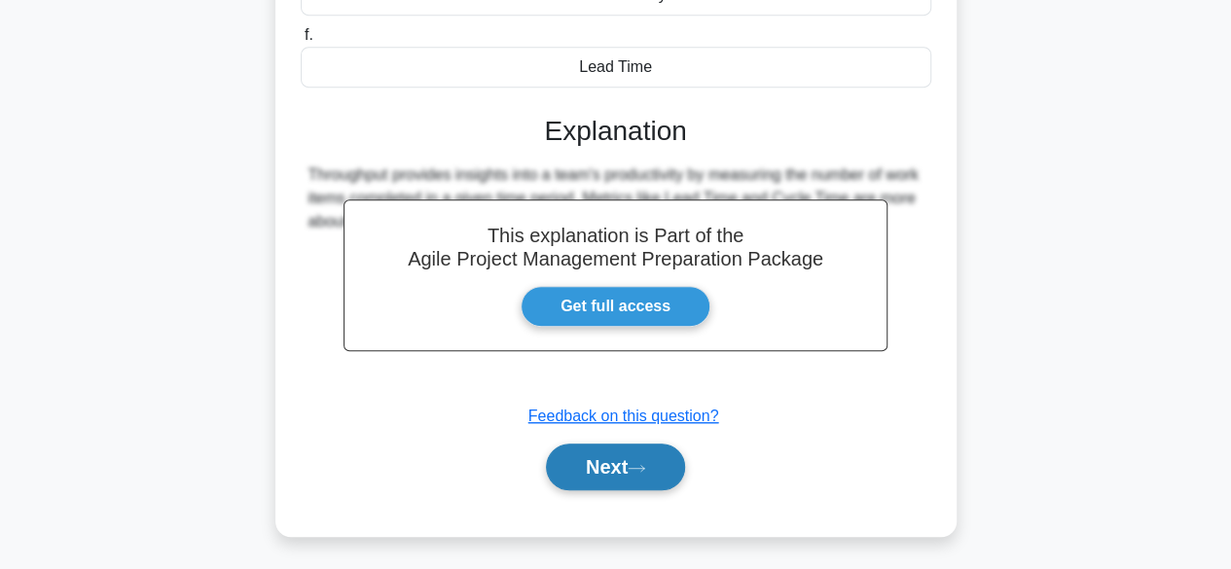
click at [630, 466] on button "Next" at bounding box center [615, 467] width 139 height 47
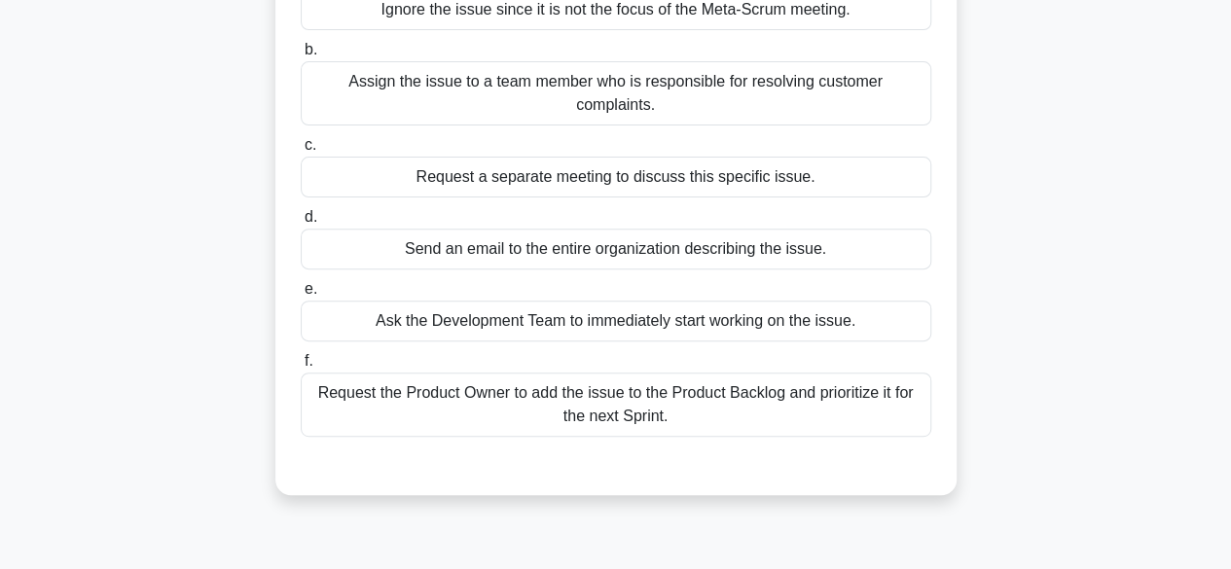
scroll to position [0, 0]
